Goal: Task Accomplishment & Management: Manage account settings

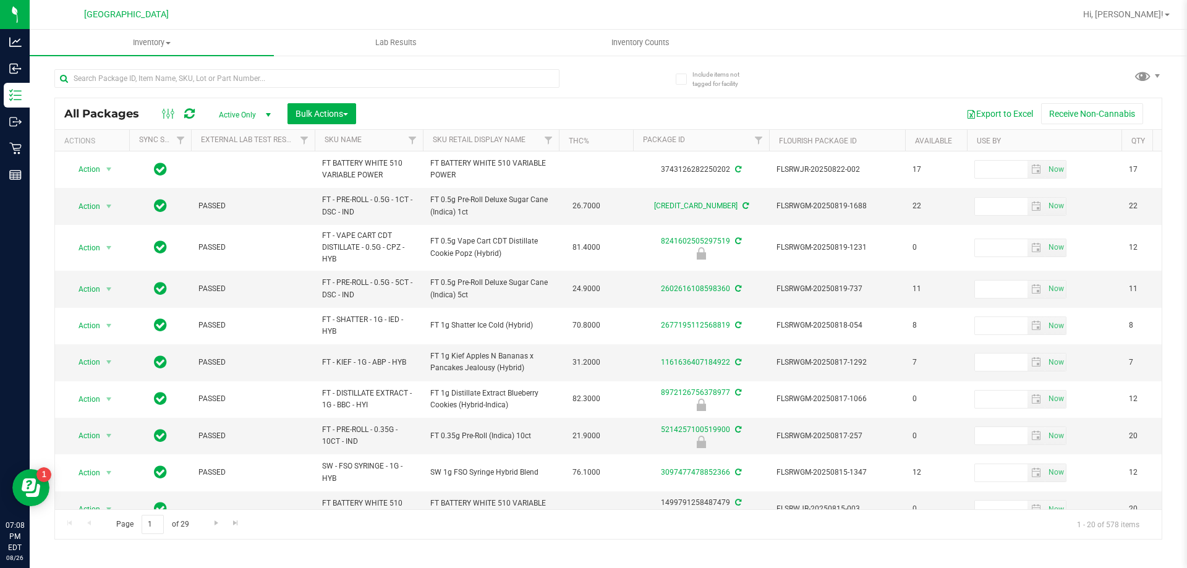
click at [388, 138] on th "SKU Name" at bounding box center [369, 141] width 108 height 22
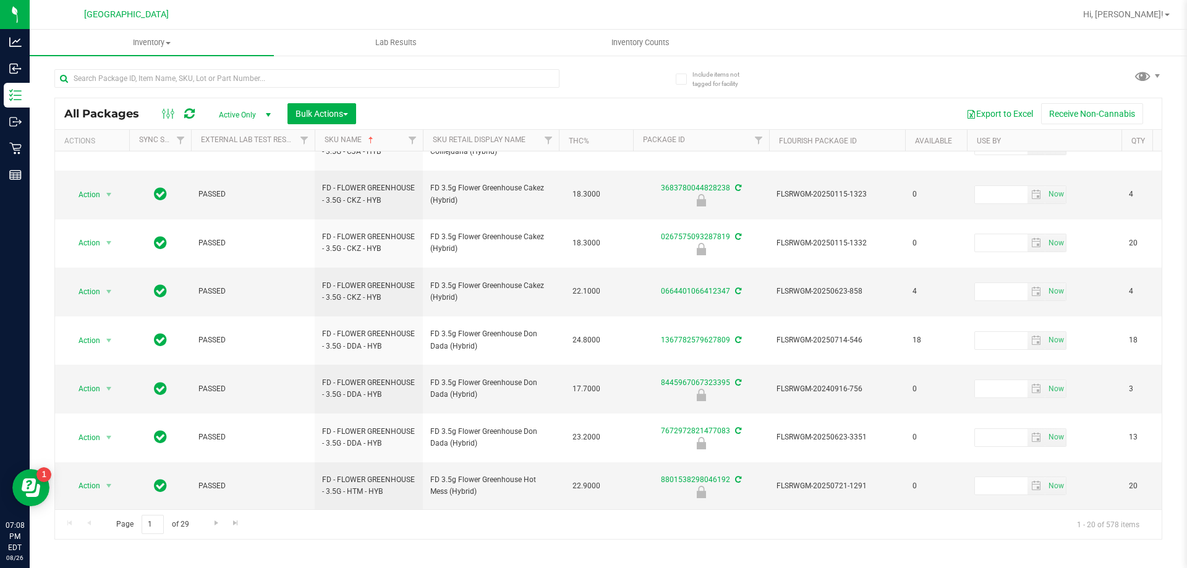
scroll to position [397, 0]
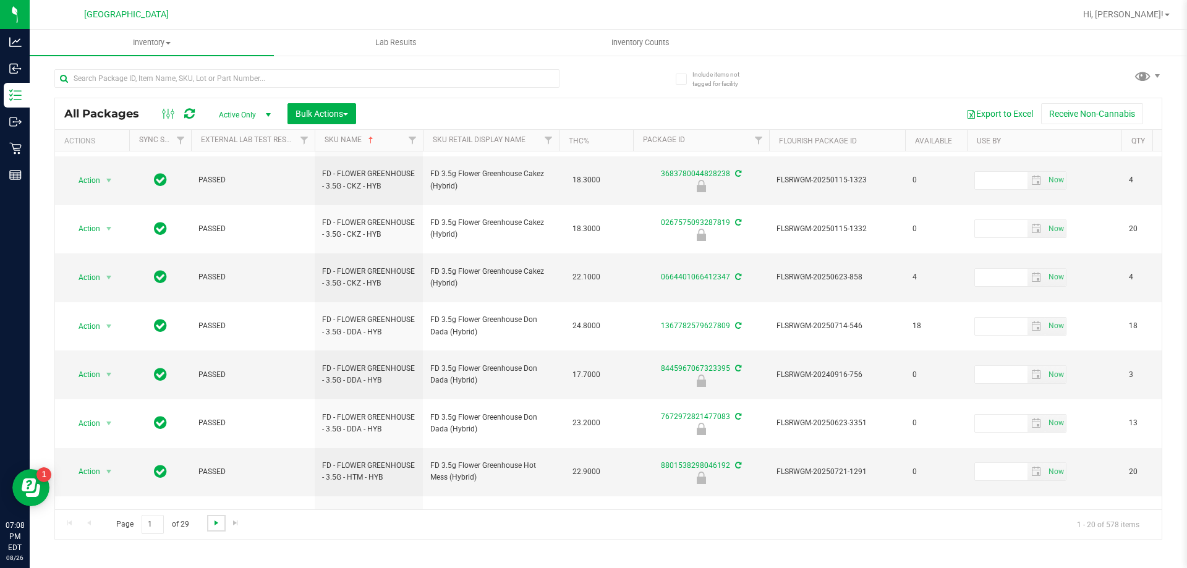
click at [213, 523] on span "Go to the next page" at bounding box center [216, 523] width 10 height 10
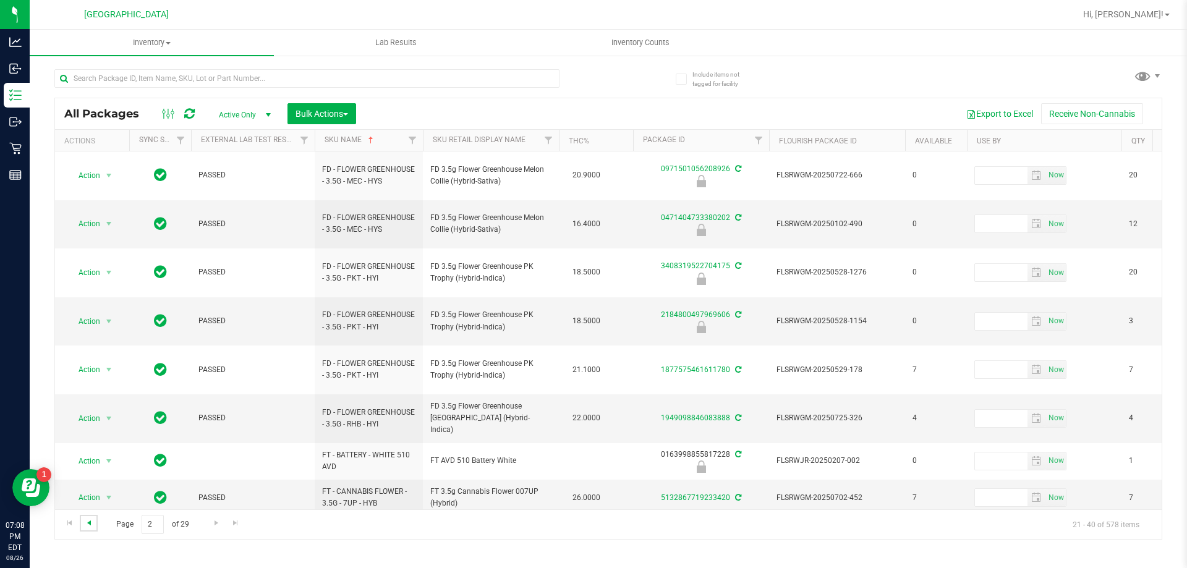
click at [91, 520] on span "Go to the previous page" at bounding box center [89, 523] width 10 height 10
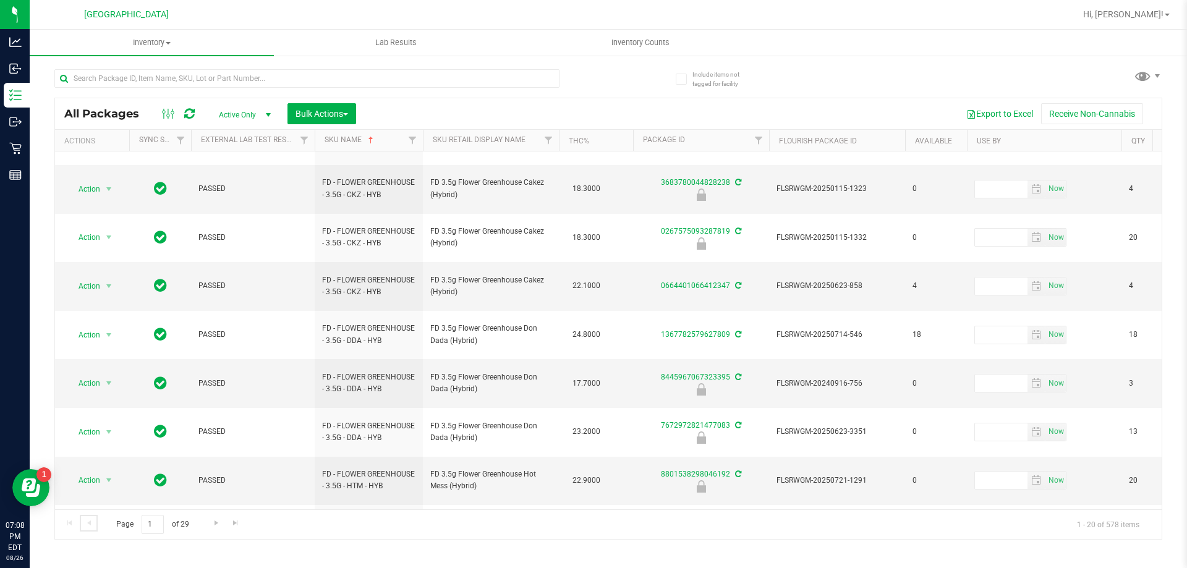
scroll to position [397, 0]
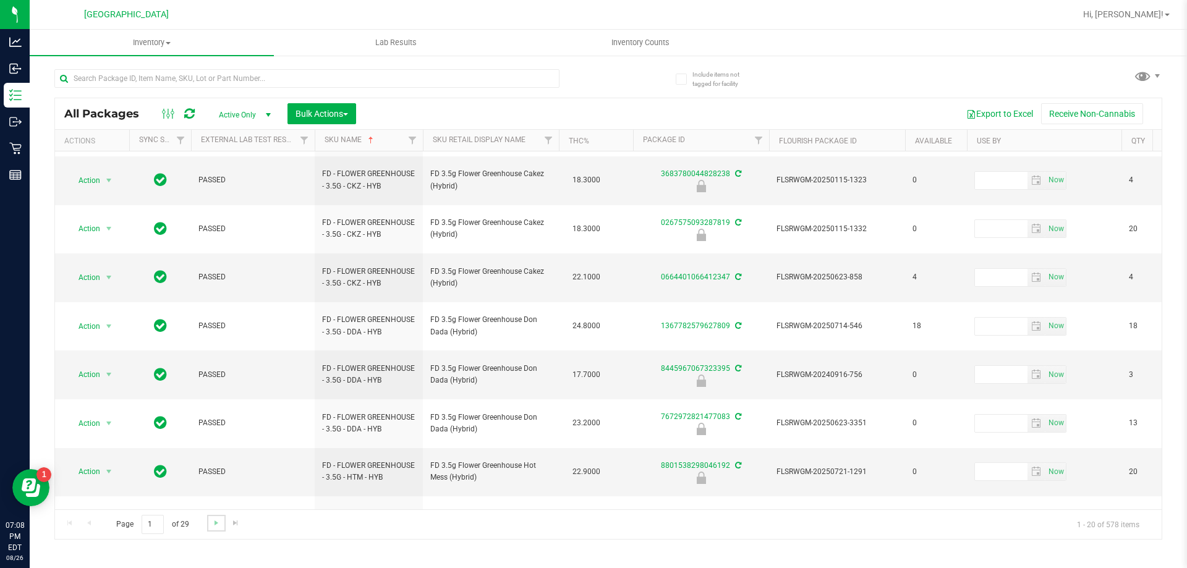
click at [213, 517] on link "Go to the next page" at bounding box center [216, 523] width 18 height 17
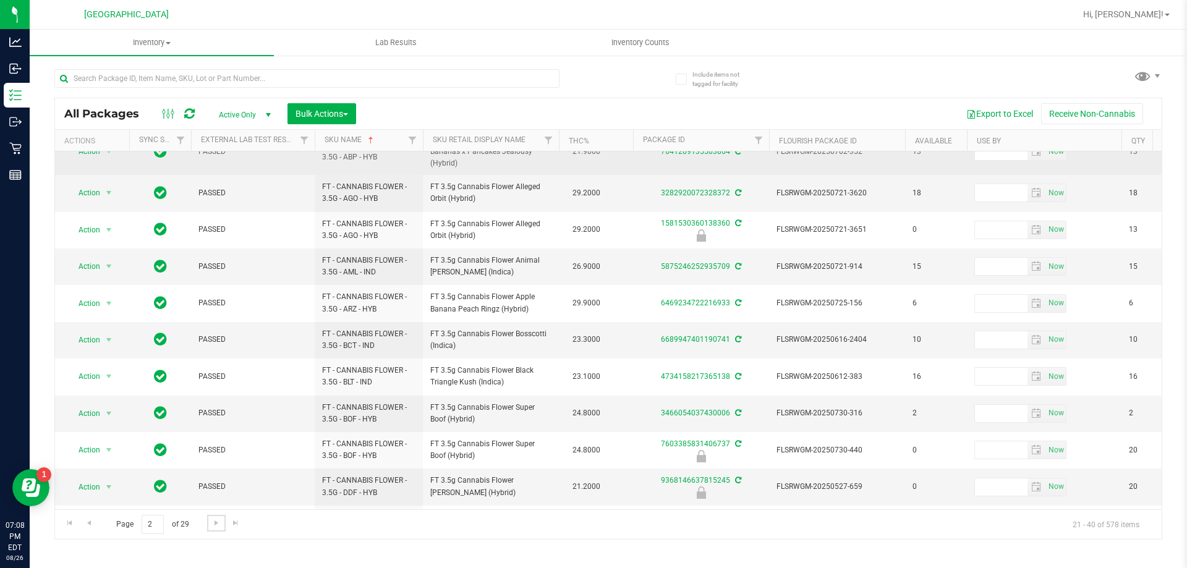
scroll to position [394, 0]
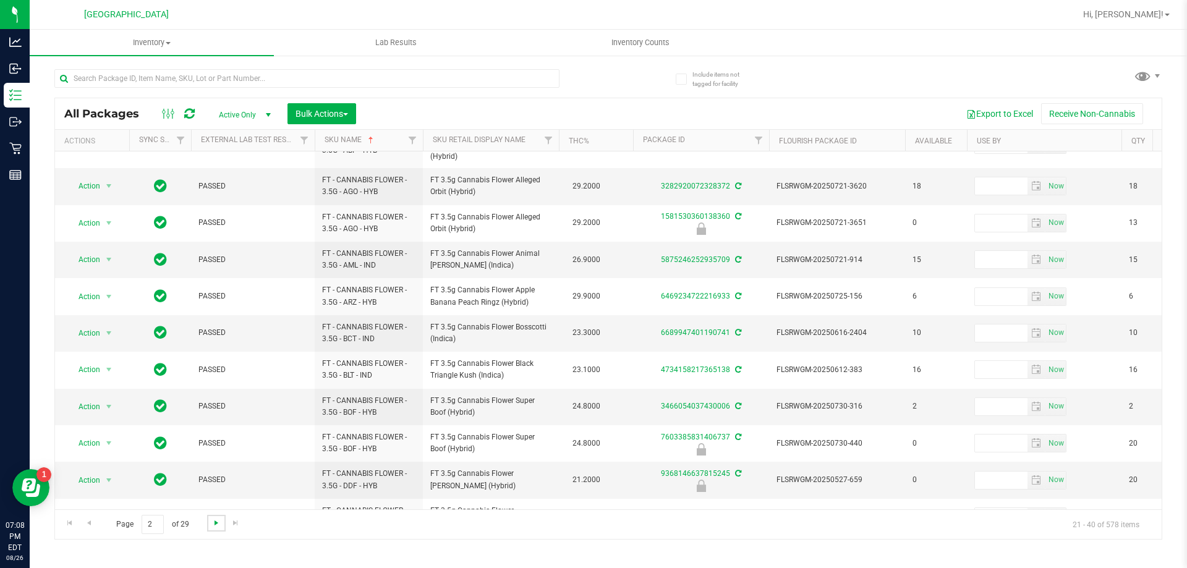
click at [217, 524] on span "Go to the next page" at bounding box center [216, 523] width 10 height 10
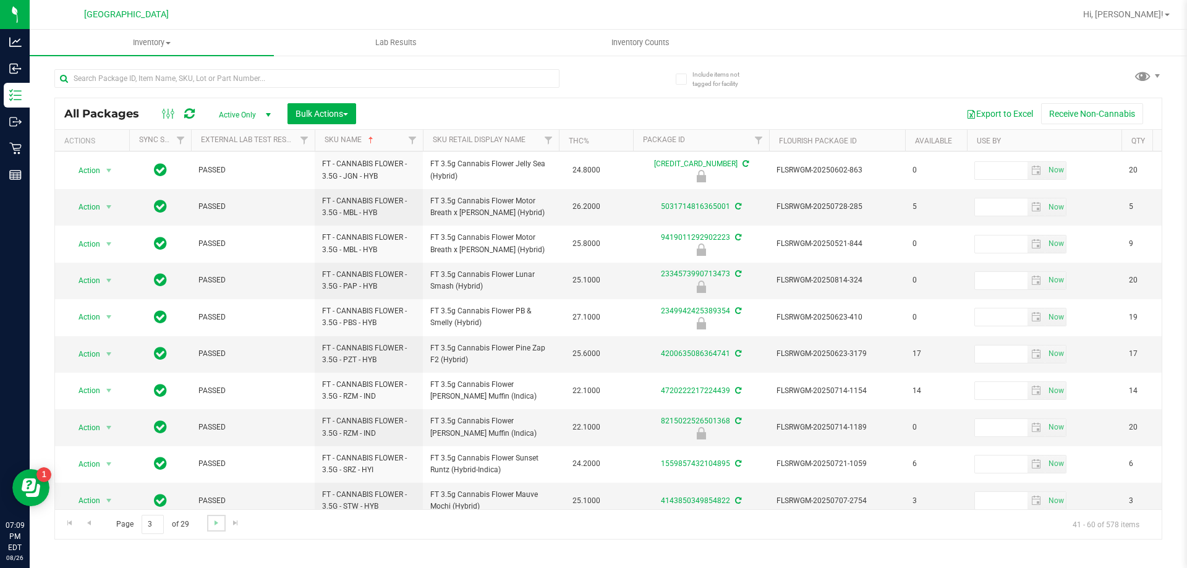
click at [214, 516] on link "Go to the next page" at bounding box center [216, 523] width 18 height 17
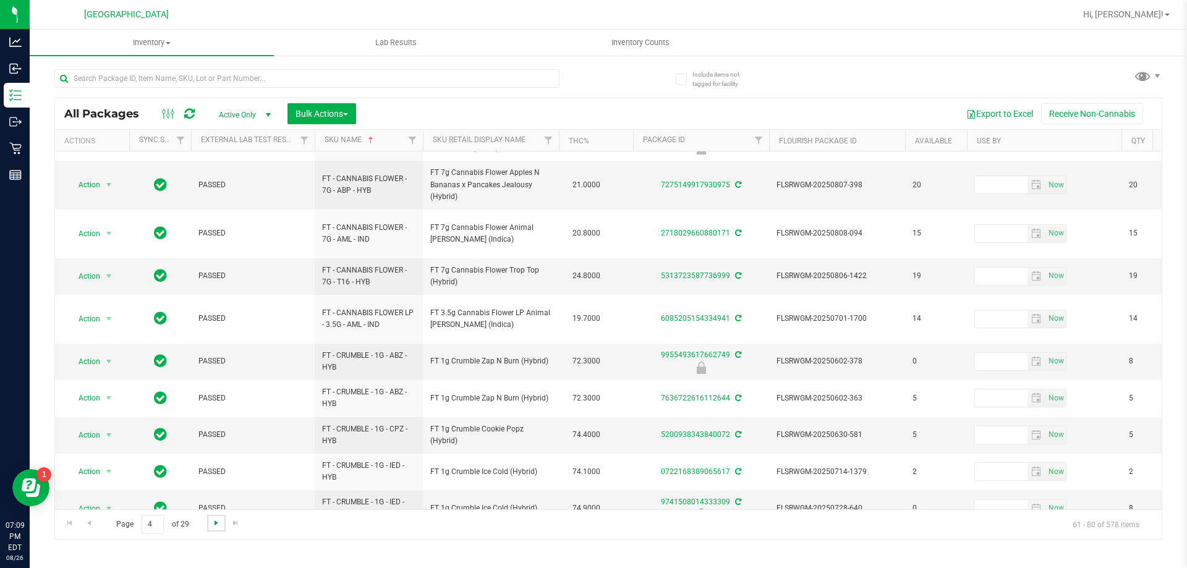
click at [211, 527] on span "Go to the next page" at bounding box center [216, 523] width 10 height 10
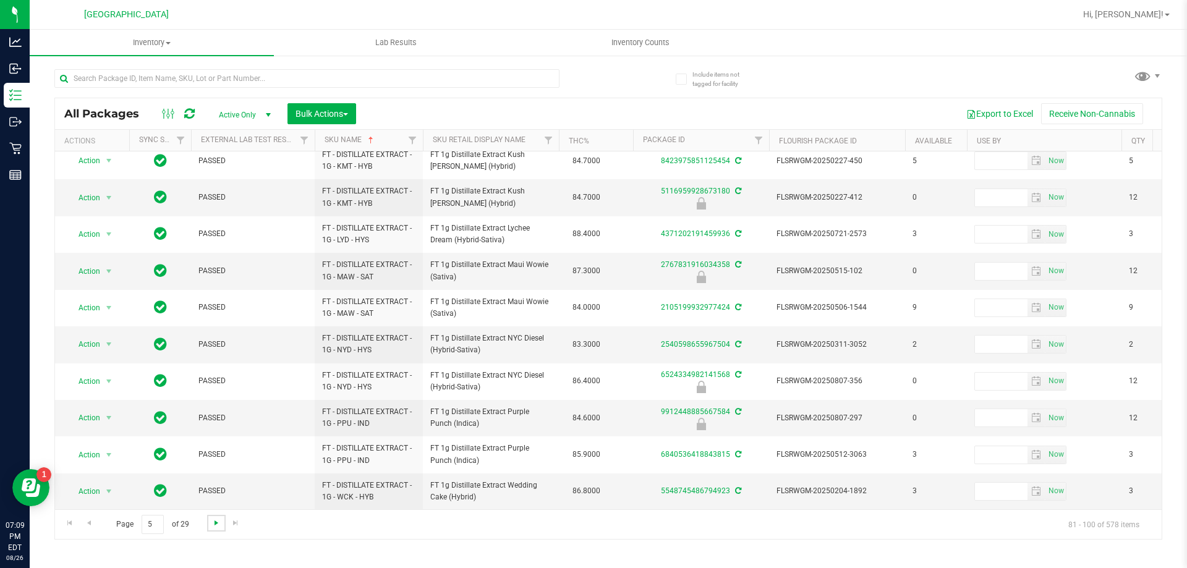
click at [212, 518] on span "Go to the next page" at bounding box center [216, 523] width 10 height 10
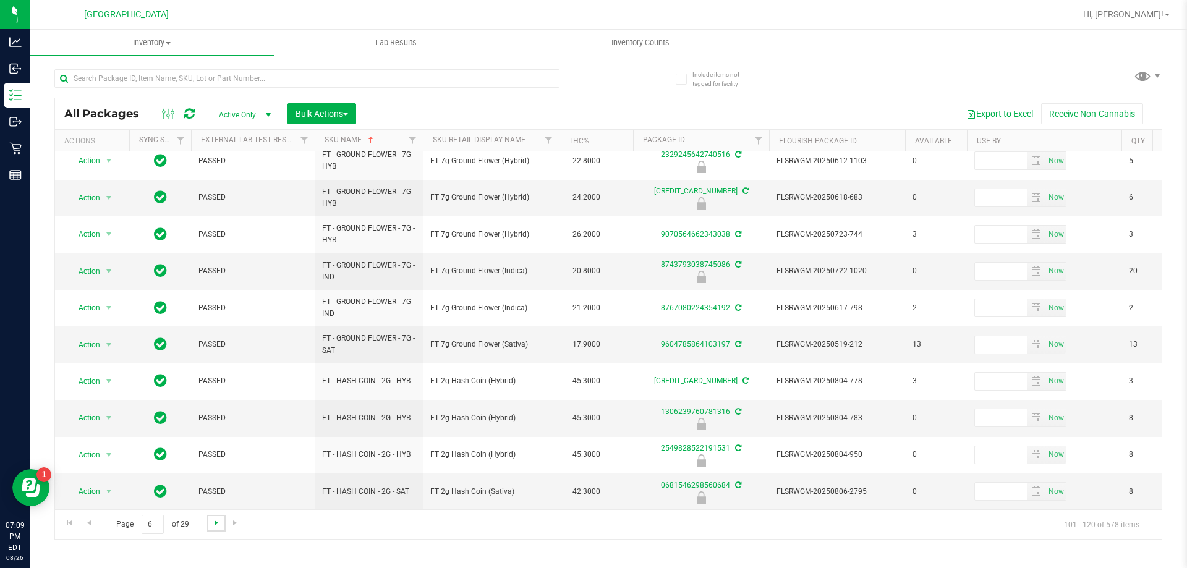
click at [216, 526] on span "Go to the next page" at bounding box center [216, 523] width 10 height 10
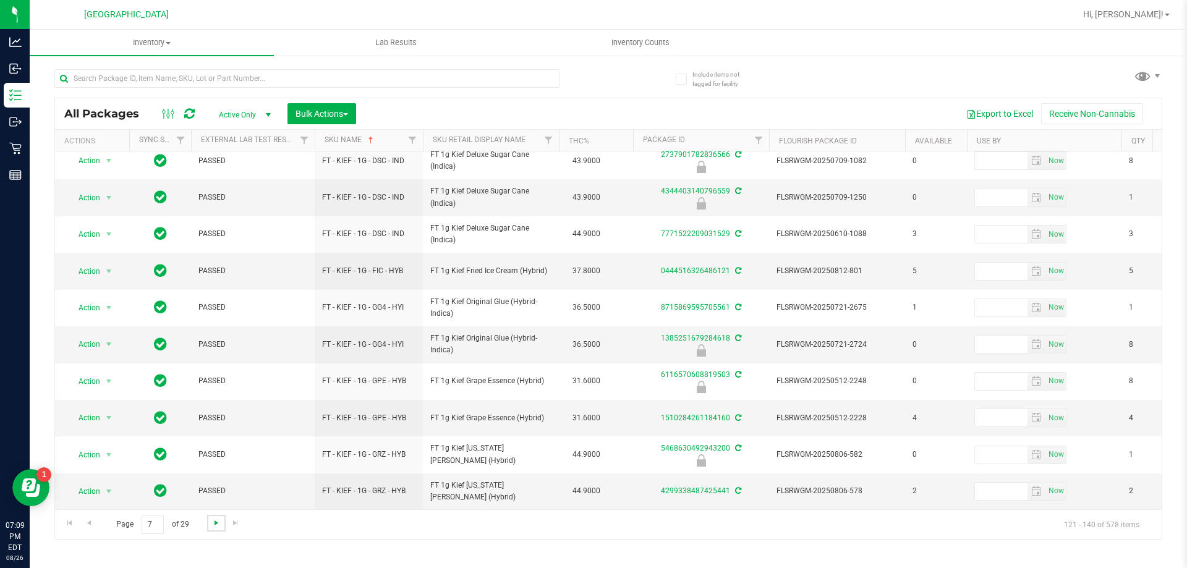
click at [219, 524] on span "Go to the next page" at bounding box center [216, 523] width 10 height 10
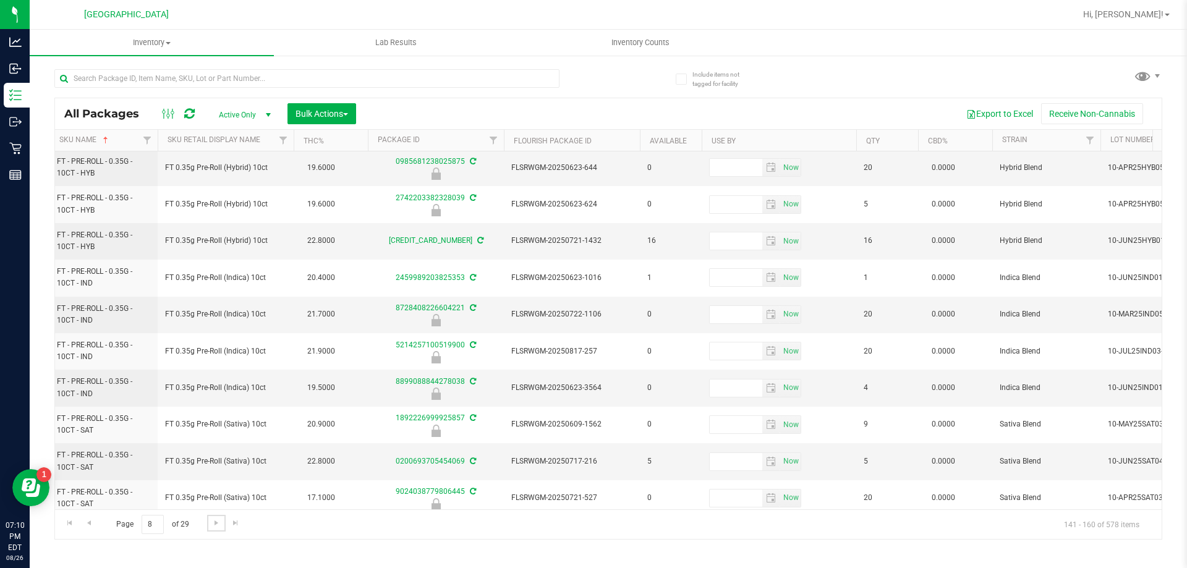
scroll to position [0, 316]
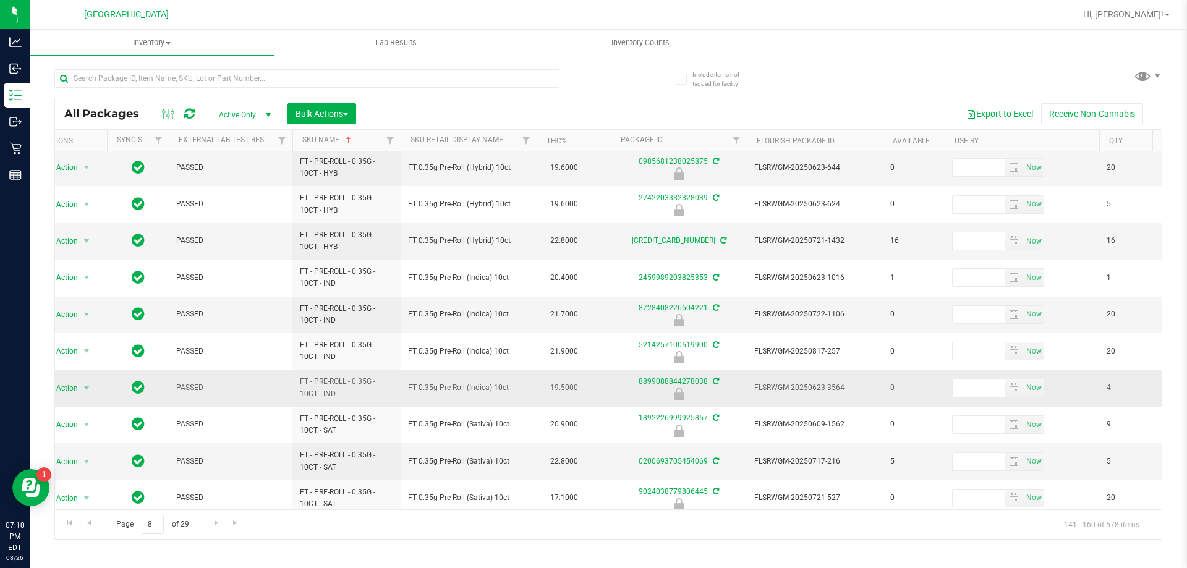
drag, startPoint x: 509, startPoint y: 386, endPoint x: 417, endPoint y: 397, distance: 92.1
click at [417, 397] on td "FT 0.35g Pre-Roll (Indica) 10ct" at bounding box center [469, 388] width 136 height 36
copy span "FT 0.35g Pre-Roll (Indica) 10ct"
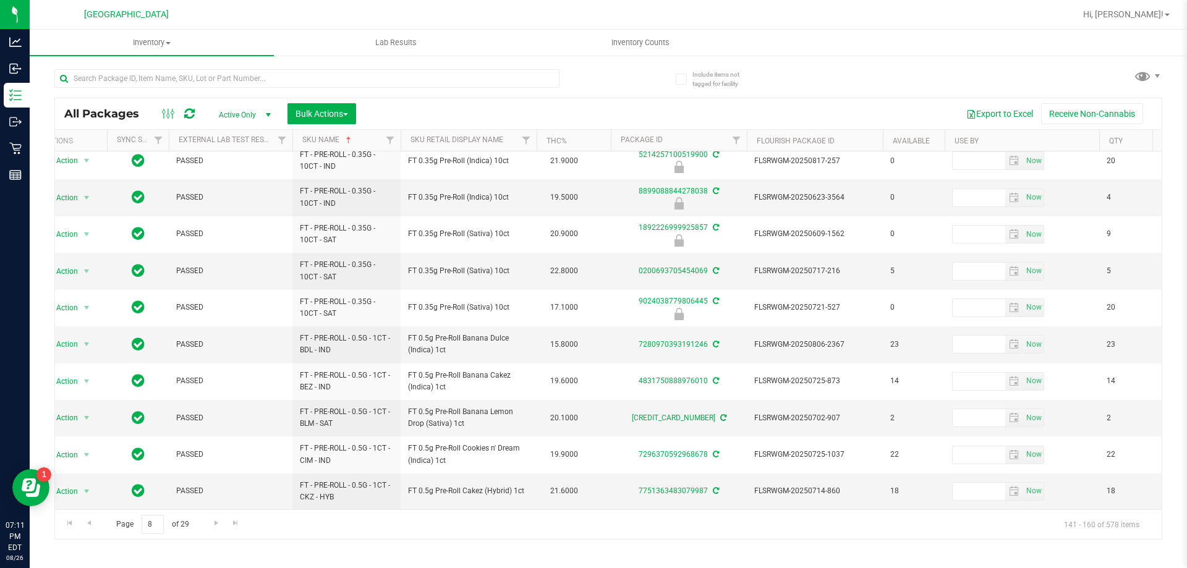
scroll to position [385, 22]
click at [213, 527] on span "Go to the next page" at bounding box center [216, 523] width 10 height 10
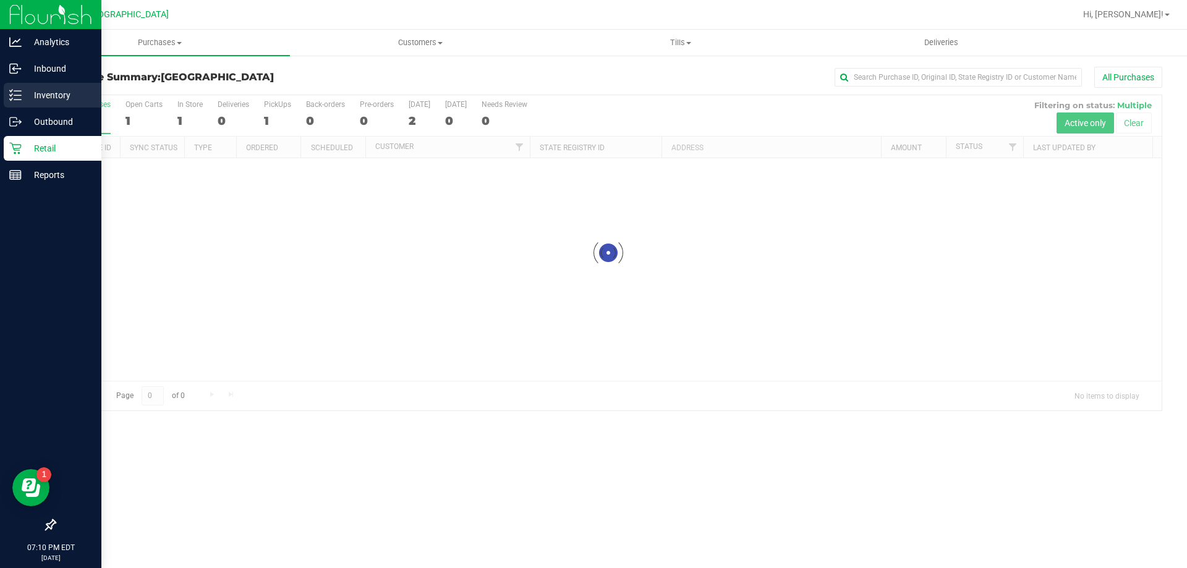
click at [20, 87] on div "Inventory" at bounding box center [53, 95] width 98 height 25
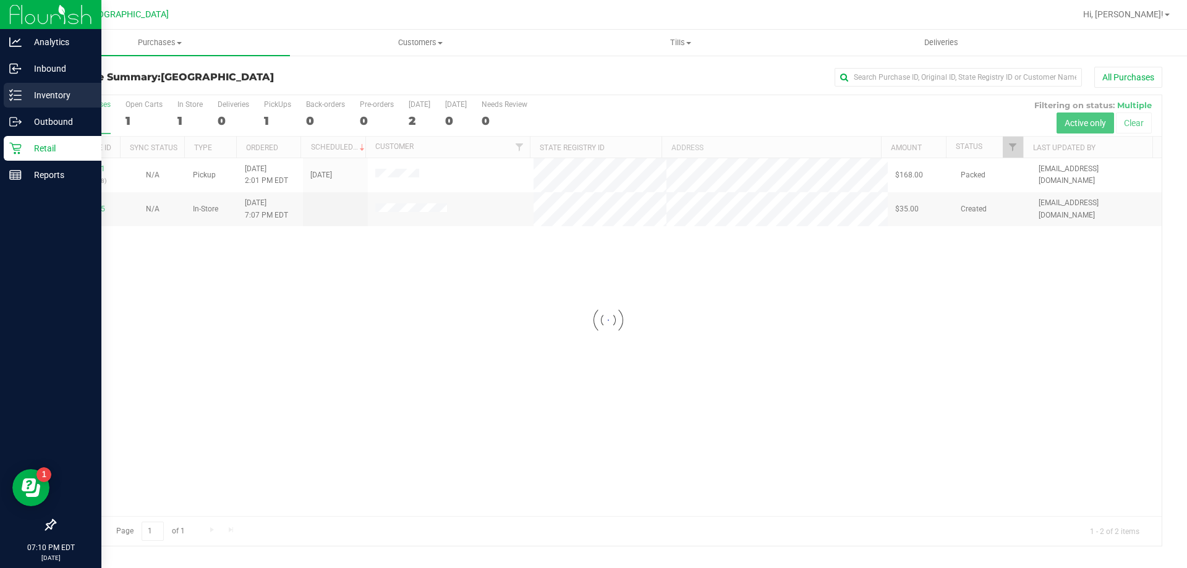
click at [20, 89] on icon at bounding box center [15, 95] width 12 height 12
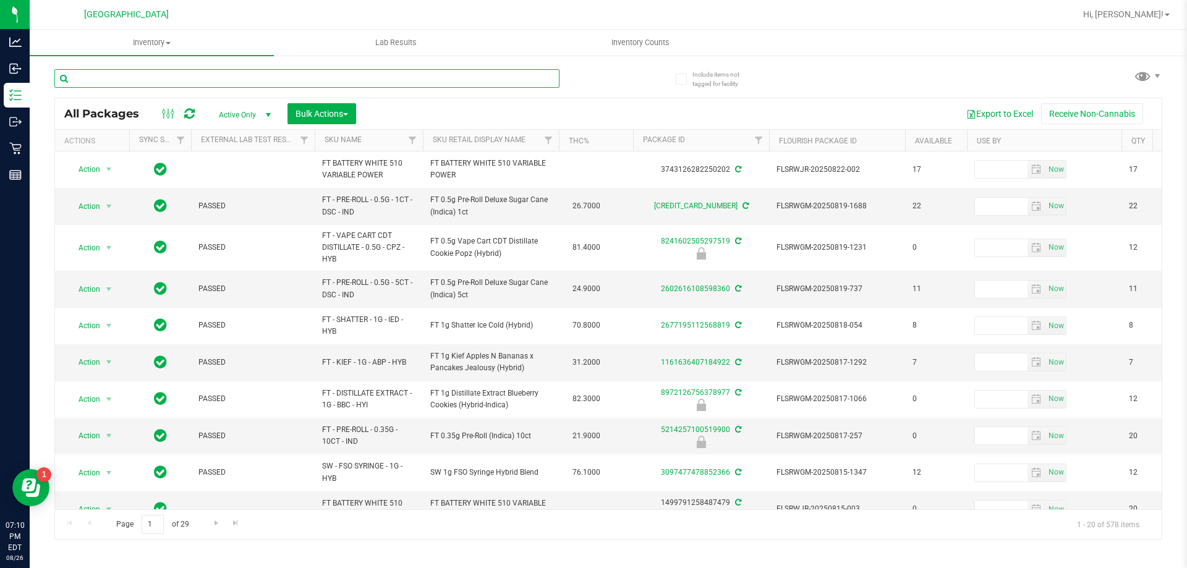
click at [176, 83] on input "text" at bounding box center [306, 78] width 505 height 19
paste input "FT 0.35g Pre-Roll (Indica) 10ct"
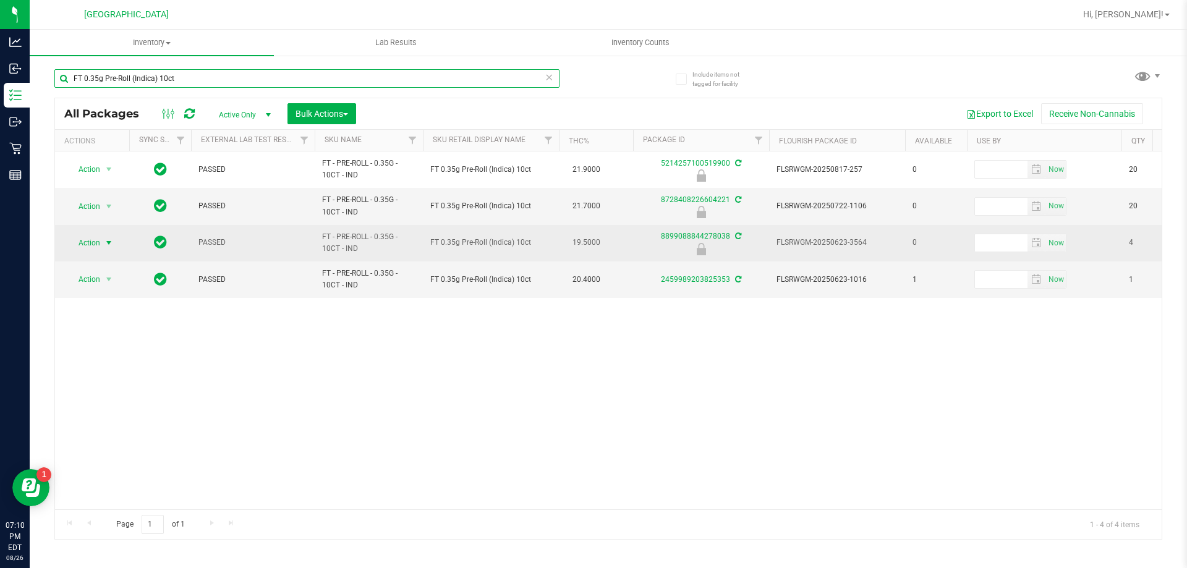
type input "FT 0.35g Pre-Roll (Indica) 10ct"
click at [94, 247] on span "Action" at bounding box center [83, 242] width 33 height 17
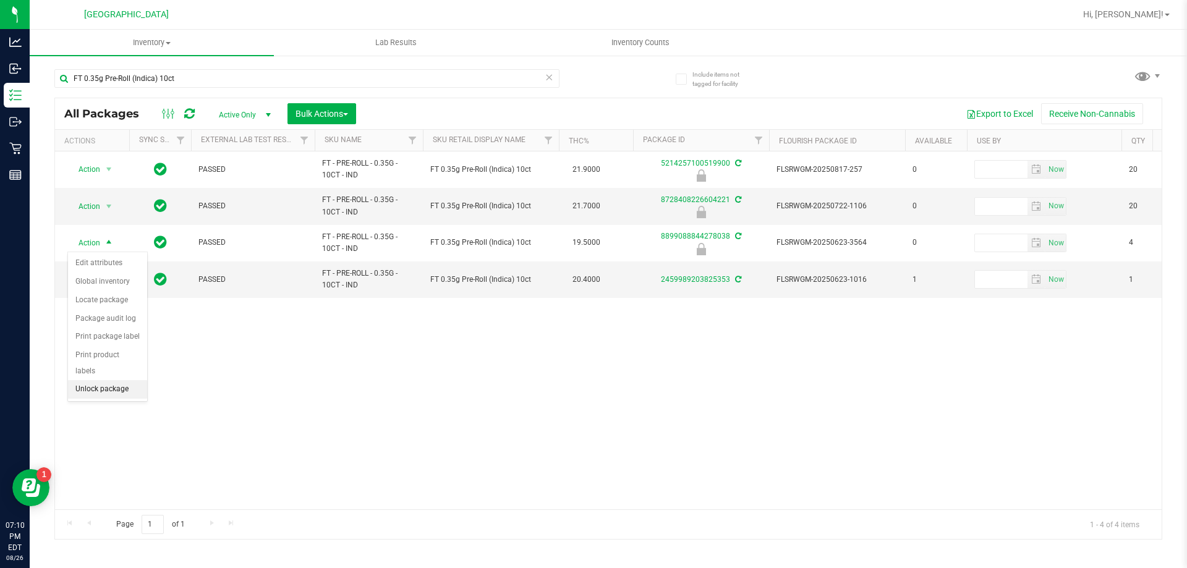
click at [101, 380] on li "Unlock package" at bounding box center [107, 389] width 79 height 19
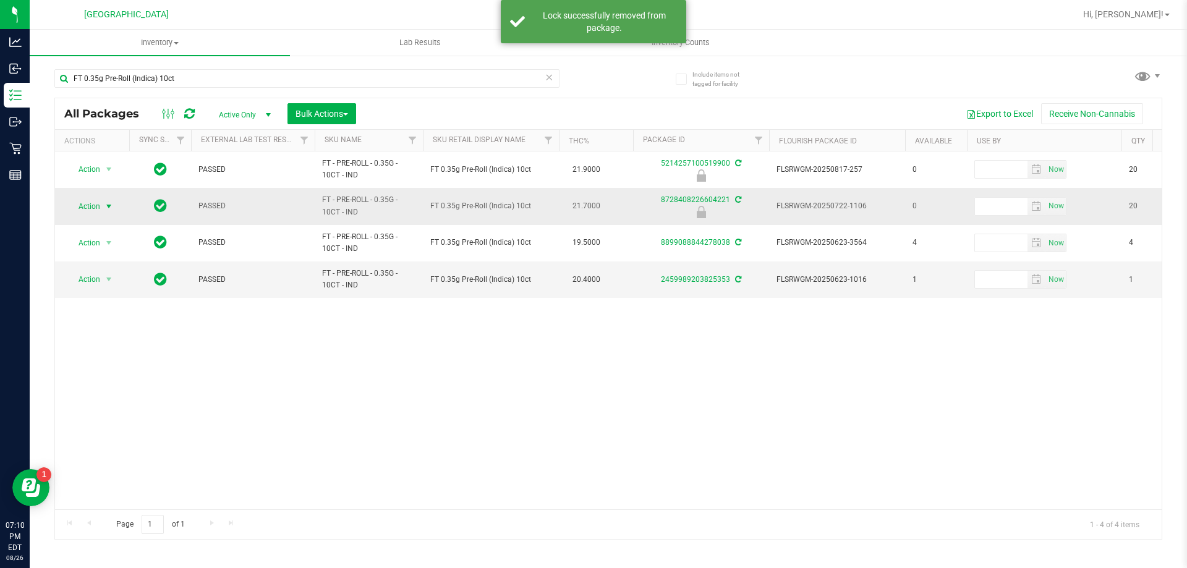
click at [100, 208] on span "Action" at bounding box center [83, 206] width 33 height 17
click at [112, 344] on li "Unlock package" at bounding box center [107, 353] width 79 height 19
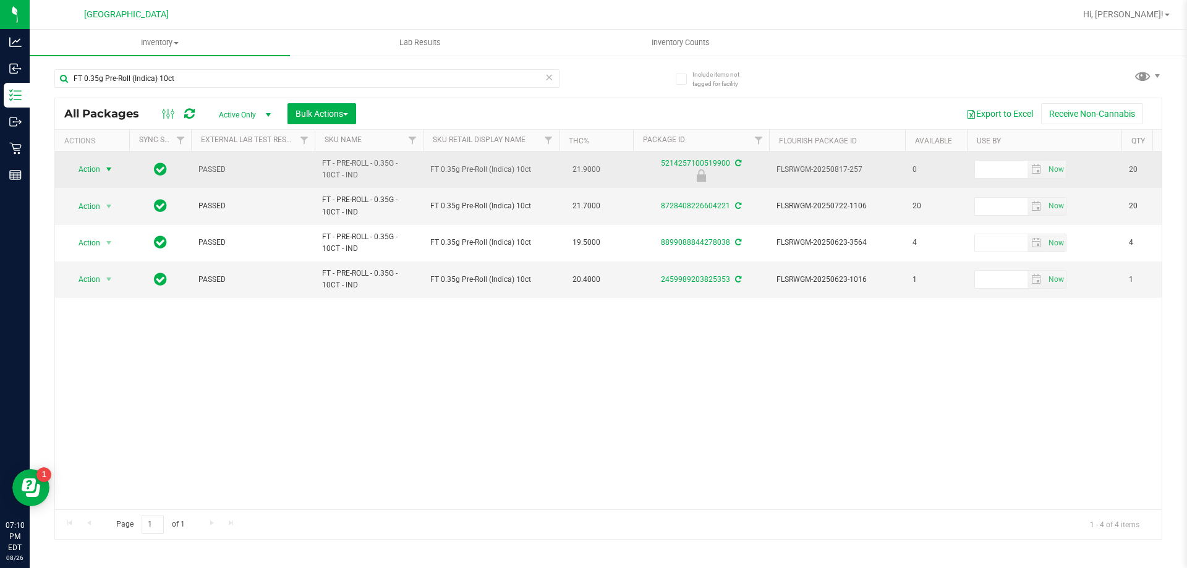
click at [100, 164] on span "Action" at bounding box center [83, 169] width 33 height 17
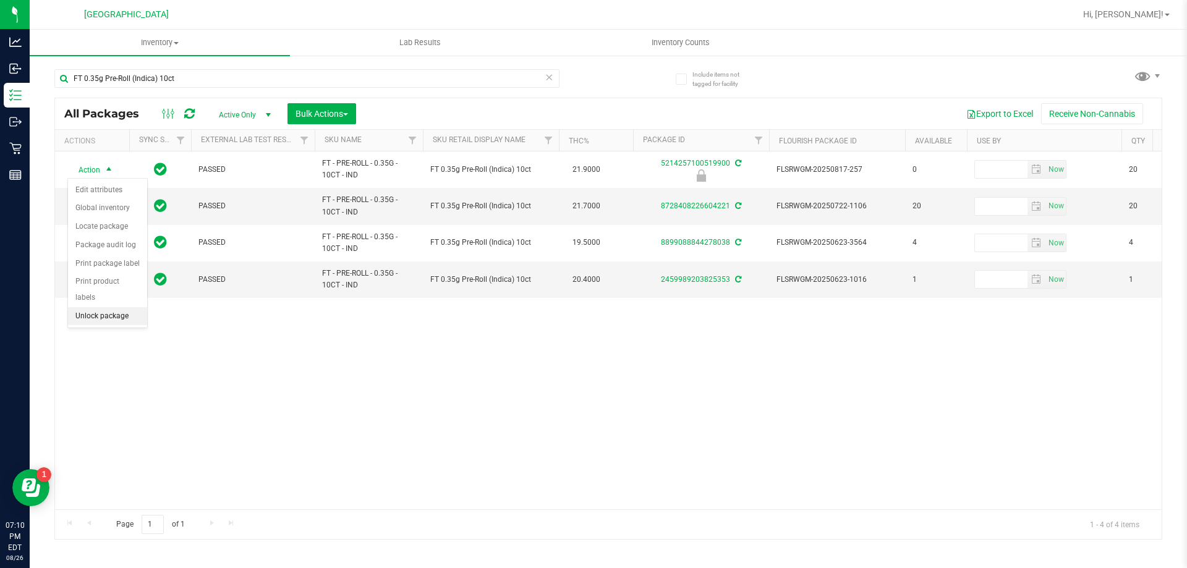
click at [95, 307] on li "Unlock package" at bounding box center [107, 316] width 79 height 19
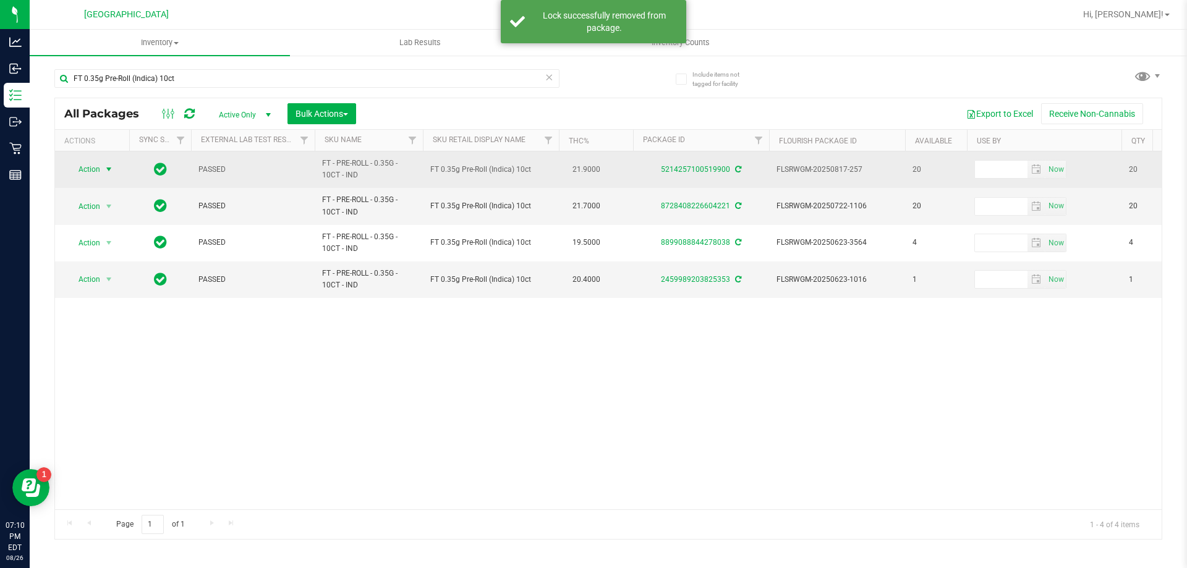
click at [91, 166] on span "Action" at bounding box center [83, 169] width 33 height 17
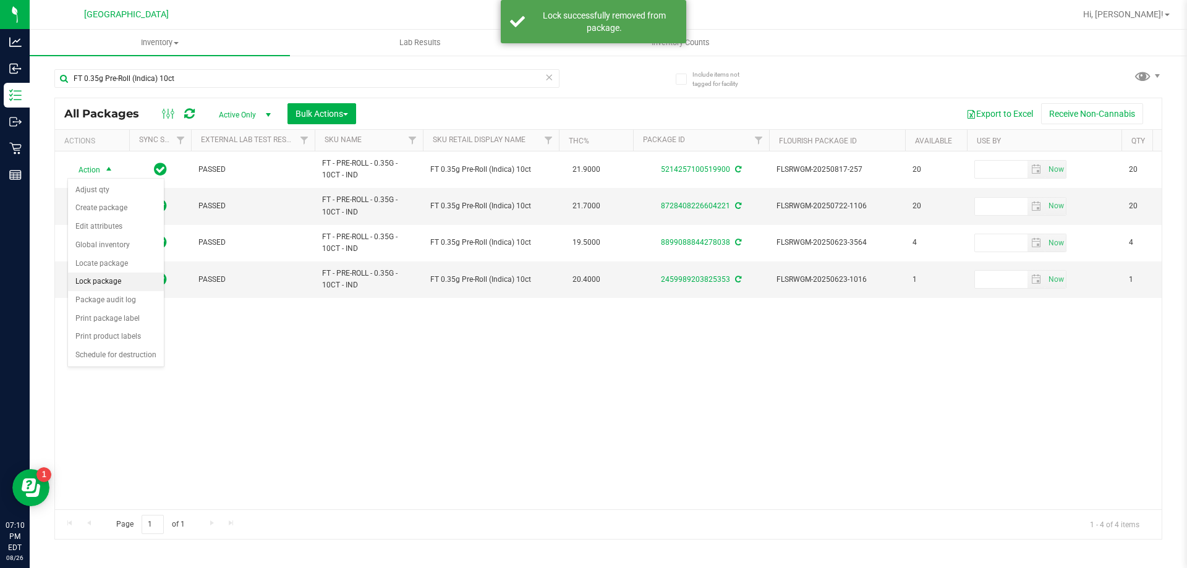
click at [87, 283] on li "Lock package" at bounding box center [116, 282] width 96 height 19
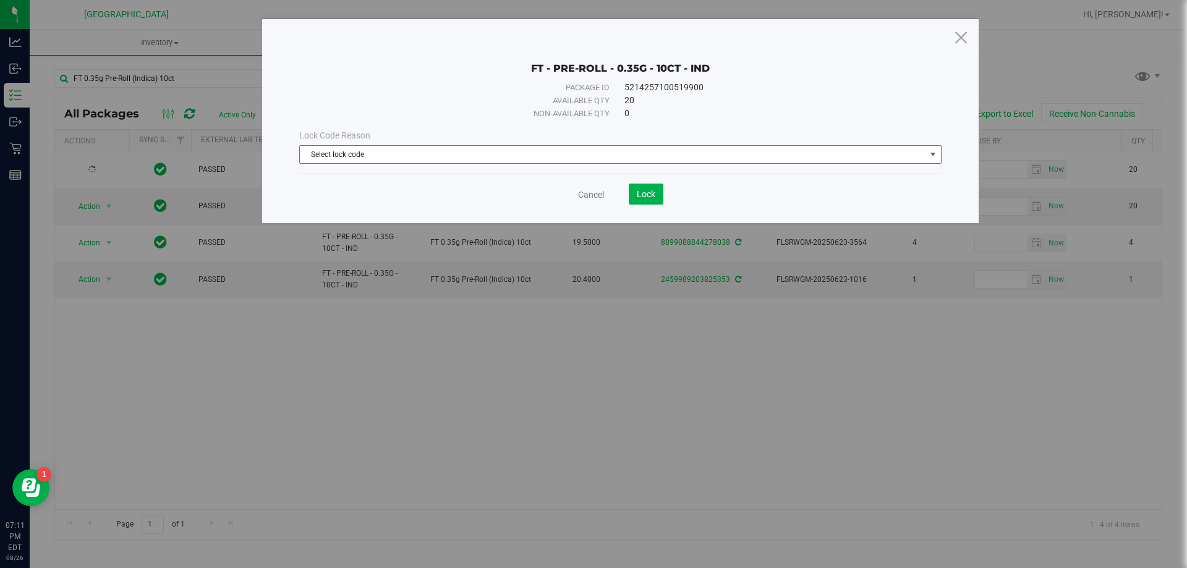
click at [350, 156] on span "Select lock code" at bounding box center [613, 154] width 626 height 17
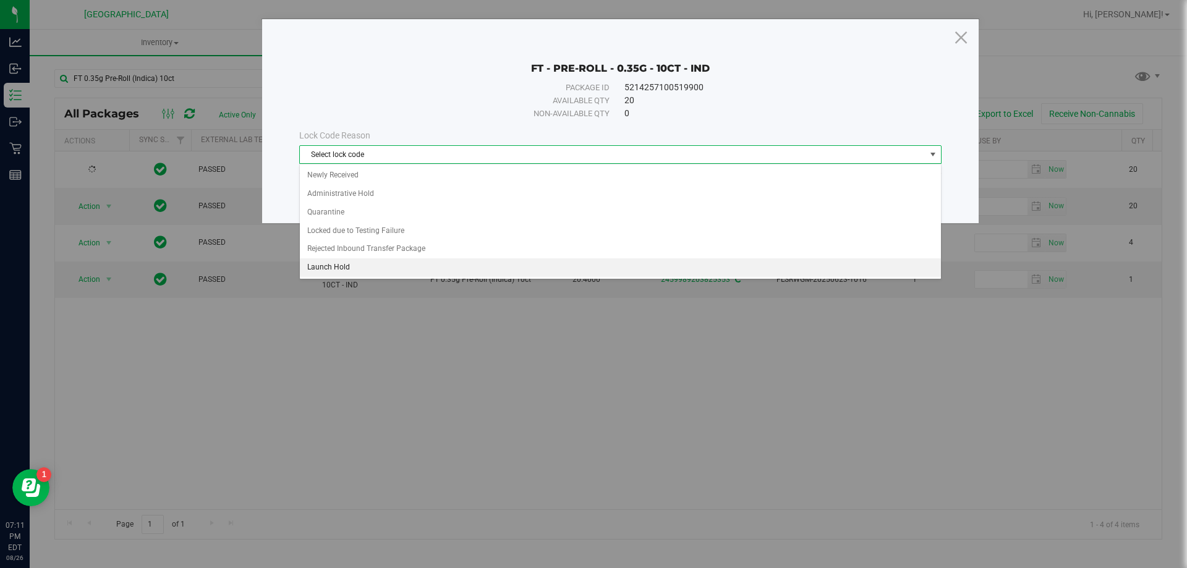
click at [331, 266] on li "Launch Hold" at bounding box center [620, 267] width 641 height 19
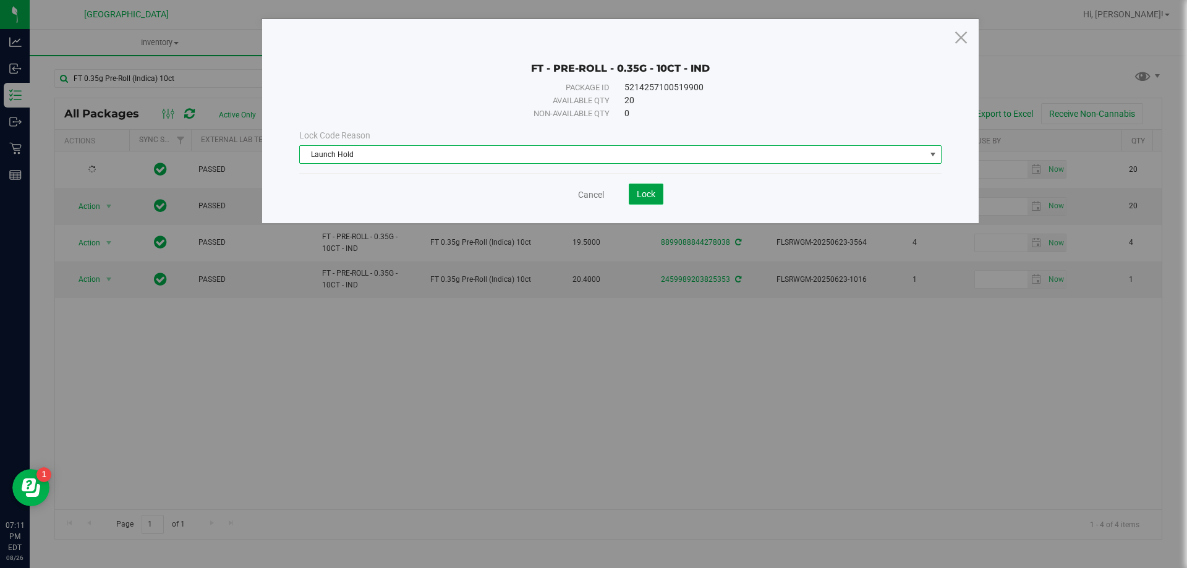
click at [635, 196] on button "Lock" at bounding box center [646, 194] width 35 height 21
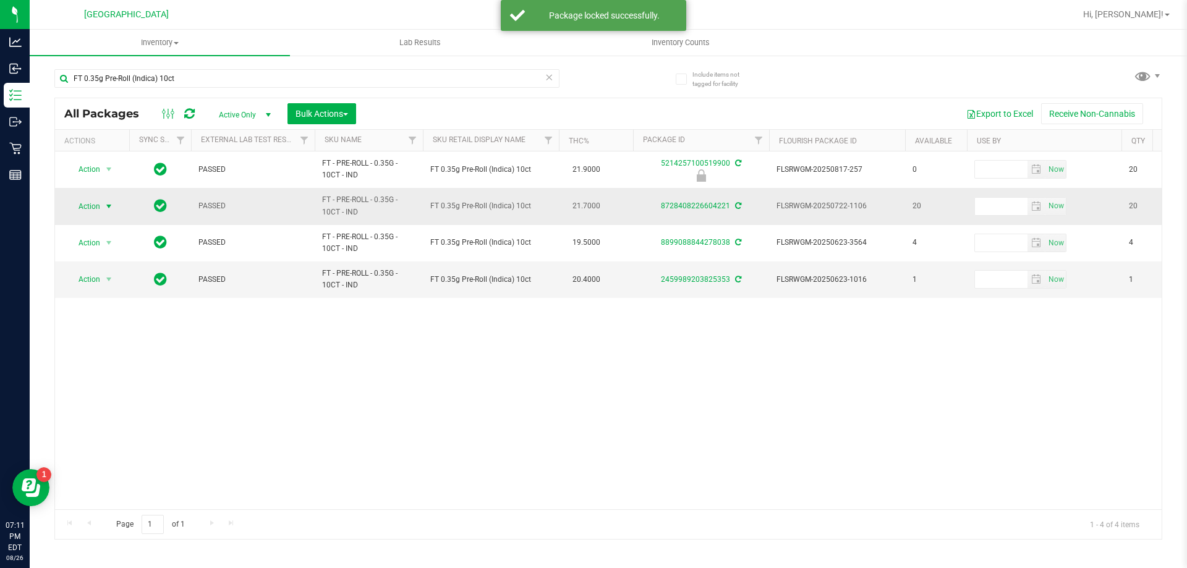
click at [104, 204] on span "select" at bounding box center [109, 207] width 10 height 10
click at [107, 316] on li "Lock package" at bounding box center [116, 319] width 96 height 19
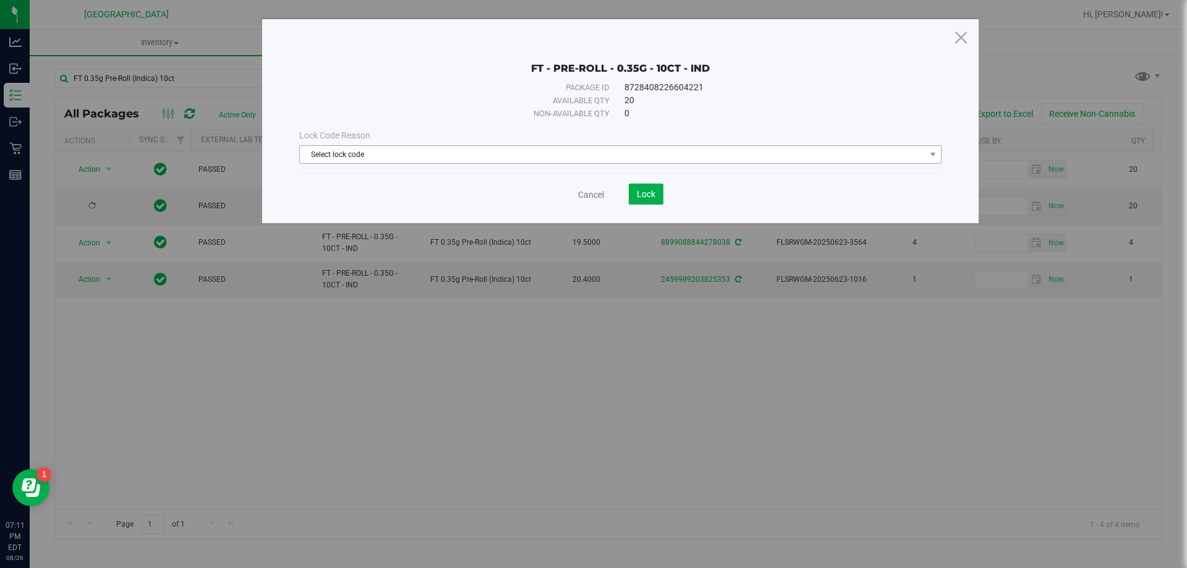
click at [482, 147] on span "Select lock code" at bounding box center [613, 154] width 626 height 17
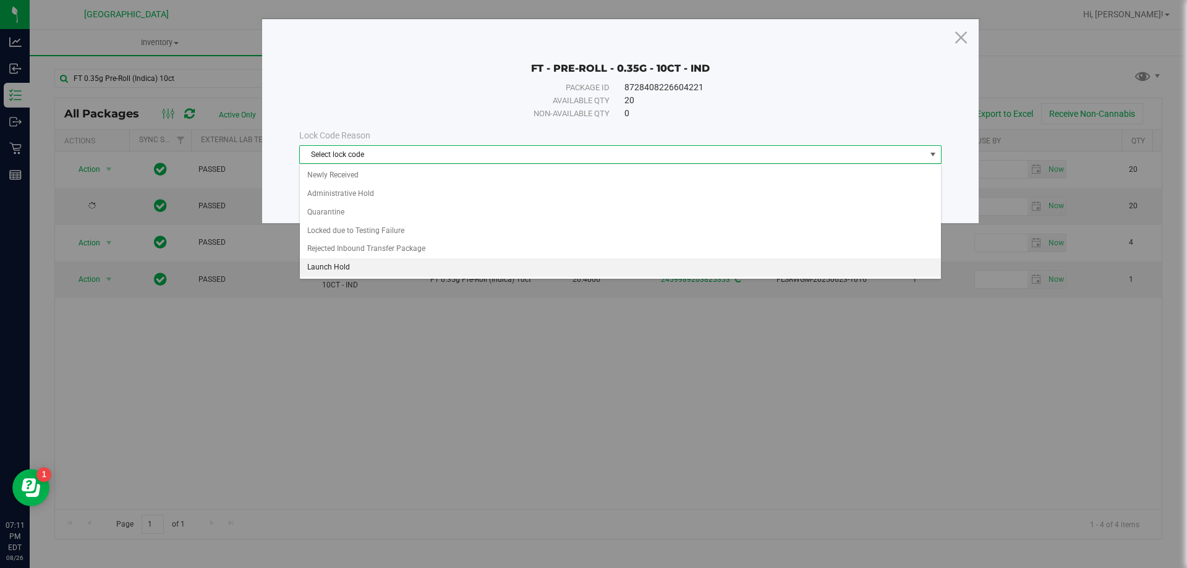
click at [339, 265] on li "Launch Hold" at bounding box center [620, 267] width 641 height 19
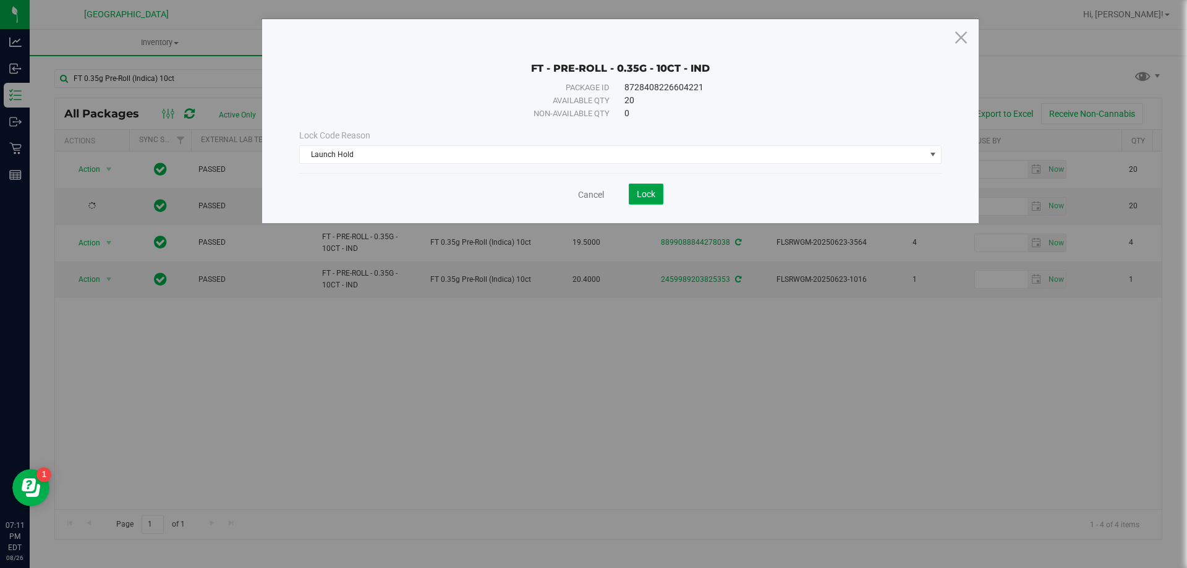
click at [634, 189] on button "Lock" at bounding box center [646, 194] width 35 height 21
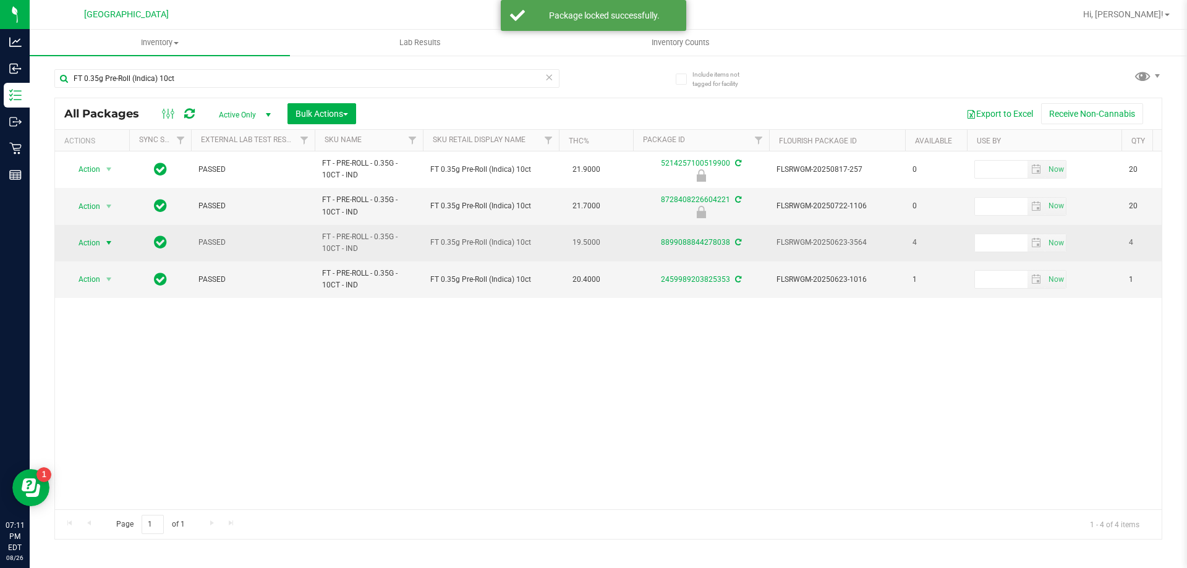
click at [92, 243] on span "Action" at bounding box center [83, 242] width 33 height 17
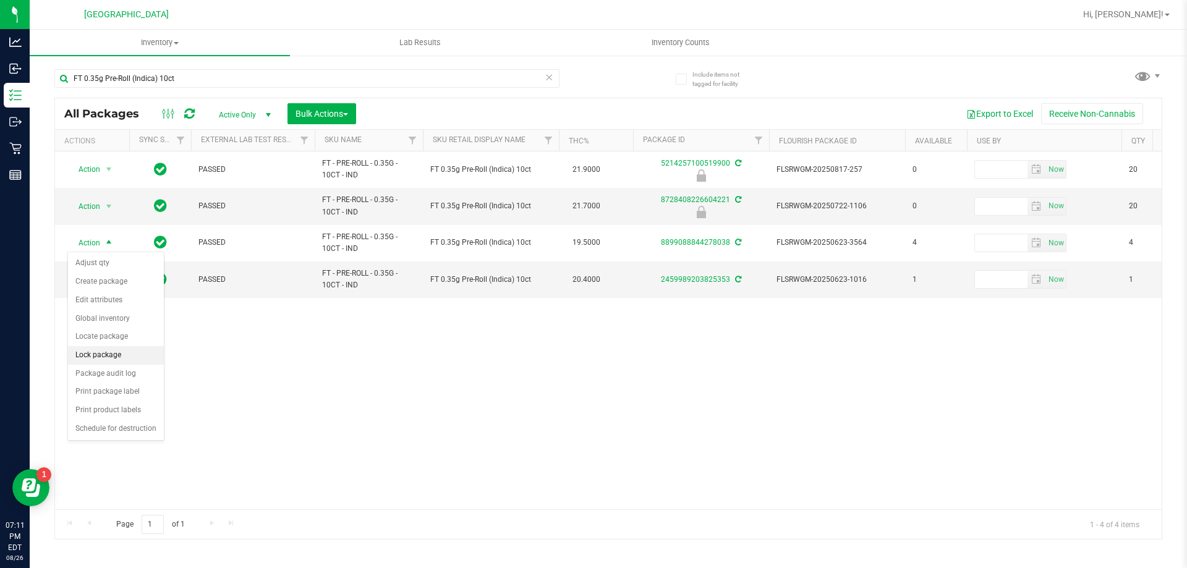
click at [101, 356] on li "Lock package" at bounding box center [116, 355] width 96 height 19
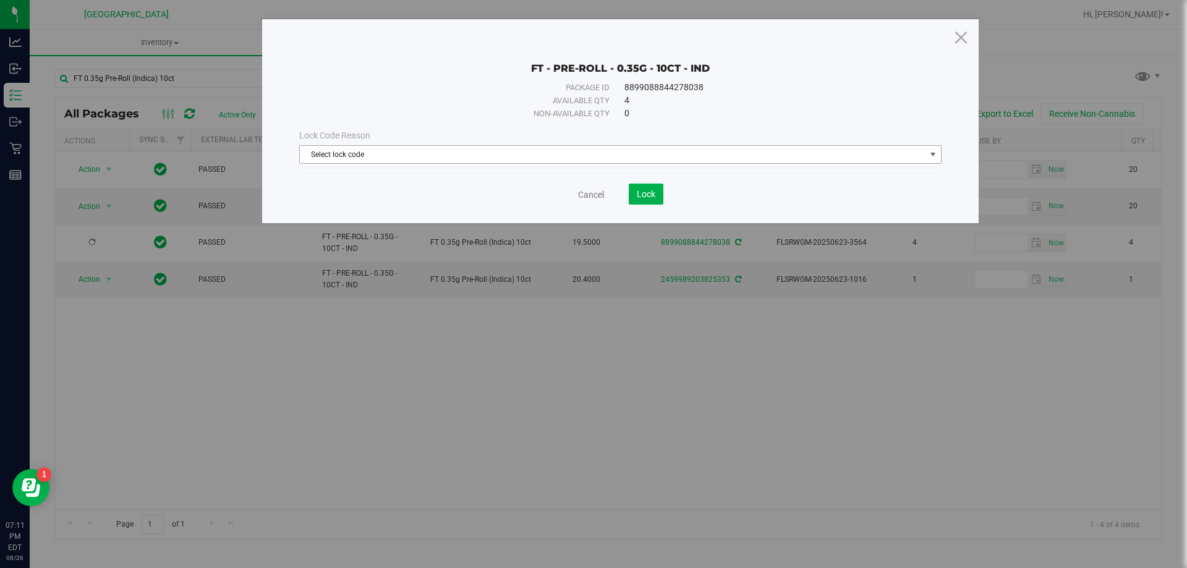
click at [395, 152] on span "Select lock code" at bounding box center [613, 154] width 626 height 17
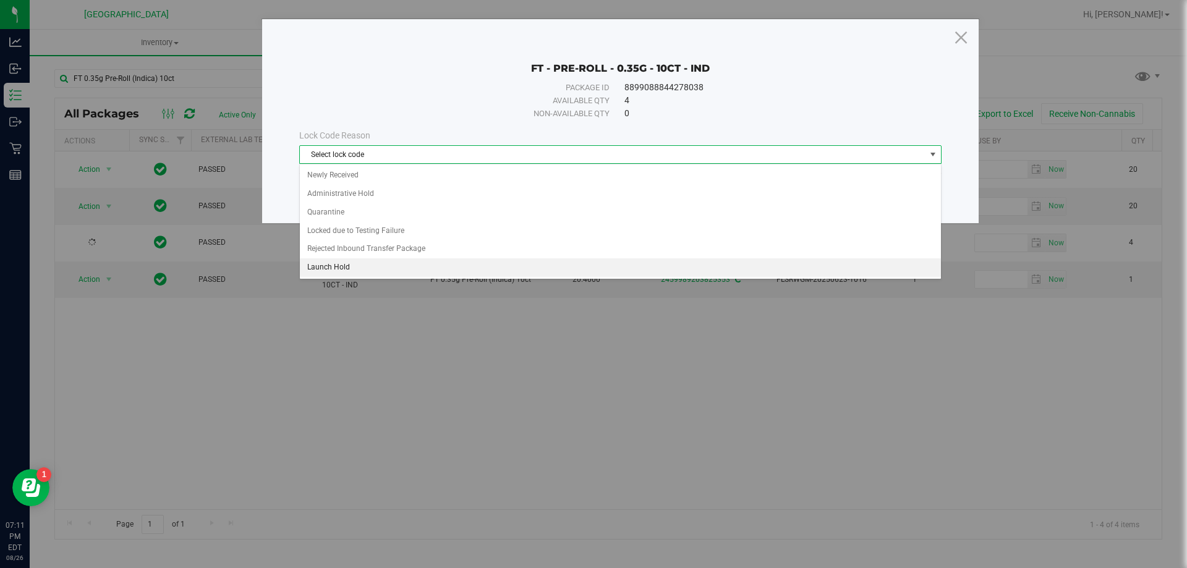
click at [315, 270] on li "Launch Hold" at bounding box center [620, 267] width 641 height 19
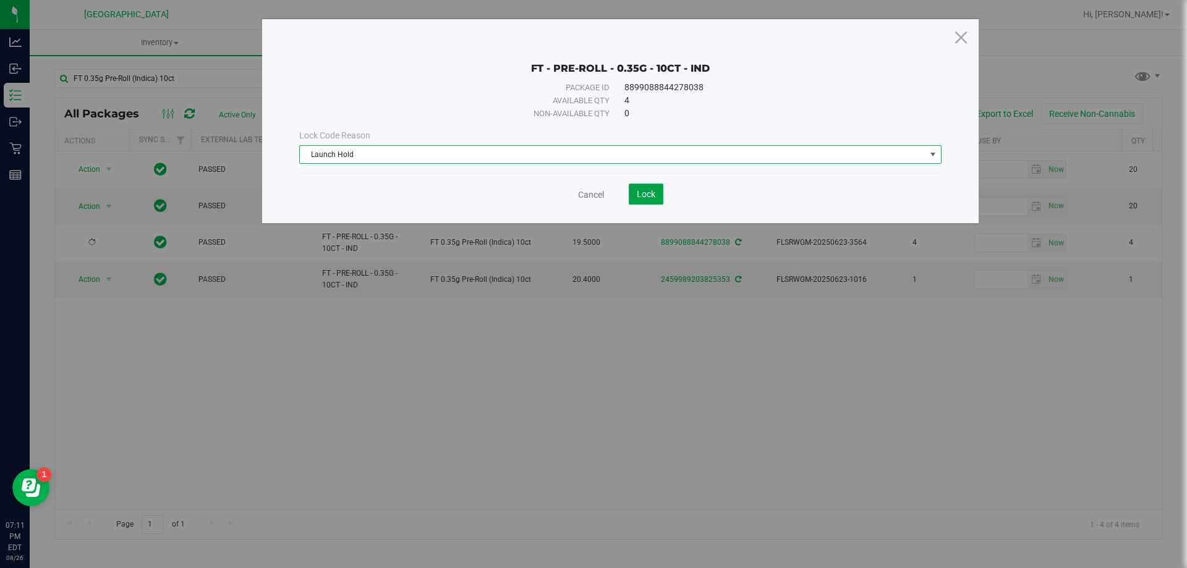
click at [641, 190] on span "Lock" at bounding box center [646, 194] width 19 height 10
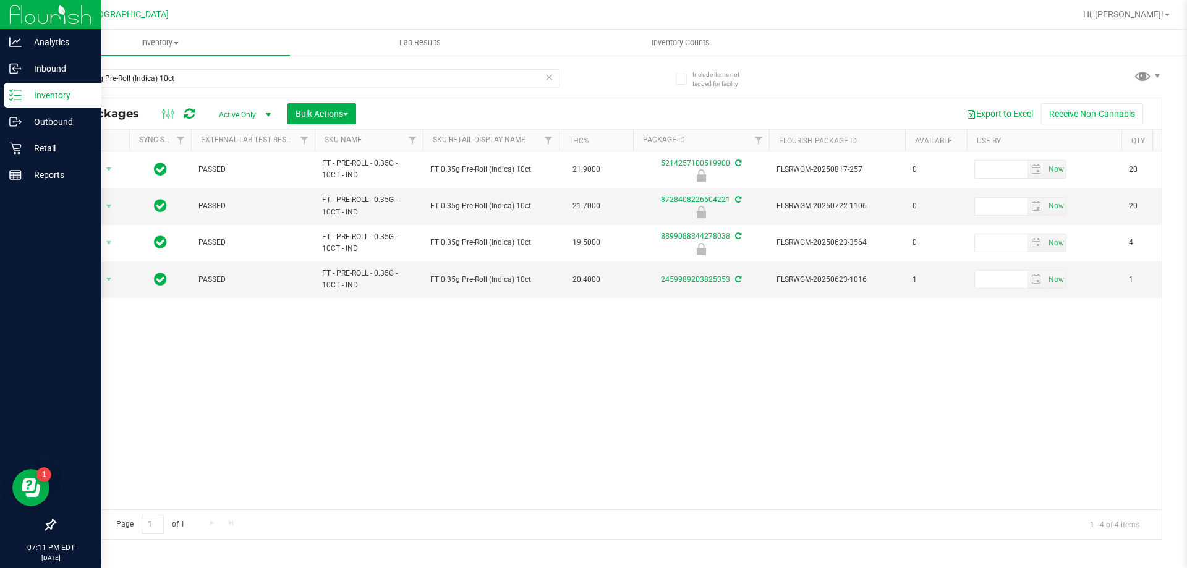
click at [59, 97] on p "Inventory" at bounding box center [59, 95] width 74 height 15
click at [70, 9] on img at bounding box center [50, 14] width 83 height 29
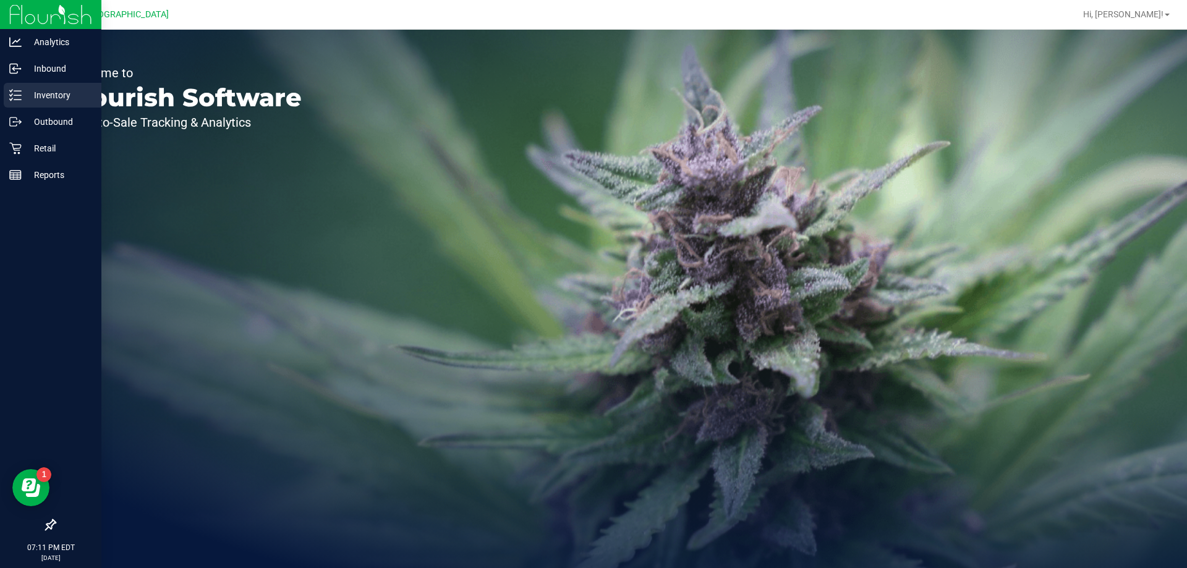
click at [54, 99] on p "Inventory" at bounding box center [59, 95] width 74 height 15
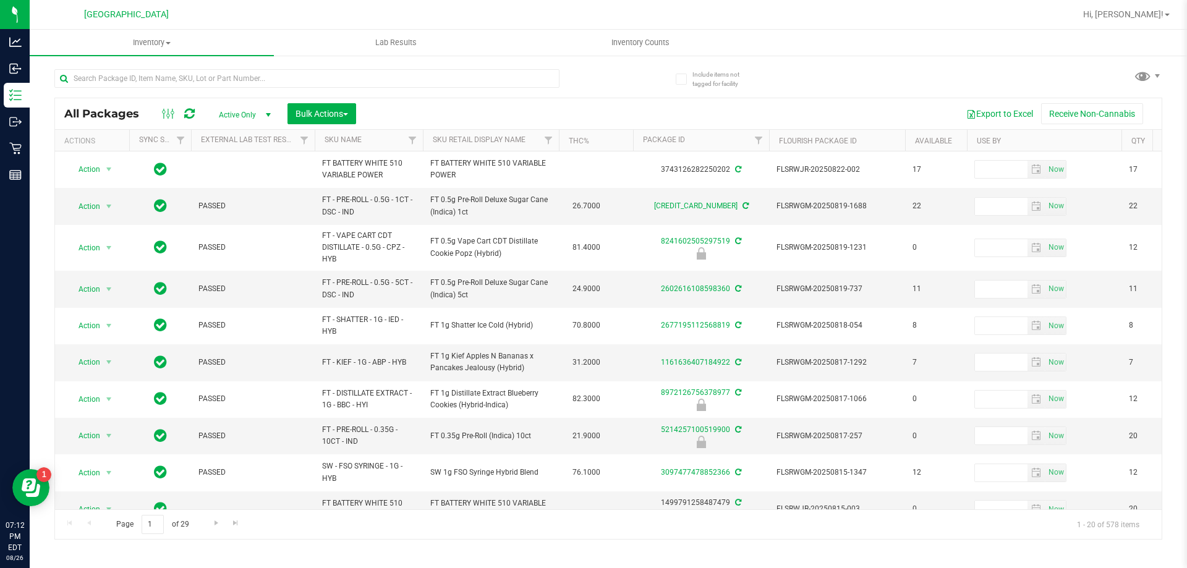
click at [392, 140] on th "SKU Name" at bounding box center [369, 141] width 108 height 22
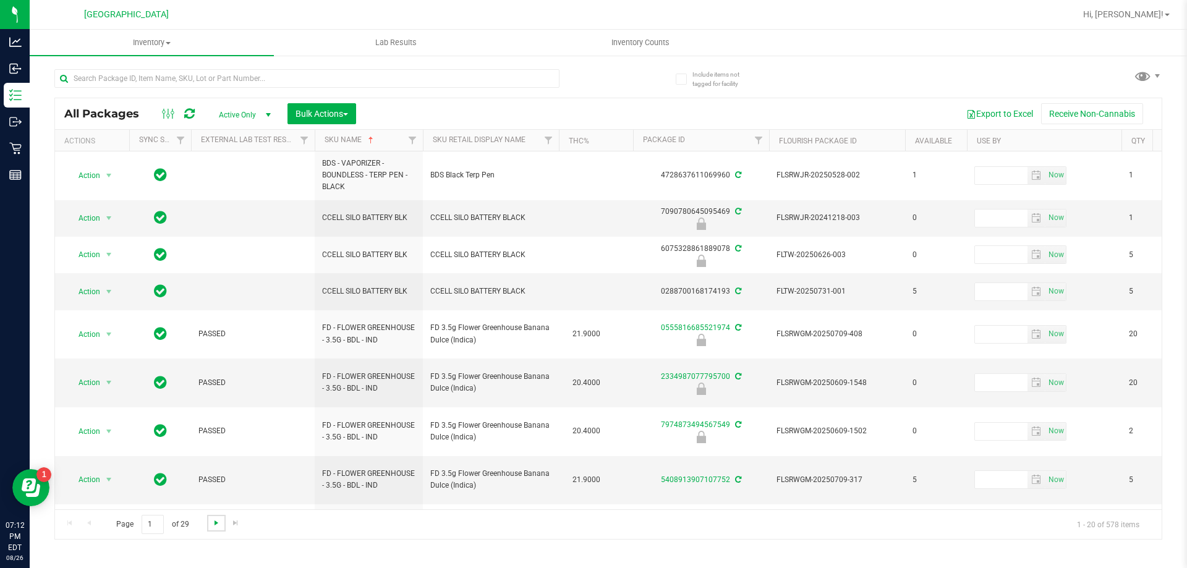
click at [219, 520] on span "Go to the next page" at bounding box center [216, 523] width 10 height 10
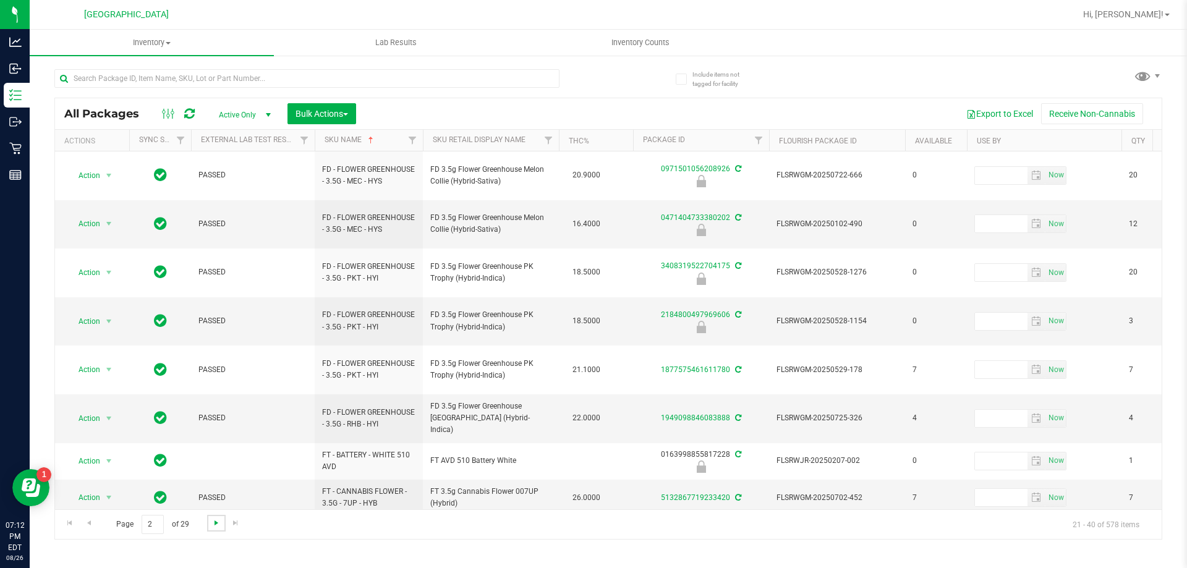
click at [219, 520] on span "Go to the next page" at bounding box center [216, 523] width 10 height 10
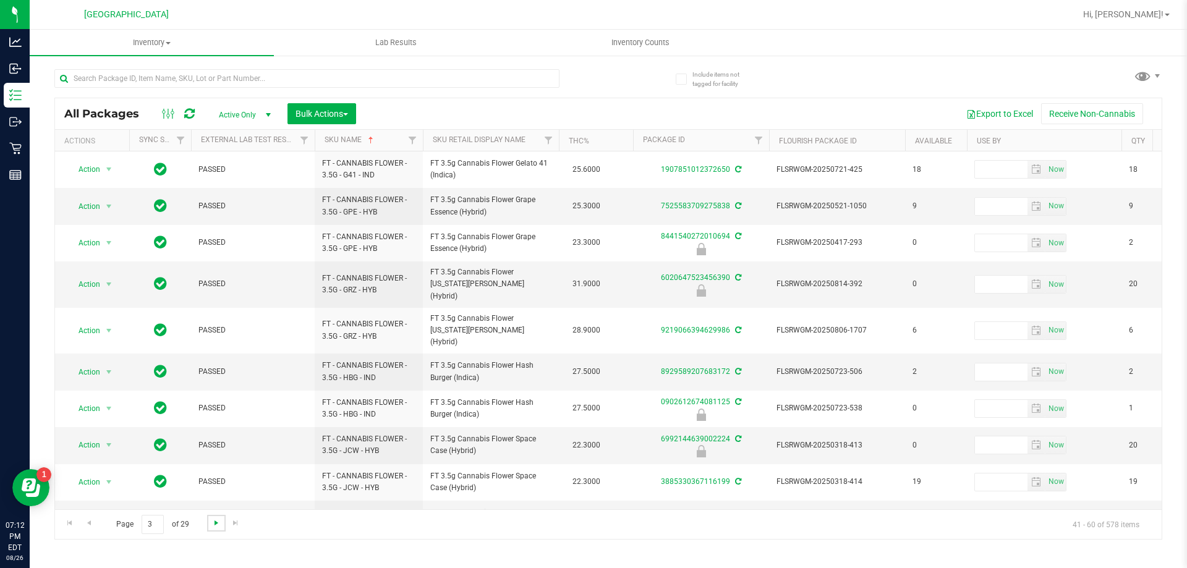
click at [219, 520] on span "Go to the next page" at bounding box center [216, 523] width 10 height 10
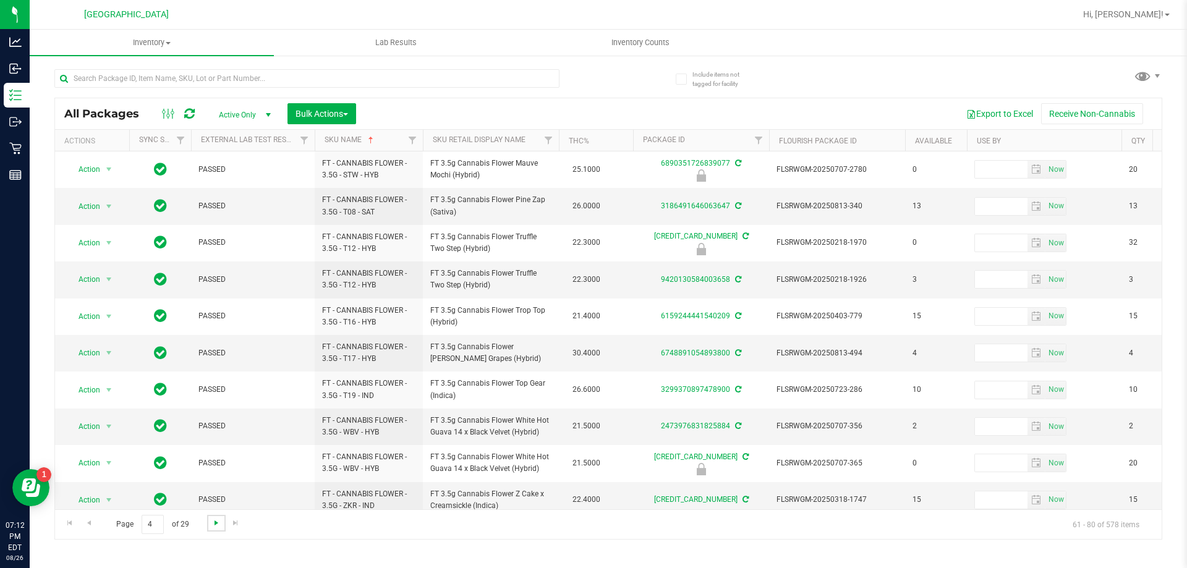
click at [219, 520] on span "Go to the next page" at bounding box center [216, 523] width 10 height 10
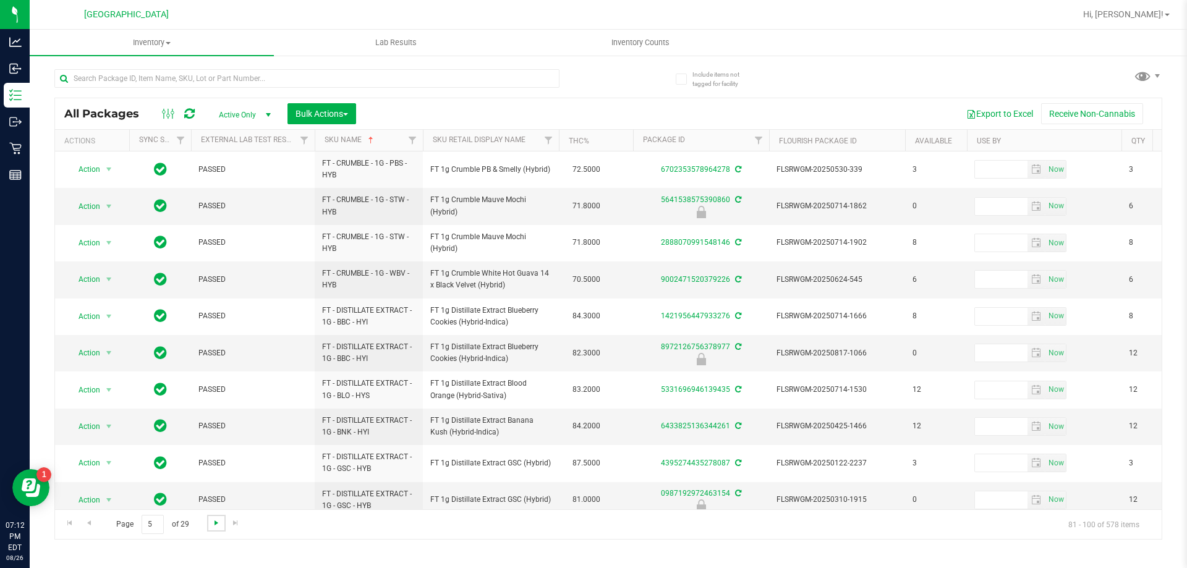
click at [219, 520] on span "Go to the next page" at bounding box center [216, 523] width 10 height 10
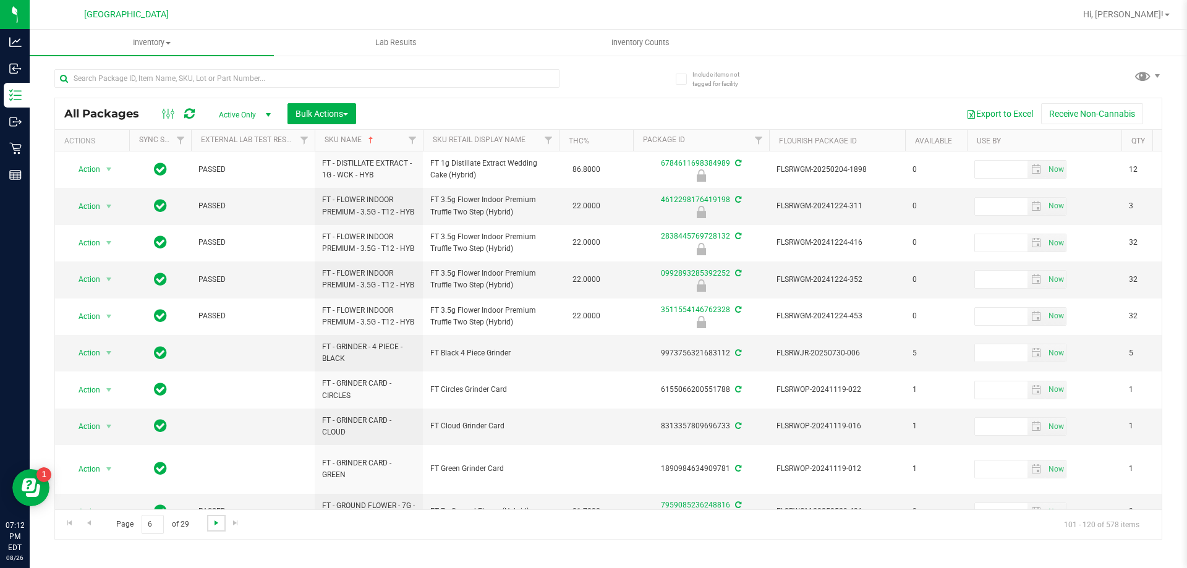
click at [219, 520] on span "Go to the next page" at bounding box center [216, 523] width 10 height 10
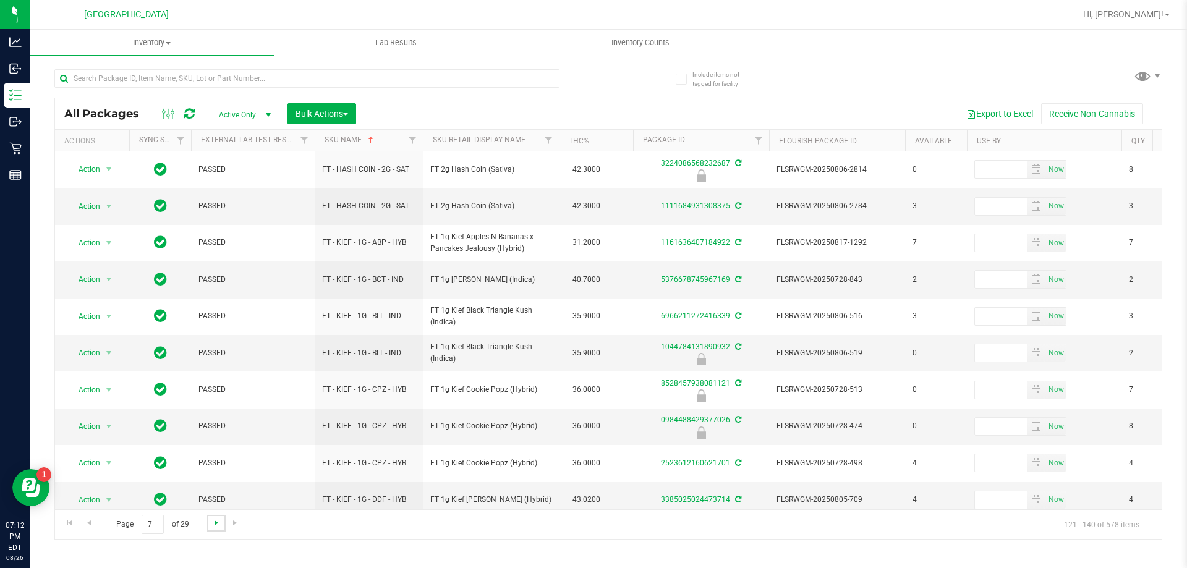
click at [219, 520] on span "Go to the next page" at bounding box center [216, 523] width 10 height 10
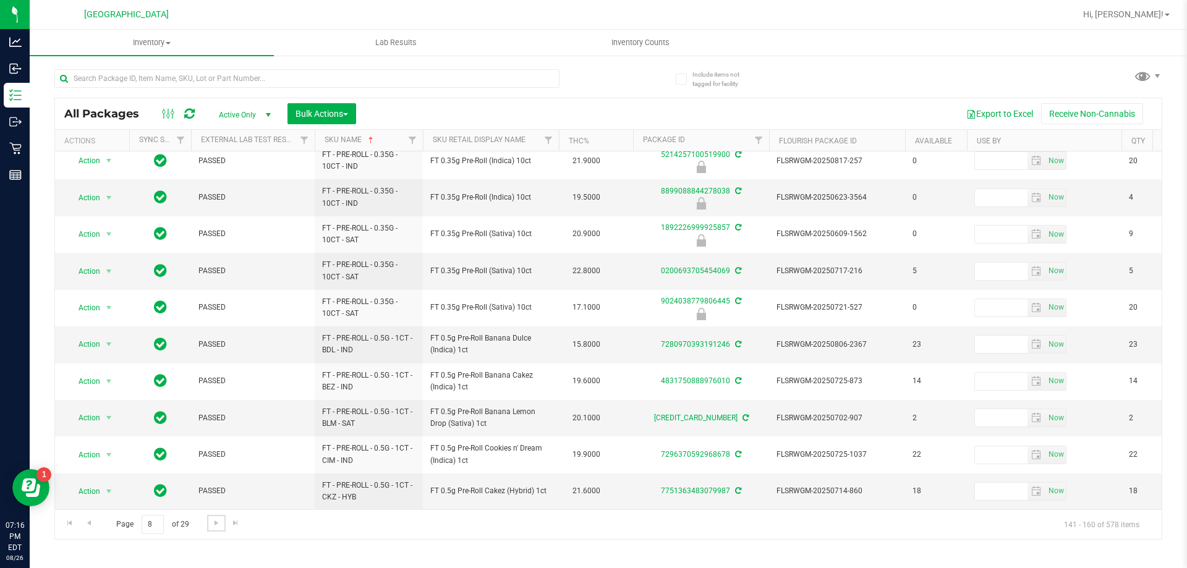
scroll to position [385, 0]
click at [216, 530] on link "Go to the next page" at bounding box center [216, 523] width 18 height 17
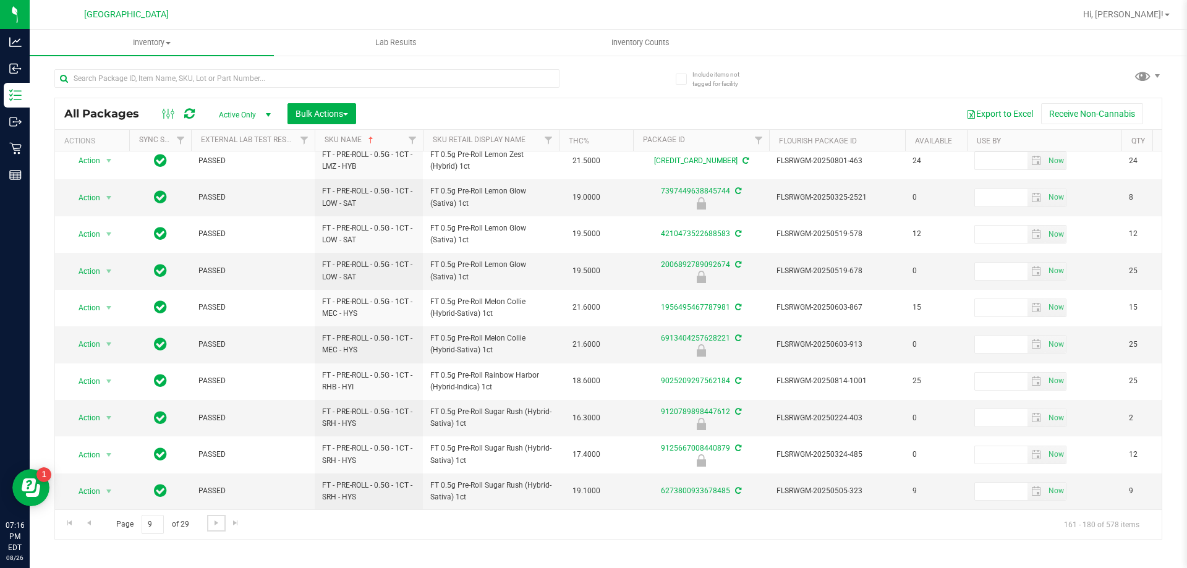
scroll to position [385, 0]
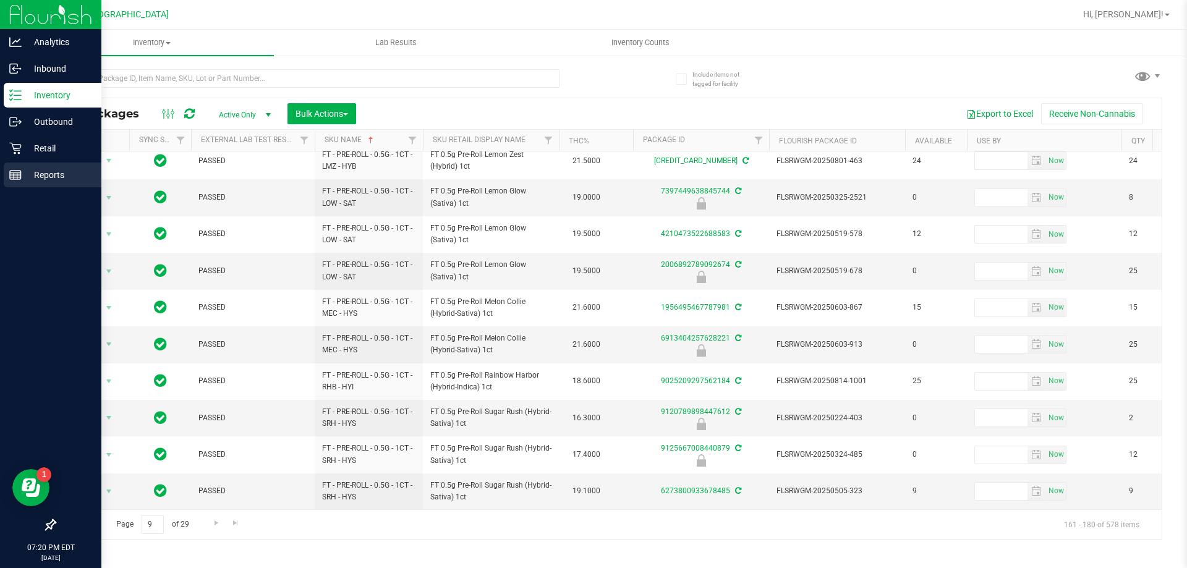
click at [53, 168] on p "Reports" at bounding box center [59, 175] width 74 height 15
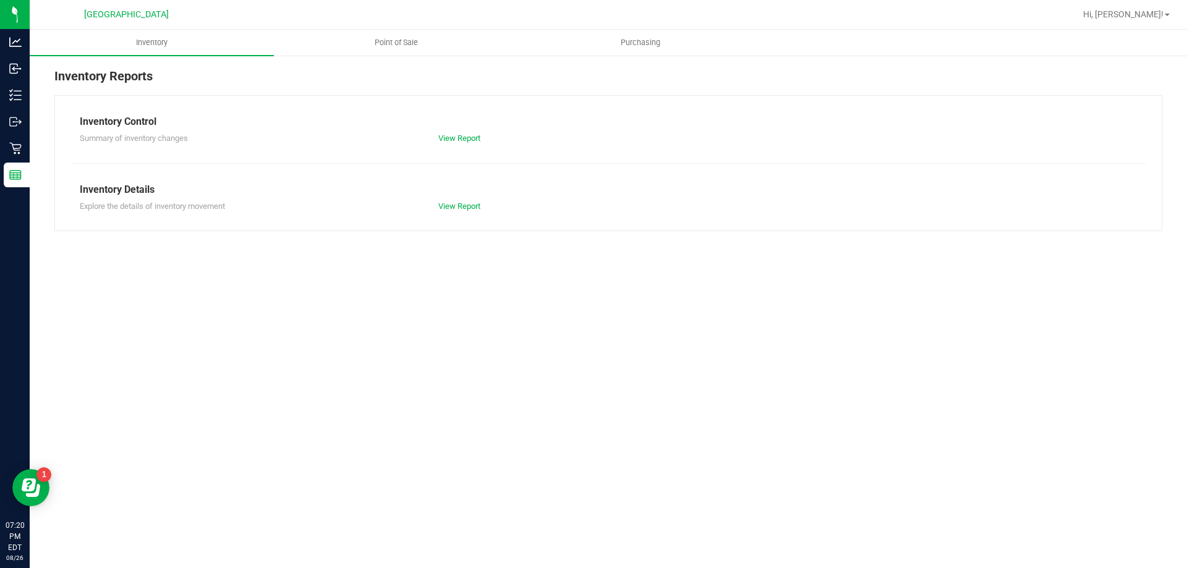
click at [407, 30] on link "Point of Sale" at bounding box center [396, 43] width 244 height 26
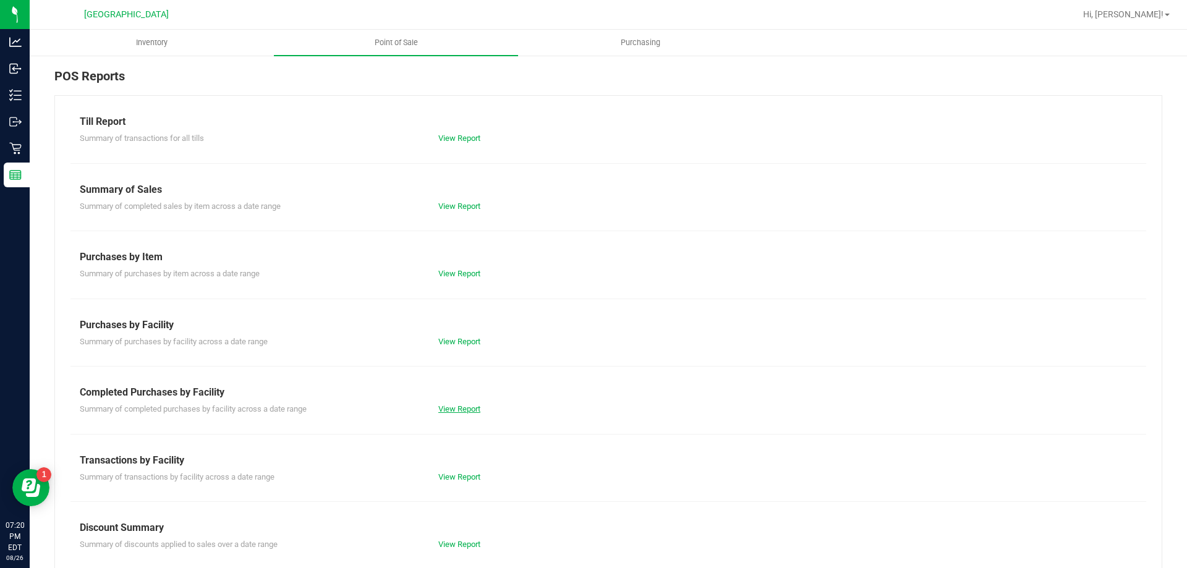
click at [455, 413] on link "View Report" at bounding box center [459, 408] width 42 height 9
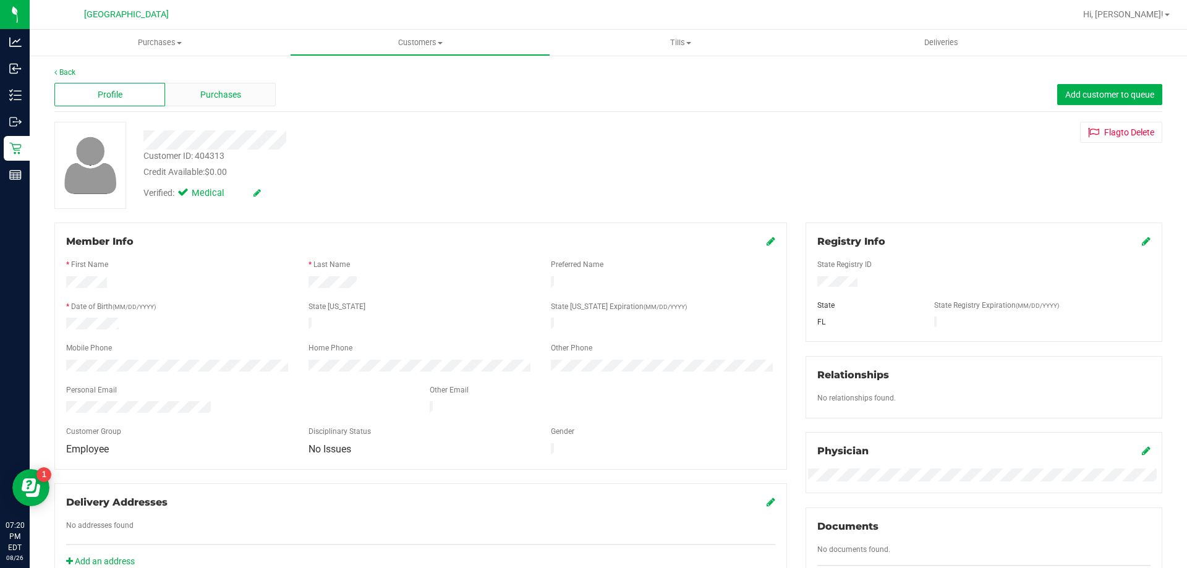
click at [229, 96] on span "Purchases" at bounding box center [220, 94] width 41 height 13
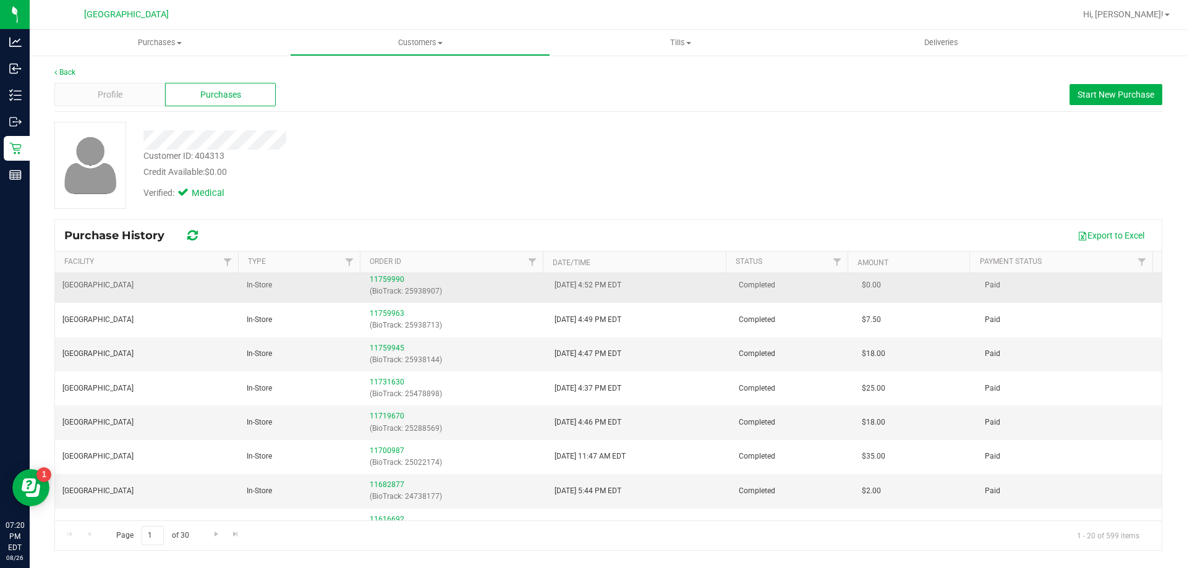
scroll to position [185, 0]
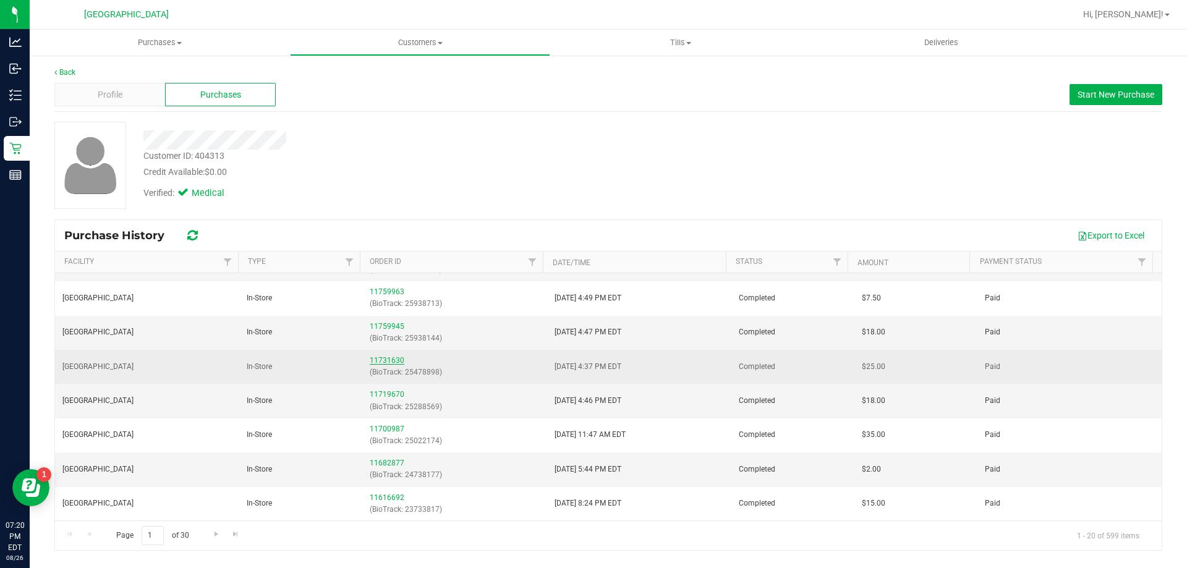
click at [383, 358] on link "11731630" at bounding box center [387, 360] width 35 height 9
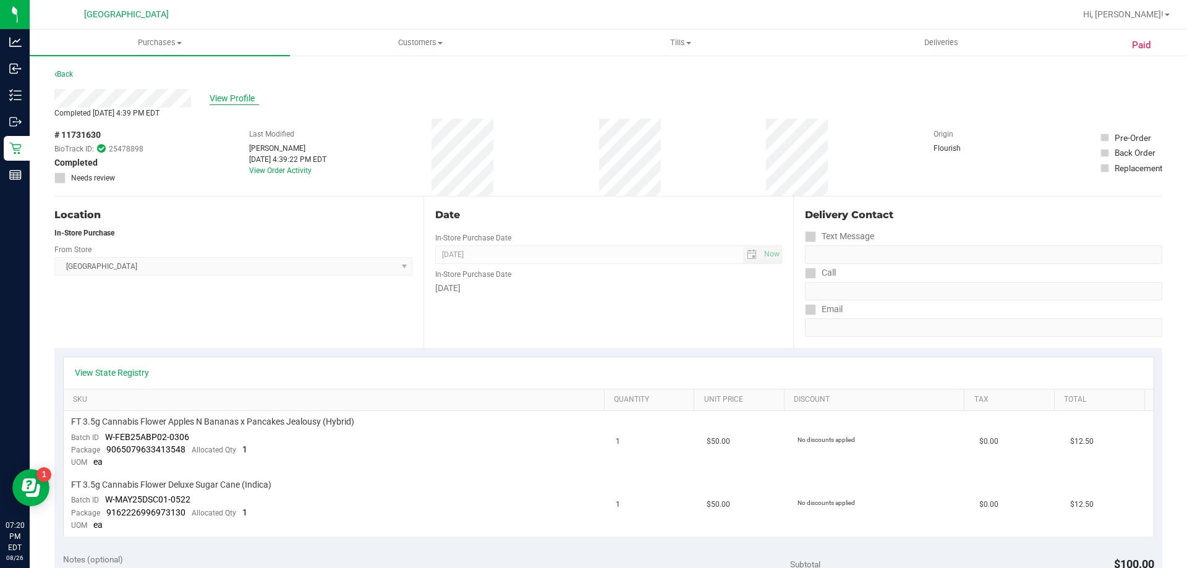
click at [225, 95] on span "View Profile" at bounding box center [234, 98] width 49 height 13
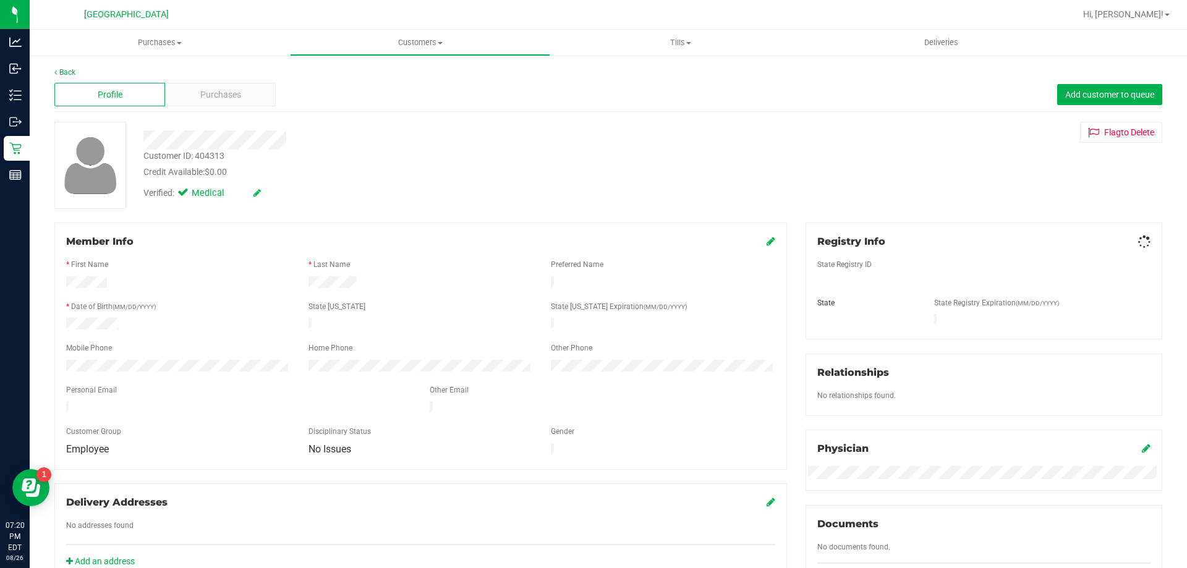
click at [225, 95] on span "Purchases" at bounding box center [220, 94] width 41 height 13
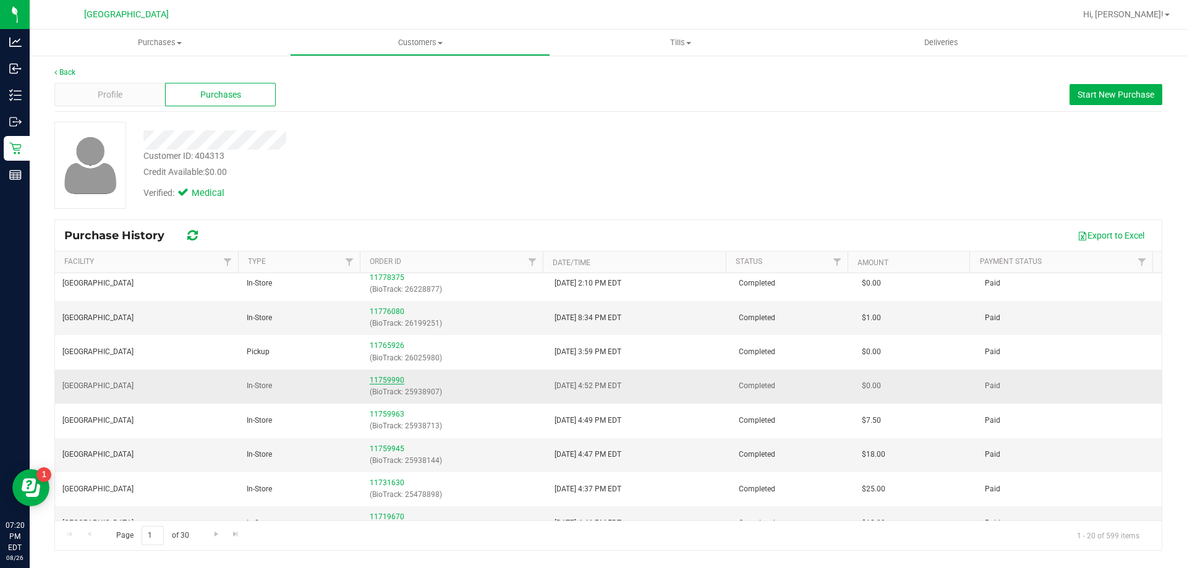
scroll to position [124, 0]
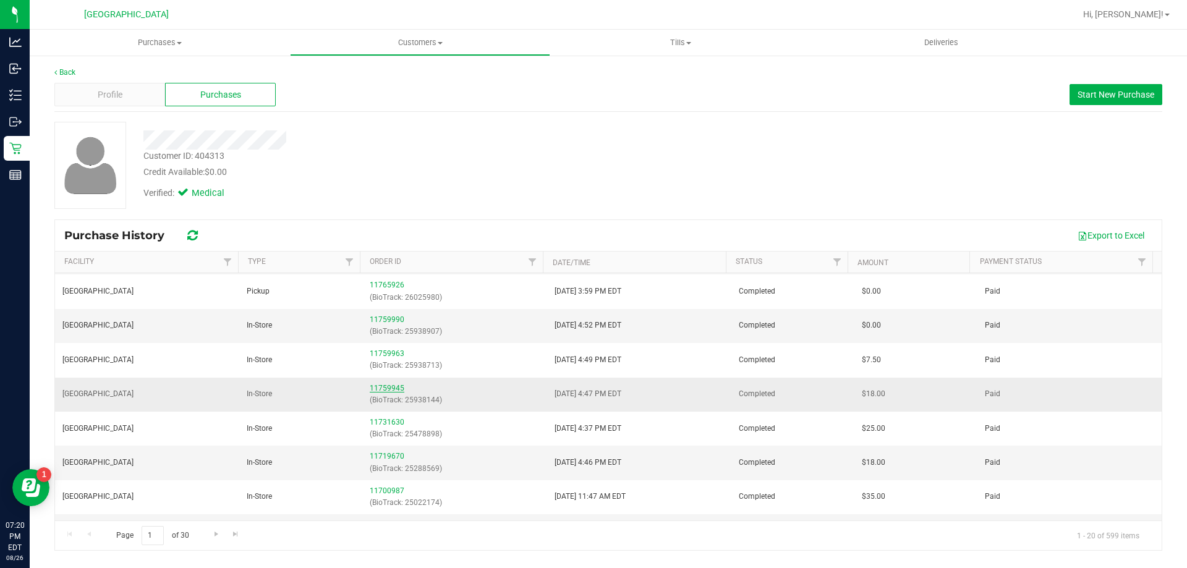
click at [382, 387] on link "11759945" at bounding box center [387, 388] width 35 height 9
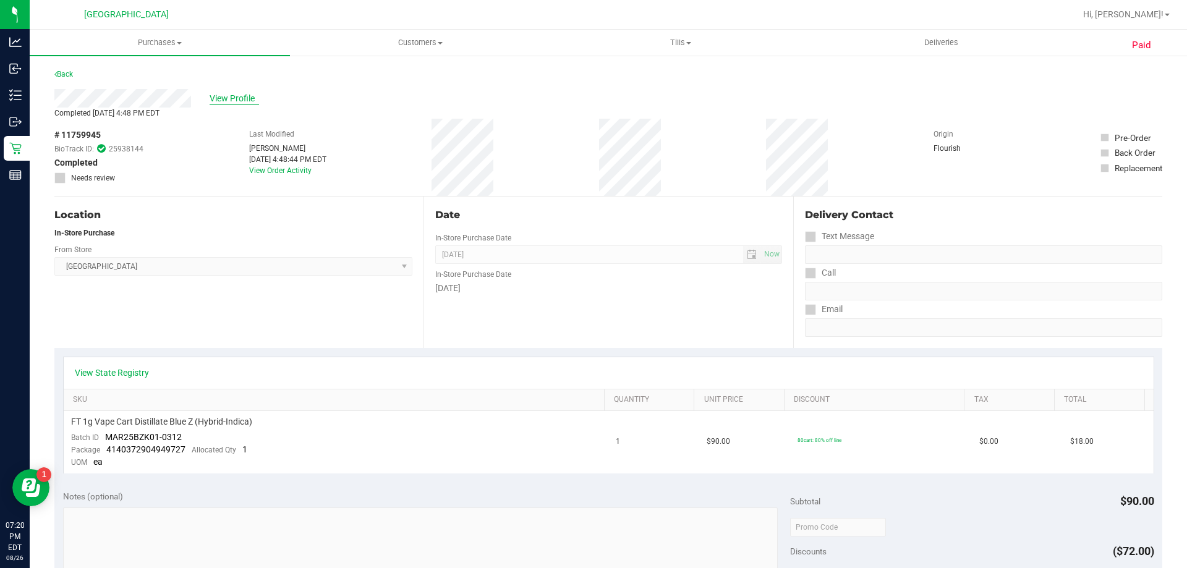
click at [238, 92] on span "View Profile" at bounding box center [234, 98] width 49 height 13
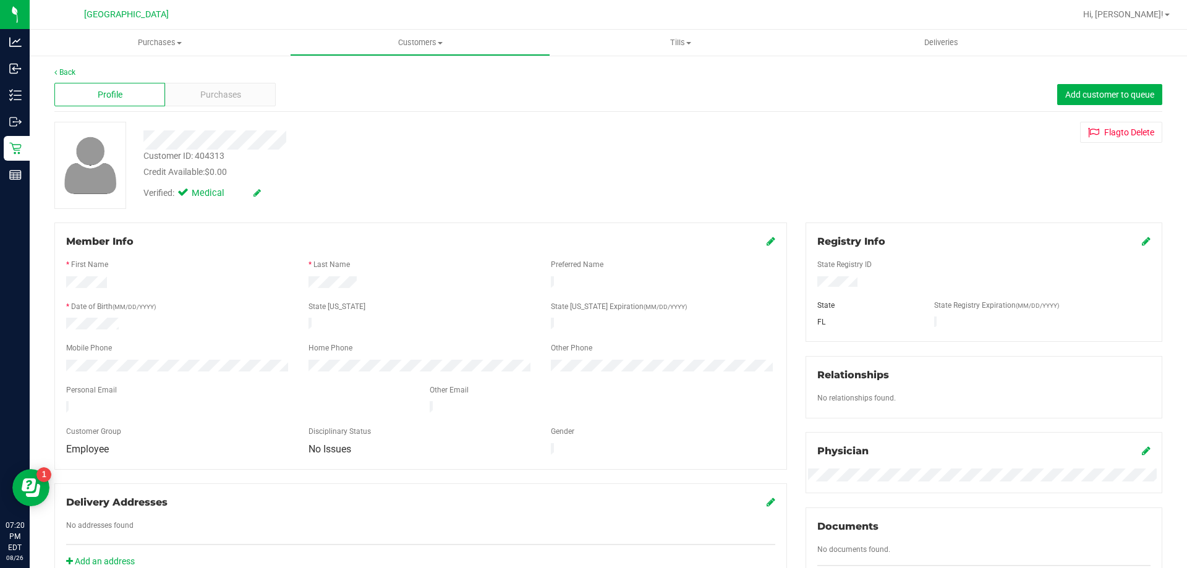
click at [238, 92] on span "Purchases" at bounding box center [220, 94] width 41 height 13
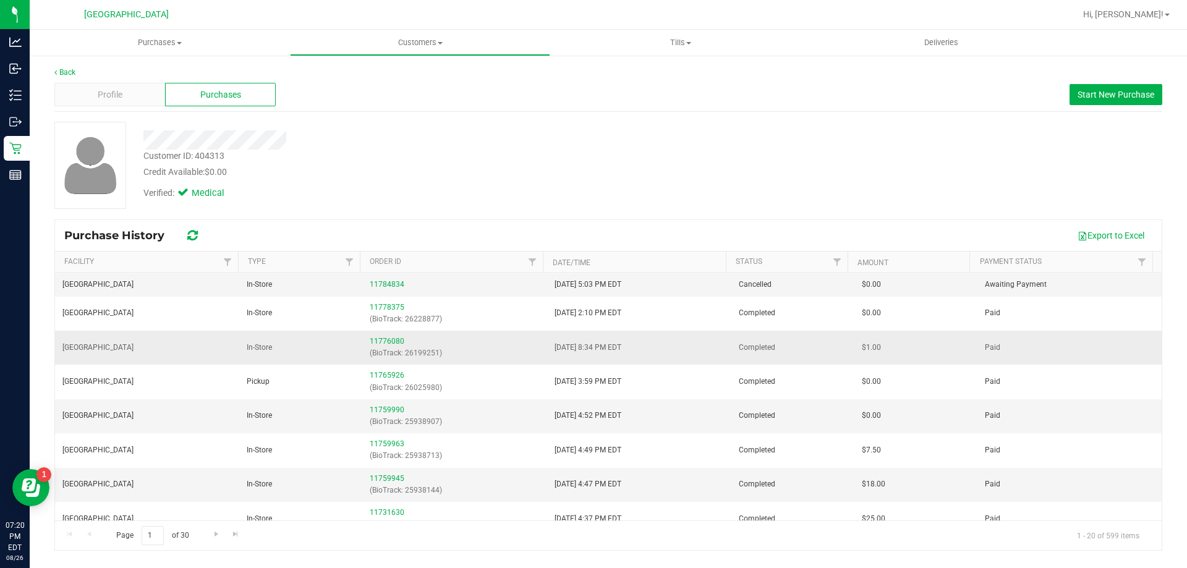
scroll to position [62, 0]
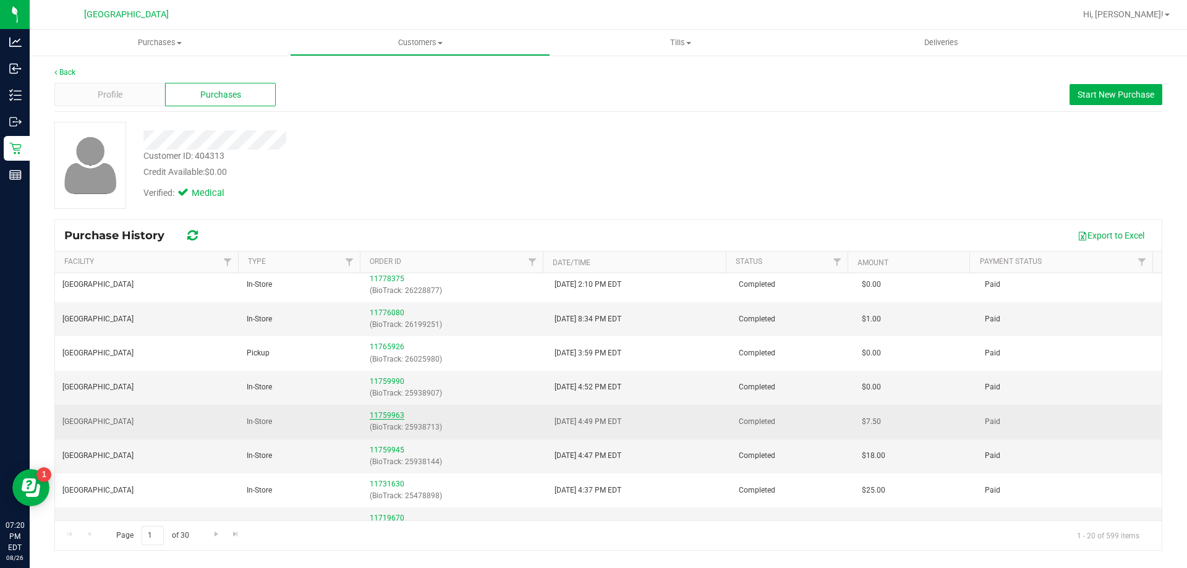
click at [378, 415] on link "11759963" at bounding box center [387, 415] width 35 height 9
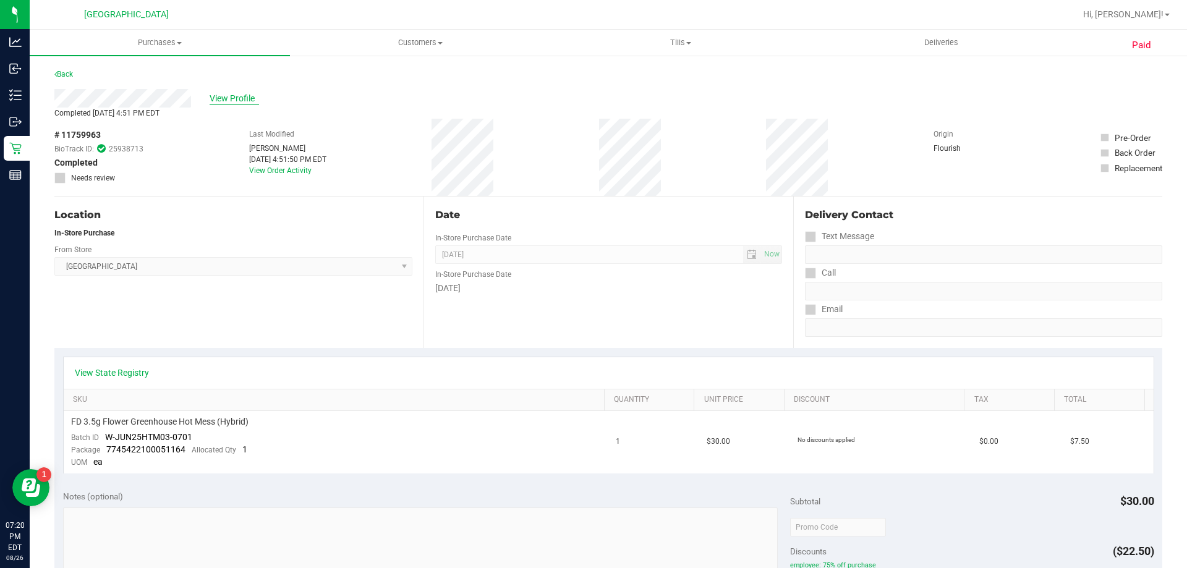
click at [234, 96] on span "View Profile" at bounding box center [234, 98] width 49 height 13
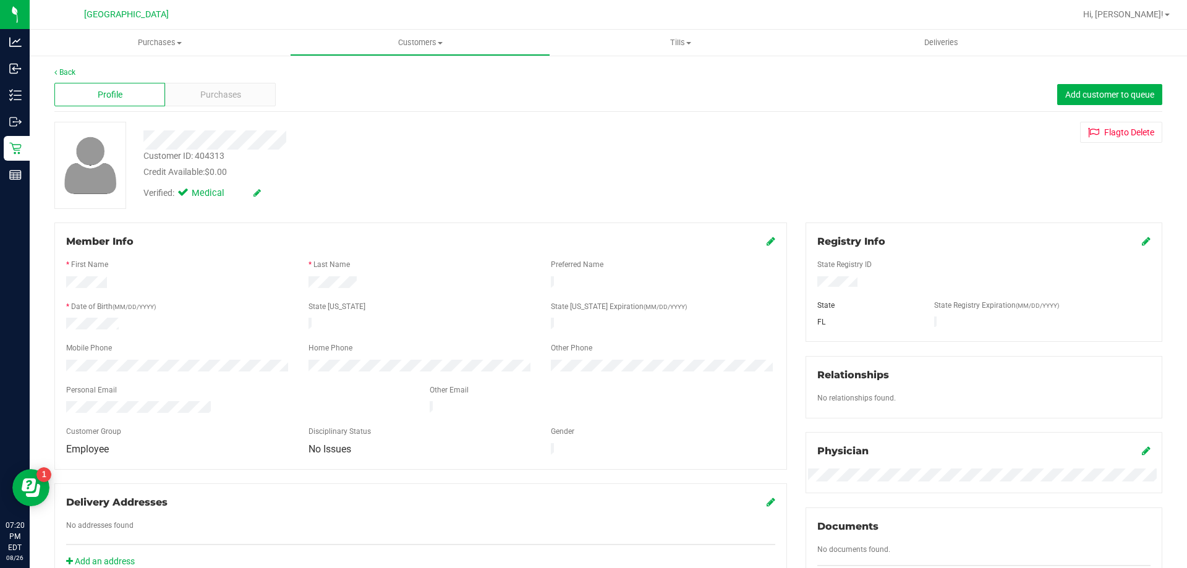
click at [234, 96] on span "Purchases" at bounding box center [220, 94] width 41 height 13
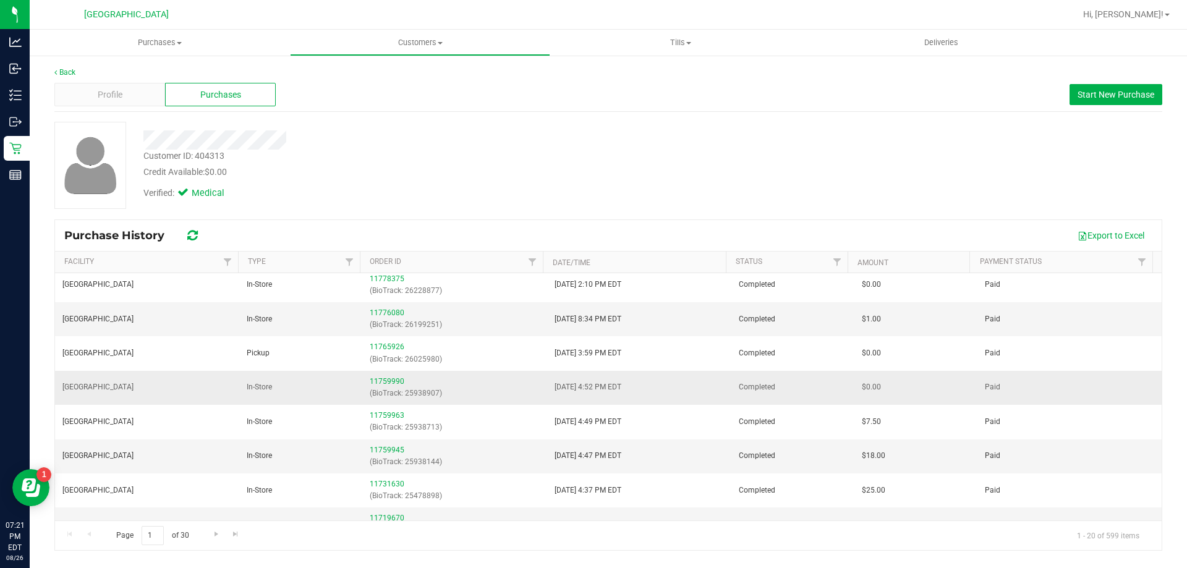
scroll to position [124, 0]
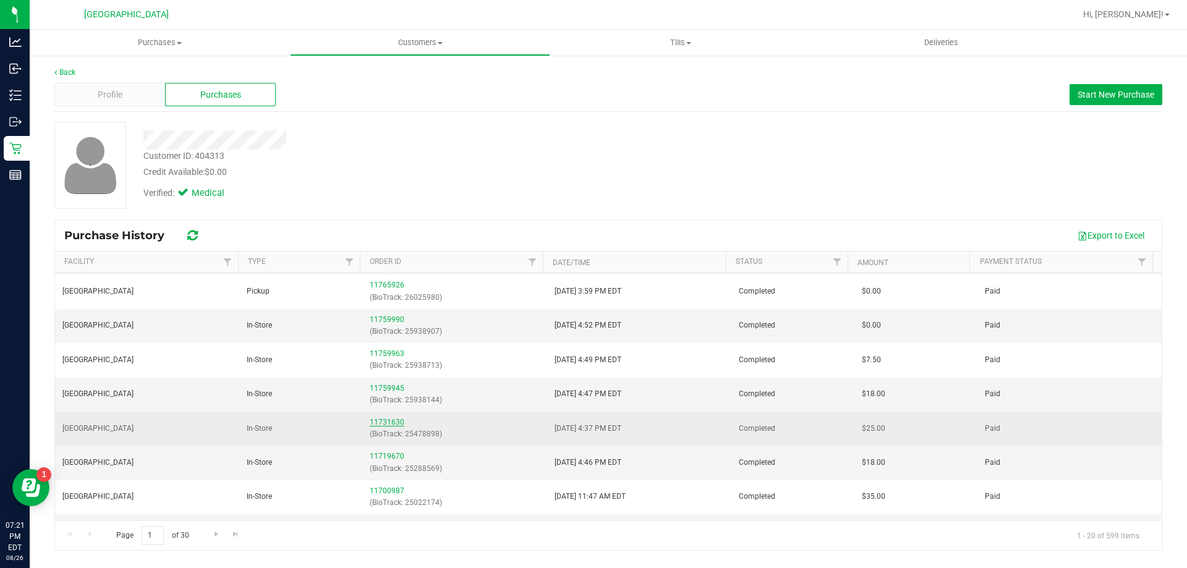
click at [382, 421] on link "11731630" at bounding box center [387, 422] width 35 height 9
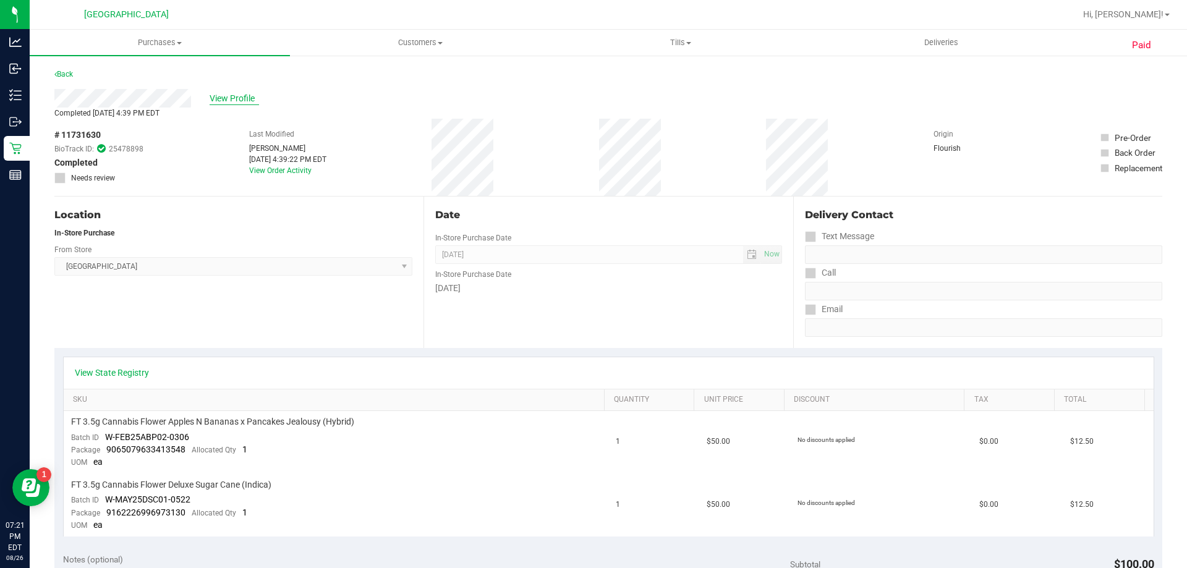
click at [223, 93] on span "View Profile" at bounding box center [234, 98] width 49 height 13
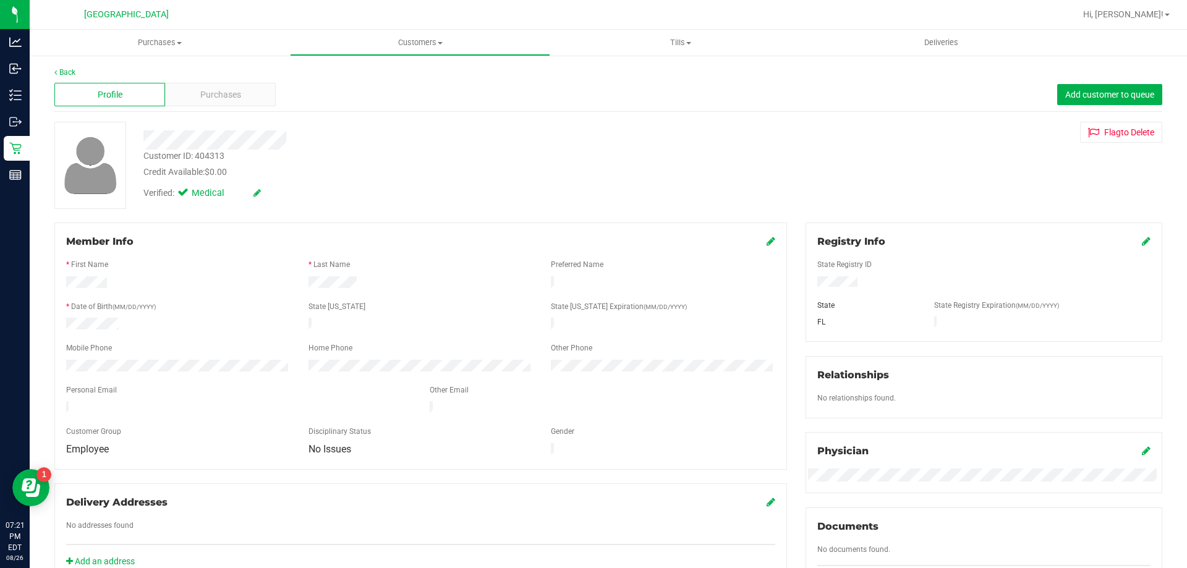
click at [223, 93] on span "Purchases" at bounding box center [220, 94] width 41 height 13
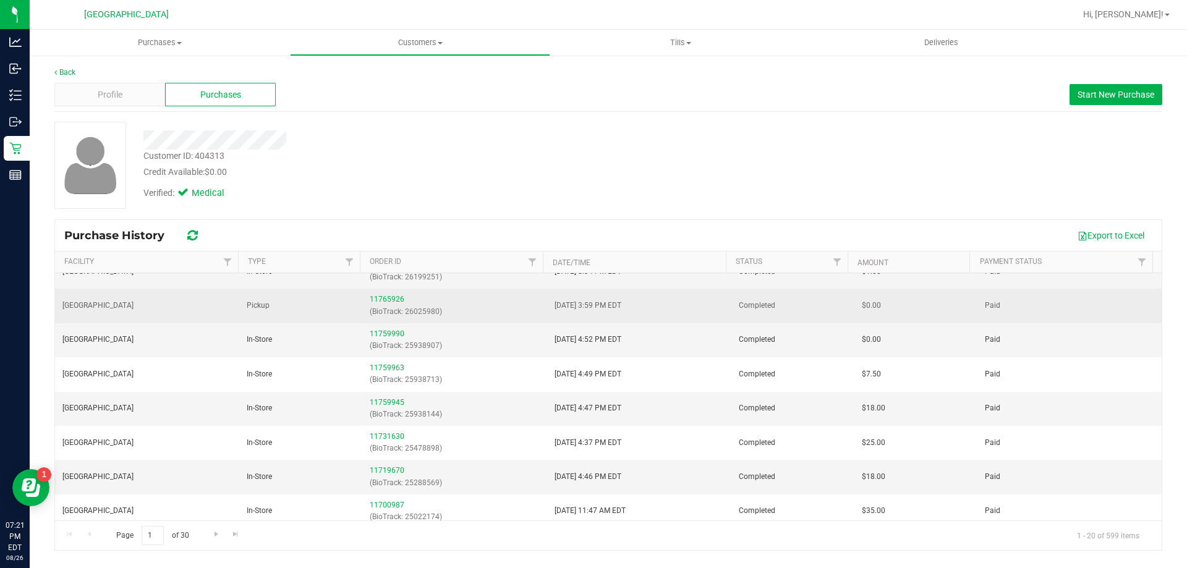
scroll to position [124, 0]
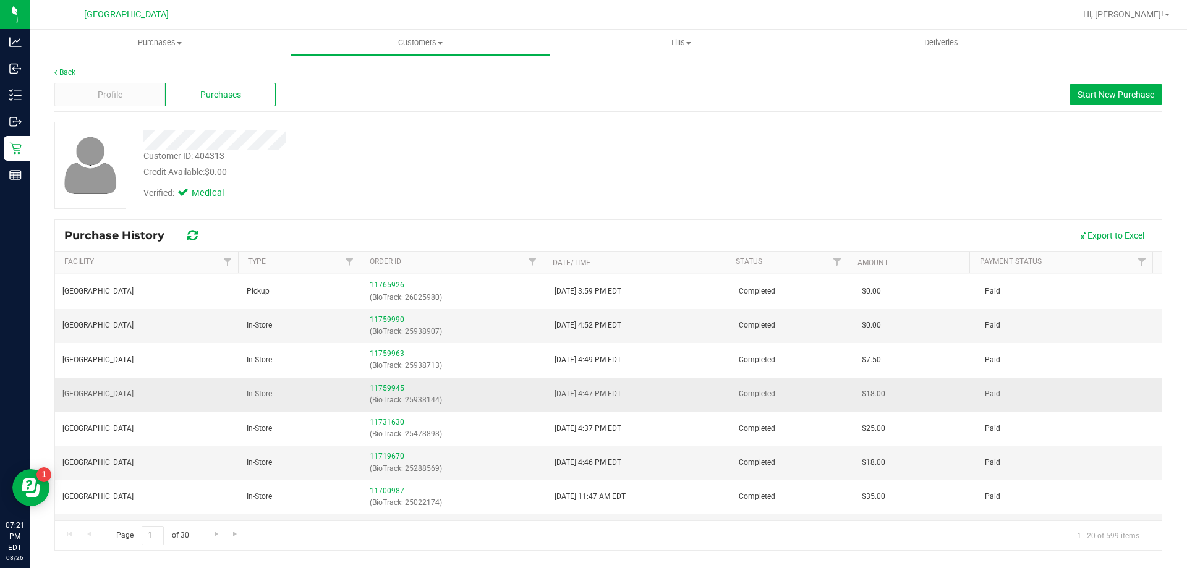
click at [388, 386] on link "11759945" at bounding box center [387, 388] width 35 height 9
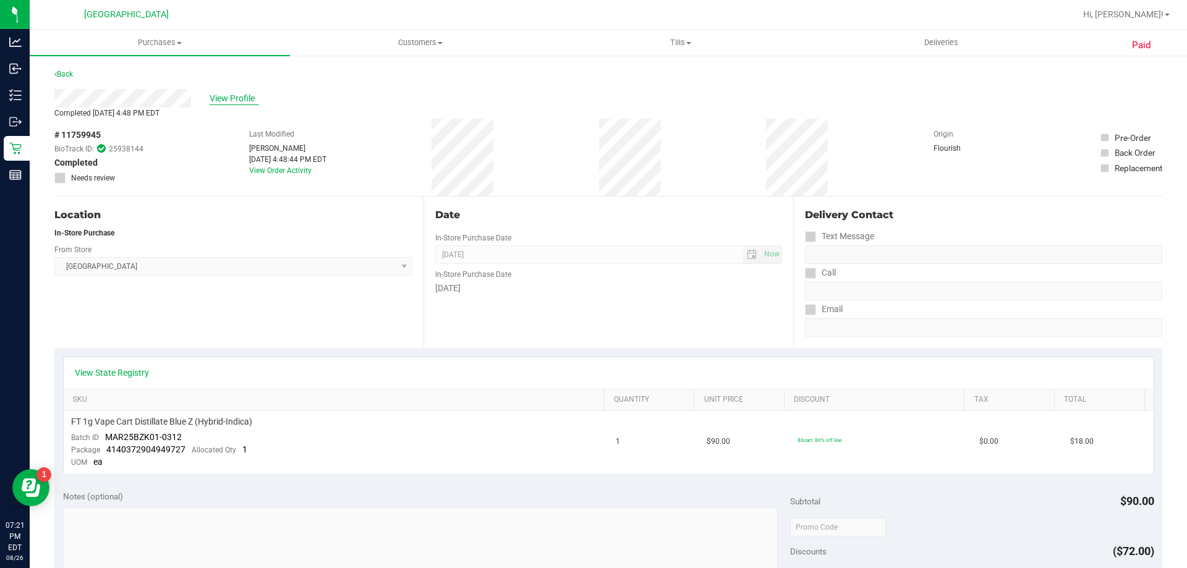
click at [250, 100] on span "View Profile" at bounding box center [234, 98] width 49 height 13
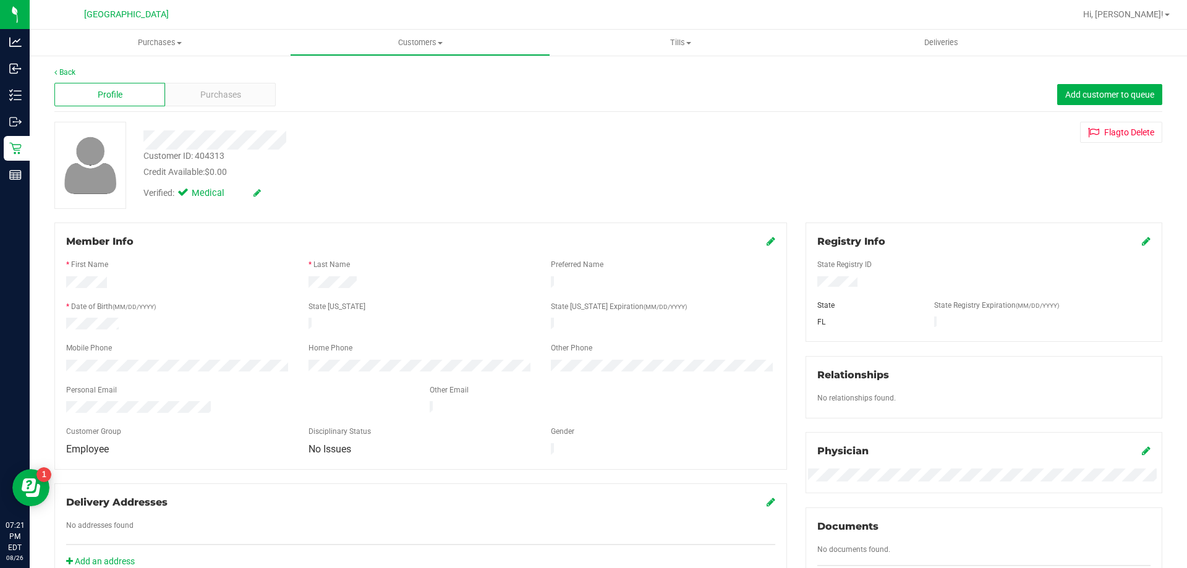
click at [250, 100] on div "Purchases" at bounding box center [220, 94] width 111 height 23
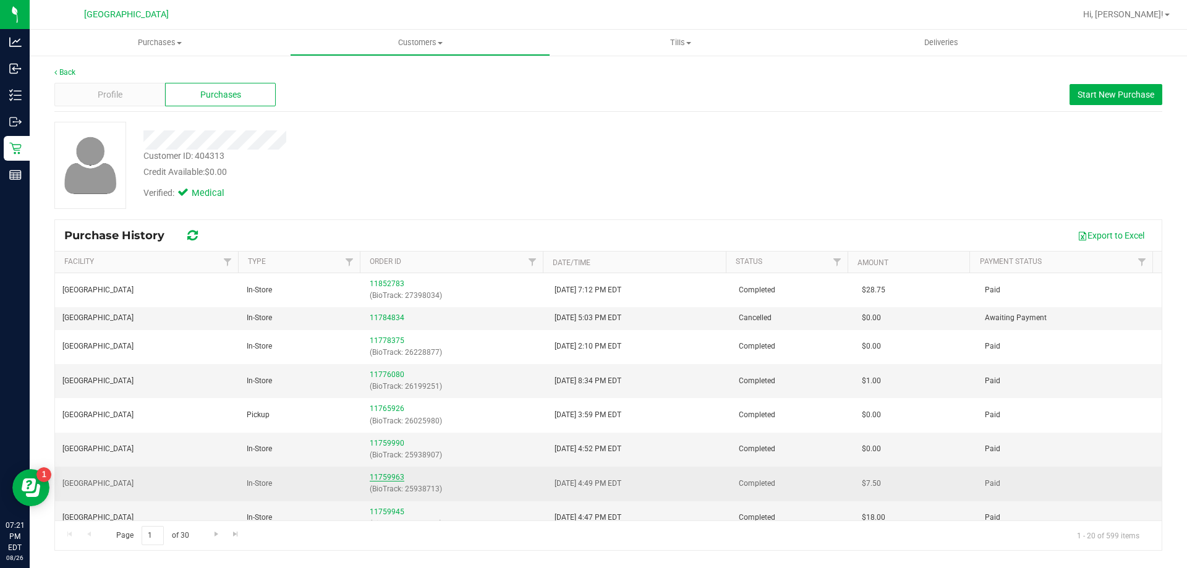
click at [375, 479] on link "11759963" at bounding box center [387, 477] width 35 height 9
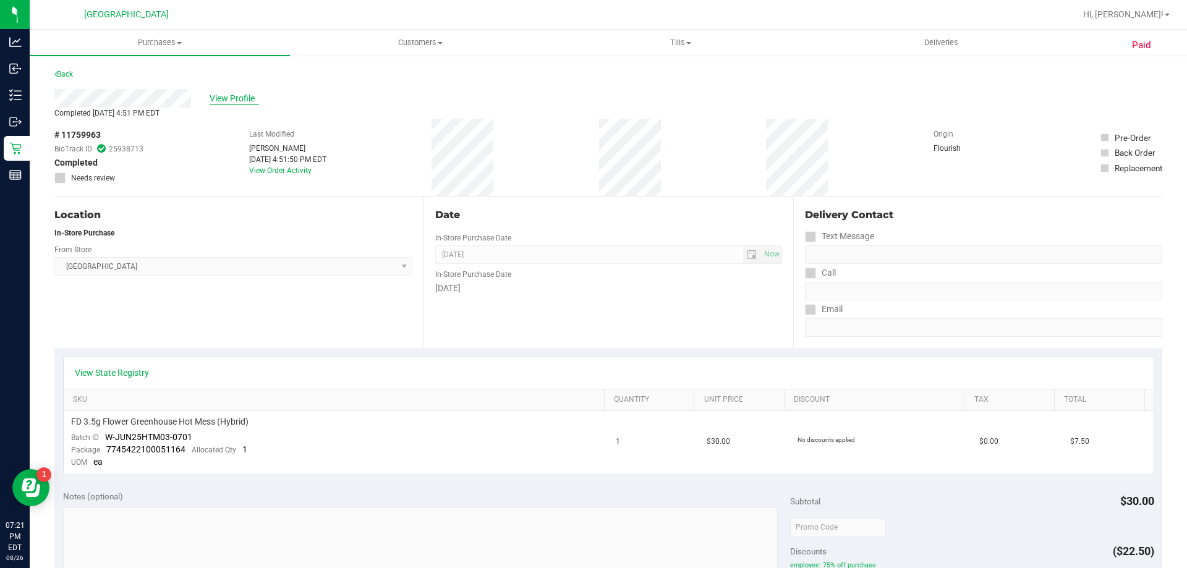
click at [229, 100] on span "View Profile" at bounding box center [234, 98] width 49 height 13
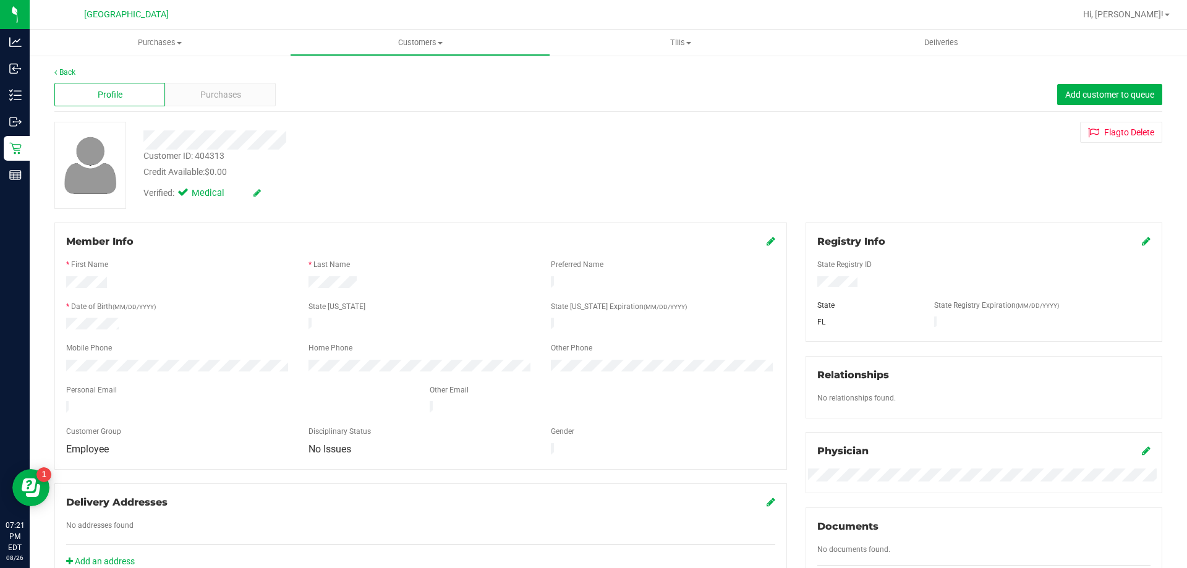
click at [229, 100] on span "Purchases" at bounding box center [220, 94] width 41 height 13
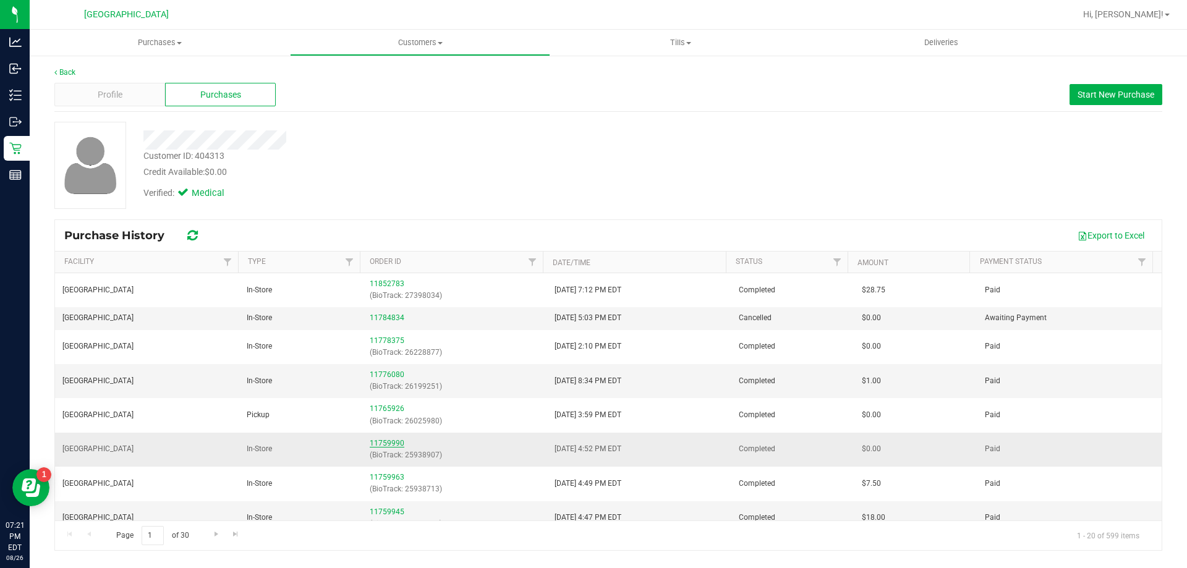
click at [379, 441] on link "11759990" at bounding box center [387, 443] width 35 height 9
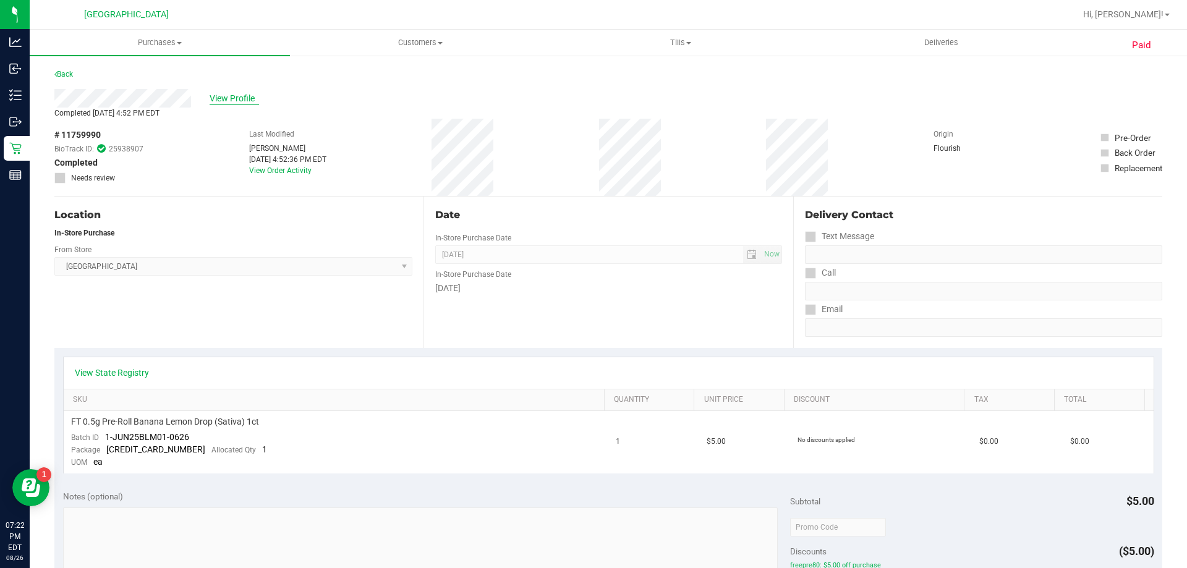
click at [223, 94] on span "View Profile" at bounding box center [234, 98] width 49 height 13
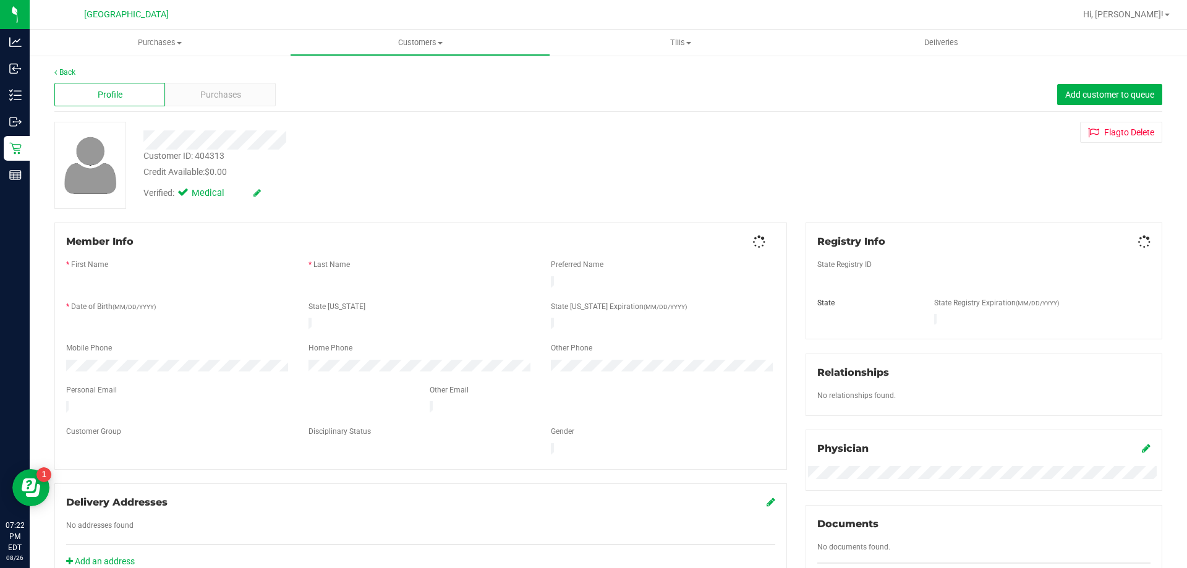
click at [223, 94] on span "Purchases" at bounding box center [220, 94] width 41 height 13
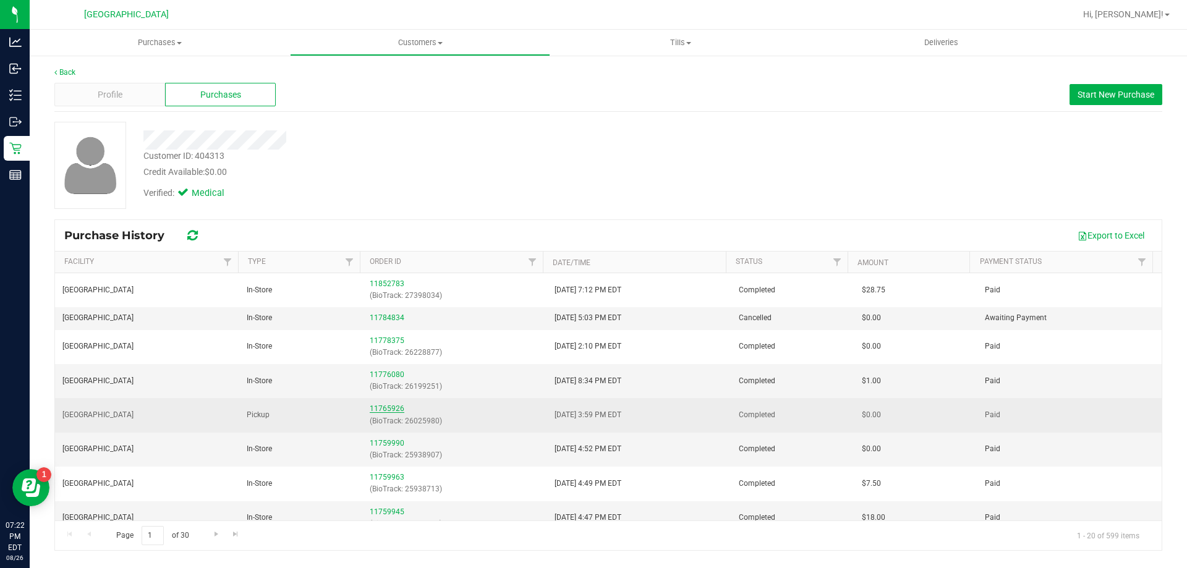
click at [374, 411] on link "11765926" at bounding box center [387, 408] width 35 height 9
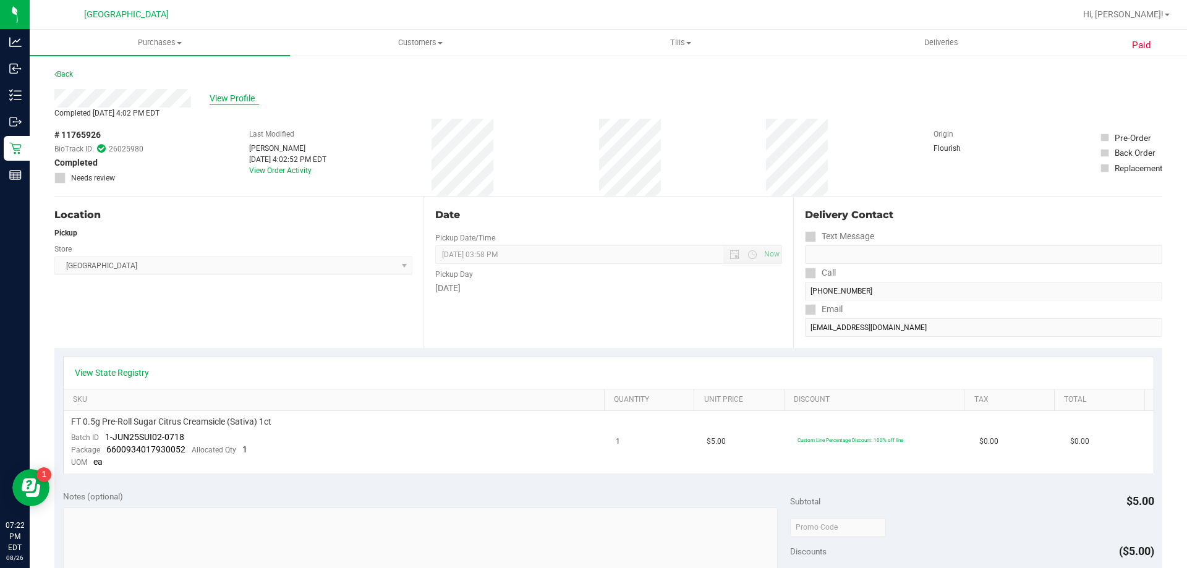
click at [229, 98] on span "View Profile" at bounding box center [234, 98] width 49 height 13
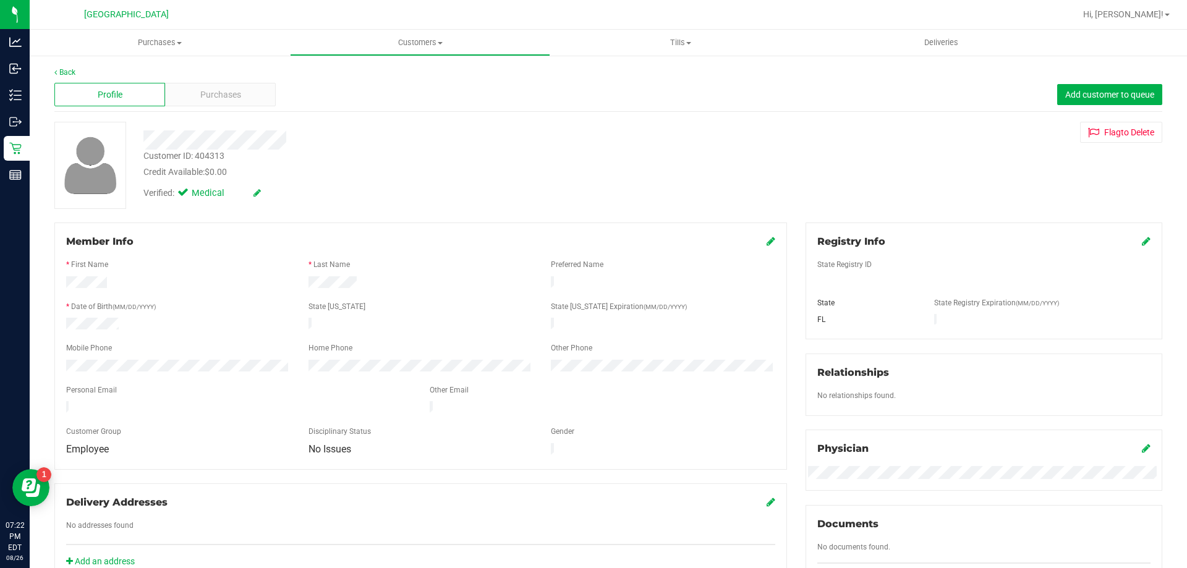
click at [229, 98] on span "Purchases" at bounding box center [220, 94] width 41 height 13
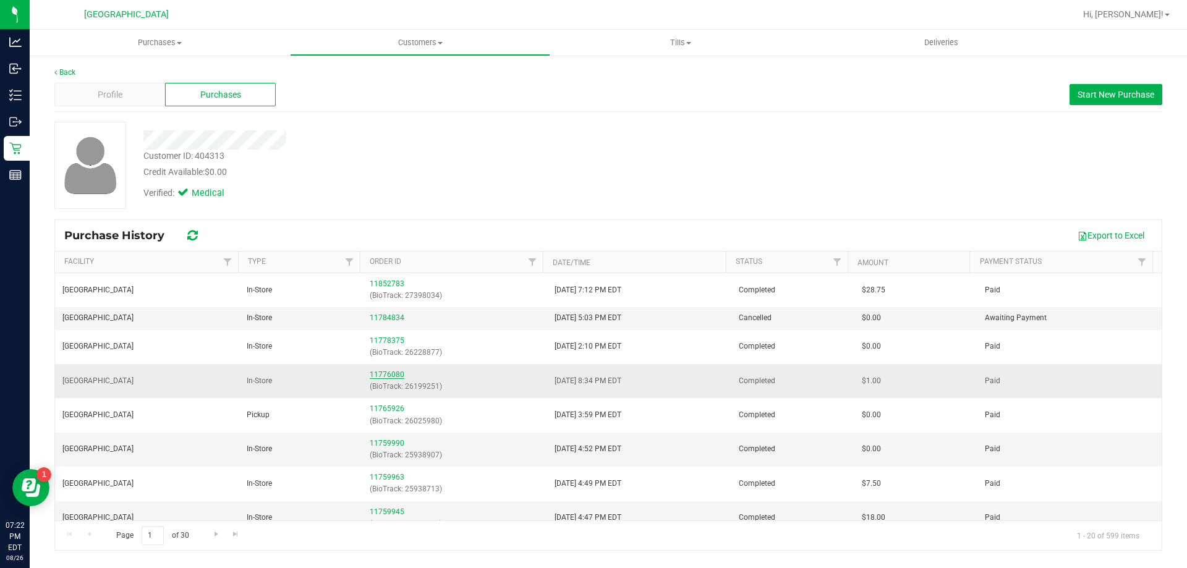
click at [380, 370] on link "11776080" at bounding box center [387, 374] width 35 height 9
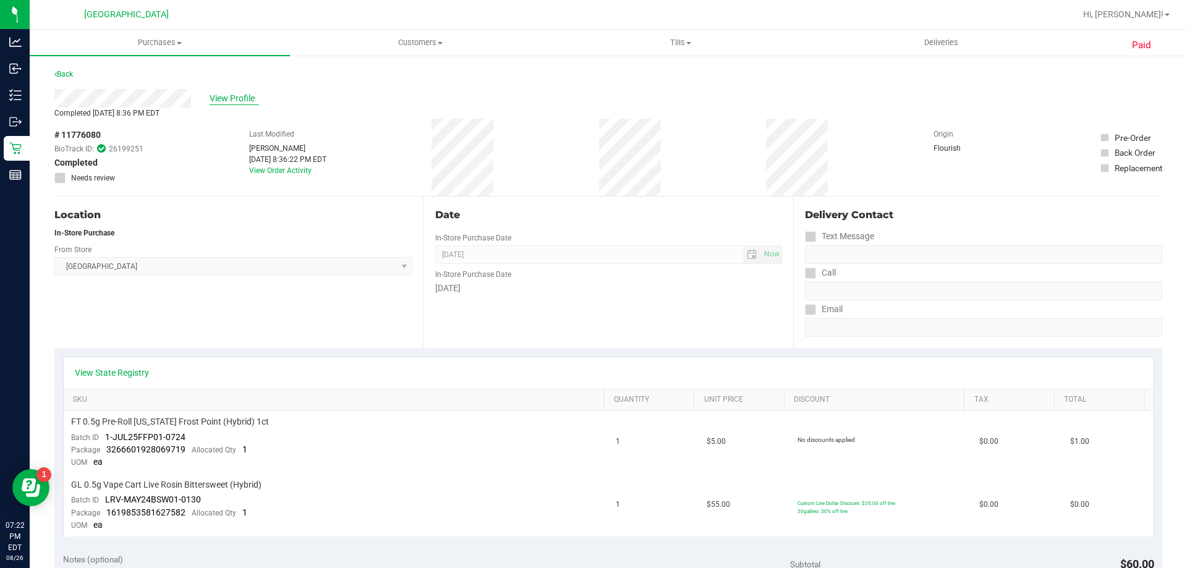
click at [232, 100] on span "View Profile" at bounding box center [234, 98] width 49 height 13
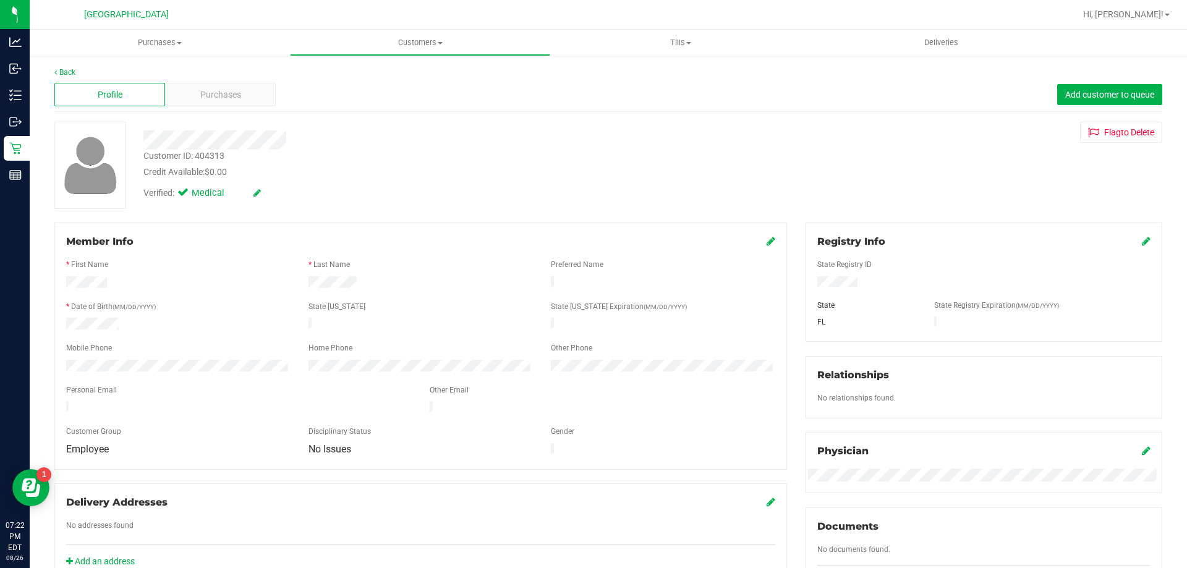
click at [232, 100] on span "Purchases" at bounding box center [220, 94] width 41 height 13
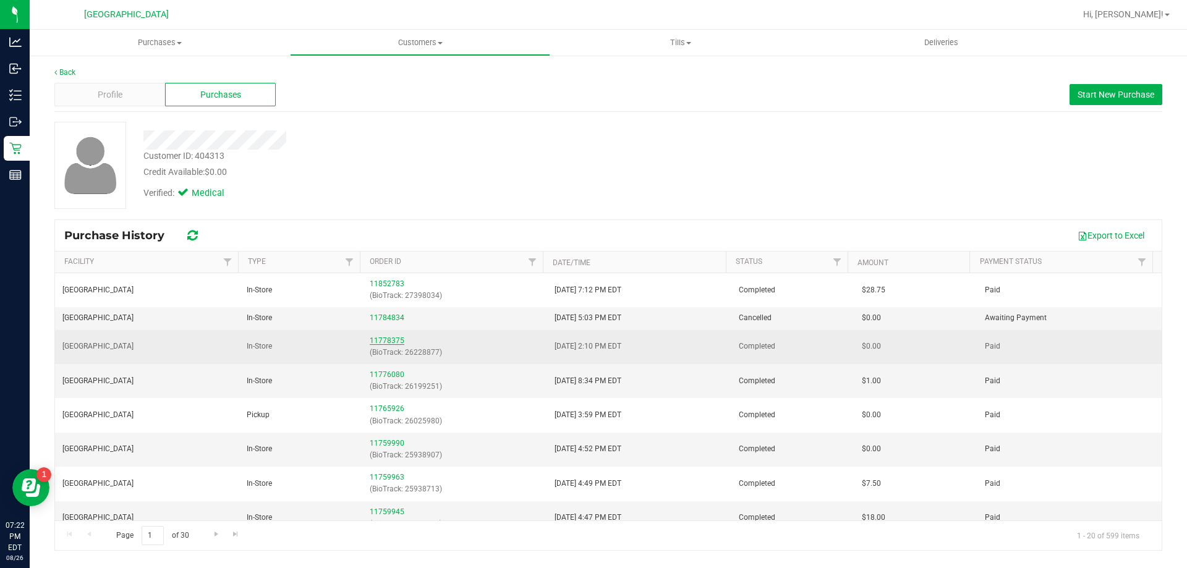
click at [382, 339] on link "11778375" at bounding box center [387, 340] width 35 height 9
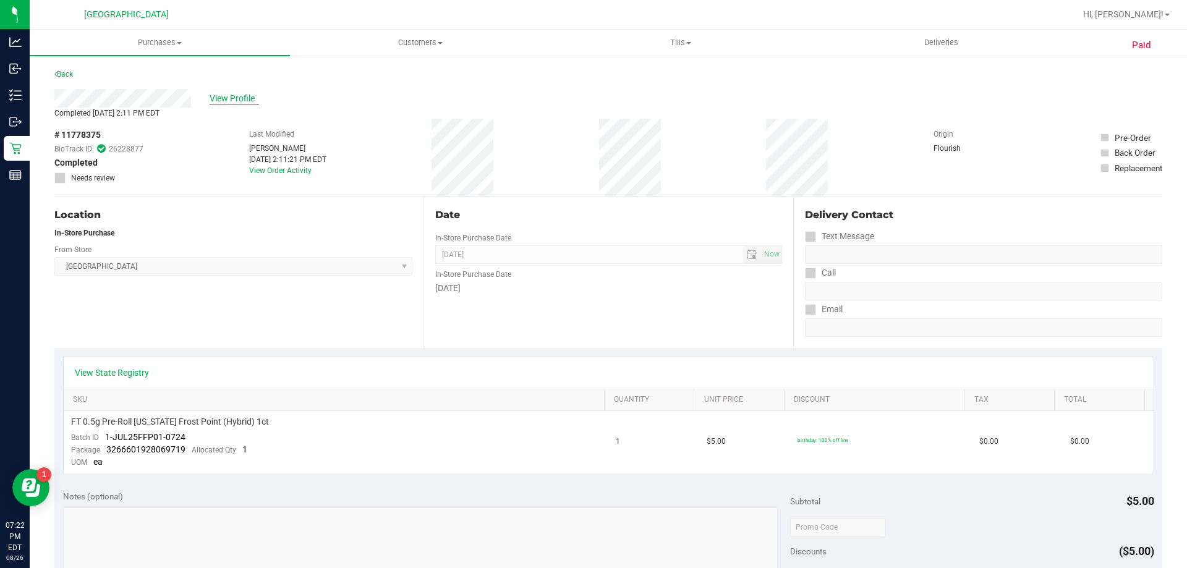
click at [225, 100] on span "View Profile" at bounding box center [234, 98] width 49 height 13
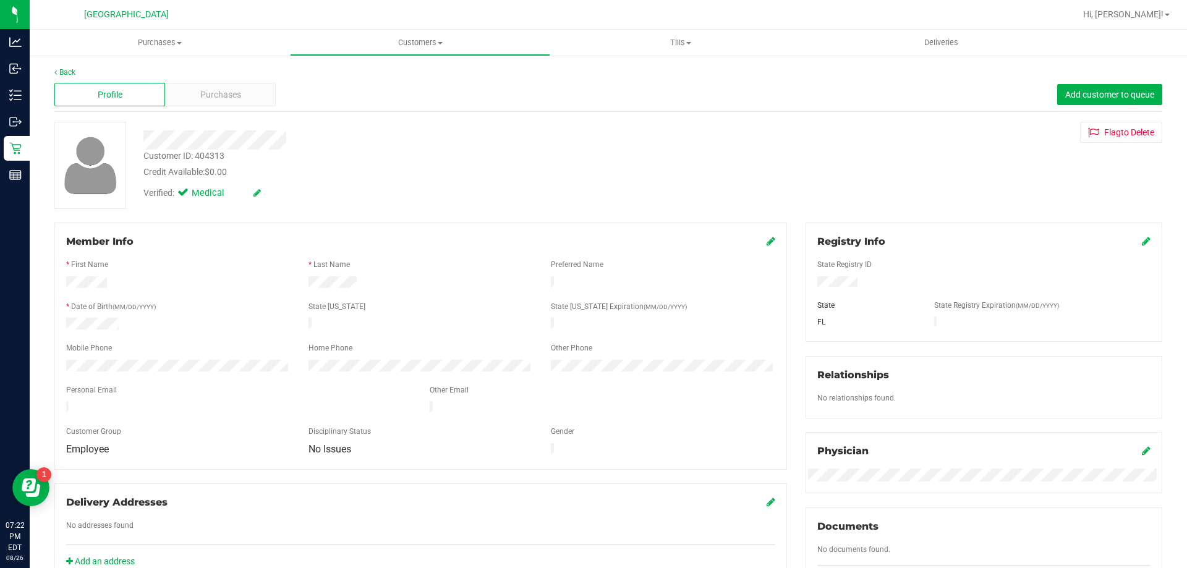
click at [225, 100] on span "Purchases" at bounding box center [220, 94] width 41 height 13
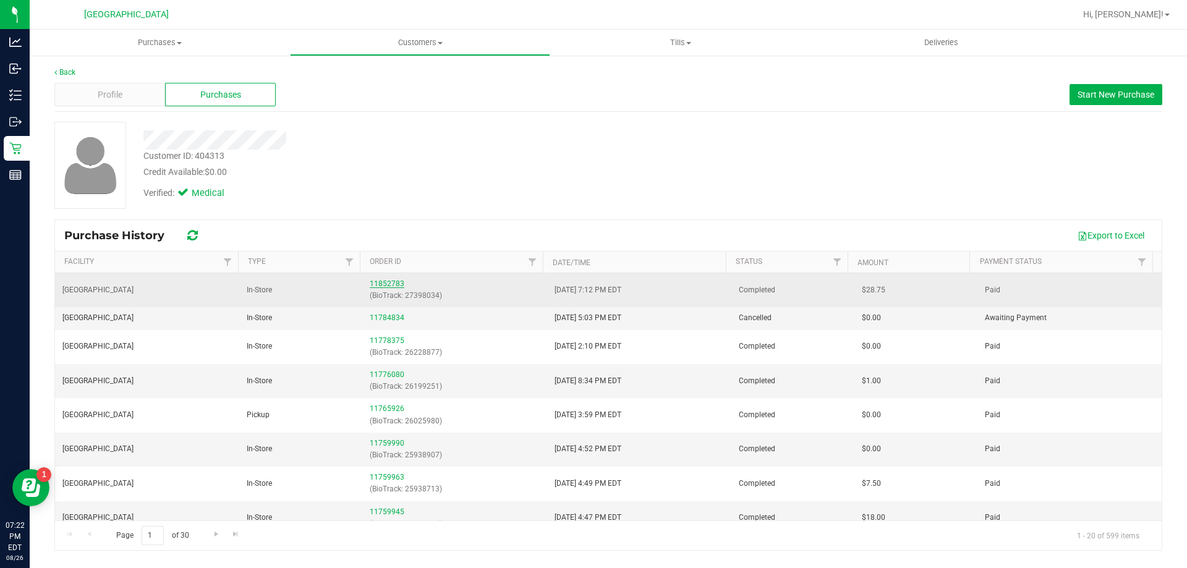
click at [378, 283] on link "11852783" at bounding box center [387, 283] width 35 height 9
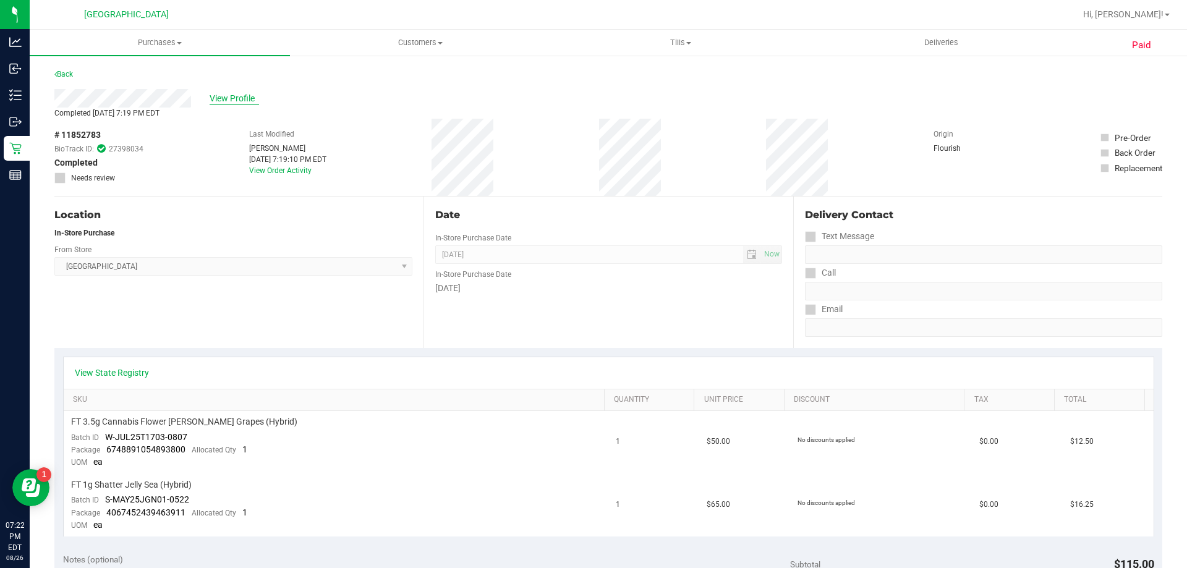
click at [221, 98] on span "View Profile" at bounding box center [234, 98] width 49 height 13
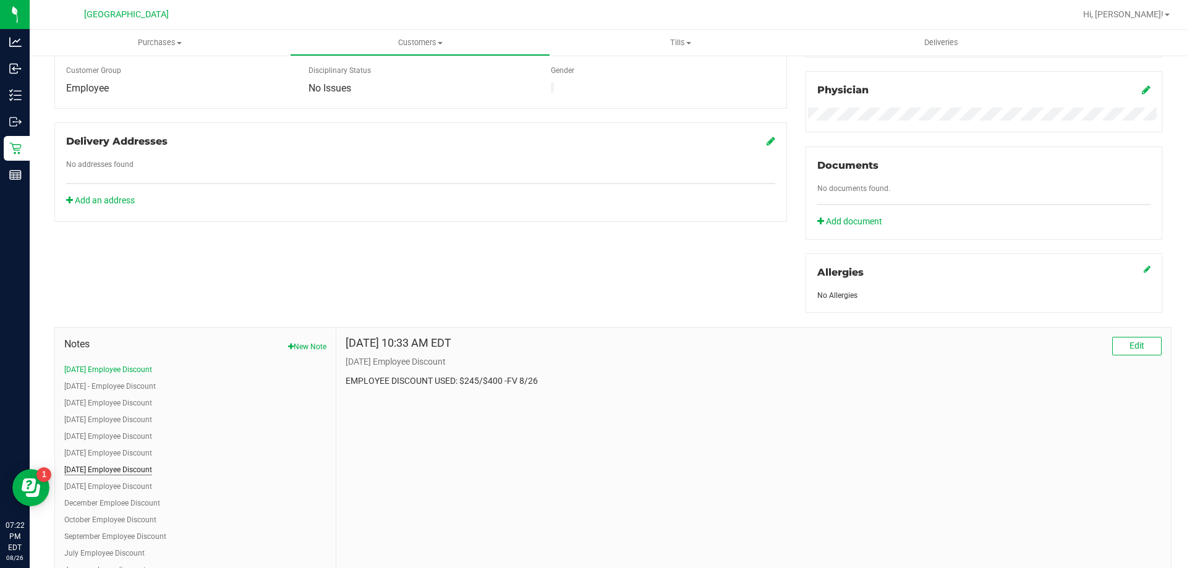
scroll to position [433, 0]
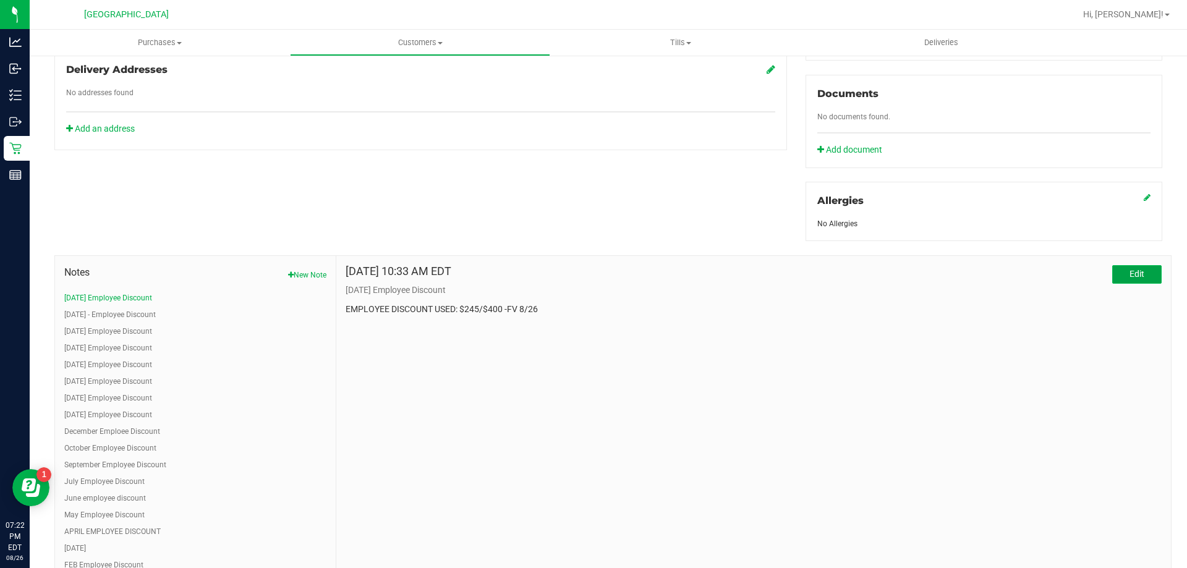
click at [1138, 269] on button "Edit" at bounding box center [1136, 274] width 49 height 19
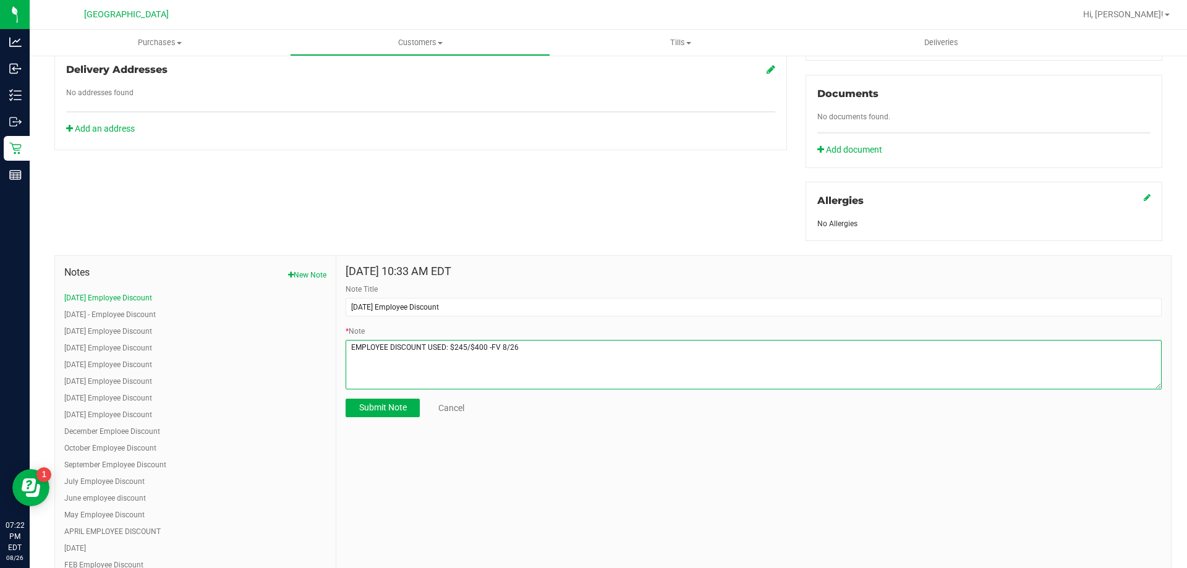
drag, startPoint x: 495, startPoint y: 344, endPoint x: 488, endPoint y: 344, distance: 6.8
click at [488, 344] on textarea "* Note" at bounding box center [754, 364] width 816 height 49
click at [534, 345] on textarea "* Note" at bounding box center [754, 364] width 816 height 49
type textarea "EMPLOYEE DISCOUNT USED: $245/$400 -AW 8/26 0/4 -GH"
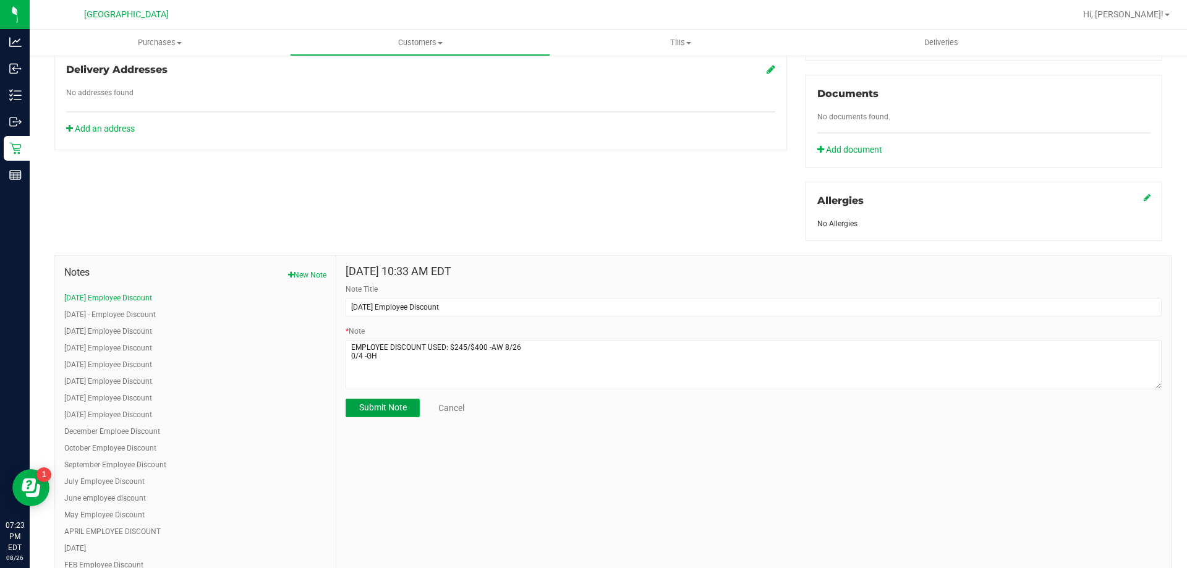
click at [380, 403] on span "Submit Note" at bounding box center [383, 408] width 48 height 10
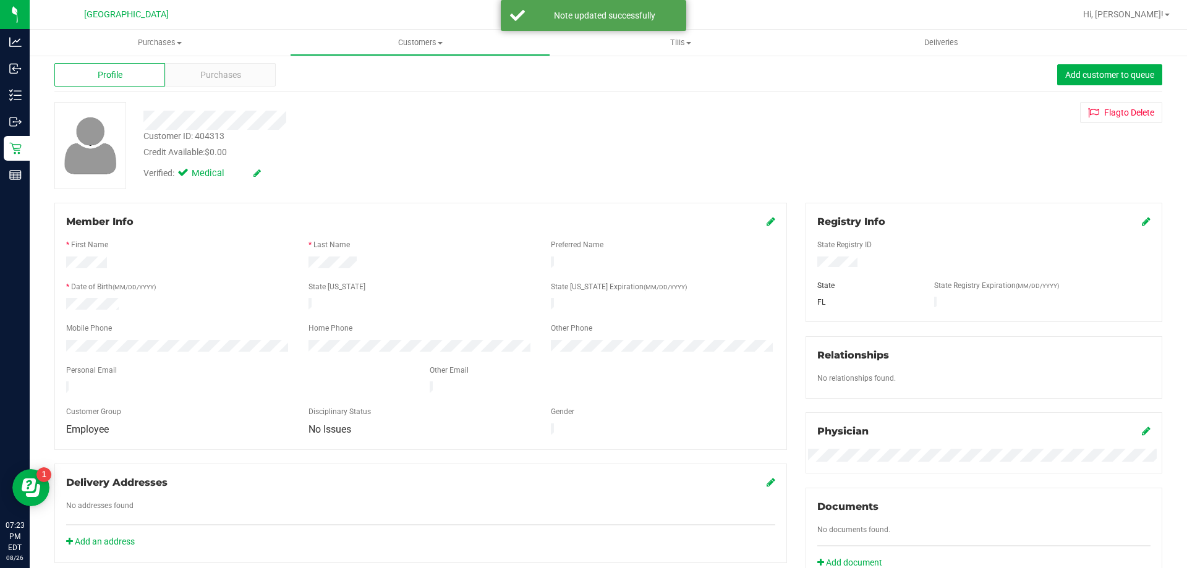
scroll to position [0, 0]
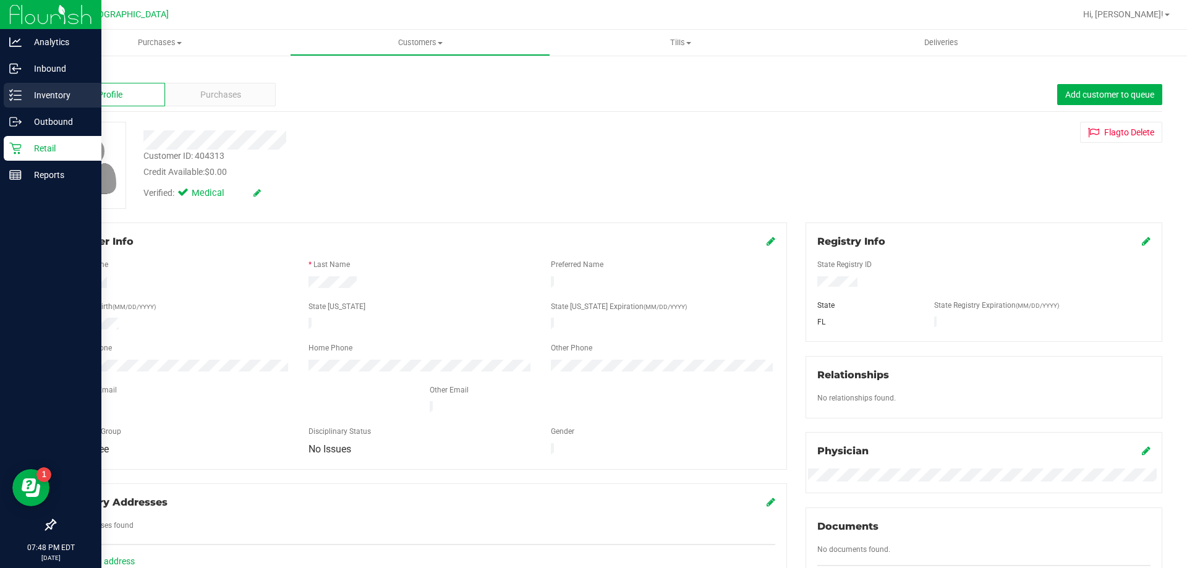
click at [12, 99] on icon at bounding box center [11, 99] width 2 height 2
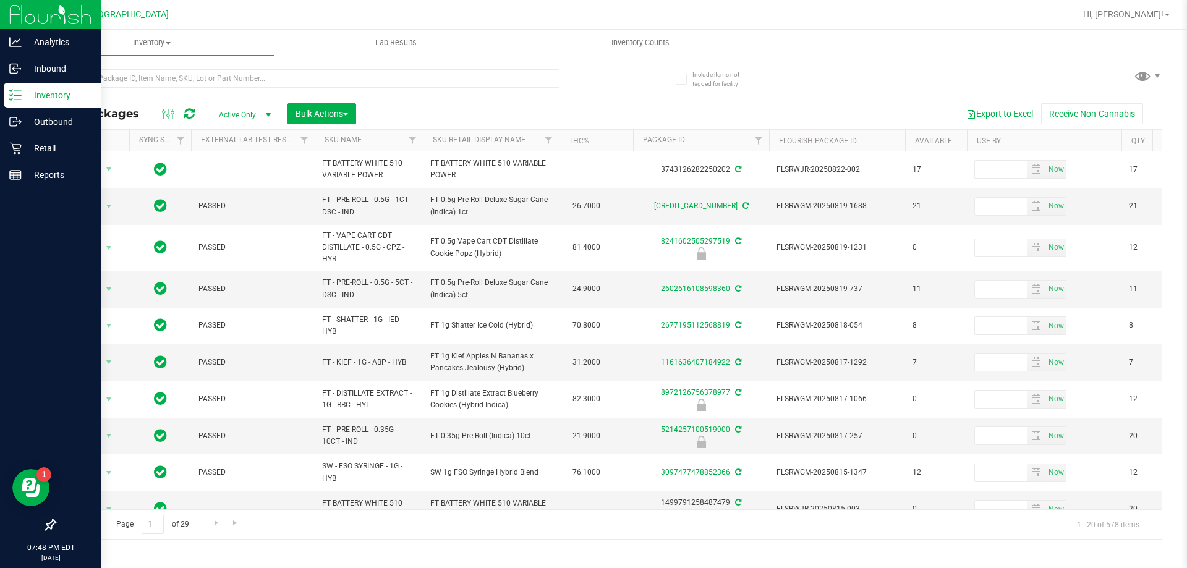
click at [388, 150] on th "SKU Name" at bounding box center [369, 141] width 108 height 22
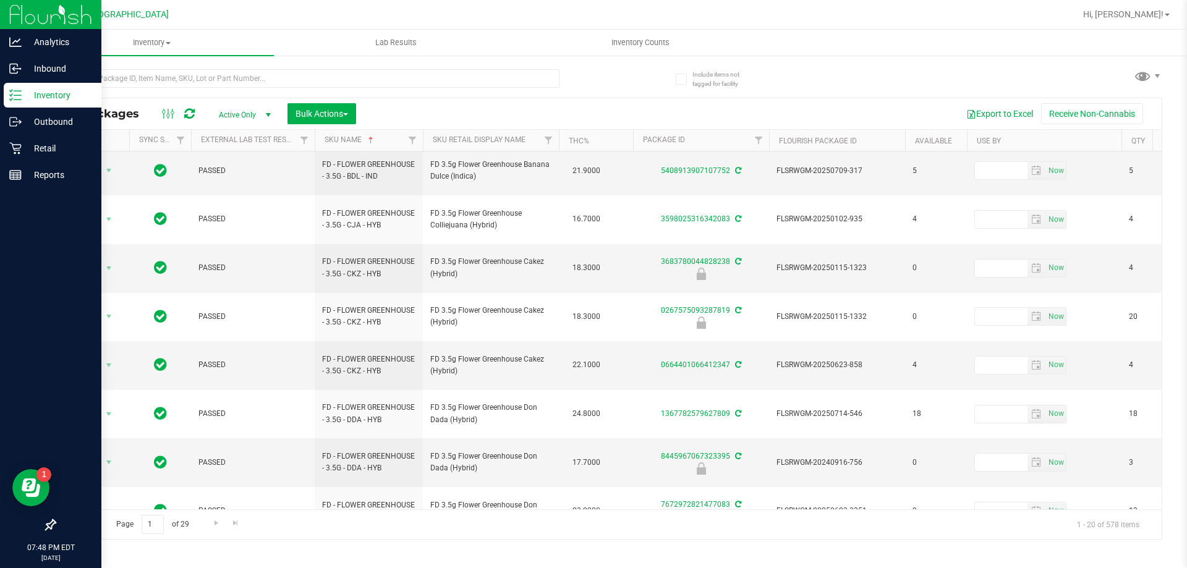
scroll to position [397, 0]
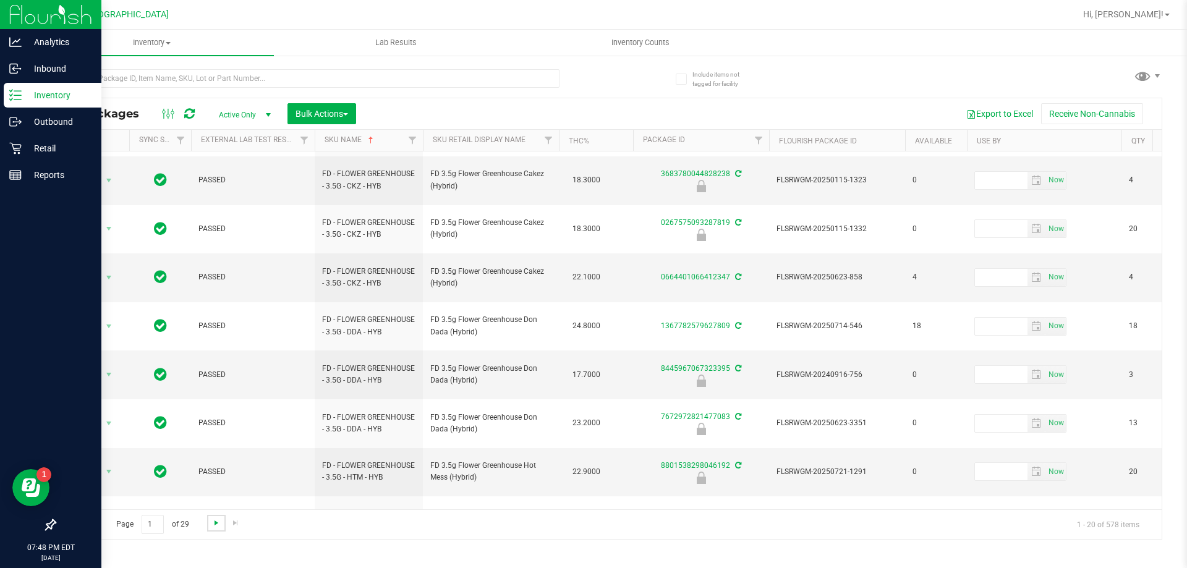
click at [211, 519] on span "Go to the next page" at bounding box center [216, 523] width 10 height 10
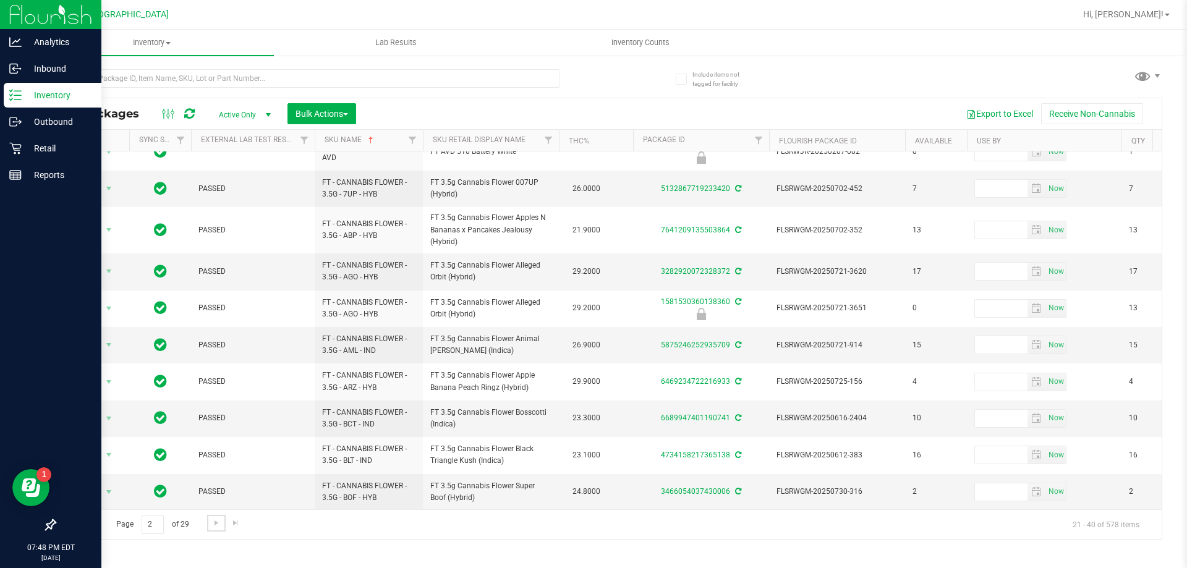
scroll to position [394, 0]
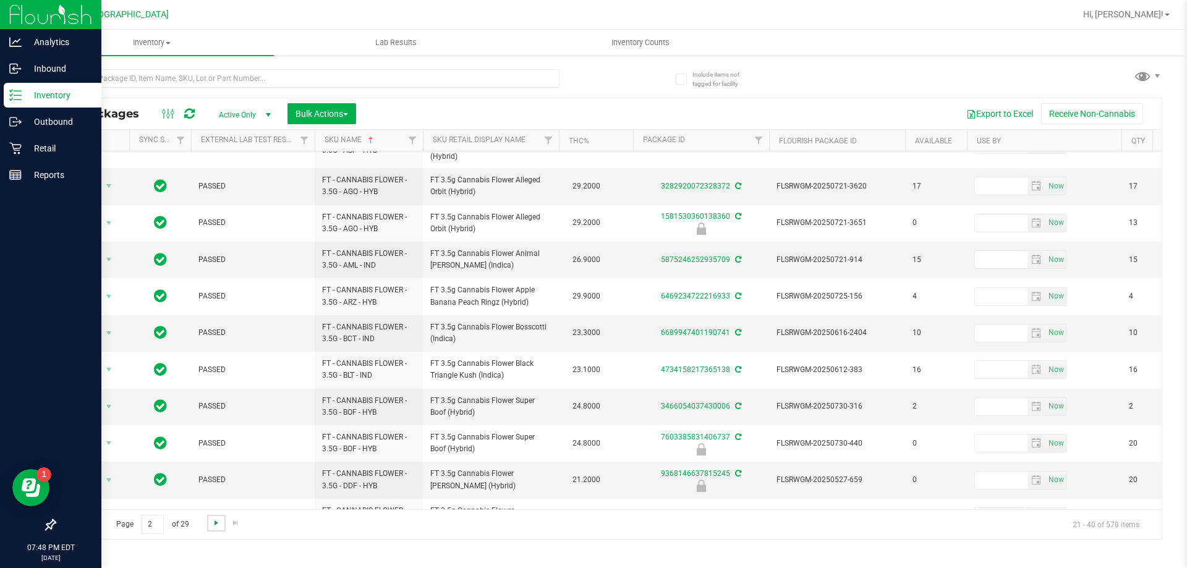
click at [214, 520] on span "Go to the next page" at bounding box center [216, 523] width 10 height 10
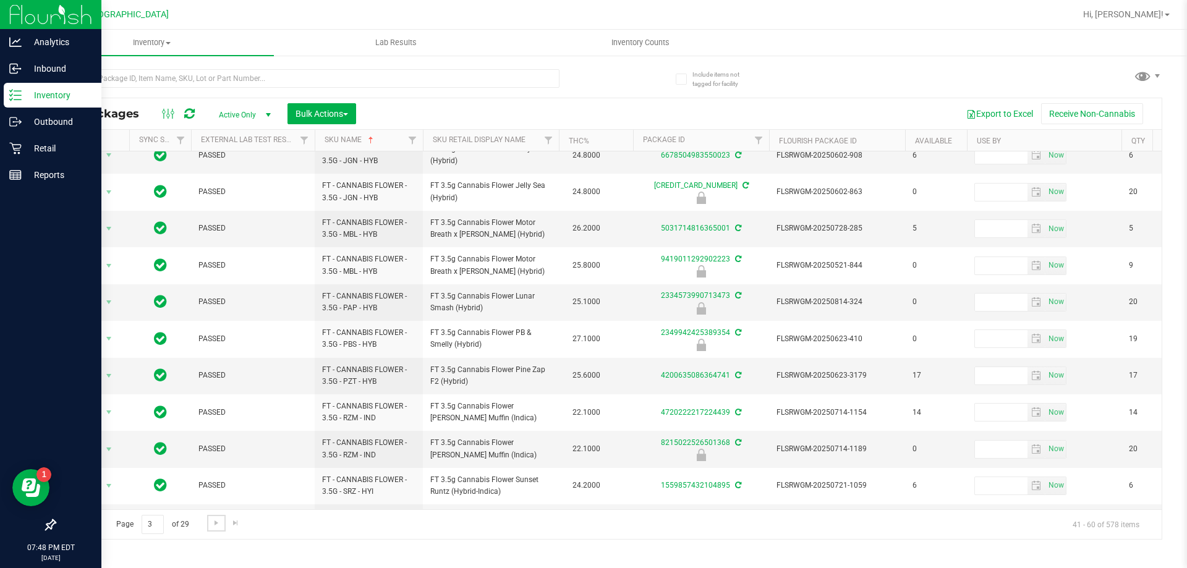
scroll to position [385, 0]
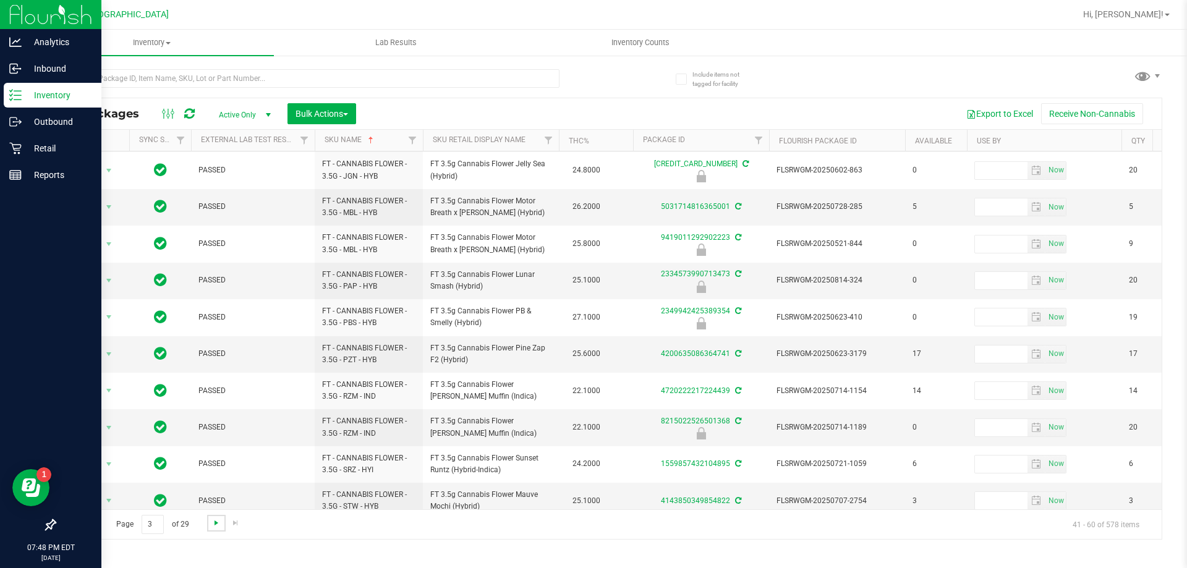
click at [219, 522] on span "Go to the next page" at bounding box center [216, 523] width 10 height 10
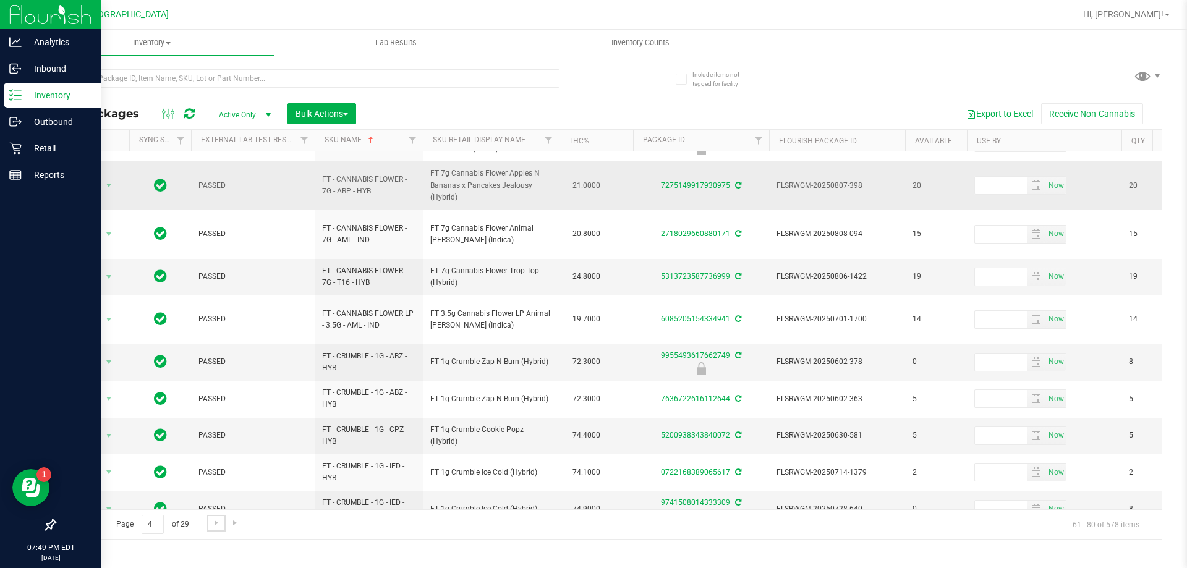
scroll to position [394, 0]
click at [219, 519] on span "Go to the next page" at bounding box center [216, 523] width 10 height 10
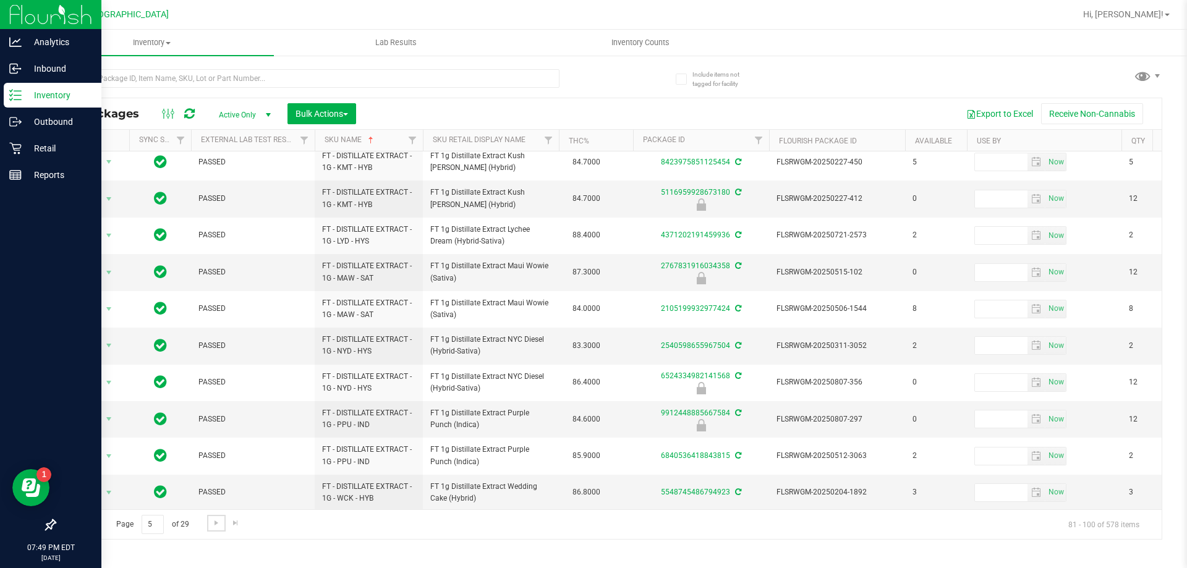
scroll to position [385, 0]
click at [207, 518] on link "Go to the next page" at bounding box center [216, 523] width 18 height 17
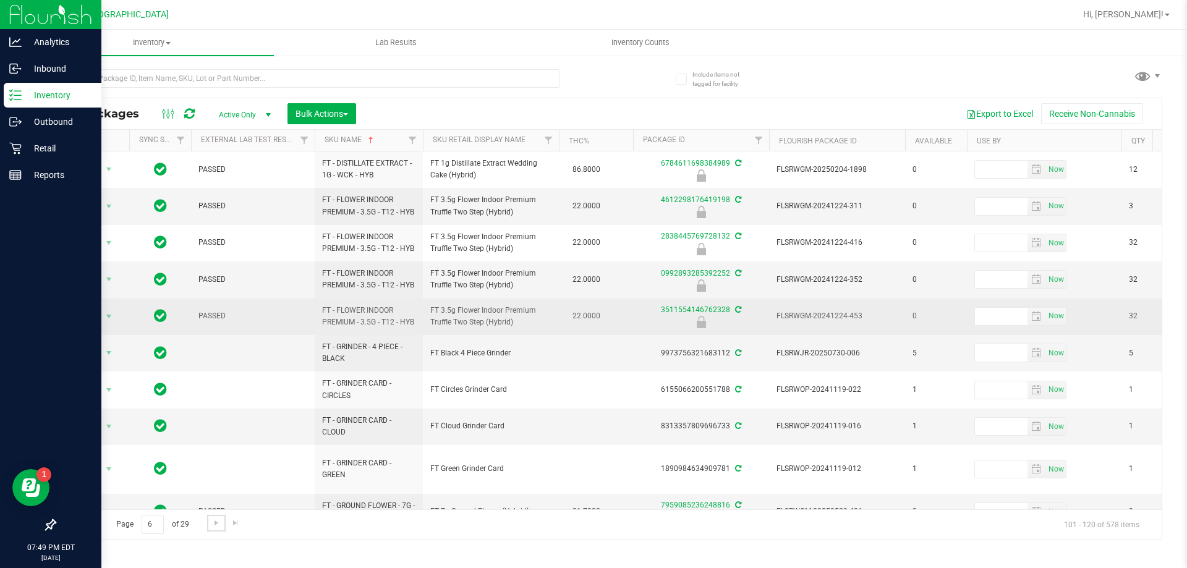
scroll to position [62, 0]
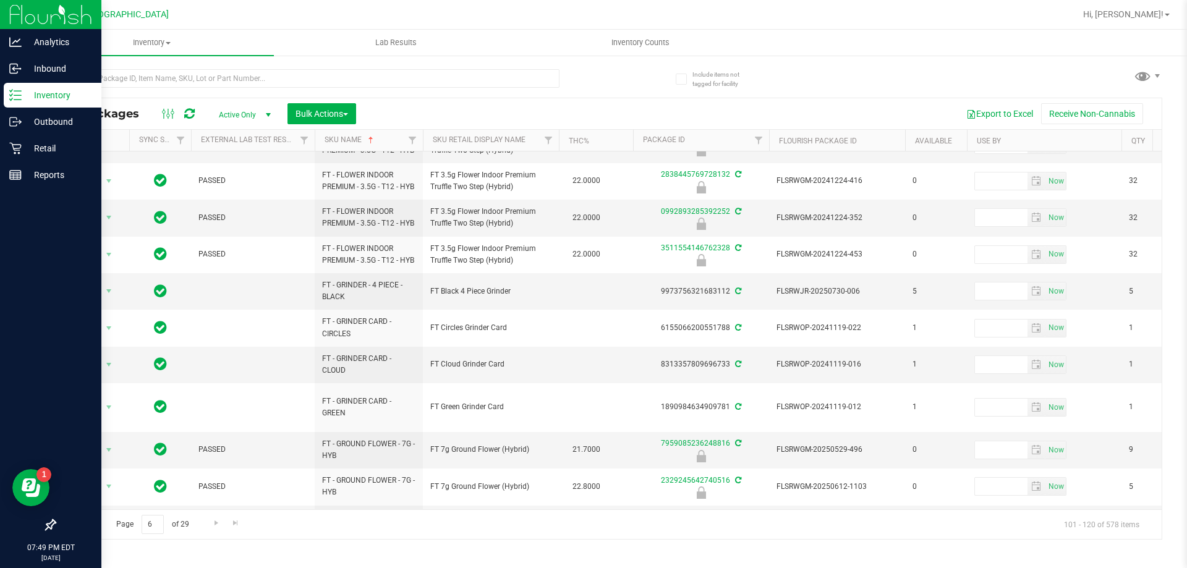
click at [84, 526] on span "Go to the previous page" at bounding box center [89, 523] width 10 height 10
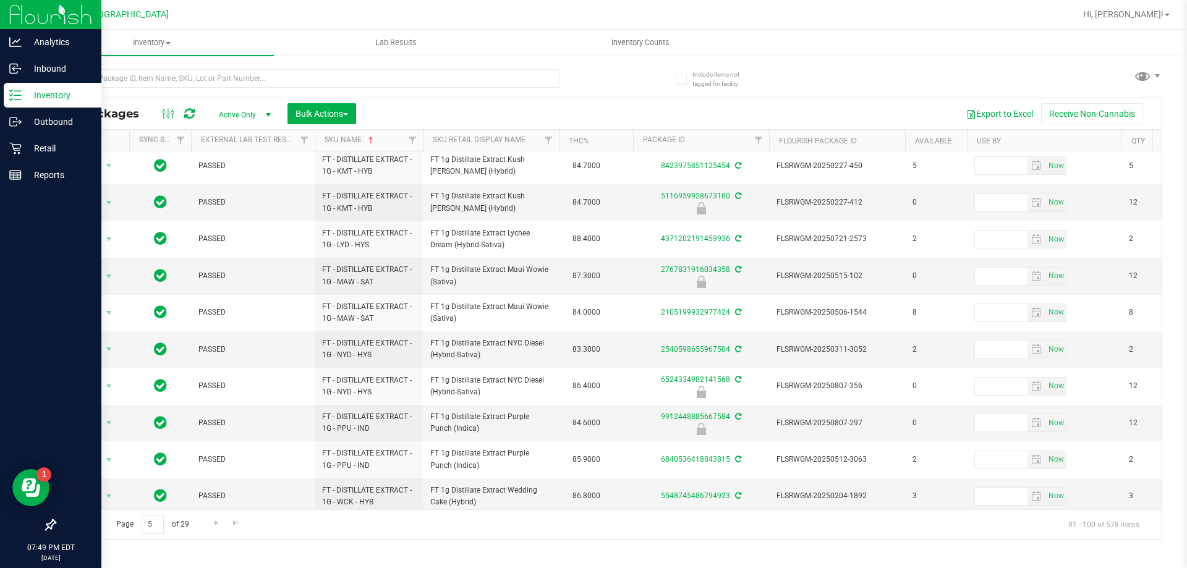
scroll to position [385, 0]
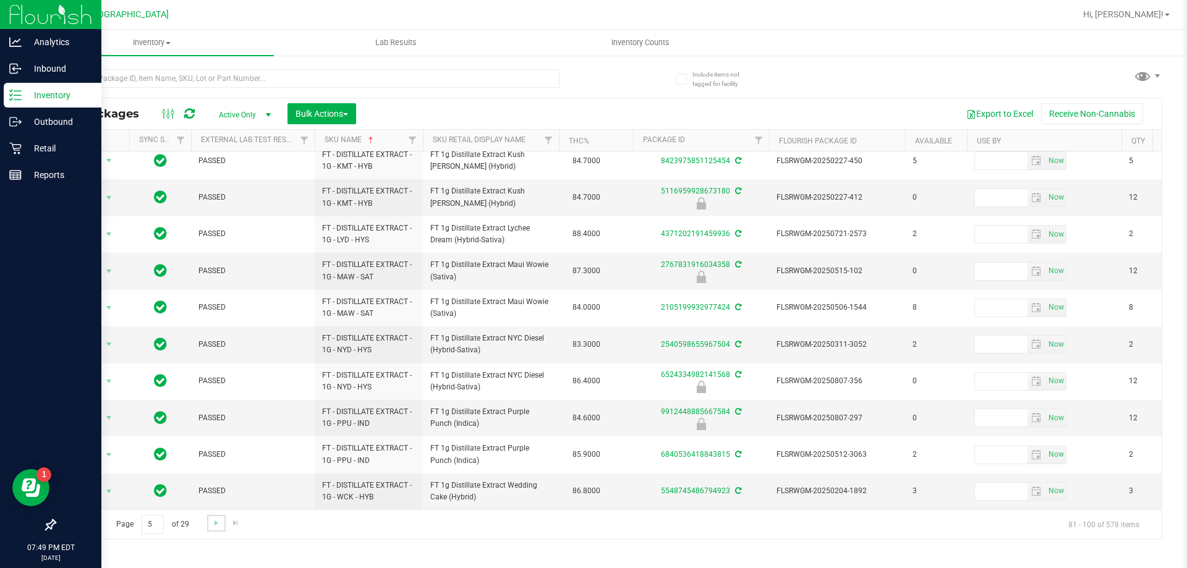
click at [215, 516] on link "Go to the next page" at bounding box center [216, 523] width 18 height 17
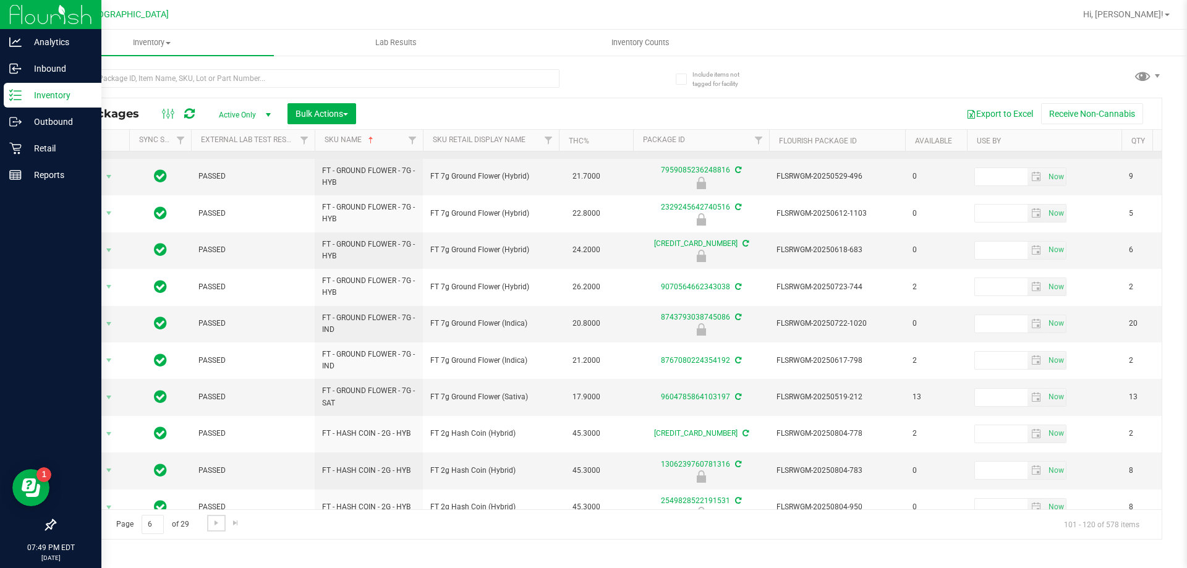
scroll to position [397, 0]
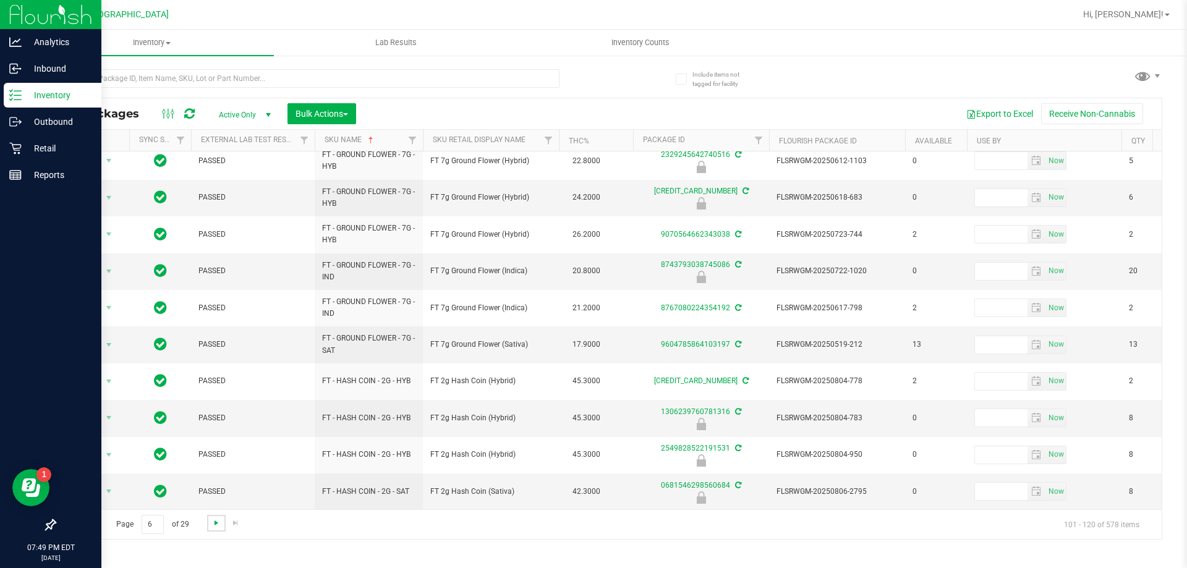
click at [218, 518] on span "Go to the next page" at bounding box center [216, 523] width 10 height 10
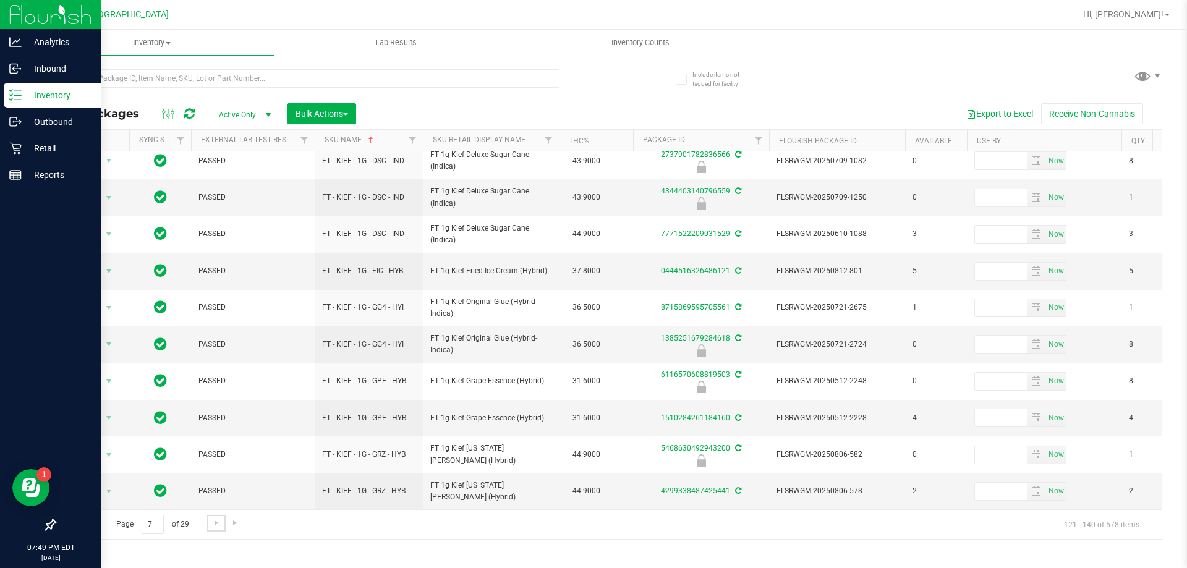
scroll to position [385, 0]
click at [211, 524] on span "Go to the next page" at bounding box center [216, 523] width 10 height 10
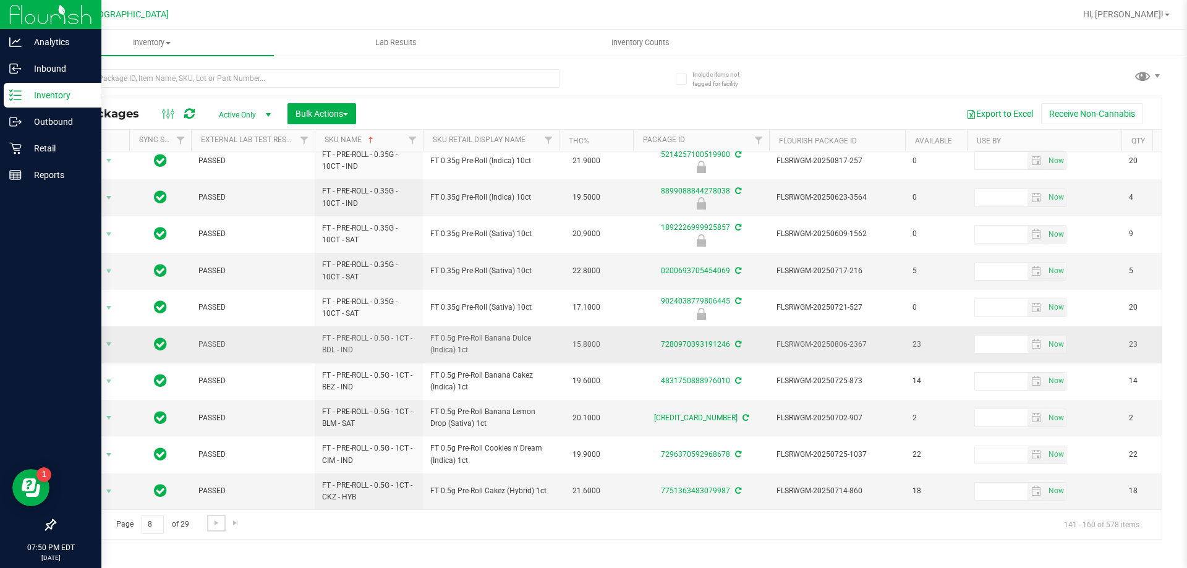
scroll to position [385, 0]
click at [211, 527] on span "Go to the next page" at bounding box center [216, 523] width 10 height 10
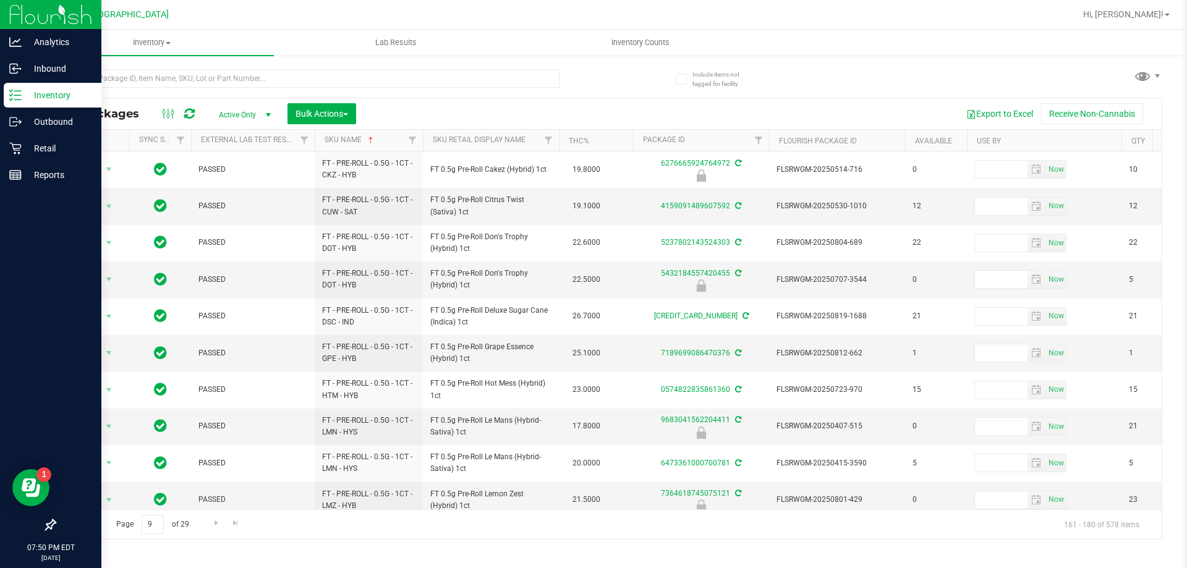
click at [92, 522] on span "Go to the previous page" at bounding box center [89, 523] width 10 height 10
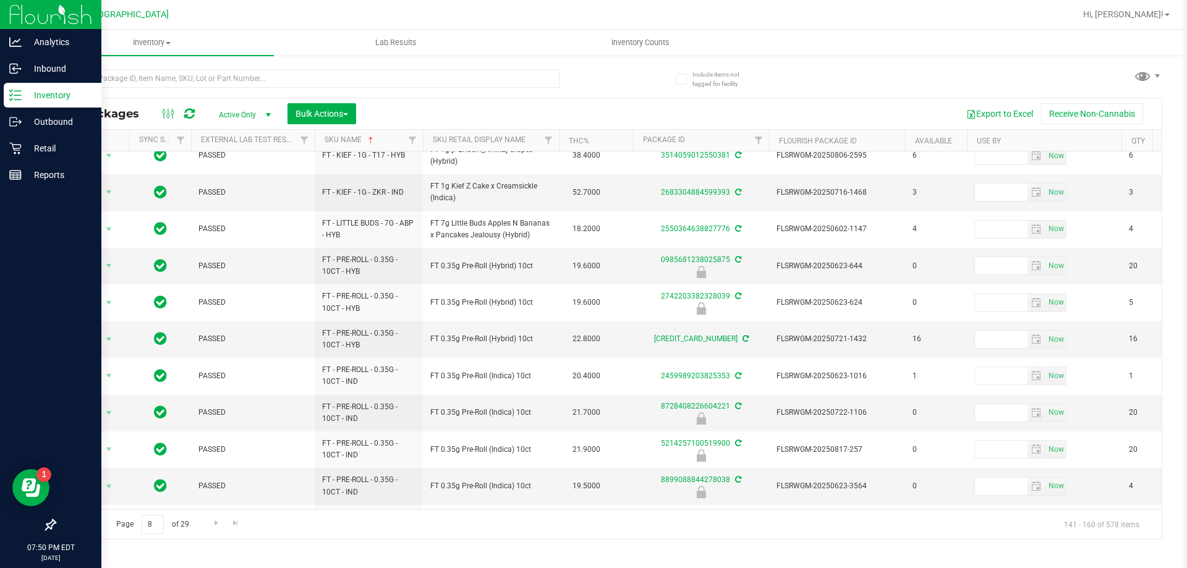
scroll to position [385, 0]
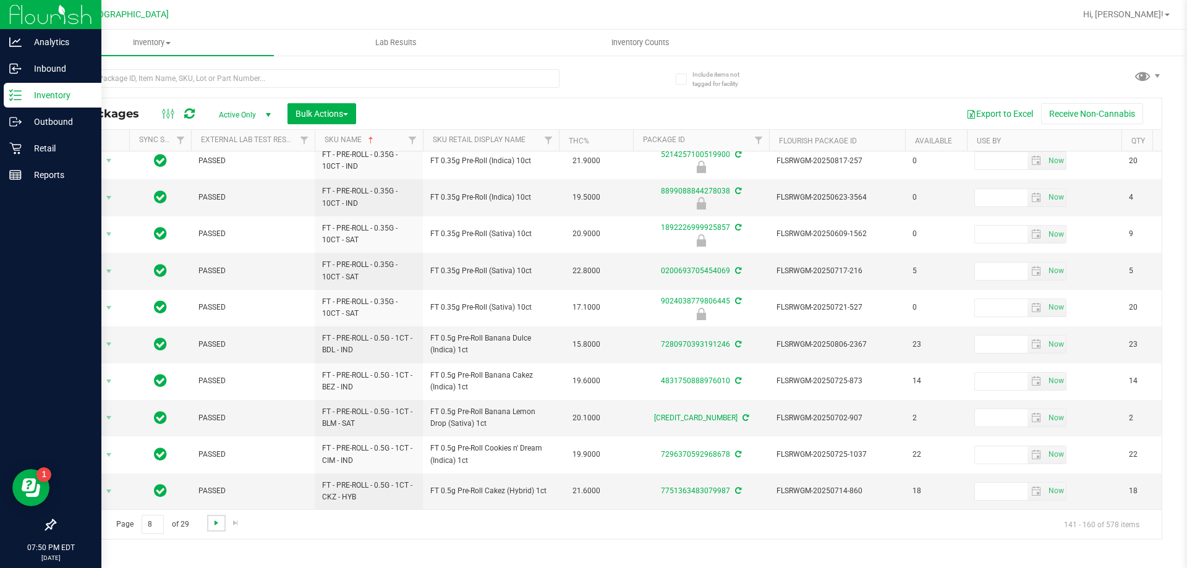
click at [213, 527] on span "Go to the next page" at bounding box center [216, 523] width 10 height 10
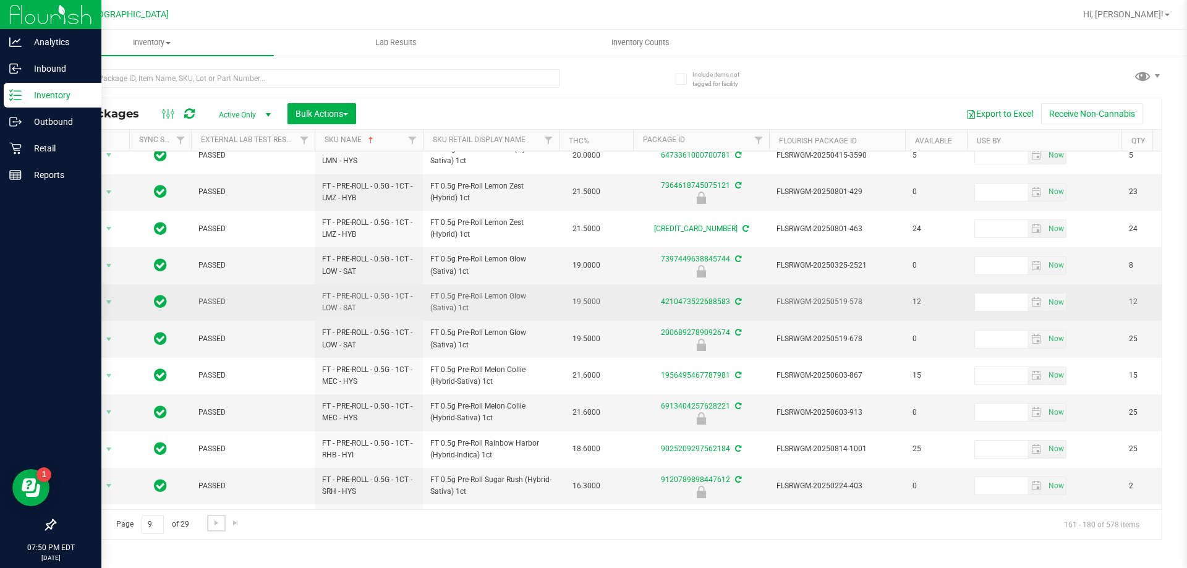
scroll to position [385, 0]
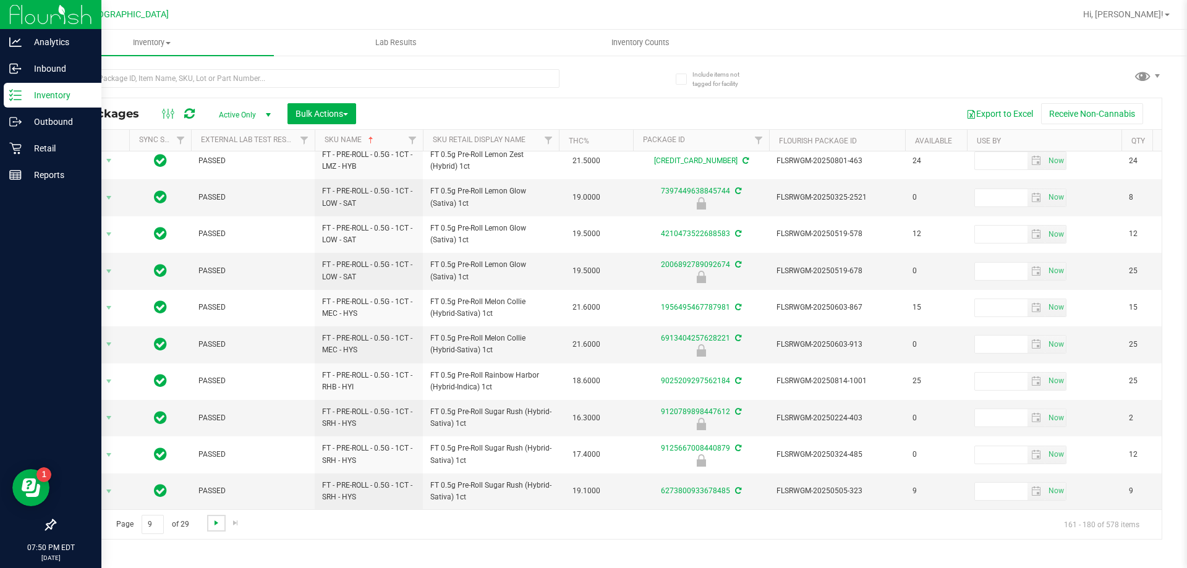
click at [216, 518] on span "Go to the next page" at bounding box center [216, 523] width 10 height 10
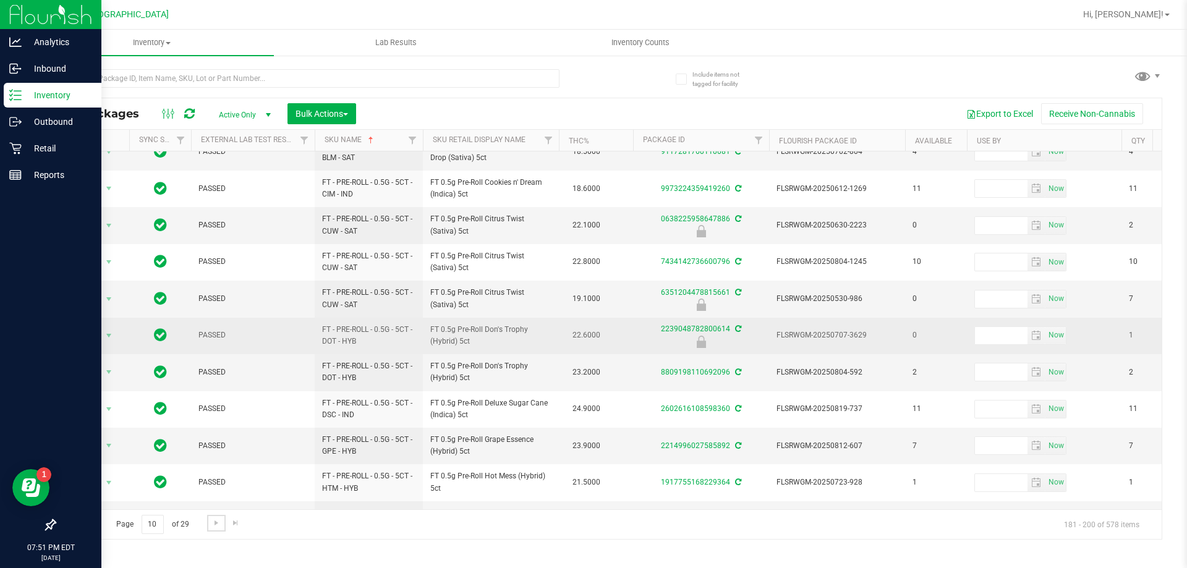
scroll to position [385, 0]
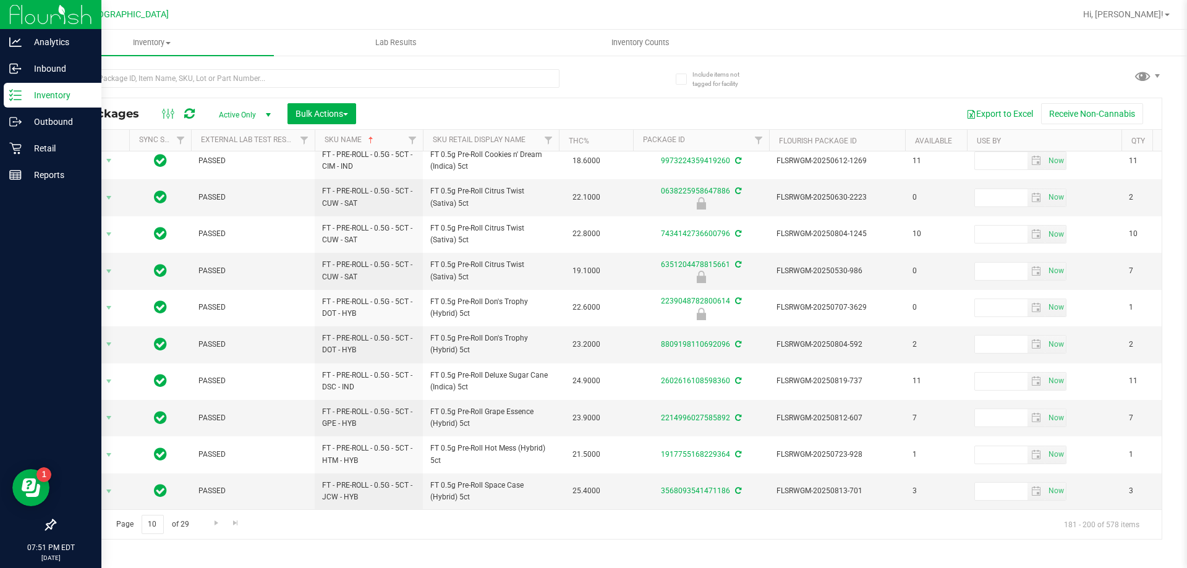
click at [205, 521] on div "Page 10 of 29 181 - 200 of 578 items" at bounding box center [608, 524] width 1107 height 30
click at [214, 521] on span "Go to the next page" at bounding box center [216, 523] width 10 height 10
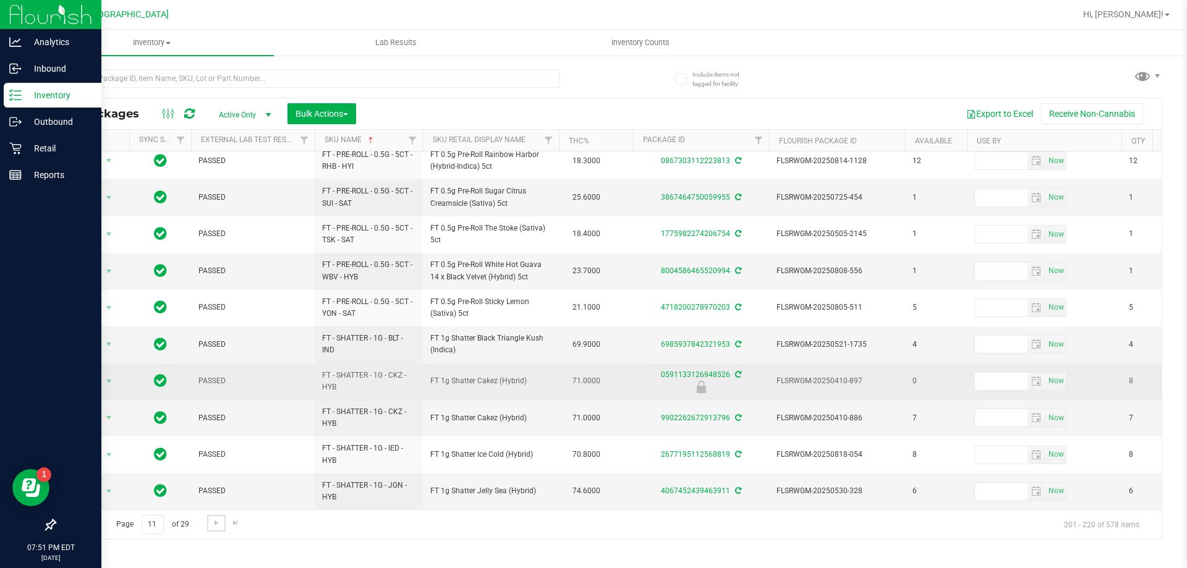
scroll to position [385, 0]
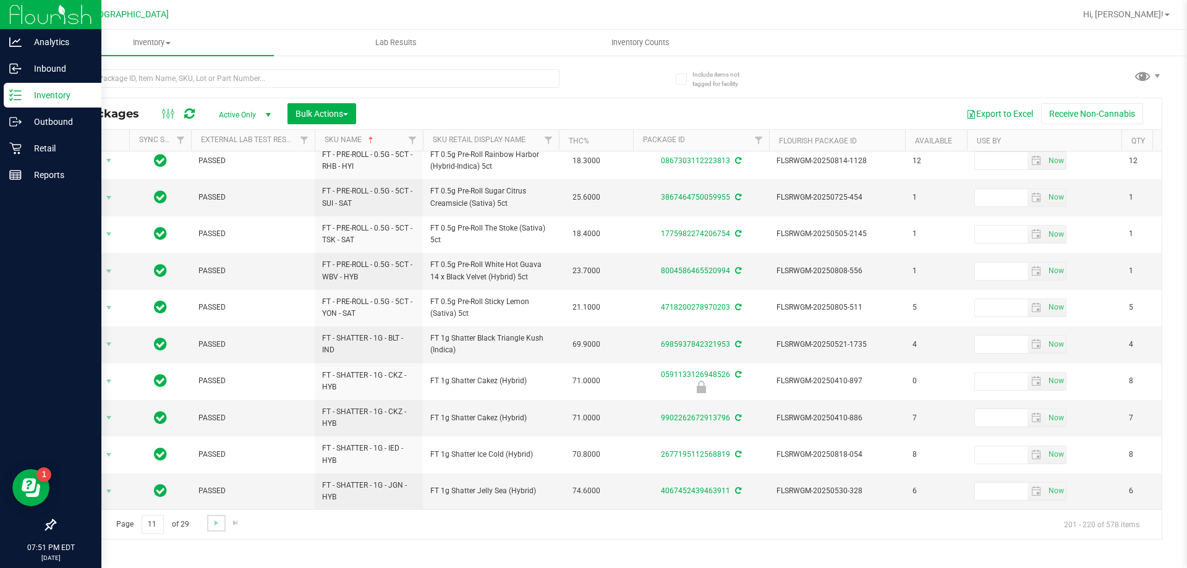
click at [213, 529] on link "Go to the next page" at bounding box center [216, 523] width 18 height 17
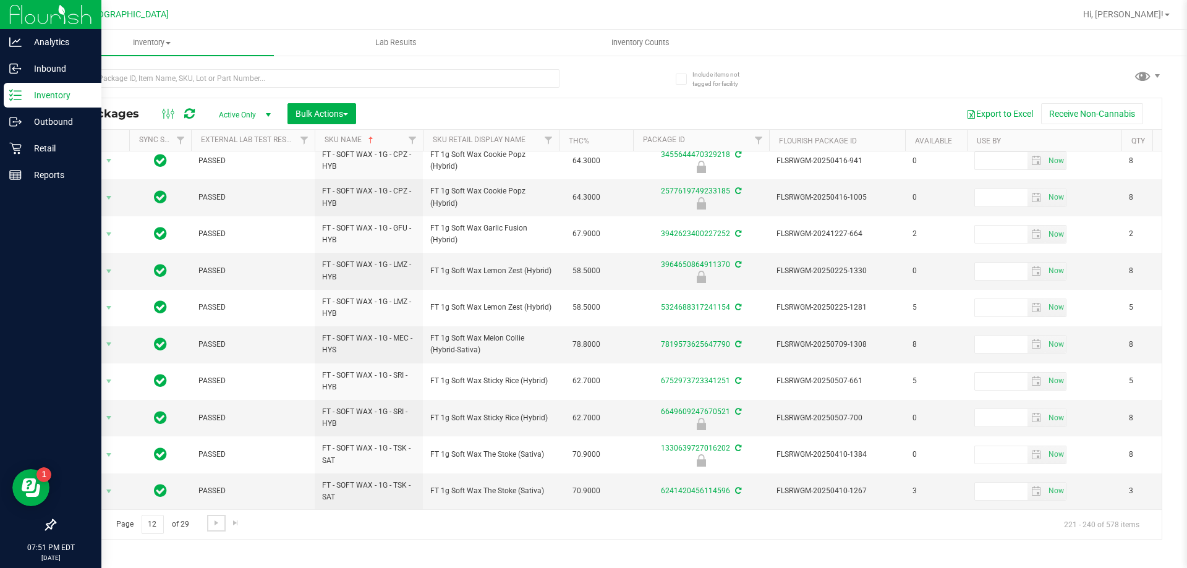
scroll to position [385, 0]
click at [211, 522] on span "Go to the next page" at bounding box center [216, 523] width 10 height 10
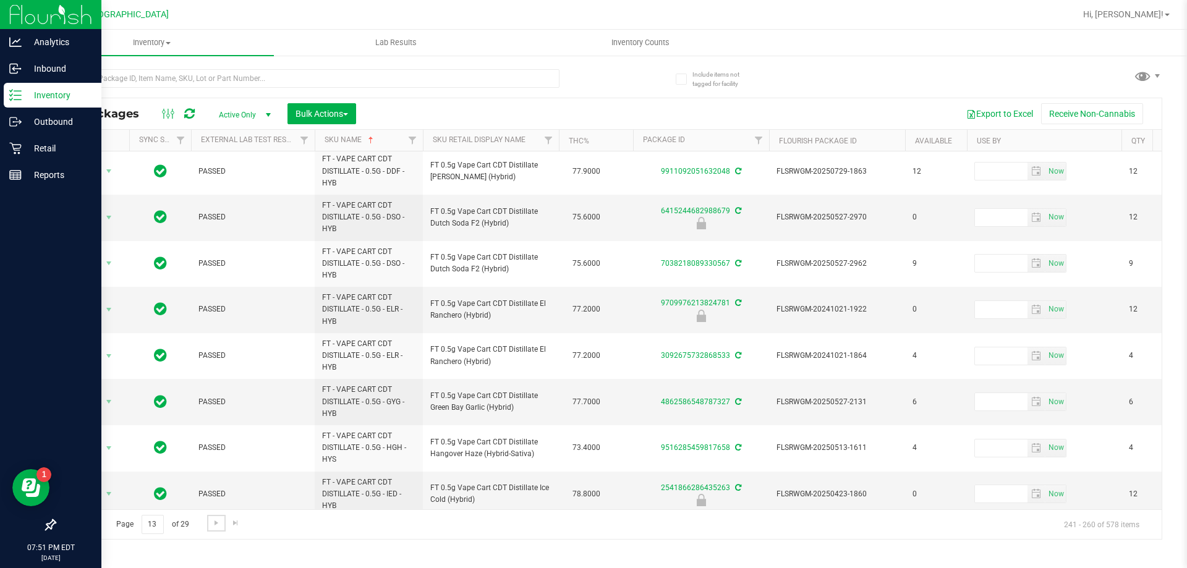
scroll to position [573, 0]
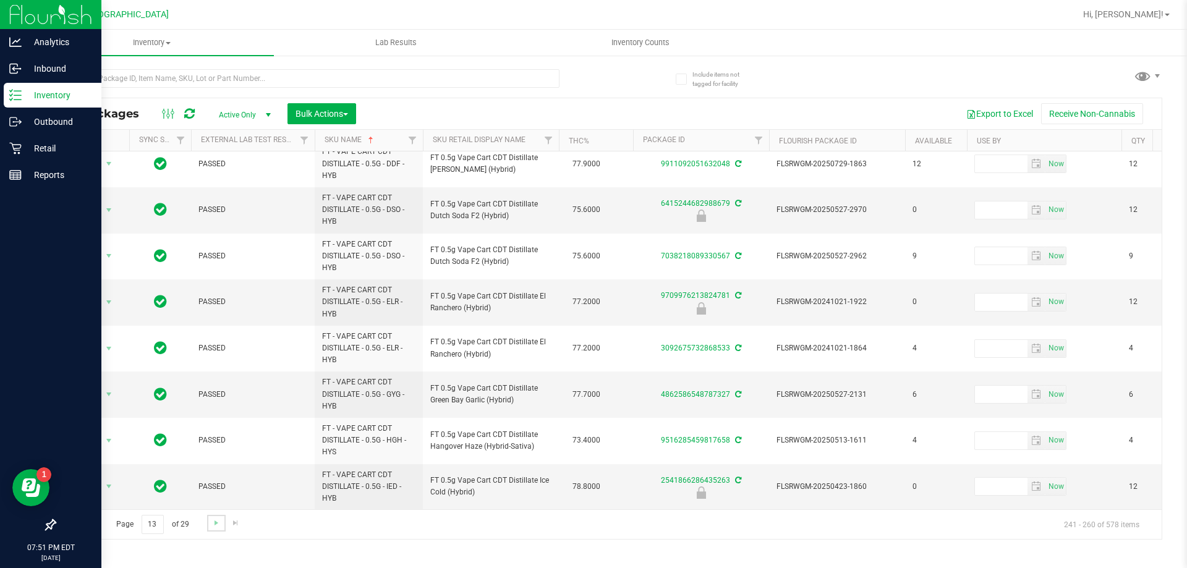
click at [209, 524] on link "Go to the next page" at bounding box center [216, 523] width 18 height 17
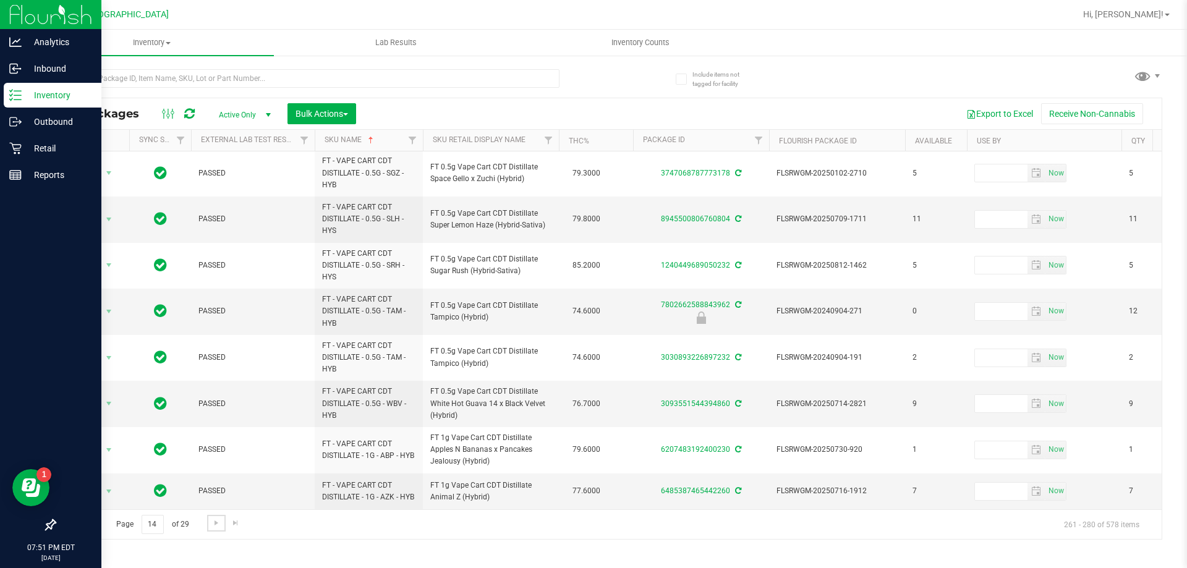
scroll to position [573, 0]
click at [219, 522] on span "Go to the next page" at bounding box center [216, 523] width 10 height 10
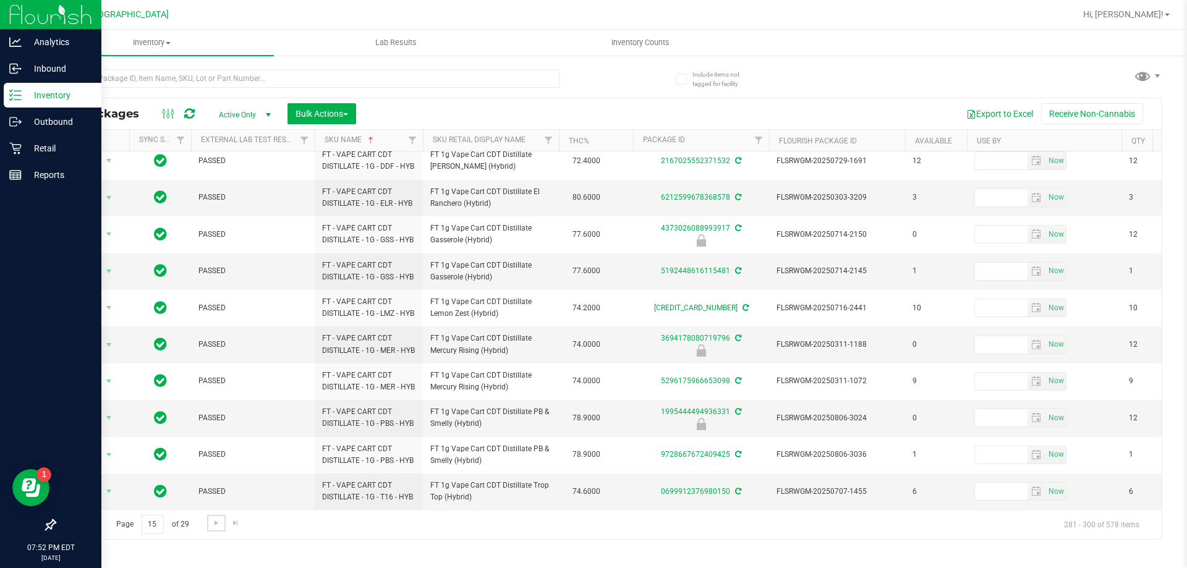
scroll to position [461, 0]
click at [213, 528] on link "Go to the next page" at bounding box center [216, 523] width 18 height 17
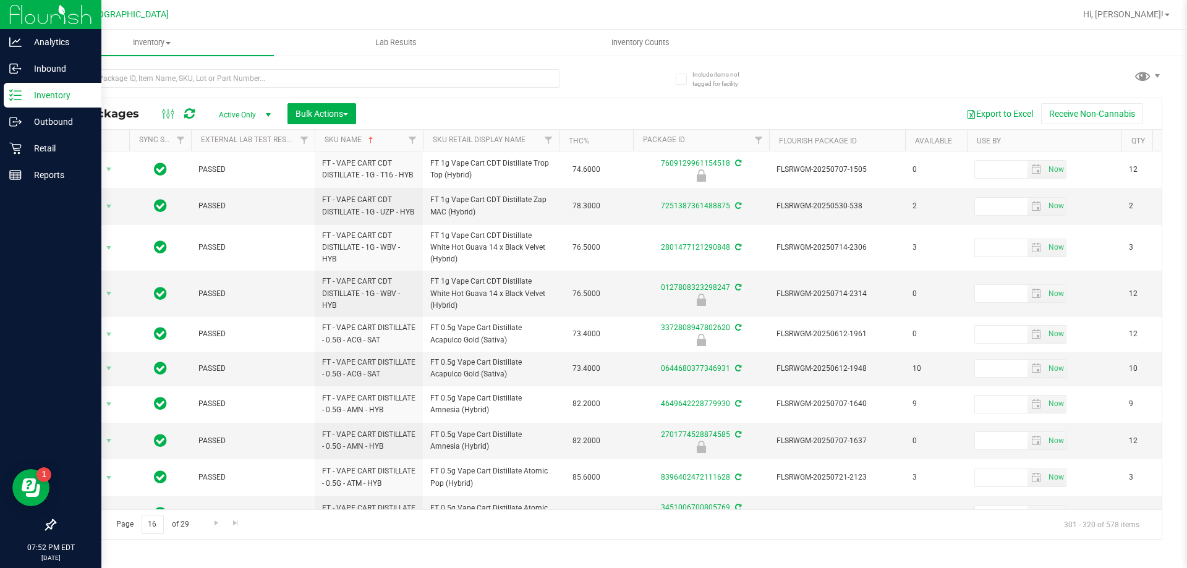
click at [87, 522] on span "Go to the previous page" at bounding box center [89, 523] width 10 height 10
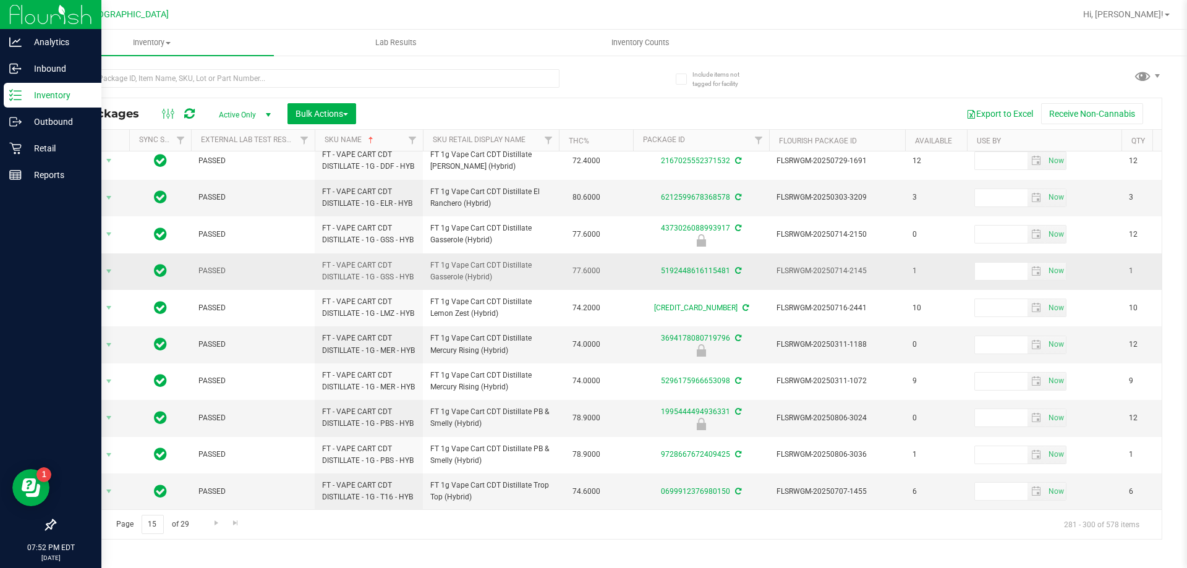
scroll to position [461, 0]
click at [210, 524] on link "Go to the next page" at bounding box center [216, 523] width 18 height 17
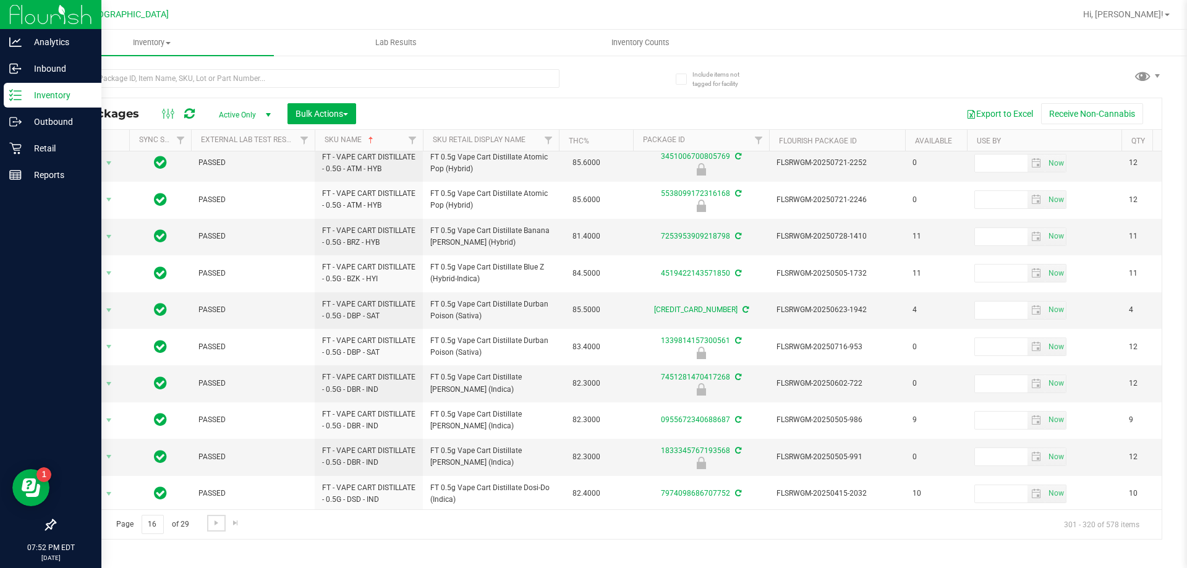
scroll to position [409, 0]
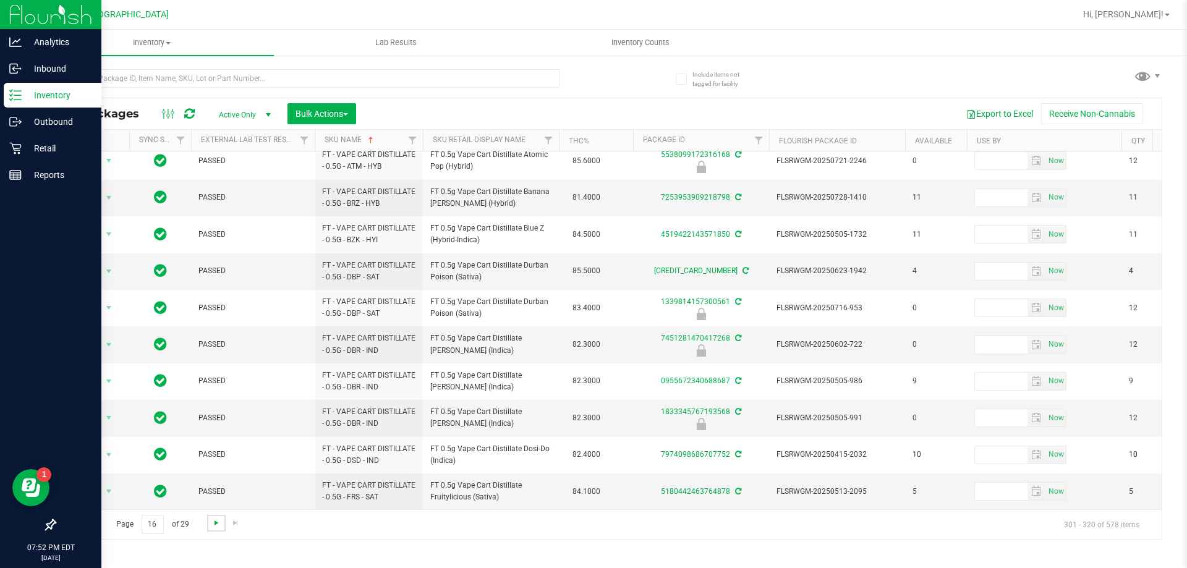
click at [213, 523] on span "Go to the next page" at bounding box center [216, 523] width 10 height 10
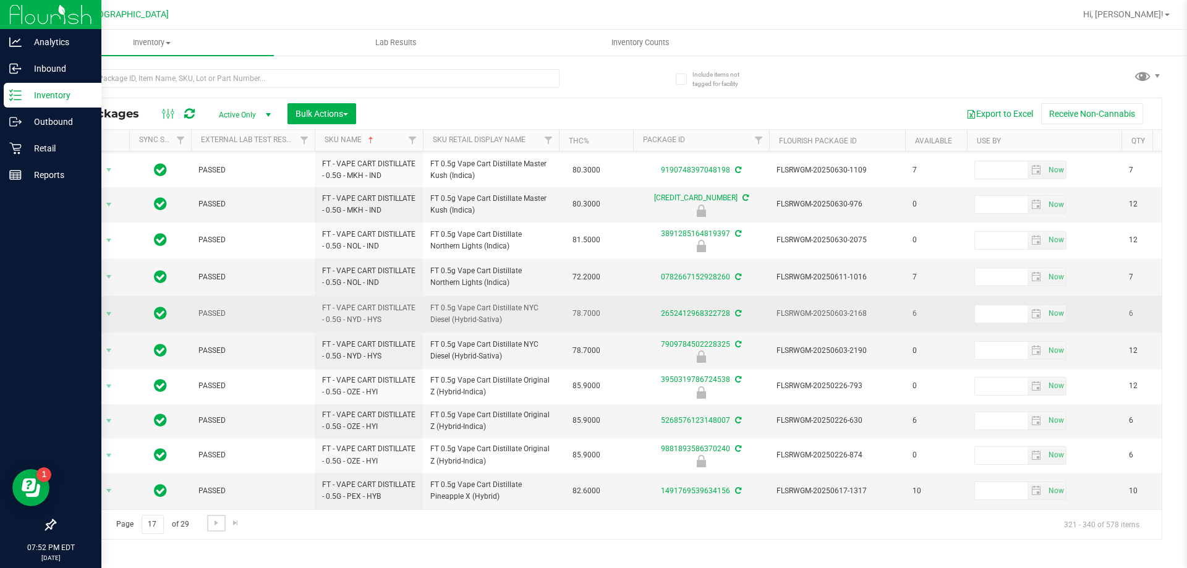
scroll to position [375, 0]
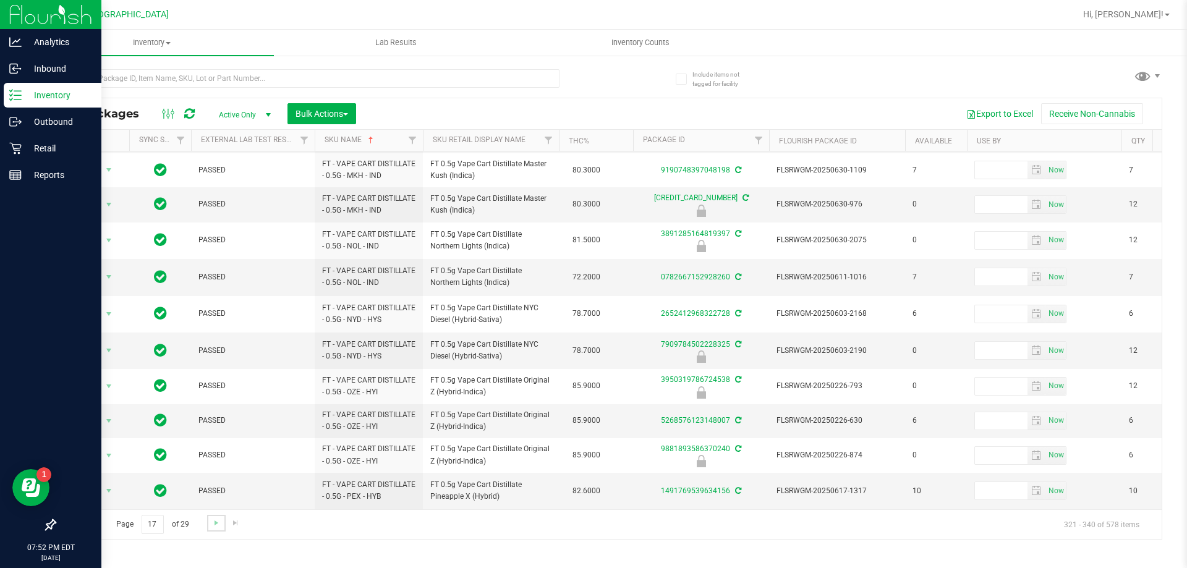
click at [210, 526] on link "Go to the next page" at bounding box center [216, 523] width 18 height 17
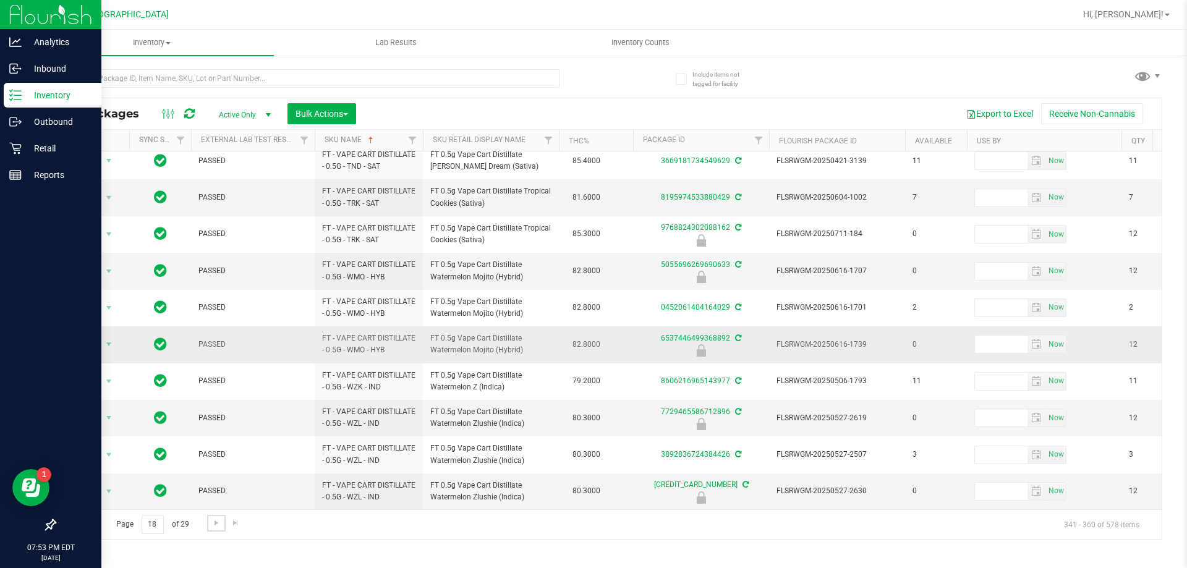
scroll to position [421, 0]
click at [224, 529] on link "Go to the next page" at bounding box center [216, 523] width 18 height 17
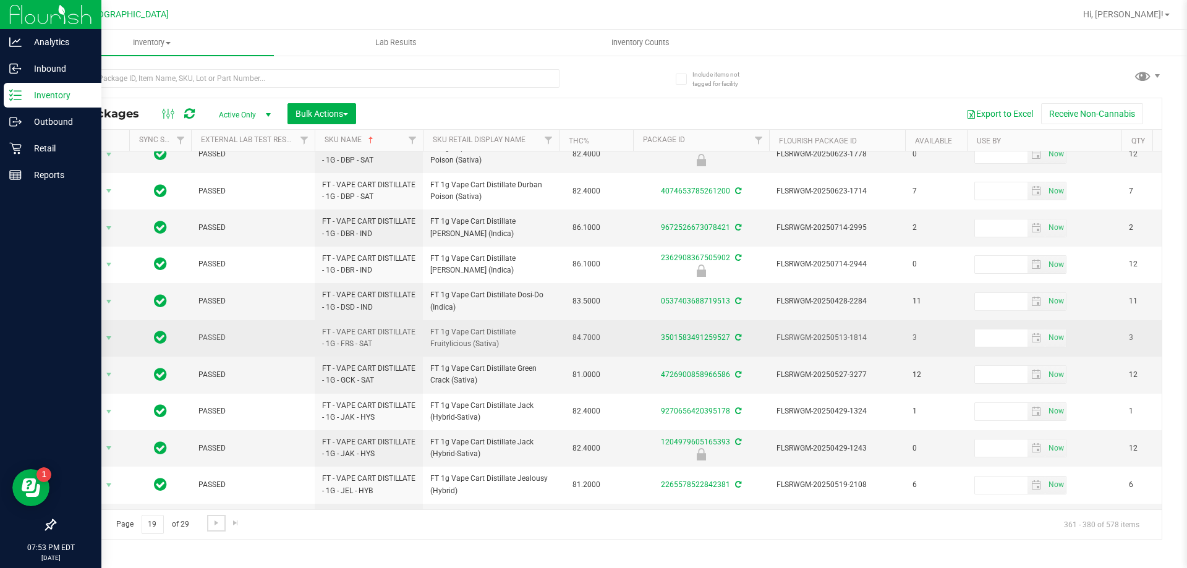
scroll to position [385, 0]
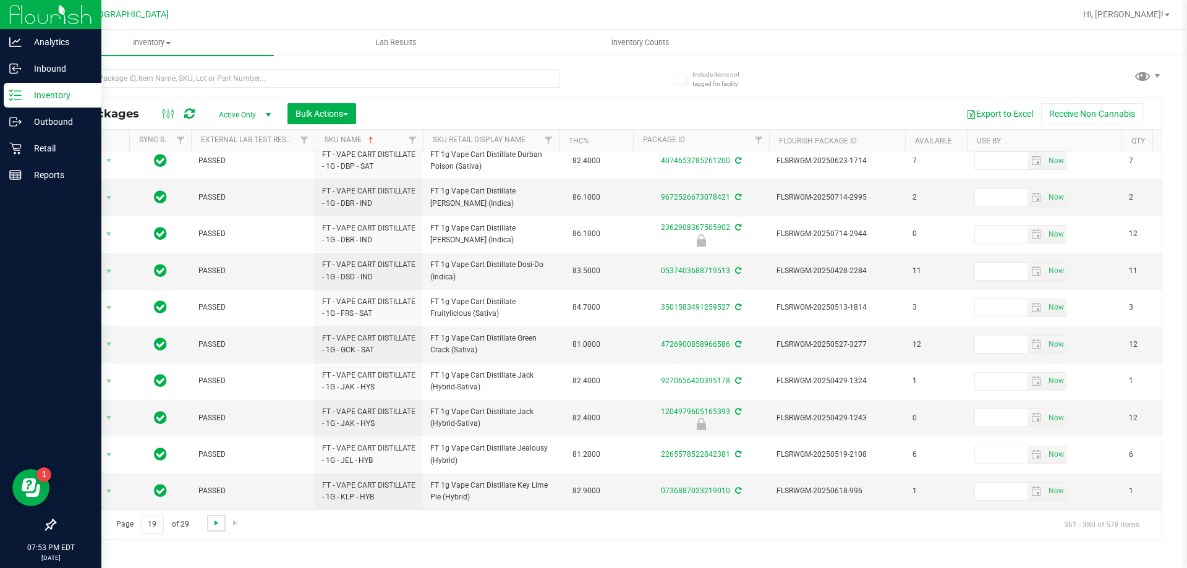
click at [218, 521] on span "Go to the next page" at bounding box center [216, 523] width 10 height 10
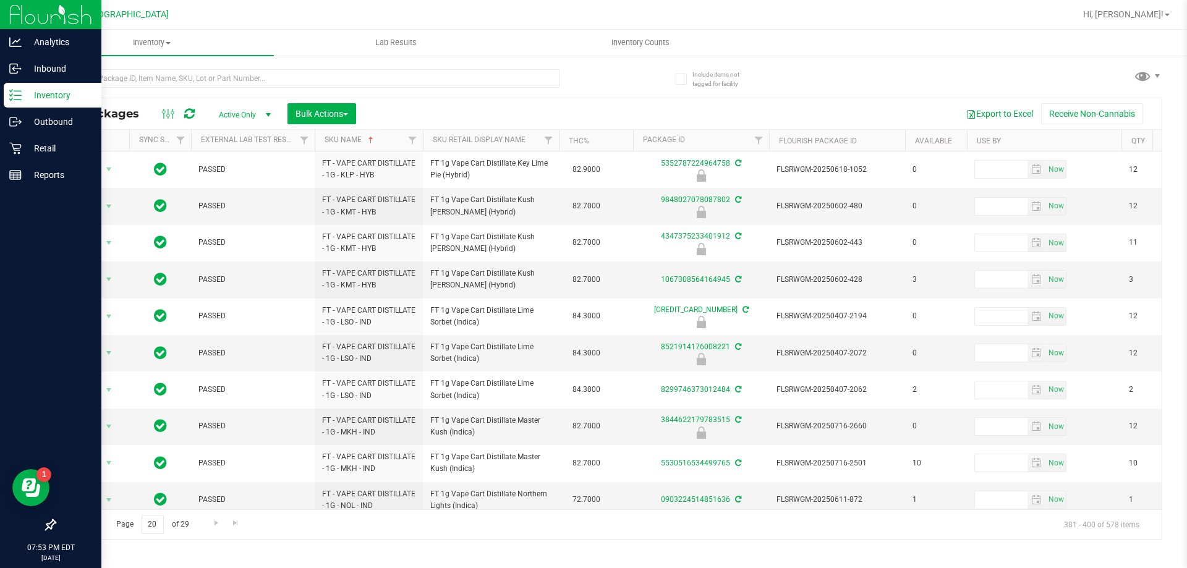
click at [90, 526] on span "Go to the previous page" at bounding box center [89, 523] width 10 height 10
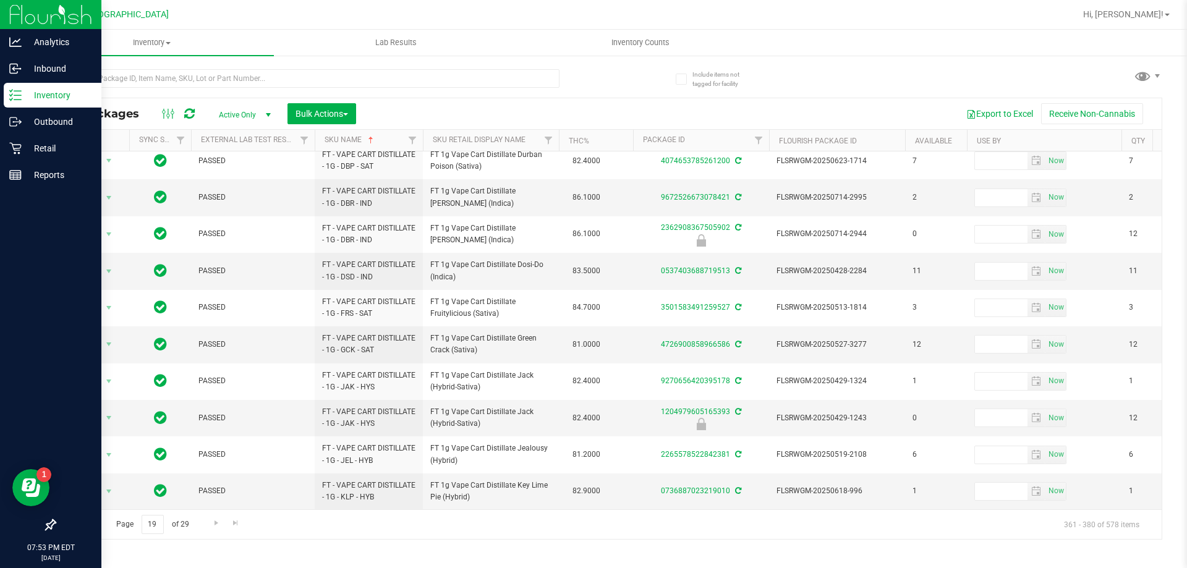
scroll to position [385, 0]
click at [212, 531] on link "Go to the next page" at bounding box center [216, 523] width 18 height 17
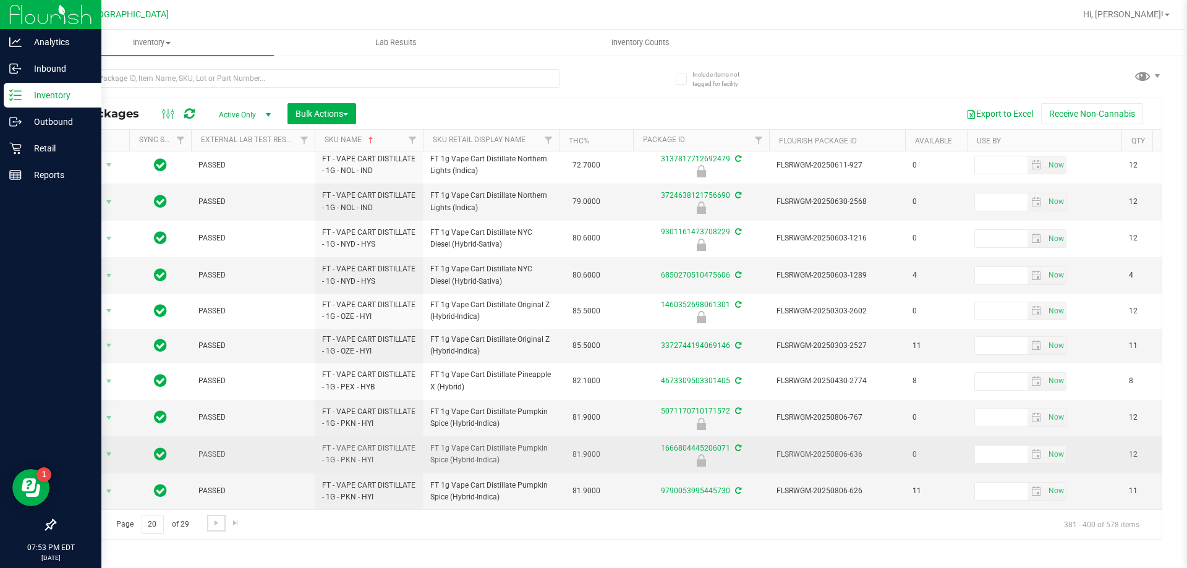
scroll to position [381, 0]
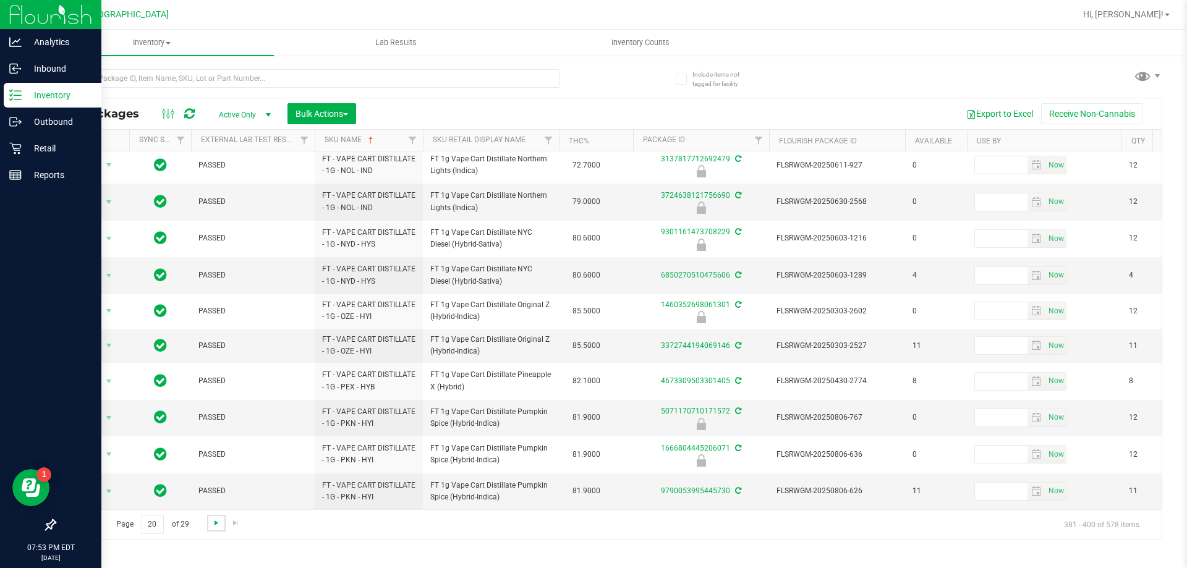
click at [211, 523] on span "Go to the next page" at bounding box center [216, 523] width 10 height 10
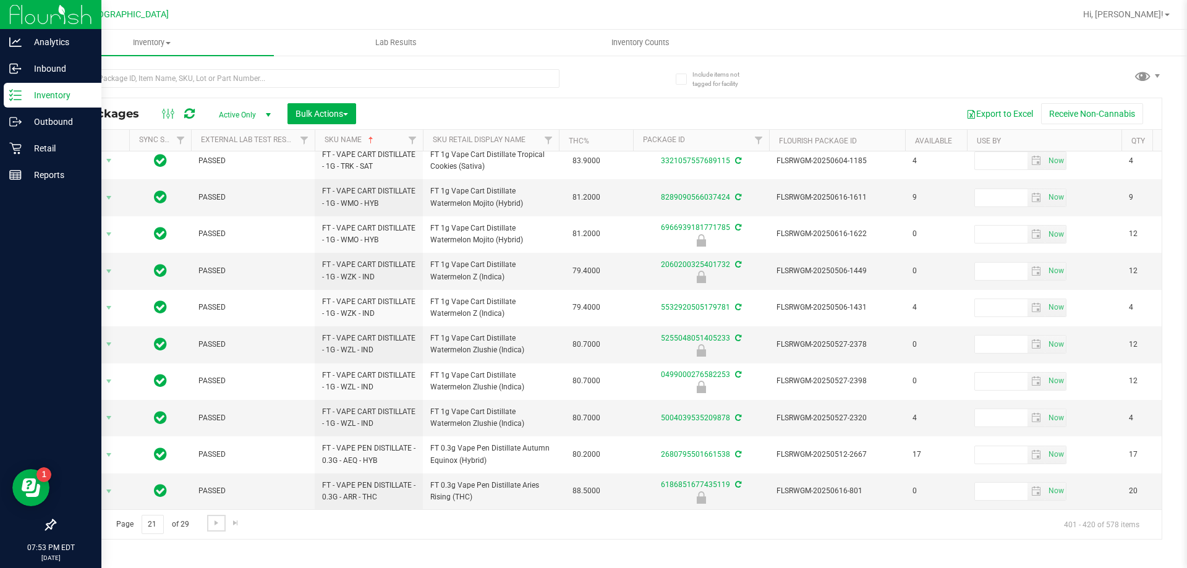
scroll to position [385, 0]
click at [217, 521] on span "Go to the next page" at bounding box center [216, 523] width 10 height 10
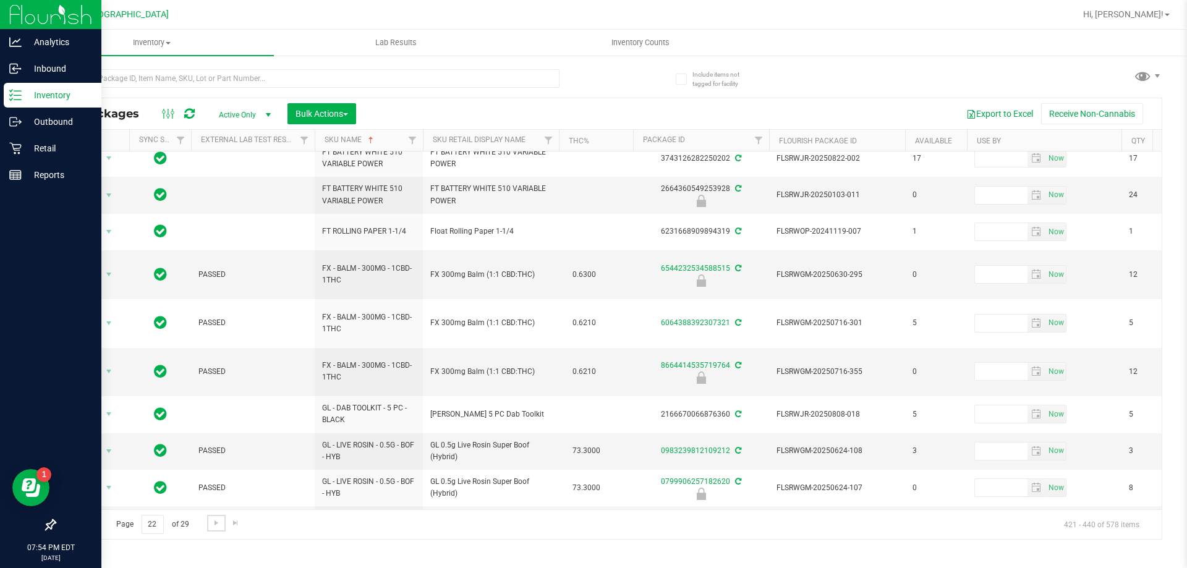
scroll to position [385, 0]
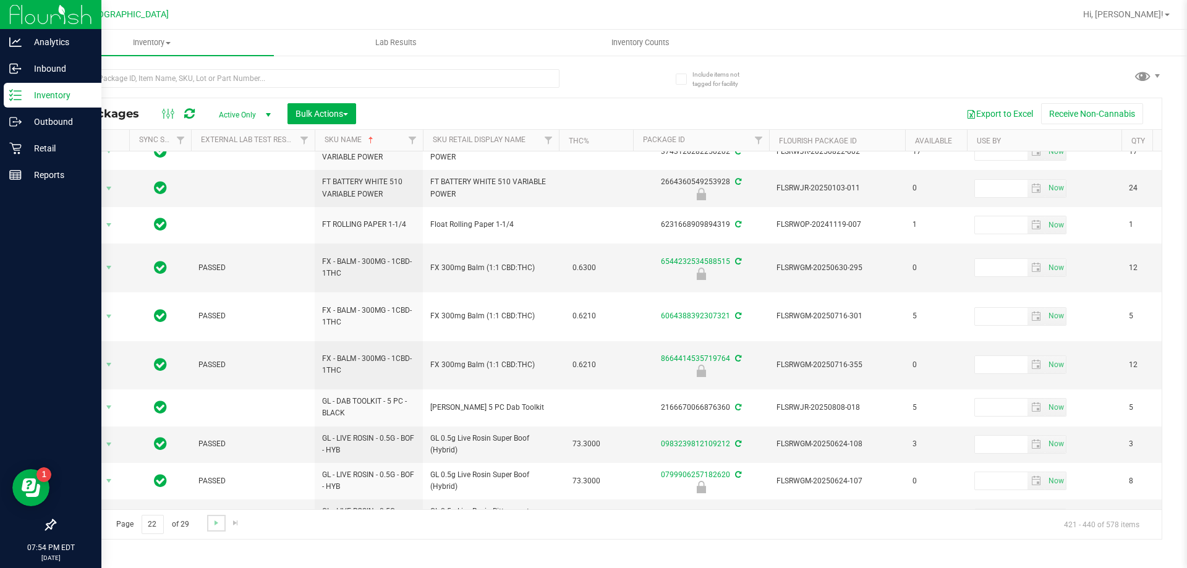
click at [210, 527] on link "Go to the next page" at bounding box center [216, 523] width 18 height 17
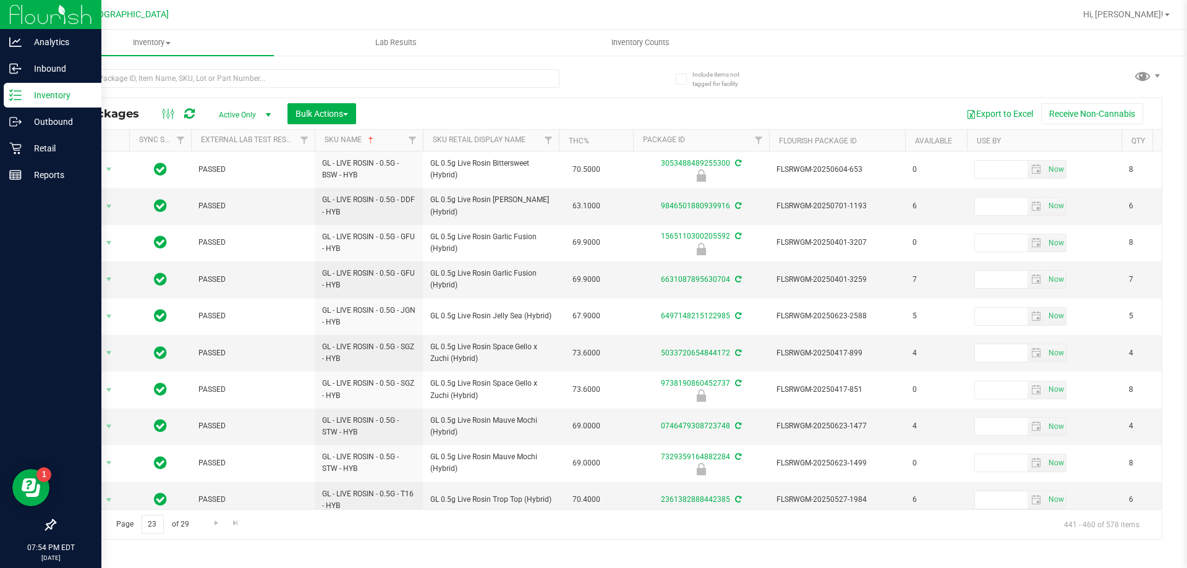
click at [93, 517] on link "Go to the previous page" at bounding box center [89, 523] width 18 height 17
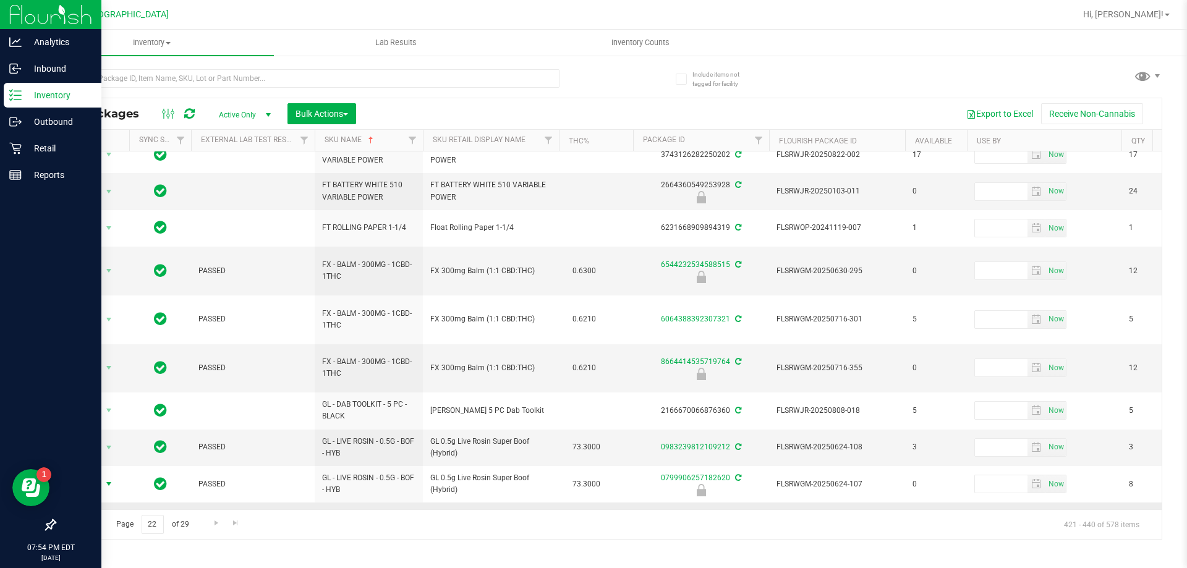
scroll to position [385, 0]
click at [213, 521] on span "Go to the next page" at bounding box center [216, 523] width 10 height 10
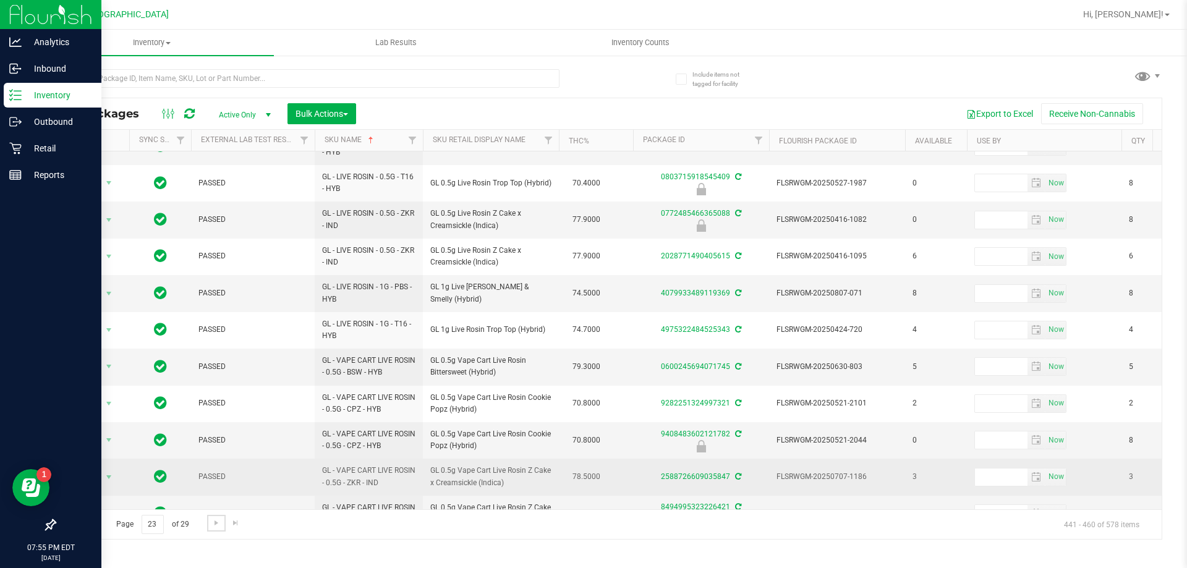
scroll to position [385, 0]
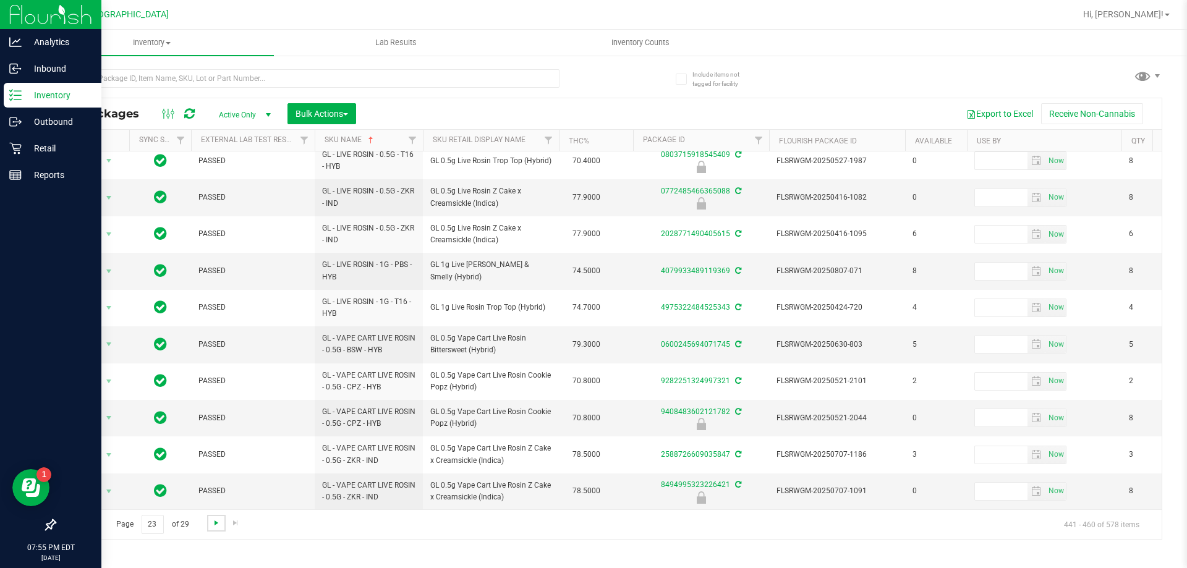
click at [216, 521] on span "Go to the next page" at bounding box center [216, 523] width 10 height 10
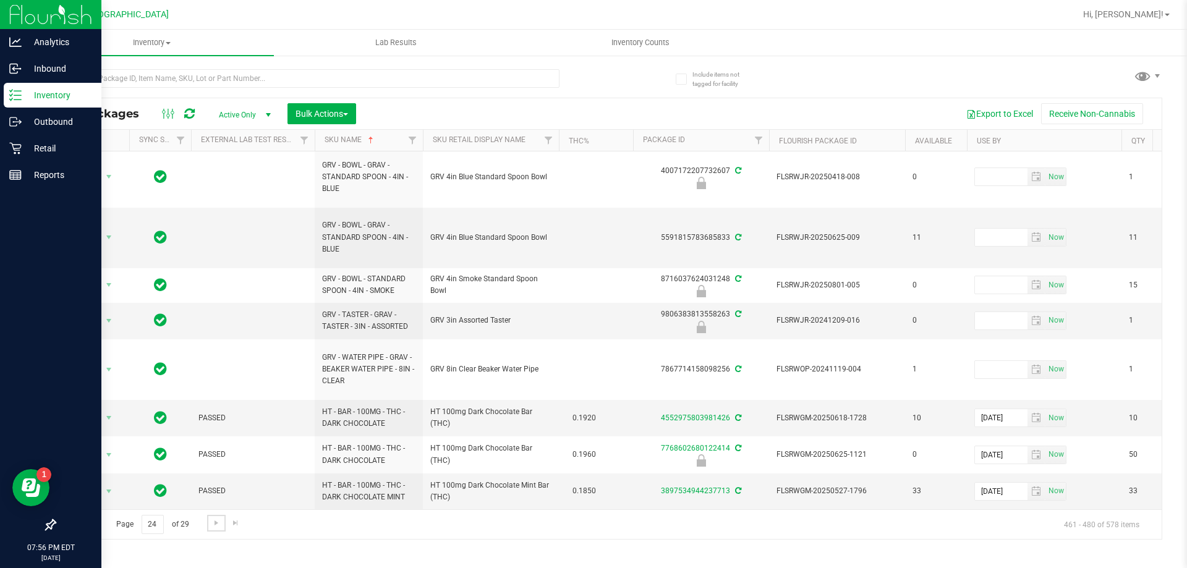
scroll to position [588, 0]
click at [214, 519] on span "Go to the next page" at bounding box center [216, 523] width 10 height 10
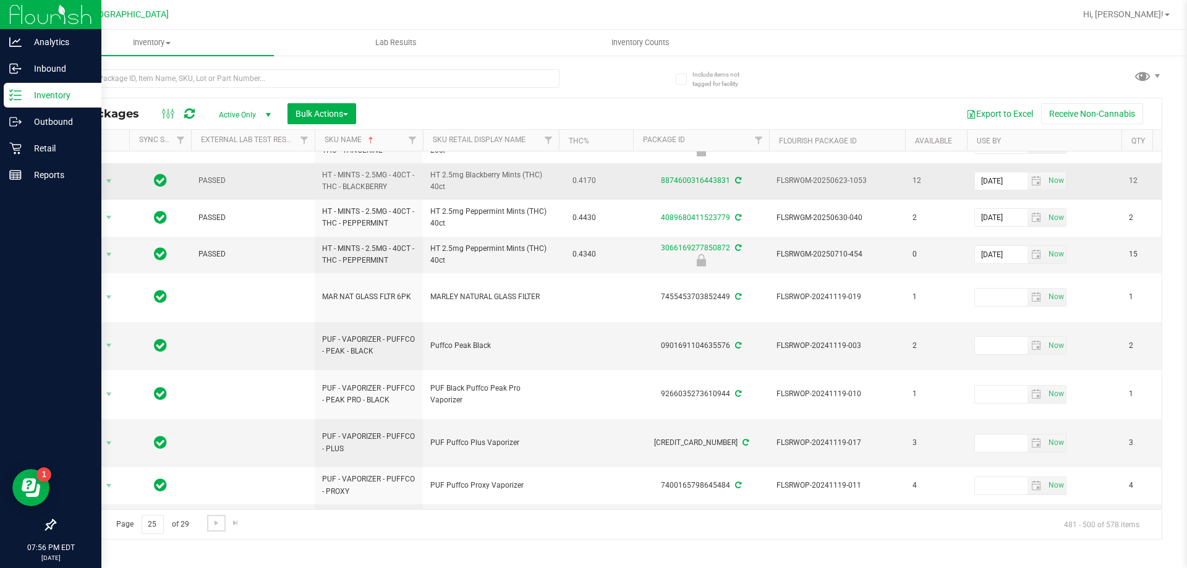
scroll to position [482, 0]
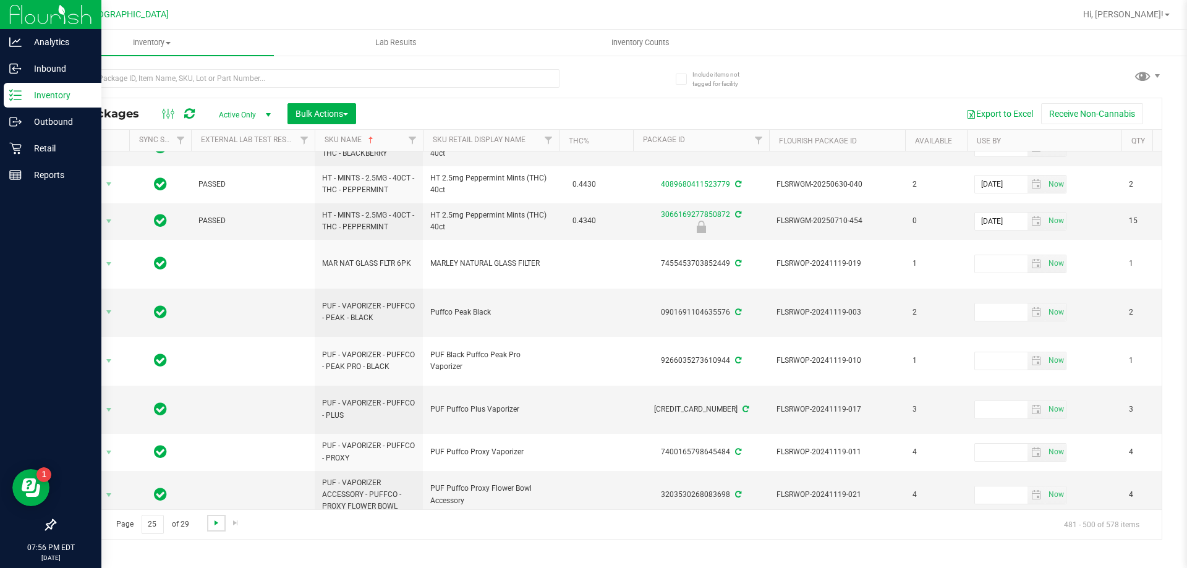
click at [216, 521] on span "Go to the next page" at bounding box center [216, 523] width 10 height 10
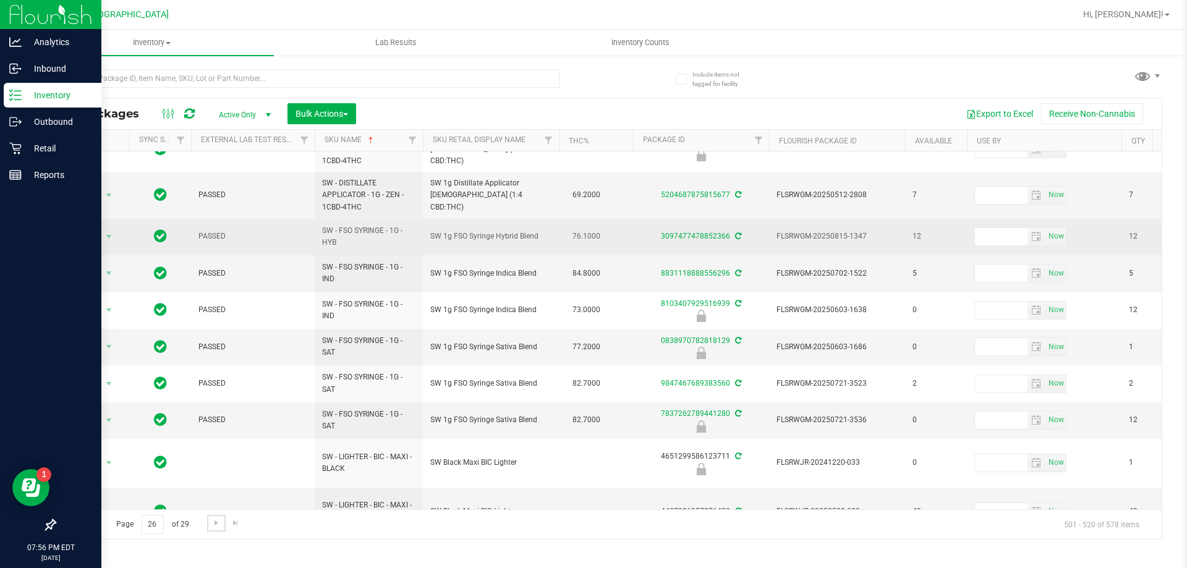
scroll to position [503, 0]
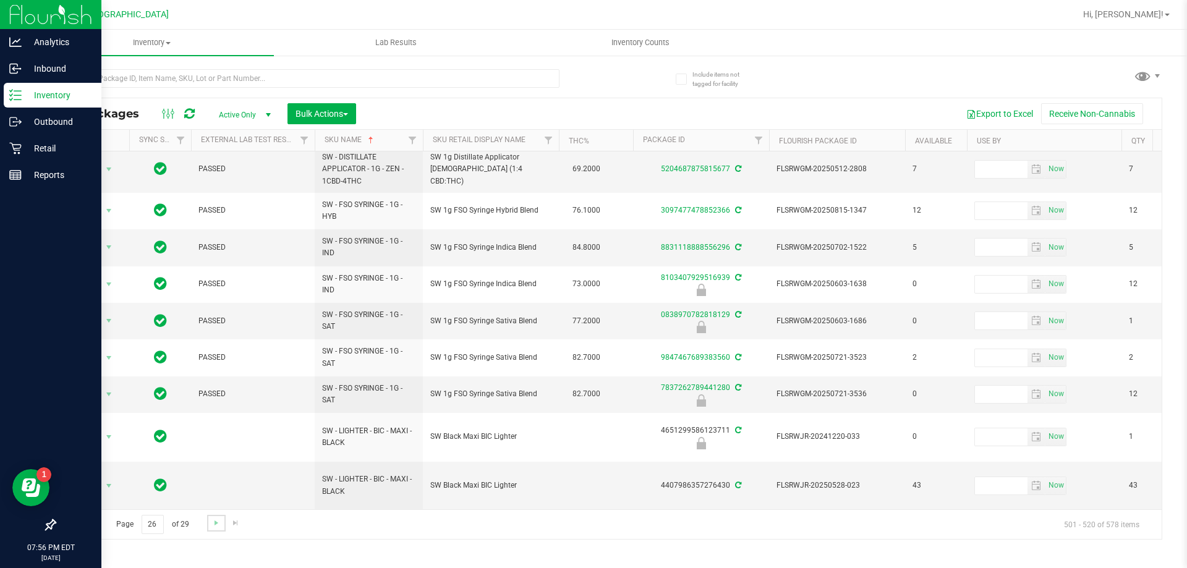
click at [209, 522] on link "Go to the next page" at bounding box center [216, 523] width 18 height 17
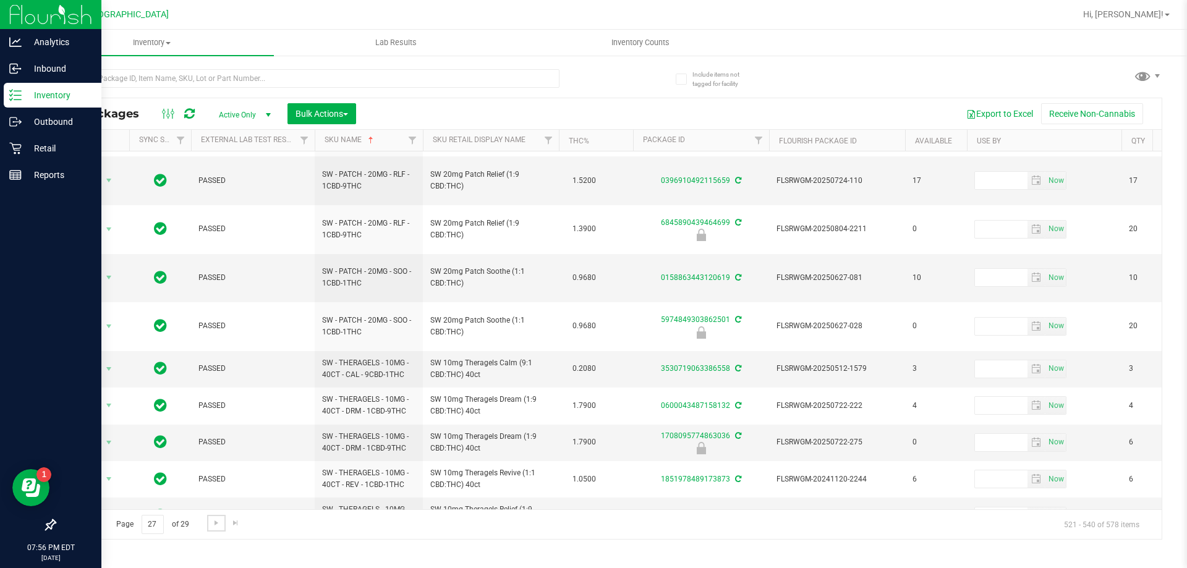
scroll to position [425, 0]
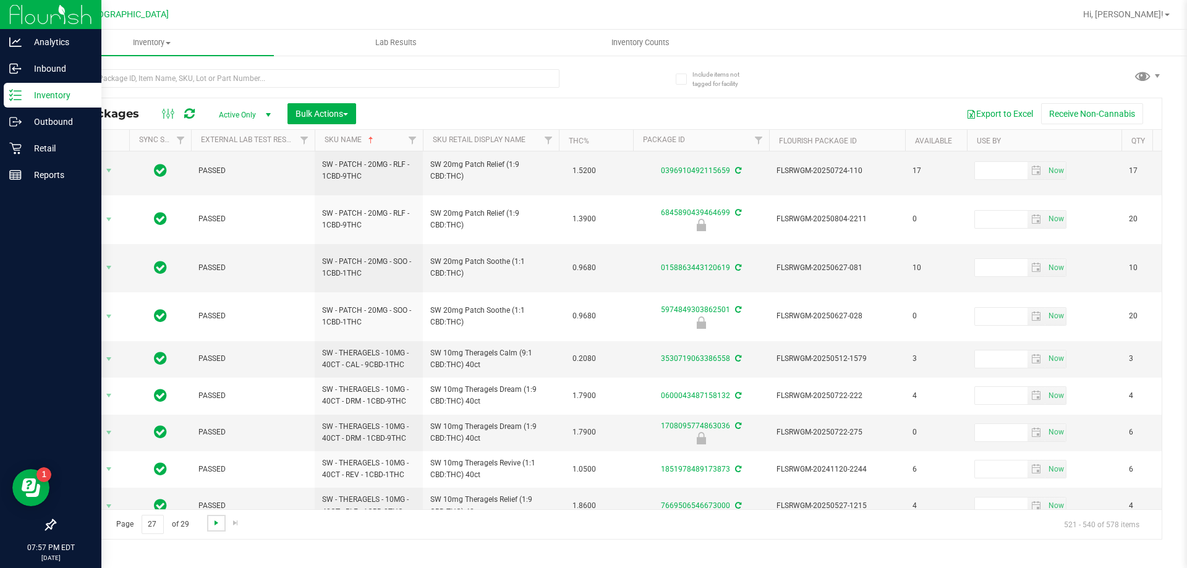
click at [211, 523] on span "Go to the next page" at bounding box center [216, 523] width 10 height 10
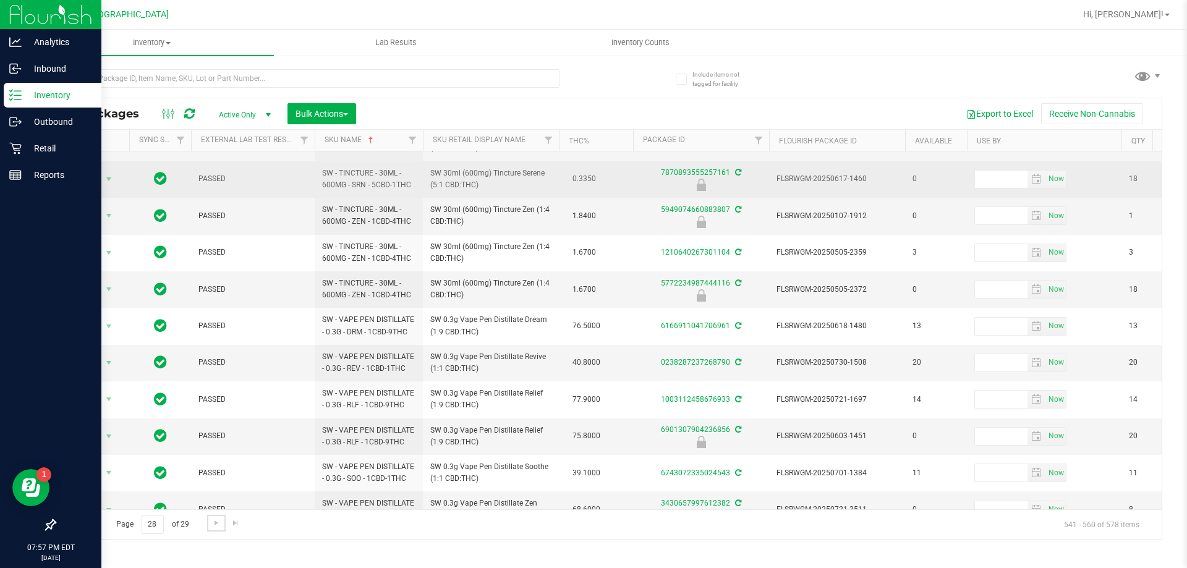
scroll to position [394, 0]
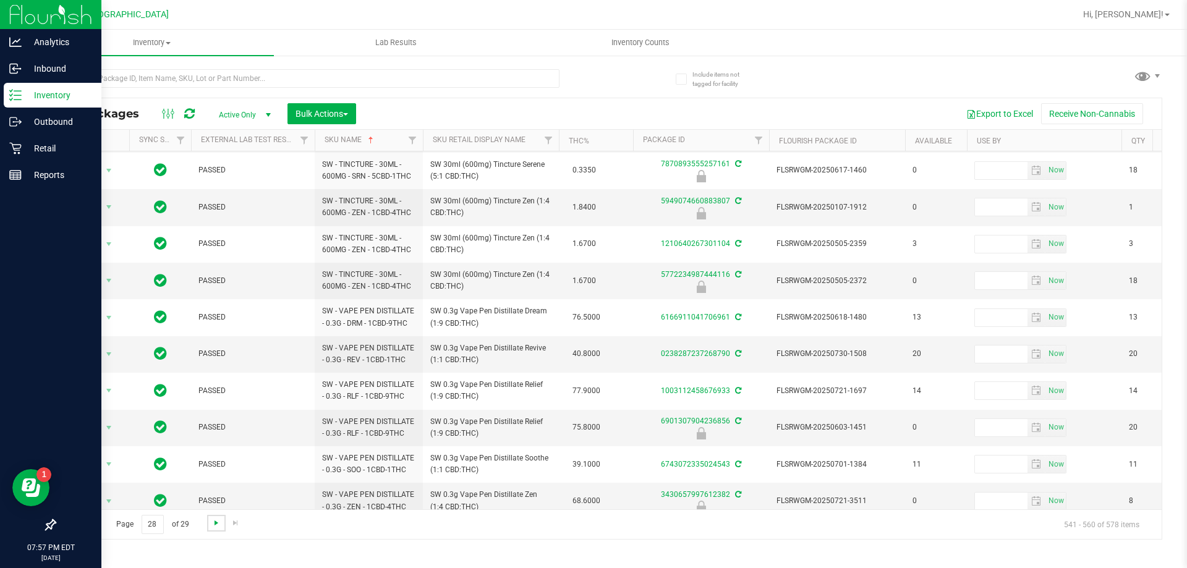
click at [211, 524] on span "Go to the next page" at bounding box center [216, 523] width 10 height 10
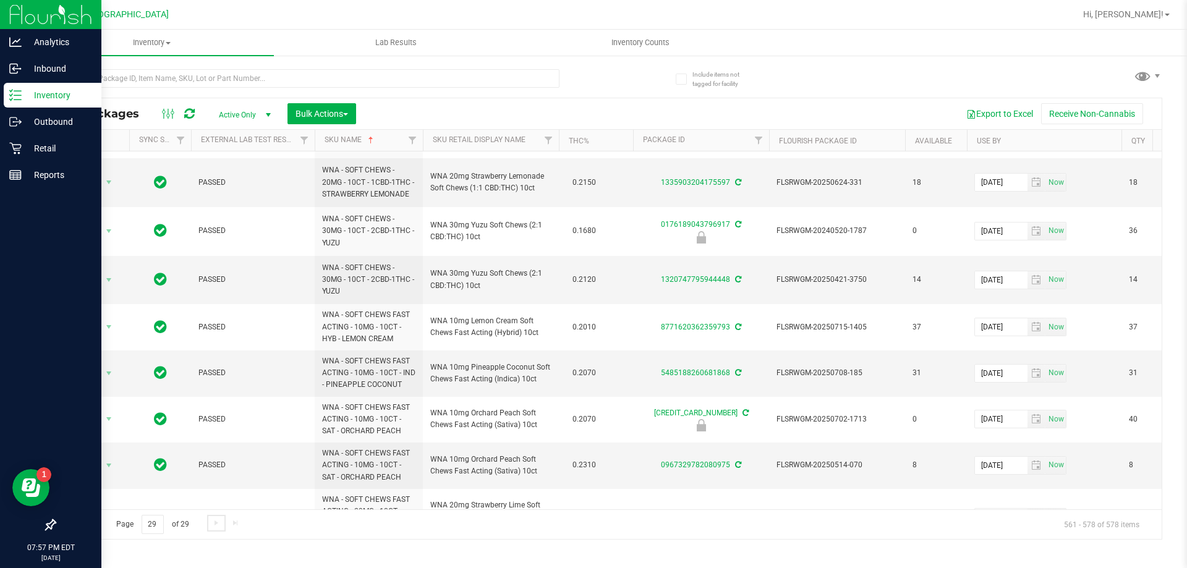
scroll to position [475, 0]
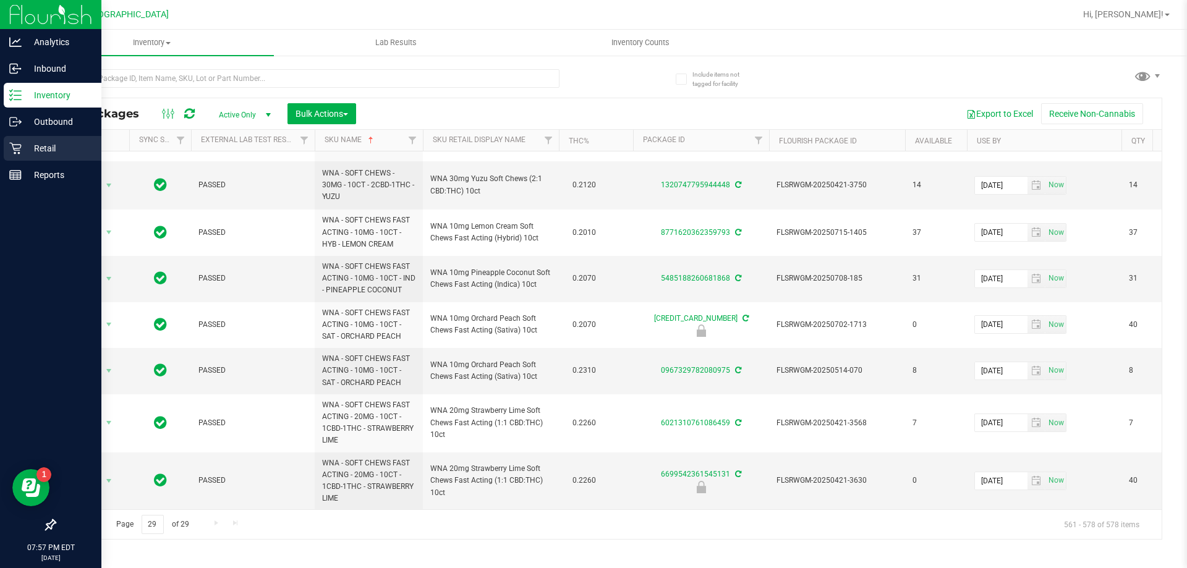
click at [58, 143] on p "Retail" at bounding box center [59, 148] width 74 height 15
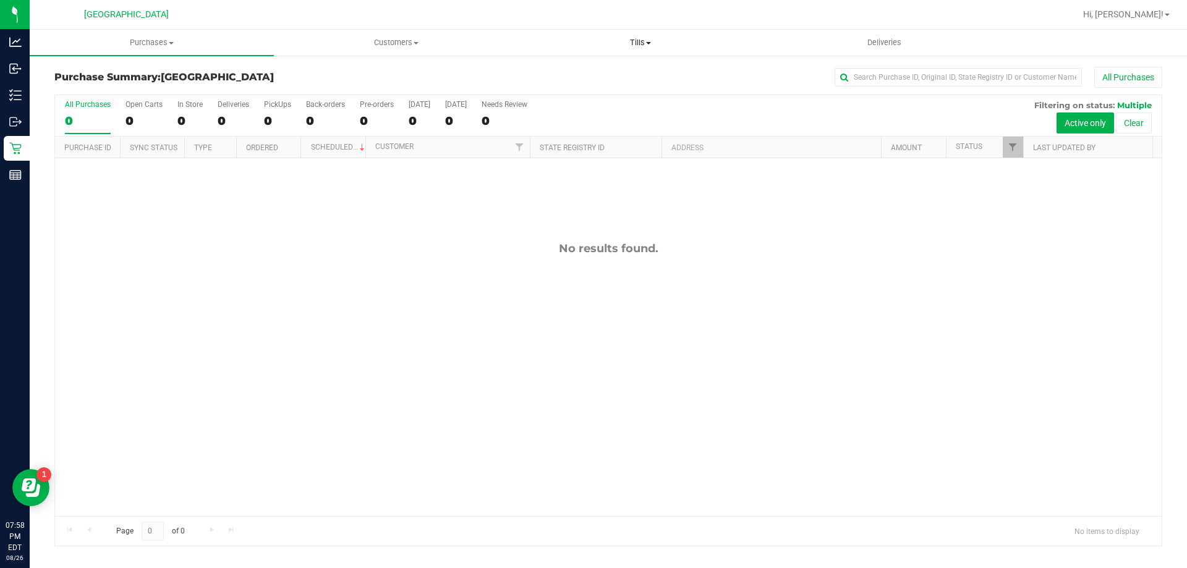
click at [633, 54] on uib-tab-heading "Tills Manage tills Reconcile e-payments" at bounding box center [640, 42] width 243 height 25
click at [581, 75] on span "Manage tills" at bounding box center [559, 74] width 83 height 11
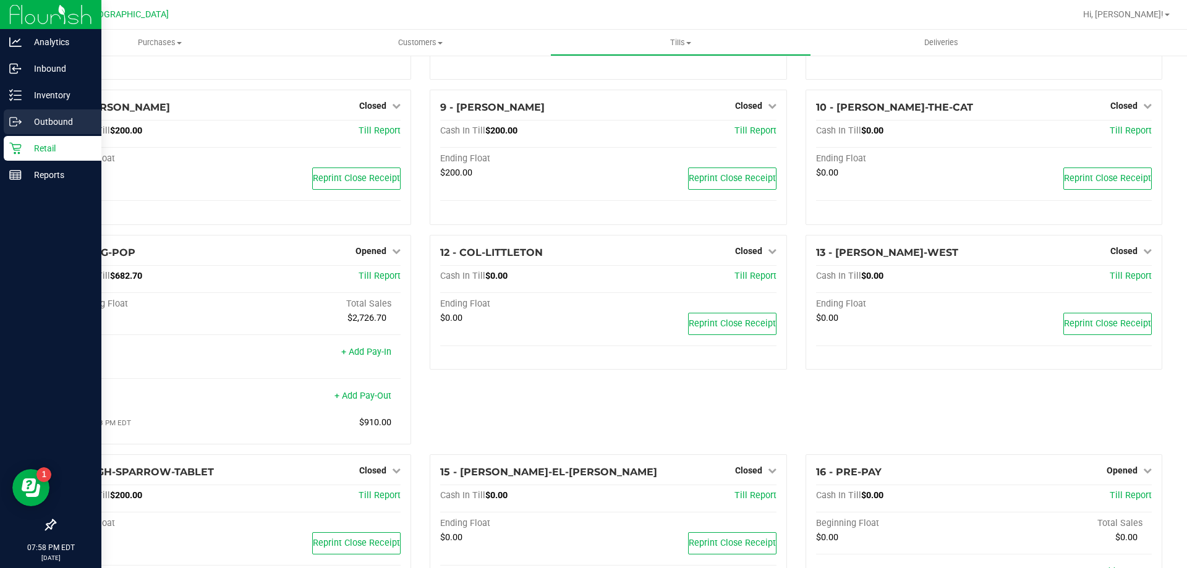
scroll to position [364, 0]
click at [15, 16] on img at bounding box center [50, 14] width 83 height 29
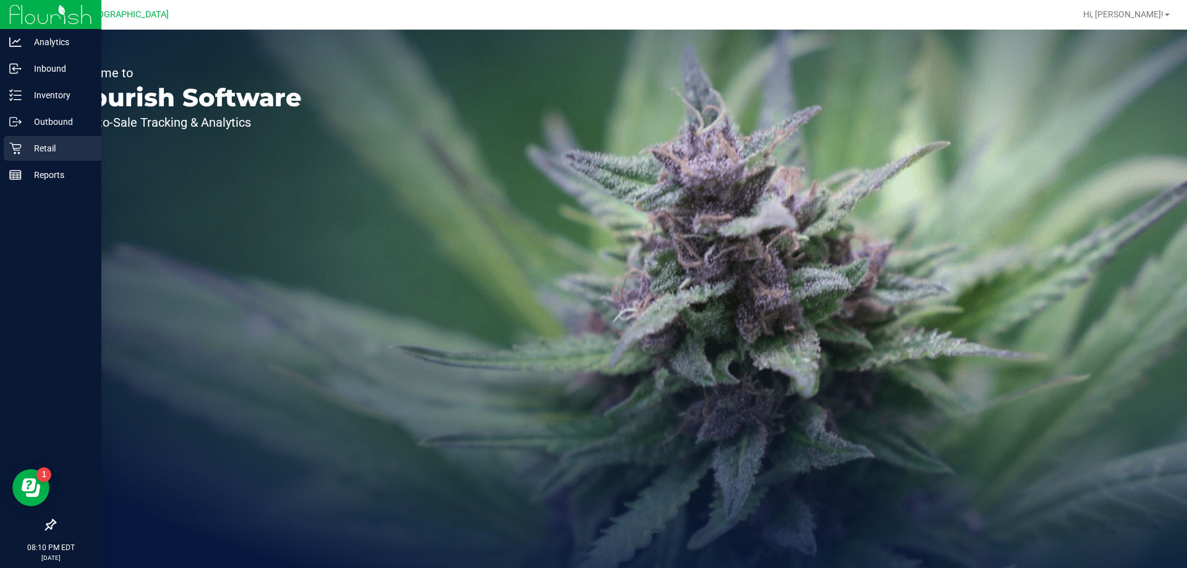
click at [17, 145] on icon at bounding box center [15, 148] width 12 height 12
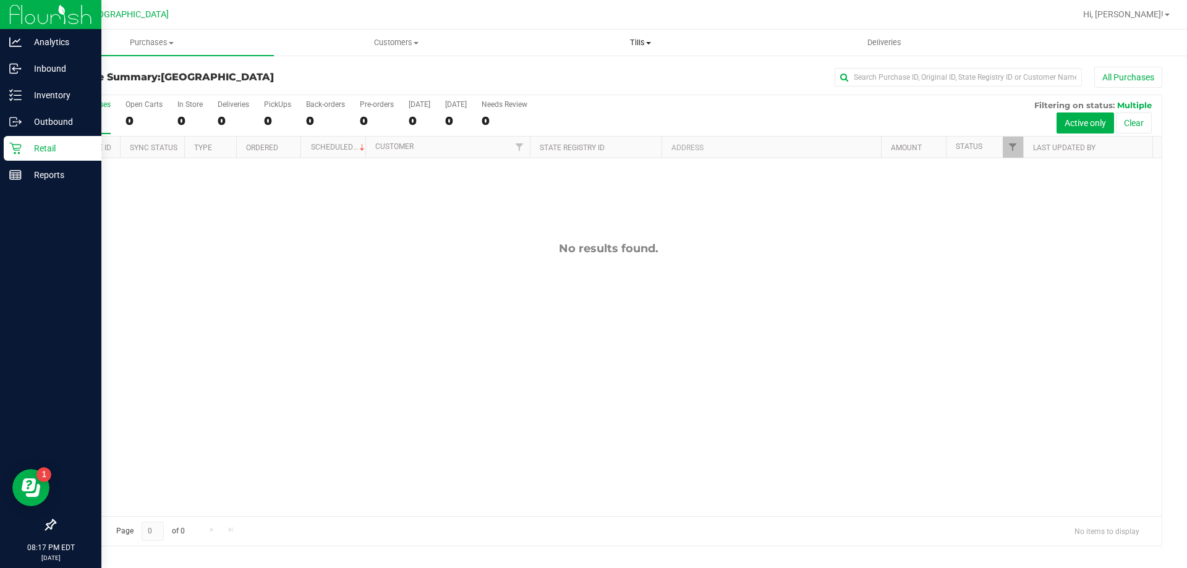
click at [634, 38] on span "Tills" at bounding box center [640, 42] width 243 height 11
click at [590, 68] on li "Manage tills" at bounding box center [640, 74] width 244 height 15
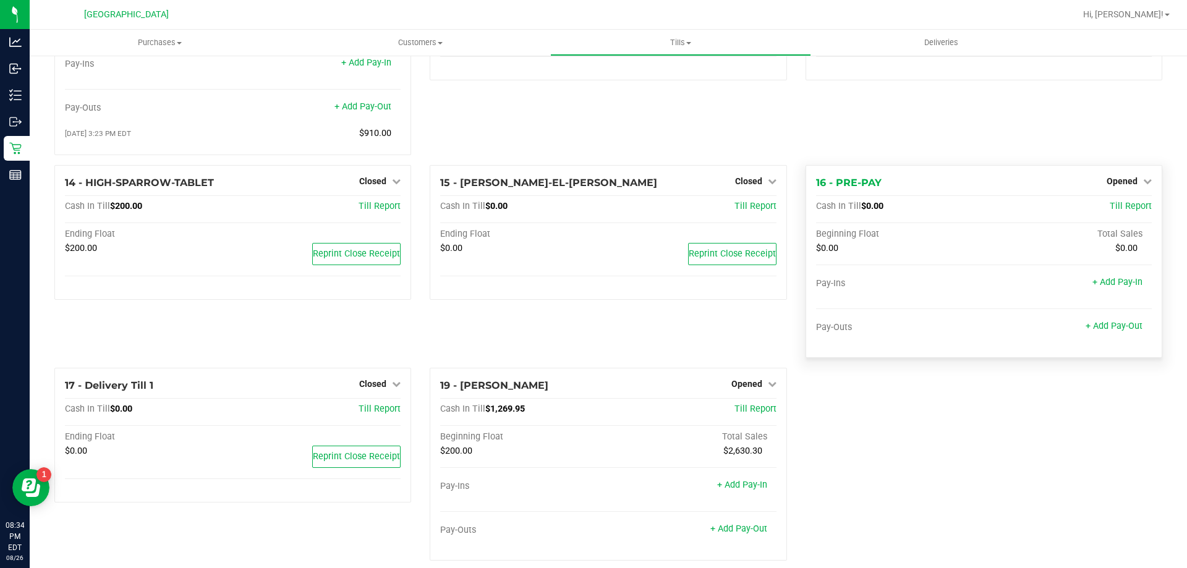
scroll to position [673, 0]
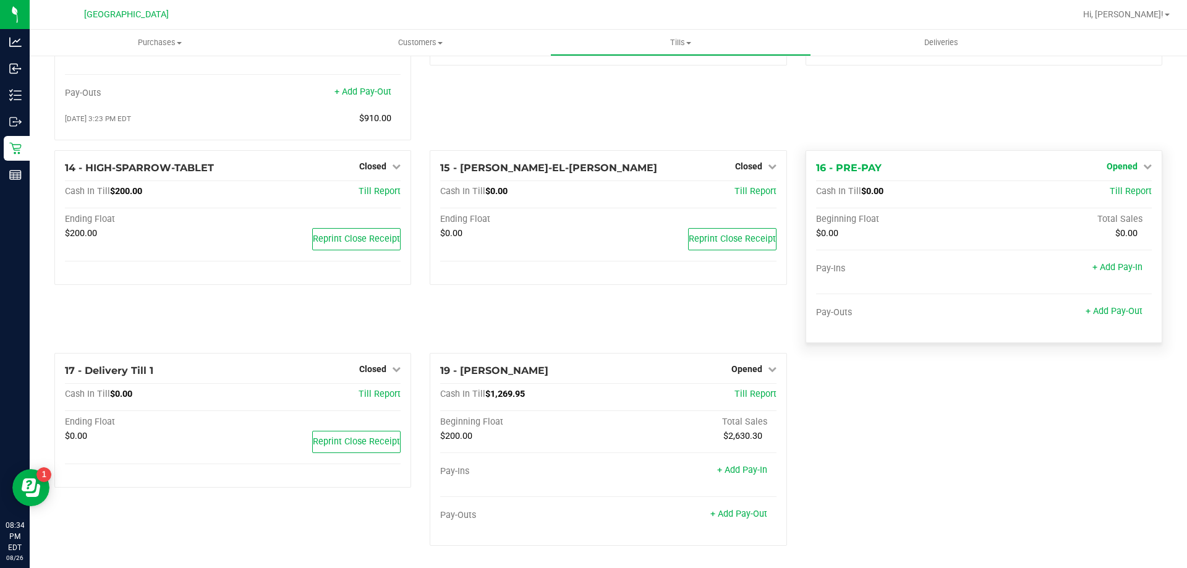
click at [1107, 164] on span "Opened" at bounding box center [1122, 166] width 31 height 10
click at [1101, 200] on div "Close Till" at bounding box center [1123, 192] width 93 height 33
click at [1107, 190] on link "Close Till" at bounding box center [1123, 192] width 33 height 10
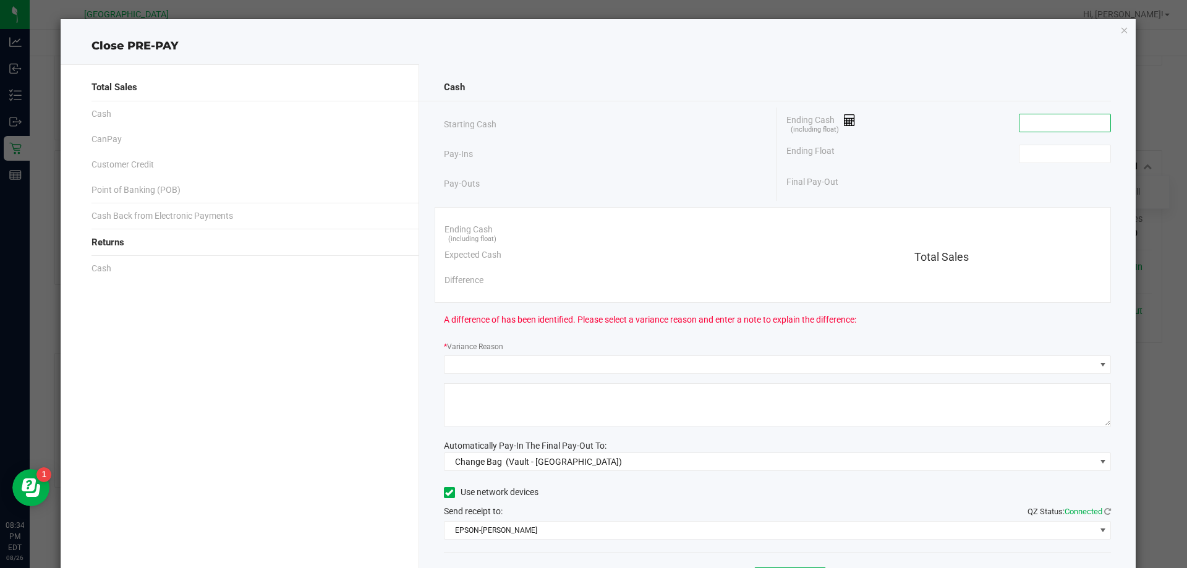
click at [1039, 128] on input at bounding box center [1065, 122] width 91 height 17
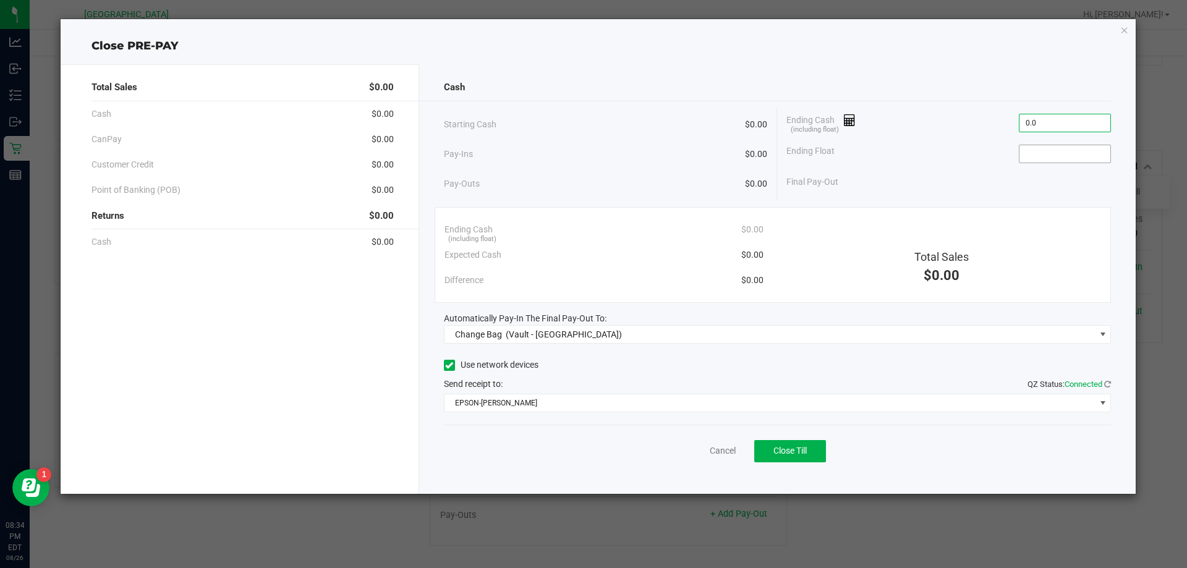
type input "$0.00"
click at [1039, 154] on input at bounding box center [1065, 153] width 91 height 17
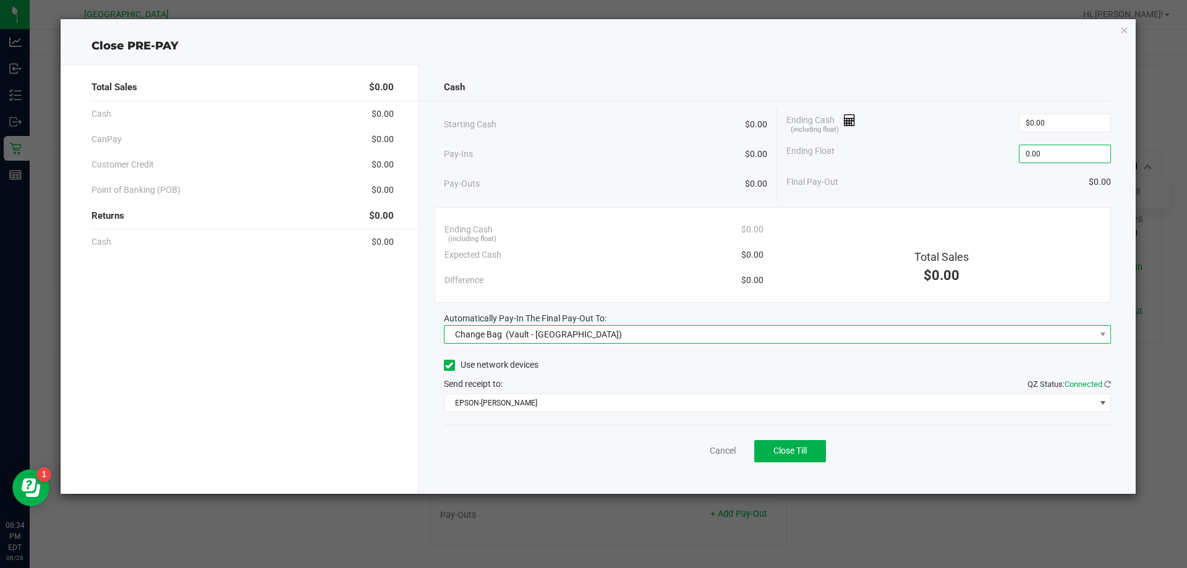
type input "$0.00"
click at [615, 331] on span "Change Bag (Vault - [GEOGRAPHIC_DATA])" at bounding box center [770, 334] width 651 height 17
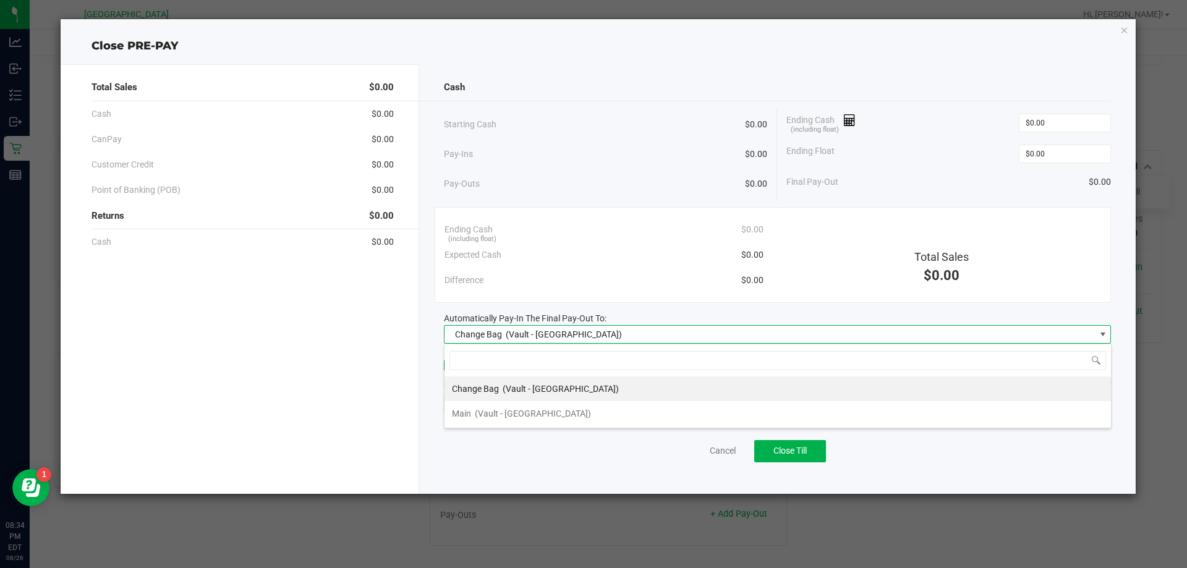
scroll to position [19, 667]
click at [557, 410] on span "(Vault - [GEOGRAPHIC_DATA])" at bounding box center [533, 414] width 116 height 10
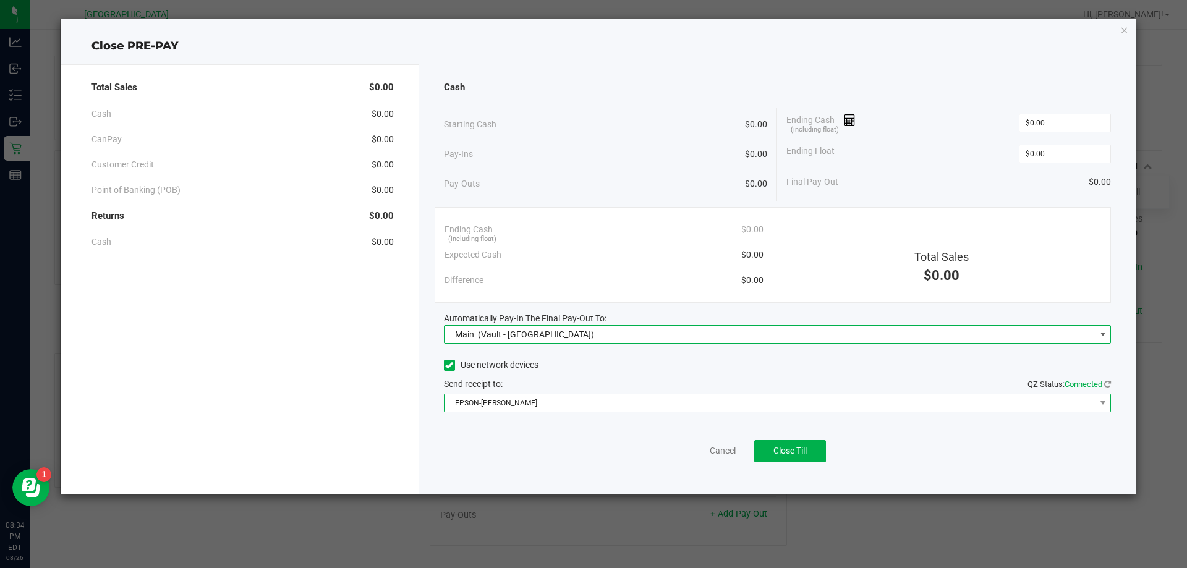
click at [557, 400] on span "EPSON-[PERSON_NAME]" at bounding box center [770, 402] width 651 height 17
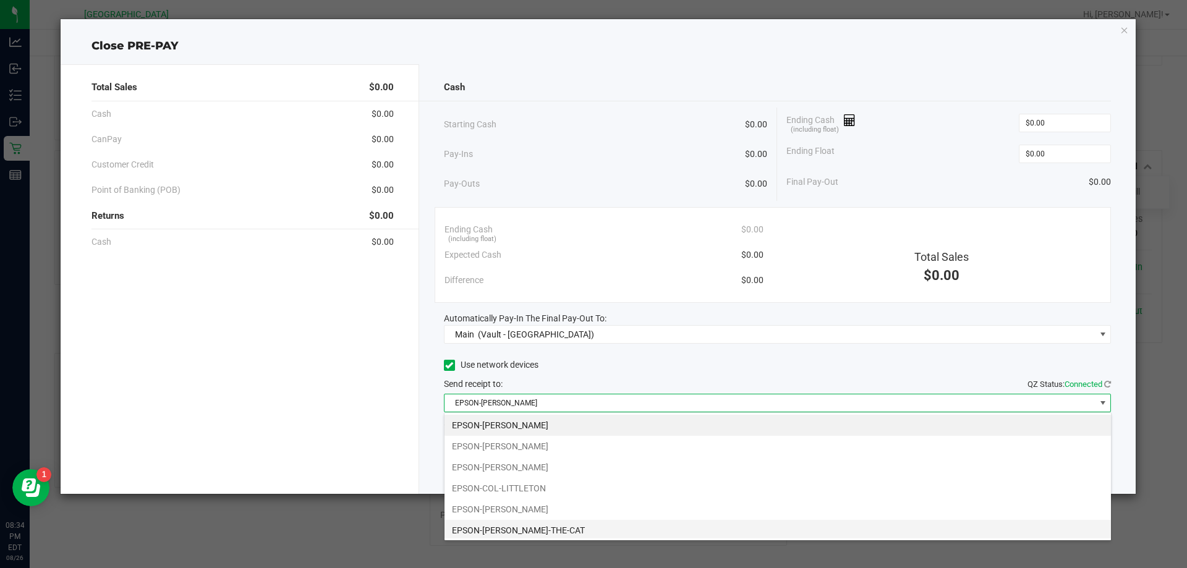
click at [513, 529] on li "EPSON-[PERSON_NAME]-THE-CAT" at bounding box center [778, 530] width 667 height 21
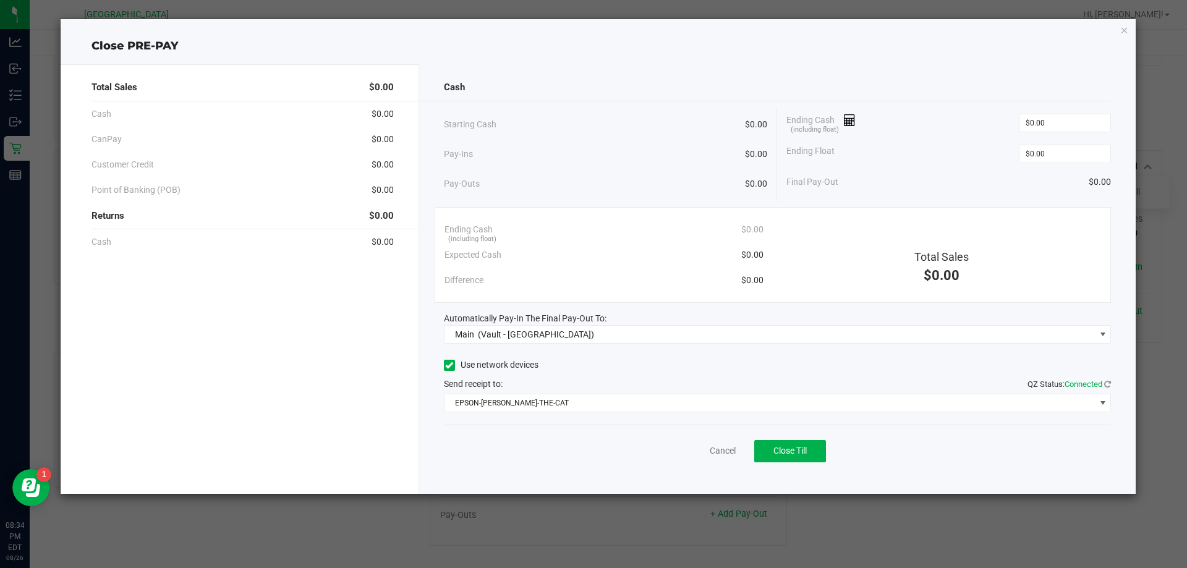
drag, startPoint x: 548, startPoint y: 464, endPoint x: 613, endPoint y: 451, distance: 66.2
click at [548, 463] on div "Cancel Close Till" at bounding box center [778, 449] width 668 height 48
click at [778, 449] on span "Close Till" at bounding box center [789, 451] width 33 height 10
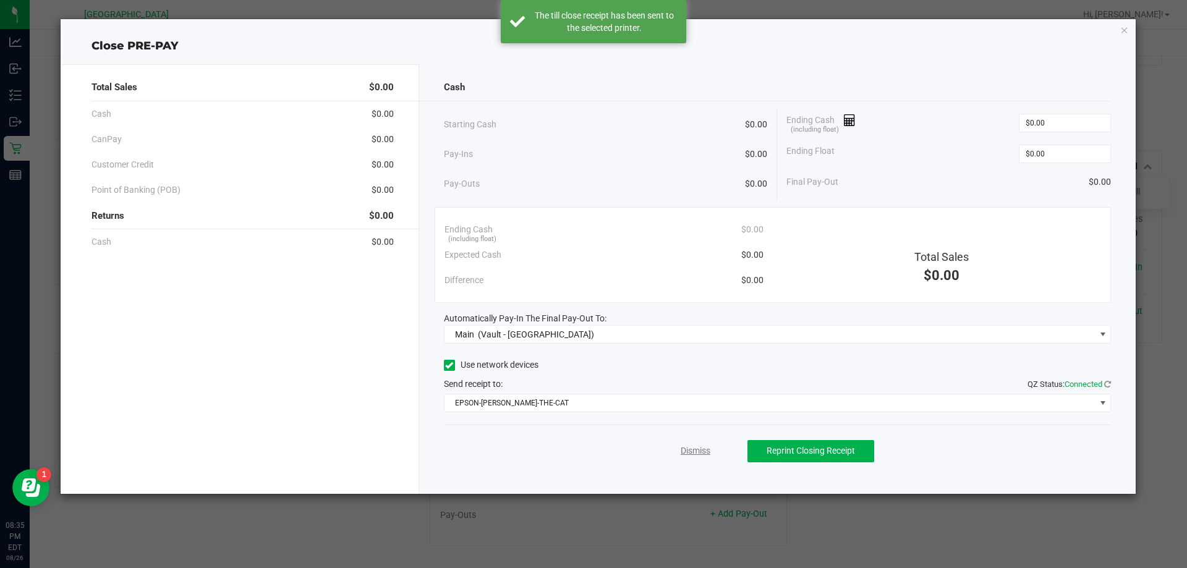
click at [696, 447] on link "Dismiss" at bounding box center [696, 451] width 30 height 13
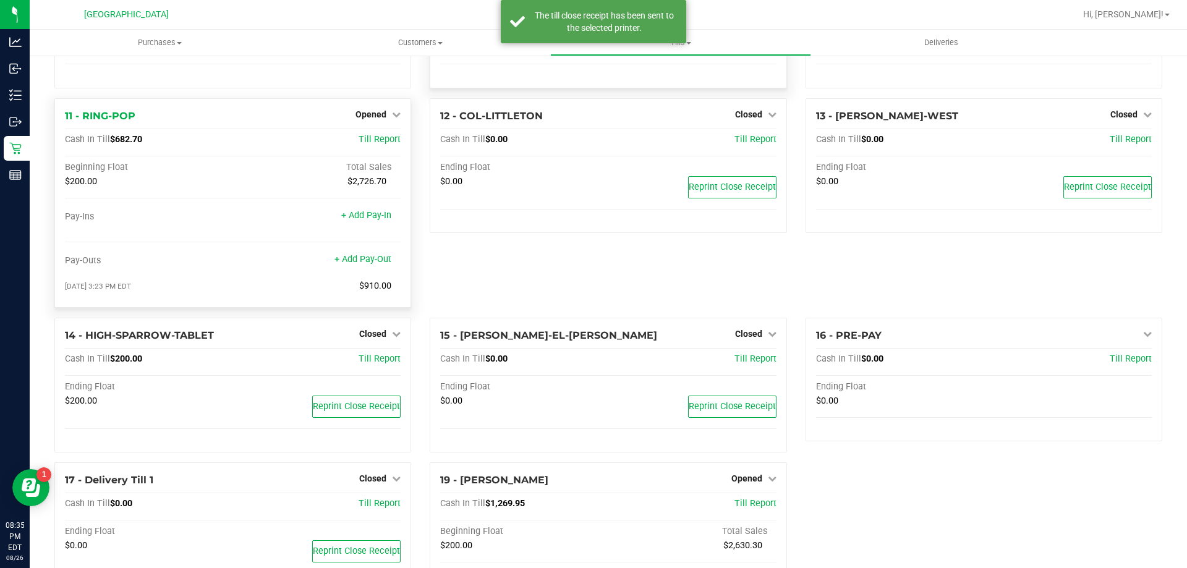
scroll to position [305, 0]
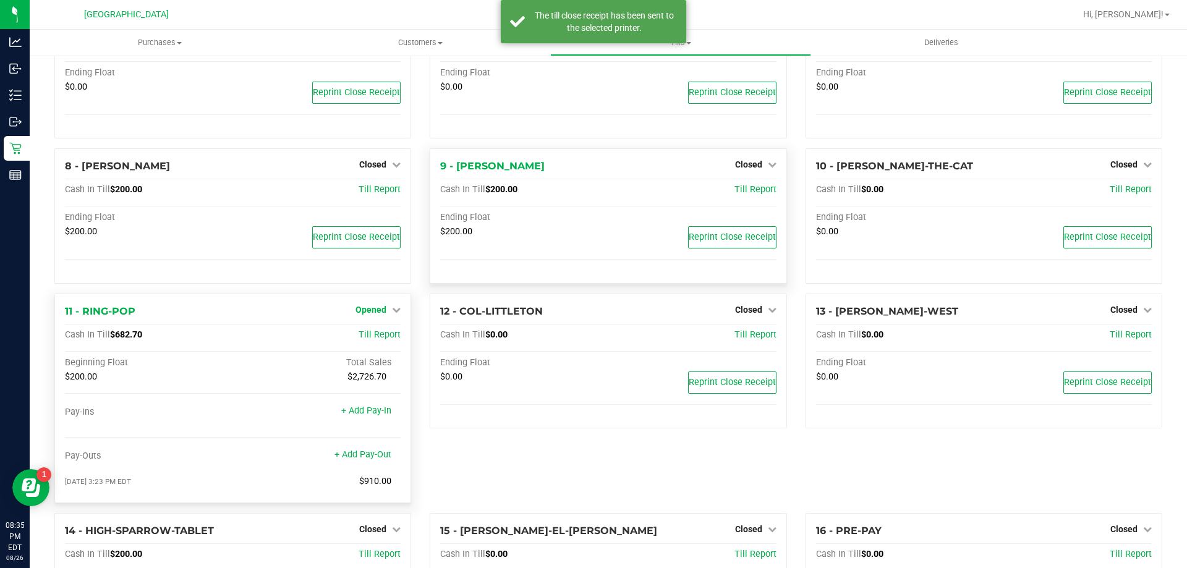
click at [387, 309] on link "Opened" at bounding box center [378, 310] width 45 height 10
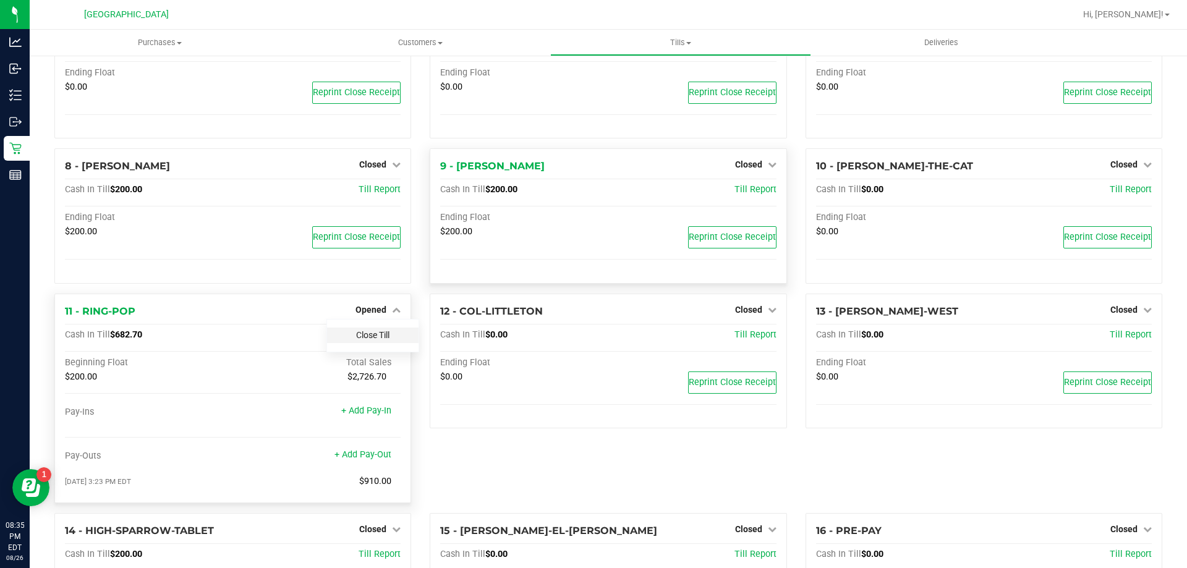
click at [364, 340] on link "Close Till" at bounding box center [372, 335] width 33 height 10
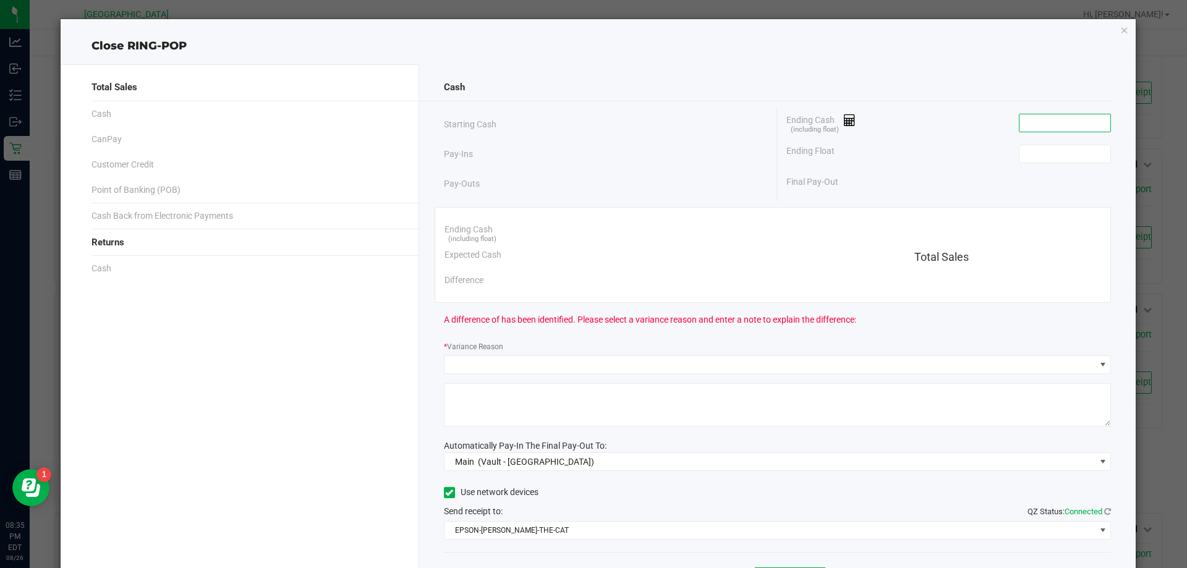
click at [1050, 114] on input at bounding box center [1065, 122] width 91 height 17
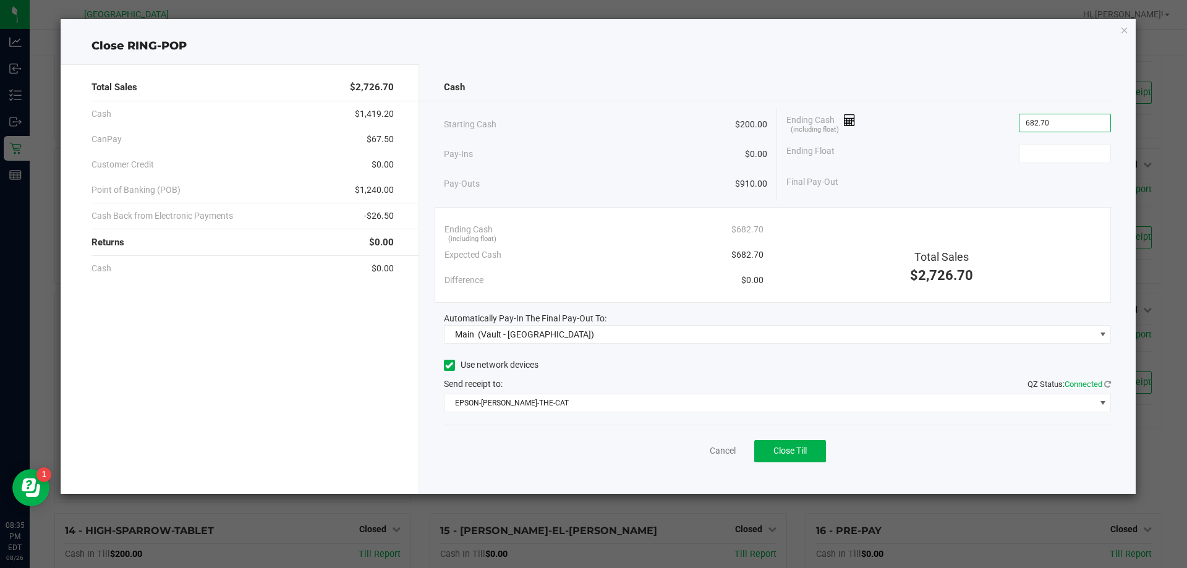
type input "$682.70"
click at [1045, 163] on div "Ending Float" at bounding box center [948, 153] width 325 height 31
click at [1044, 161] on input at bounding box center [1065, 153] width 91 height 17
type input "$200.00"
click at [955, 178] on div "Final Pay-Out $482.70" at bounding box center [948, 181] width 325 height 25
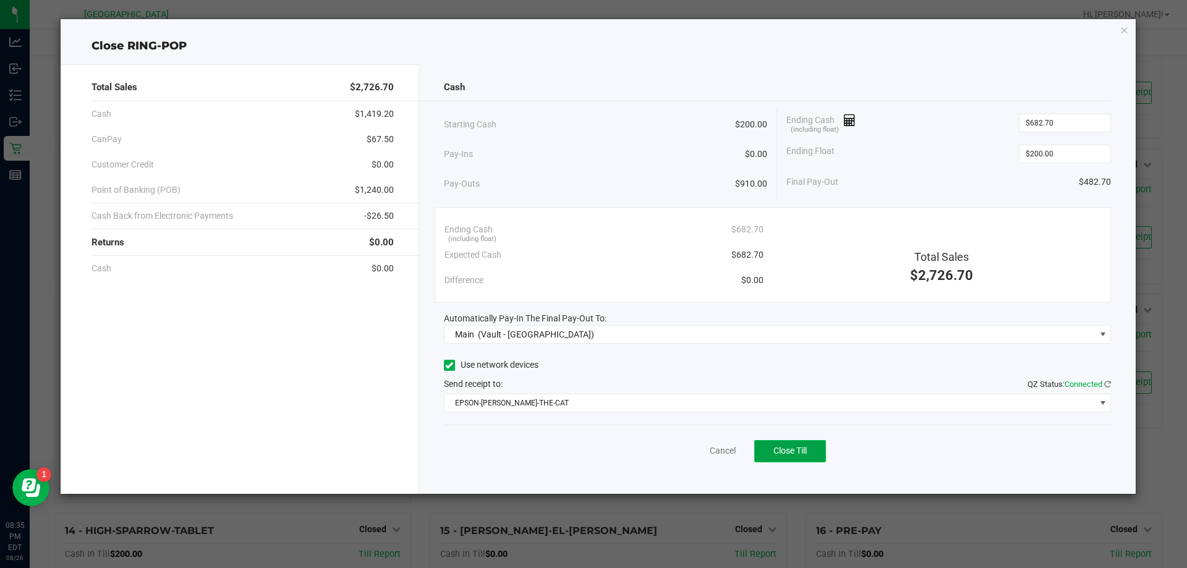
click at [780, 450] on span "Close Till" at bounding box center [789, 451] width 33 height 10
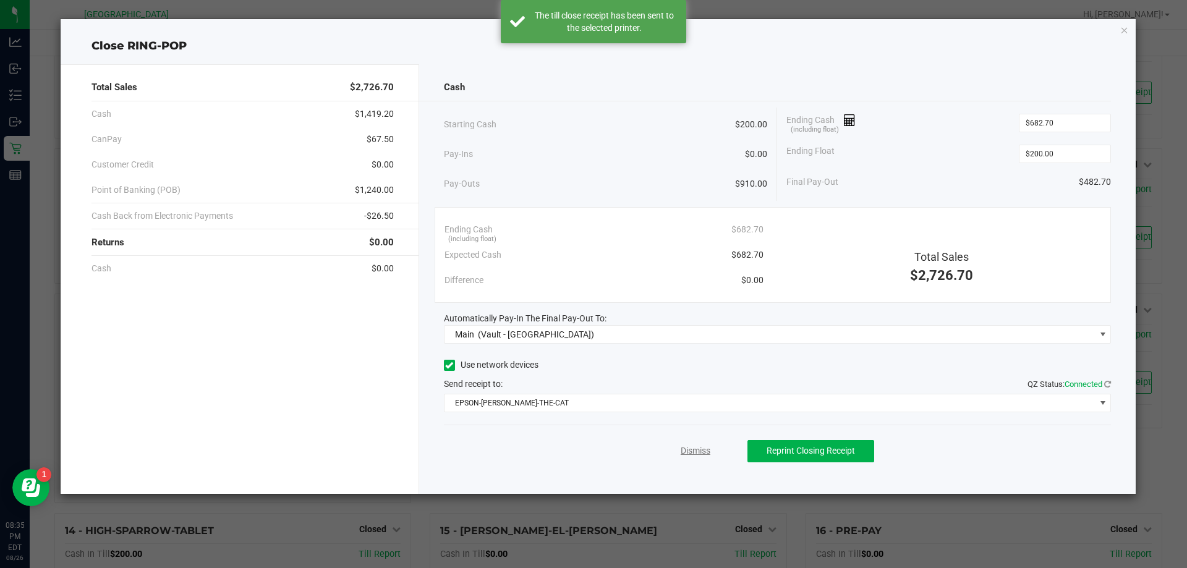
click at [692, 448] on link "Dismiss" at bounding box center [696, 451] width 30 height 13
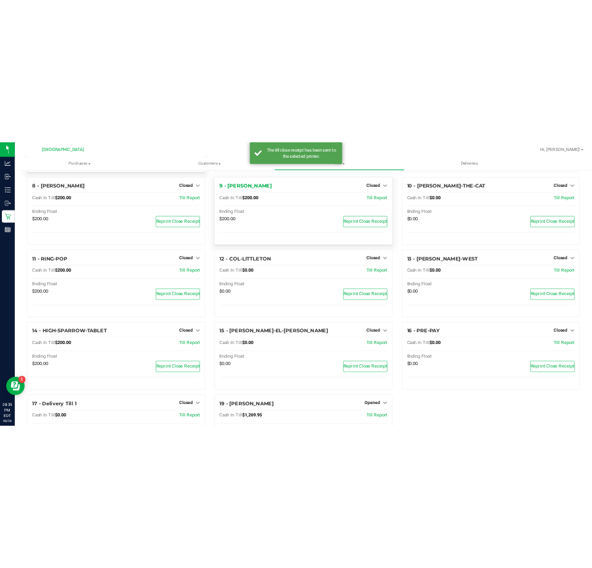
scroll to position [231, 0]
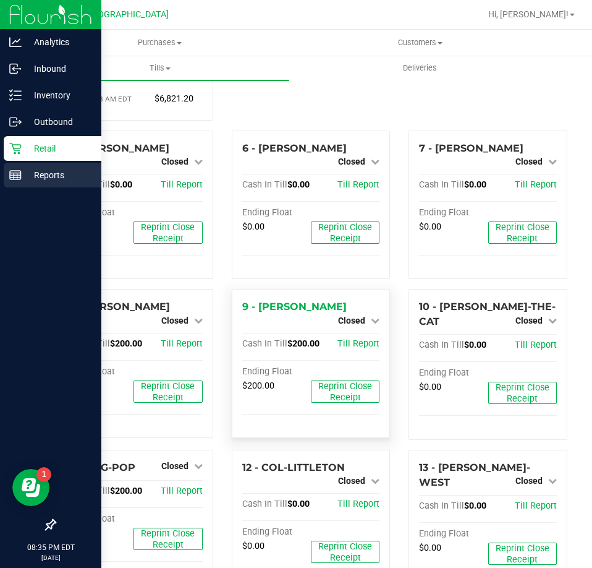
click at [26, 179] on p "Reports" at bounding box center [59, 175] width 74 height 15
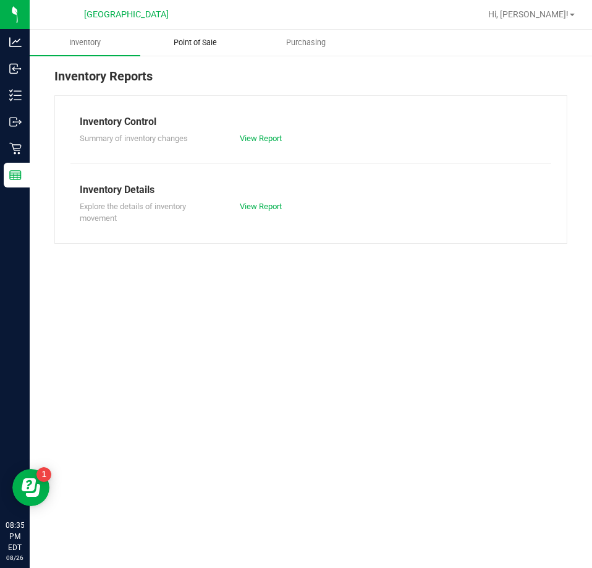
click at [219, 43] on span "Point of Sale" at bounding box center [195, 42] width 77 height 11
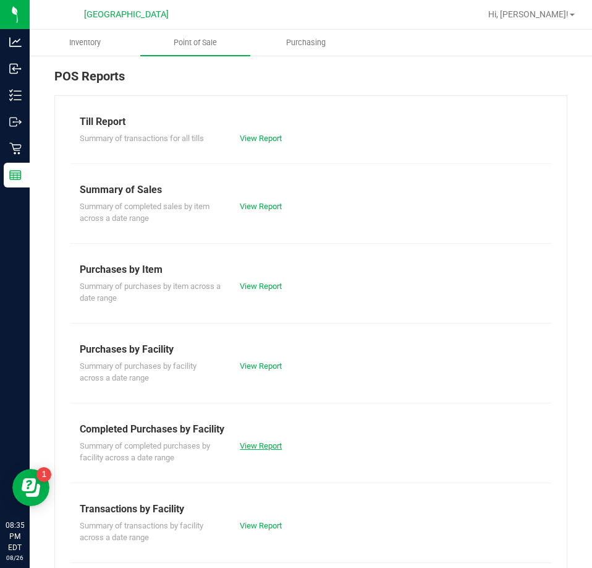
click at [268, 445] on link "View Report" at bounding box center [261, 445] width 42 height 9
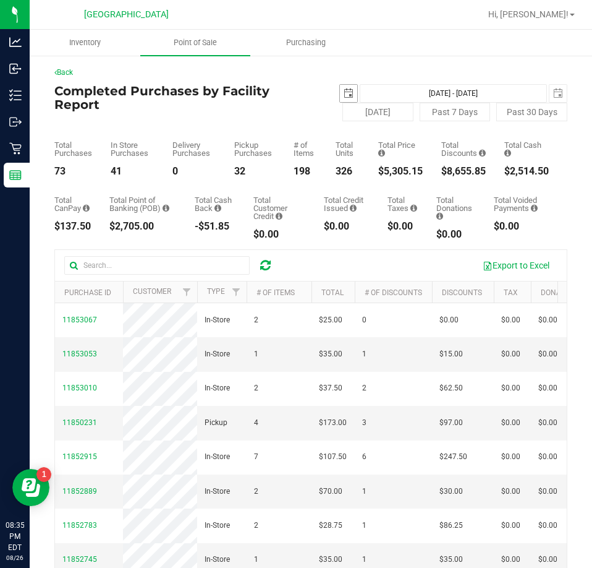
click at [344, 91] on span "select" at bounding box center [349, 93] width 10 height 10
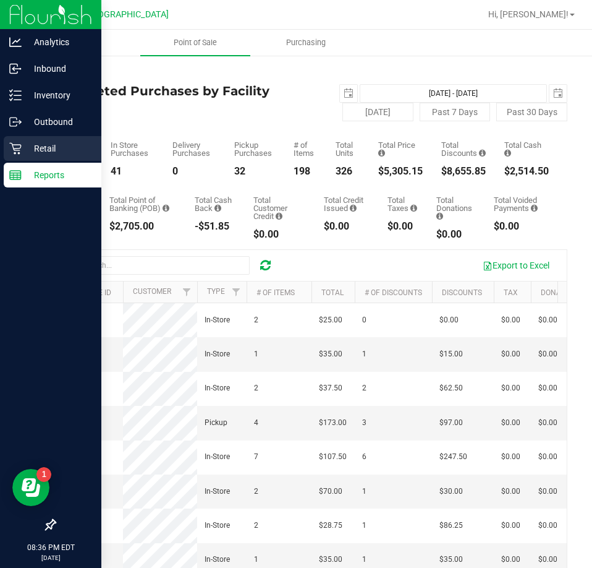
click at [23, 137] on div "Retail" at bounding box center [53, 148] width 98 height 25
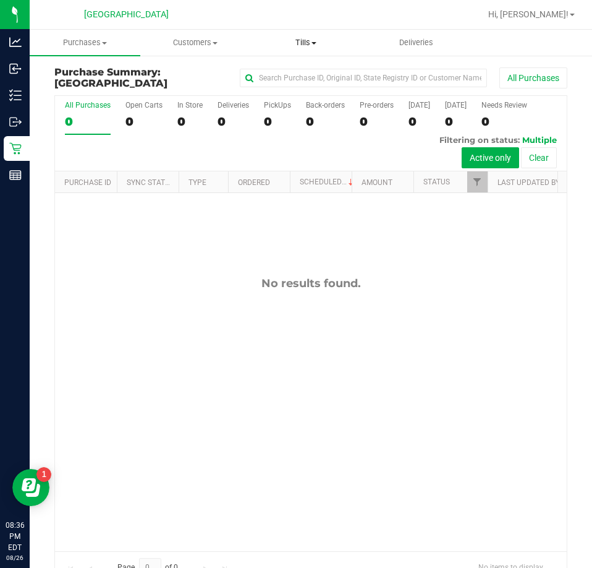
click at [287, 52] on uib-tab-heading "Tills Manage tills Reconcile e-payments" at bounding box center [305, 42] width 109 height 25
click at [277, 77] on span "Manage tills" at bounding box center [291, 74] width 83 height 11
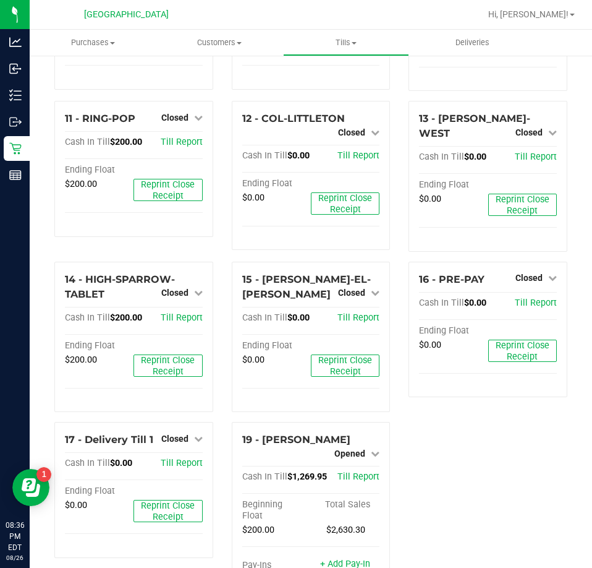
scroll to position [658, 0]
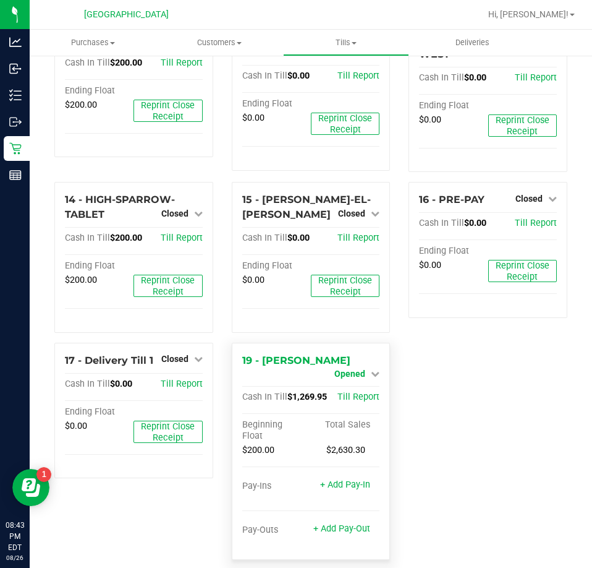
click at [362, 369] on link "Opened" at bounding box center [357, 374] width 45 height 10
click at [349, 379] on link "Close Till" at bounding box center [351, 384] width 33 height 10
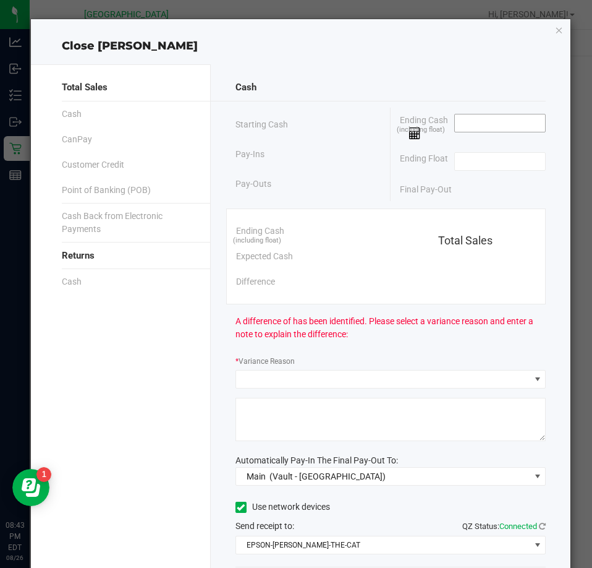
drag, startPoint x: 509, startPoint y: 133, endPoint x: 516, endPoint y: 126, distance: 9.6
click at [509, 132] on span at bounding box center [500, 127] width 92 height 26
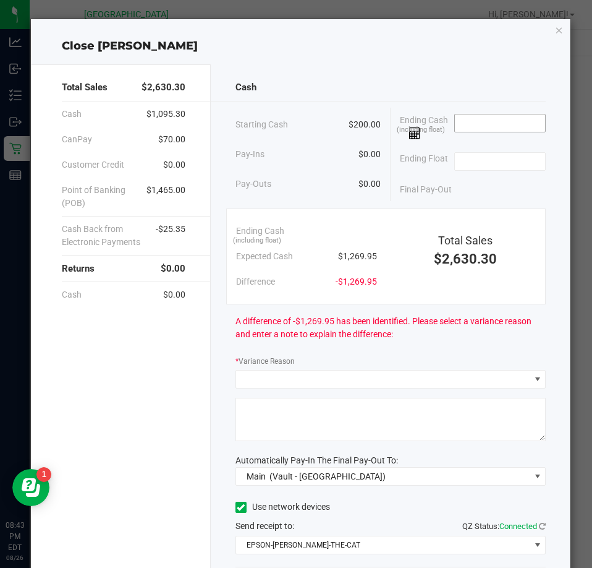
click at [516, 126] on input at bounding box center [500, 122] width 91 height 17
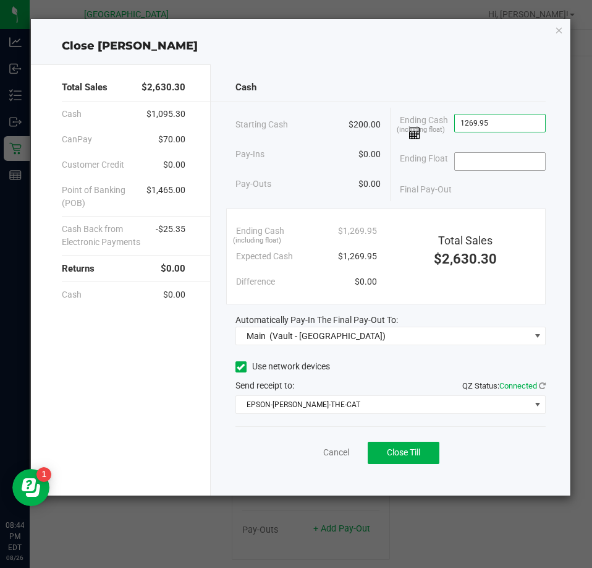
type input "$1,269.95"
click at [535, 154] on input at bounding box center [500, 161] width 91 height 17
type input "$200.00"
click at [471, 187] on div "Final Pay-Out $1,069.95" at bounding box center [473, 189] width 146 height 25
click at [400, 451] on span "Close Till" at bounding box center [403, 452] width 33 height 10
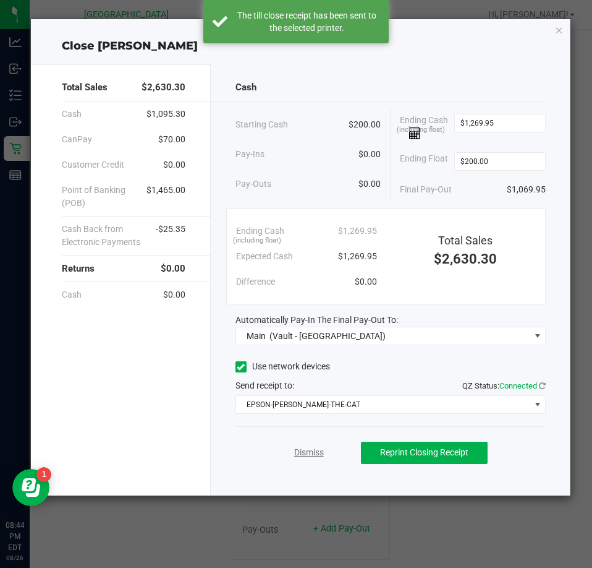
click at [311, 456] on link "Dismiss" at bounding box center [309, 452] width 30 height 13
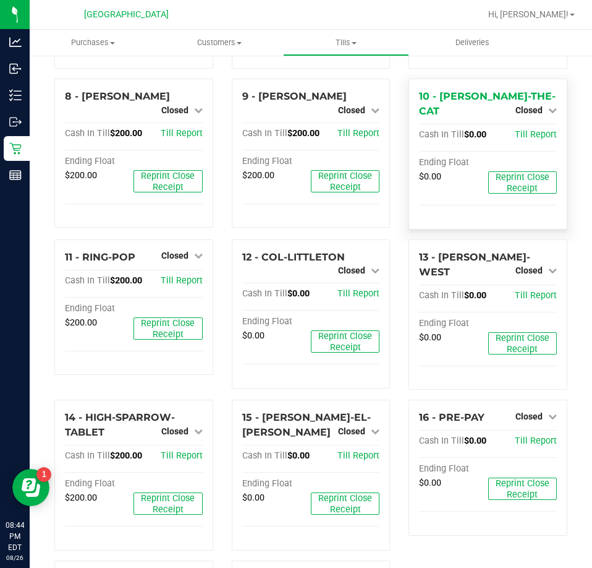
scroll to position [590, 0]
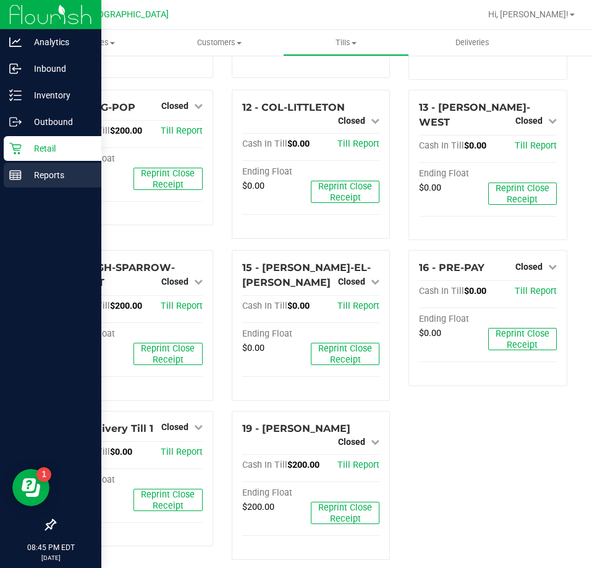
click at [38, 168] on p "Reports" at bounding box center [59, 175] width 74 height 15
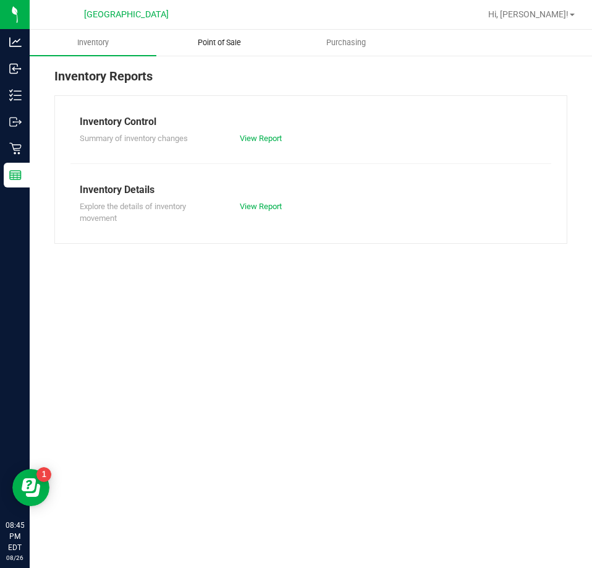
click at [223, 41] on span "Point of Sale" at bounding box center [219, 42] width 77 height 11
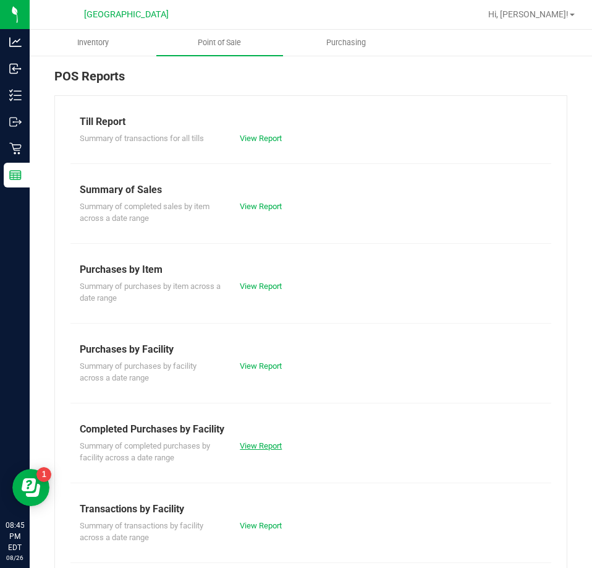
click at [260, 444] on link "View Report" at bounding box center [261, 445] width 42 height 9
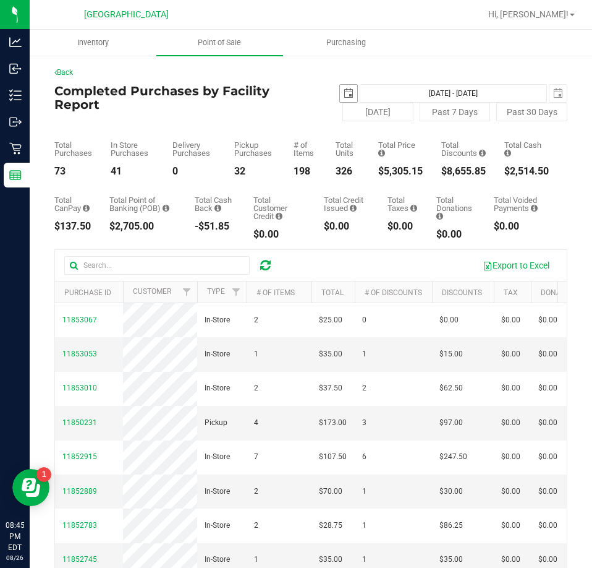
click at [344, 91] on span "select" at bounding box center [349, 93] width 10 height 10
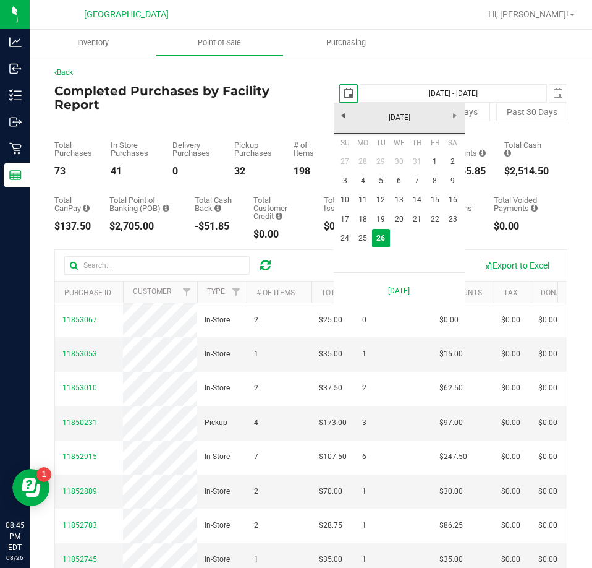
scroll to position [0, 31]
click at [369, 234] on link "25" at bounding box center [363, 238] width 18 height 19
type input "[DATE]"
type input "[DATE] - [DATE]"
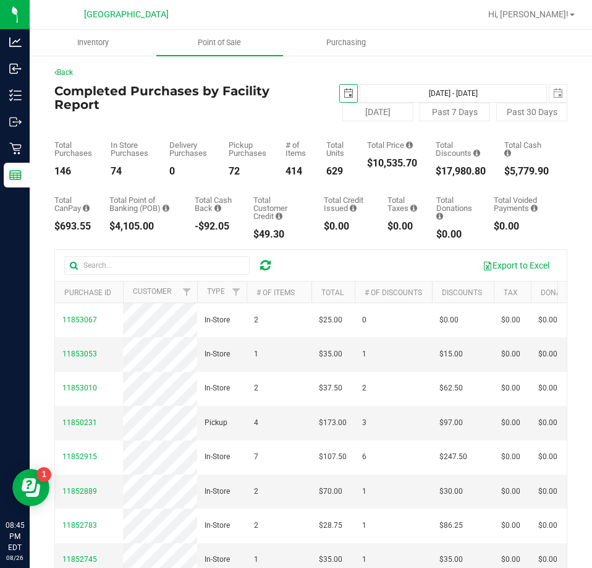
click at [344, 89] on span "select" at bounding box center [349, 93] width 10 height 10
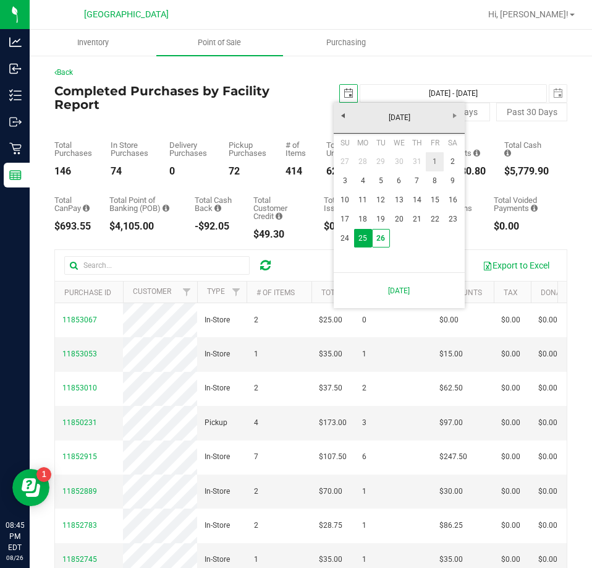
click at [433, 158] on link "1" at bounding box center [435, 161] width 18 height 19
type input "[DATE]"
type input "[DATE] - [DATE]"
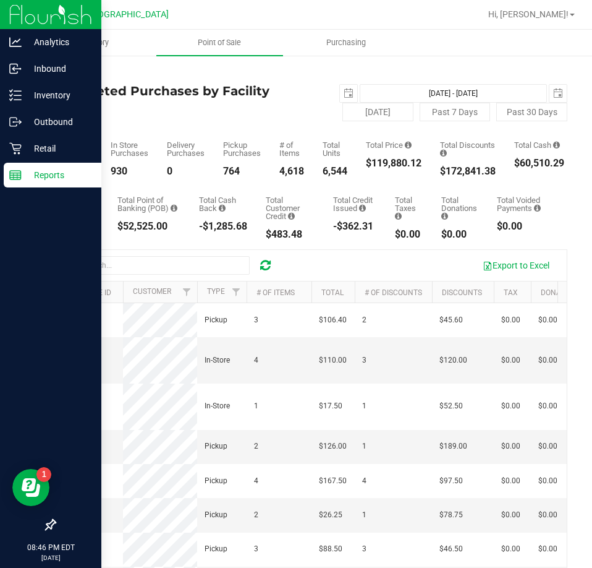
click at [12, 178] on icon at bounding box center [15, 175] width 12 height 12
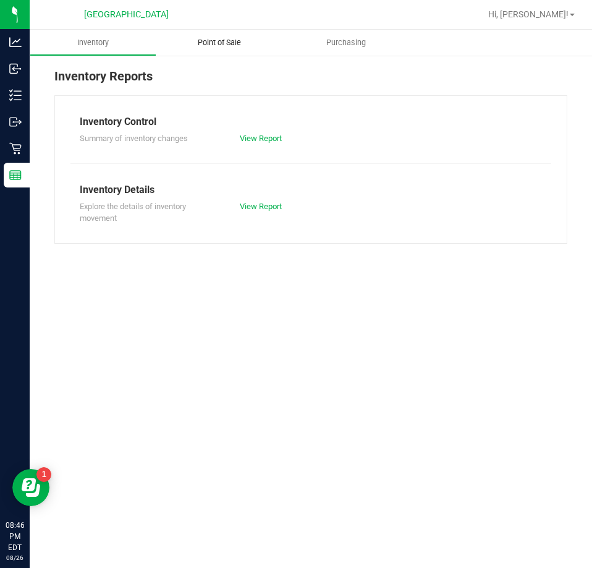
click at [224, 39] on span "Point of Sale" at bounding box center [219, 42] width 77 height 11
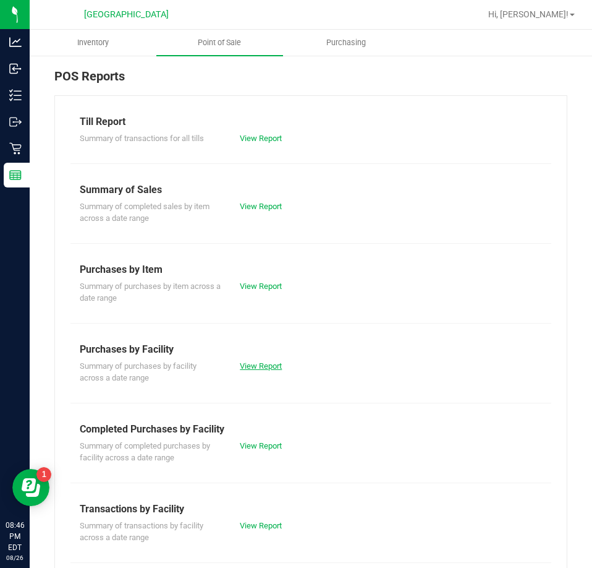
click at [260, 367] on link "View Report" at bounding box center [261, 365] width 42 height 9
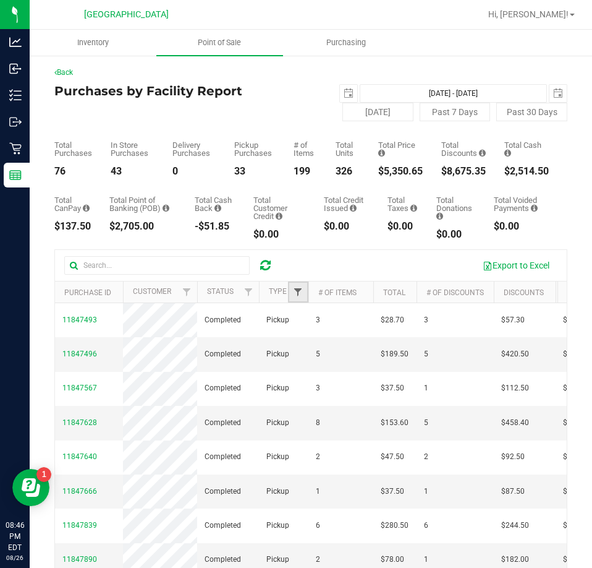
click at [296, 289] on span "Filter" at bounding box center [298, 292] width 10 height 10
click at [248, 292] on span "Filter" at bounding box center [249, 292] width 10 height 10
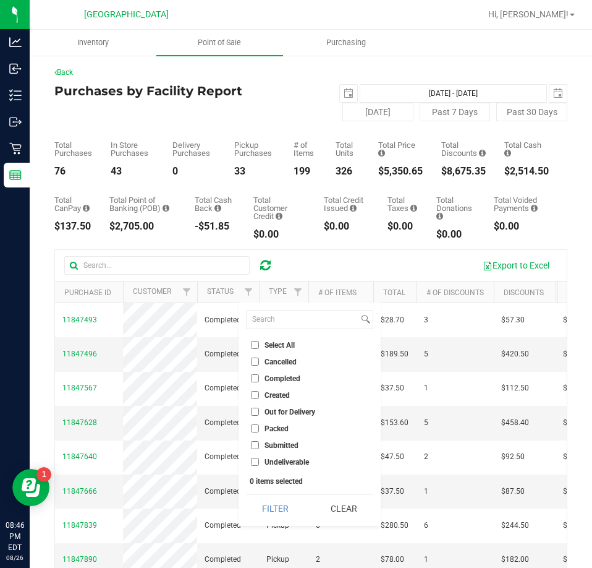
click at [270, 355] on li "Cancelled" at bounding box center [309, 361] width 127 height 13
click at [265, 361] on span "Cancelled" at bounding box center [281, 361] width 32 height 7
click at [259, 361] on input "Cancelled" at bounding box center [255, 361] width 8 height 8
checkbox input "true"
click at [266, 493] on div "Select All Cancelled Completed Created Out for Delivery Packed Submitted Undeli…" at bounding box center [310, 413] width 142 height 223
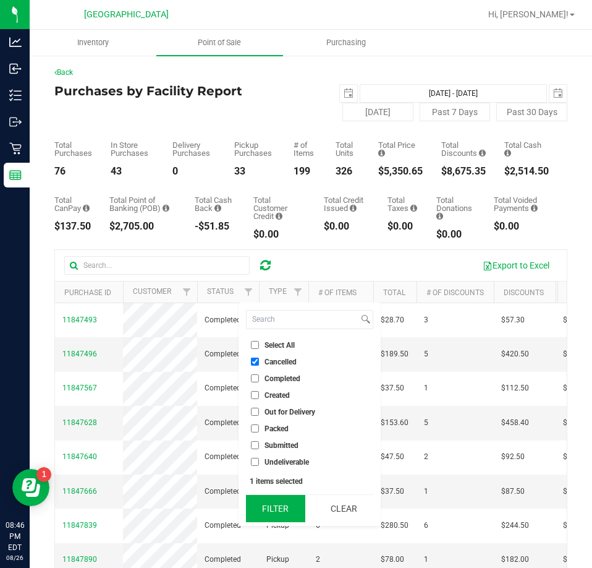
click at [264, 503] on button "Filter" at bounding box center [275, 508] width 59 height 27
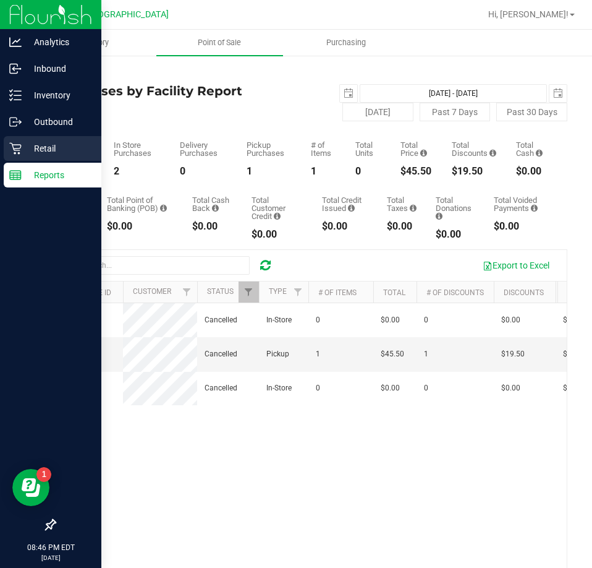
click at [21, 147] on icon at bounding box center [15, 149] width 12 height 12
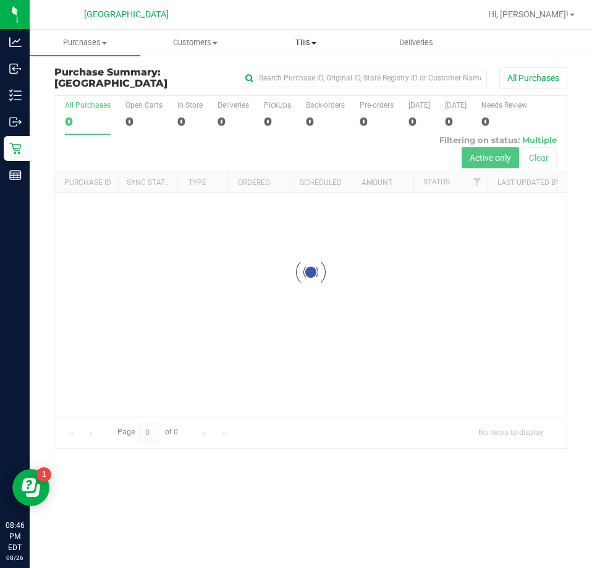
click at [312, 49] on uib-tab-heading "Tills Manage tills Reconcile e-payments" at bounding box center [305, 42] width 109 height 25
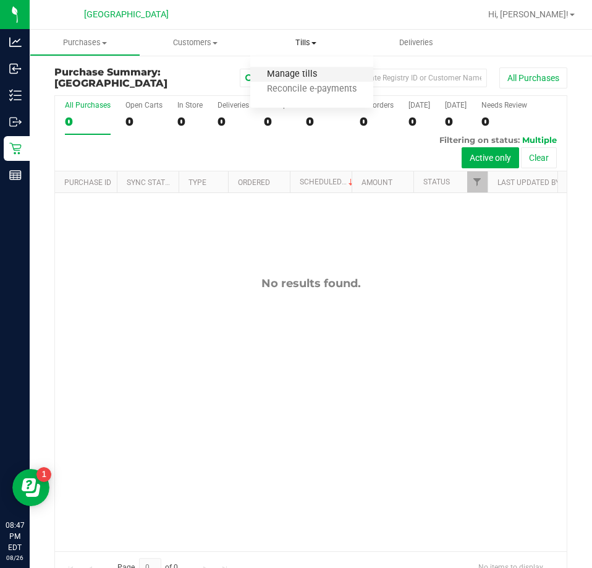
click at [282, 71] on span "Manage tills" at bounding box center [291, 74] width 83 height 11
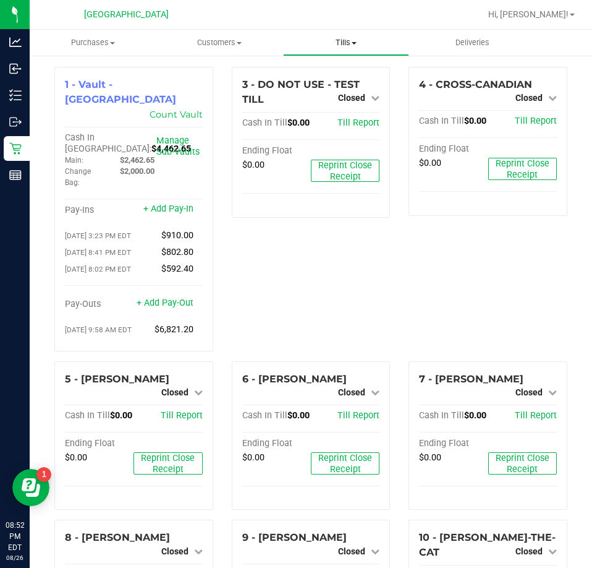
click at [330, 44] on span "Tills" at bounding box center [347, 42] width 126 height 11
click at [325, 87] on span "Reconcile e-payments" at bounding box center [344, 89] width 123 height 11
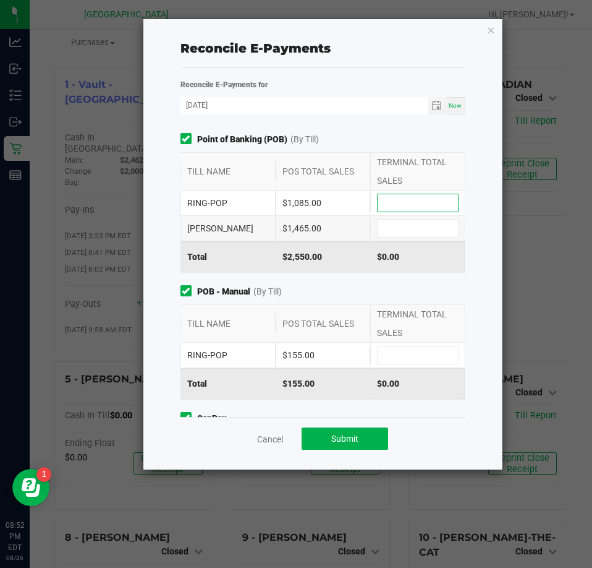
click at [401, 198] on input at bounding box center [418, 202] width 80 height 17
type input "0"
click at [396, 227] on input at bounding box center [418, 227] width 80 height 17
type input "$1,465.00"
click at [416, 206] on input at bounding box center [418, 202] width 80 height 17
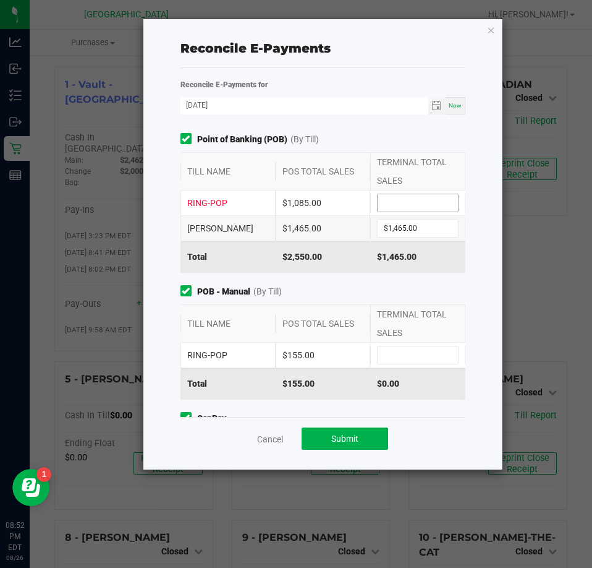
click at [411, 200] on input at bounding box center [418, 202] width 80 height 17
type input "$1,085.00"
click at [414, 352] on input at bounding box center [418, 354] width 80 height 17
type input "$155.00"
click at [487, 347] on div "Reconcile E-Payments Reconcile E-Payments for [DATE] Now Point of Banking (POB)…" at bounding box center [323, 244] width 360 height 450
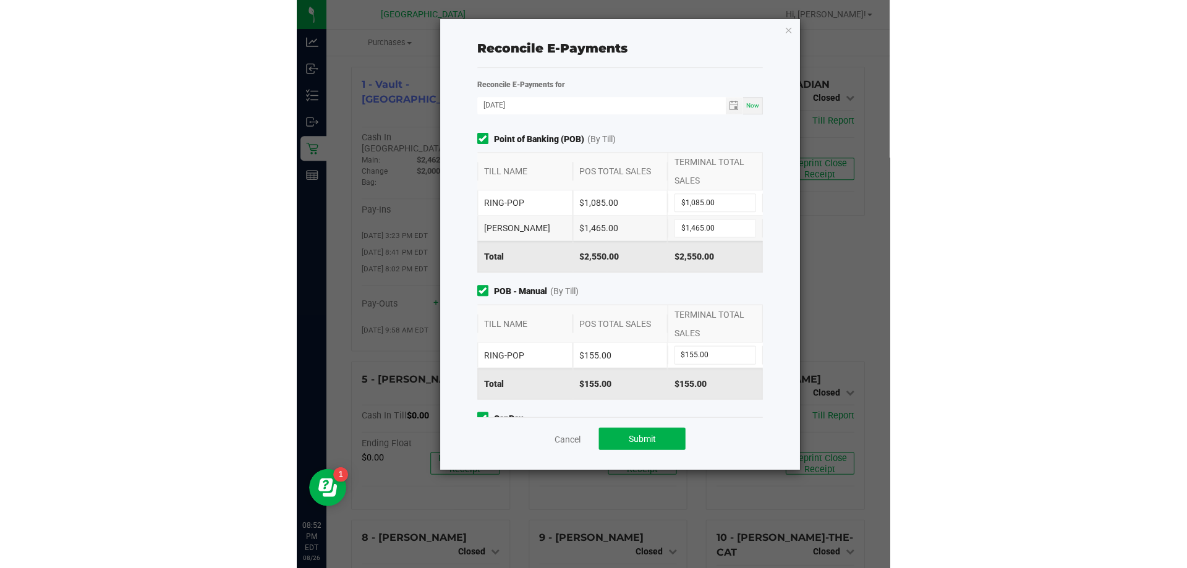
scroll to position [64, 0]
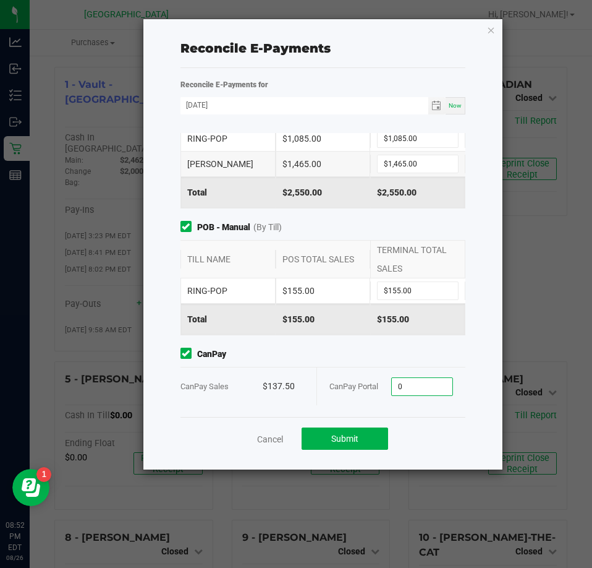
click at [414, 389] on input "0" at bounding box center [422, 386] width 61 height 17
type input "$137.50"
click at [335, 439] on span "Submit" at bounding box center [344, 438] width 27 height 10
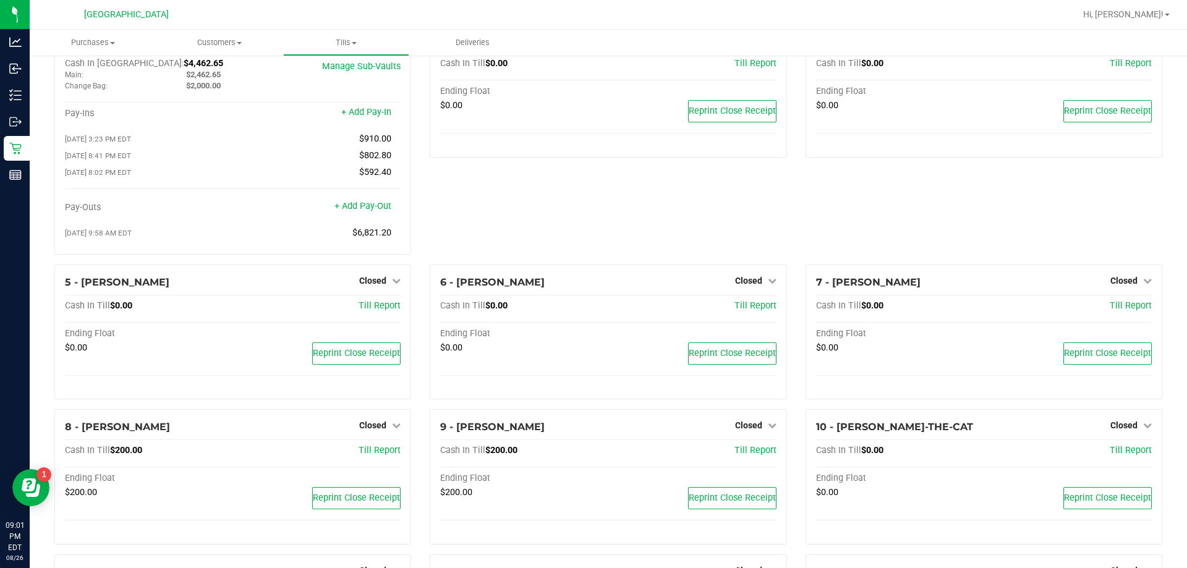
scroll to position [0, 0]
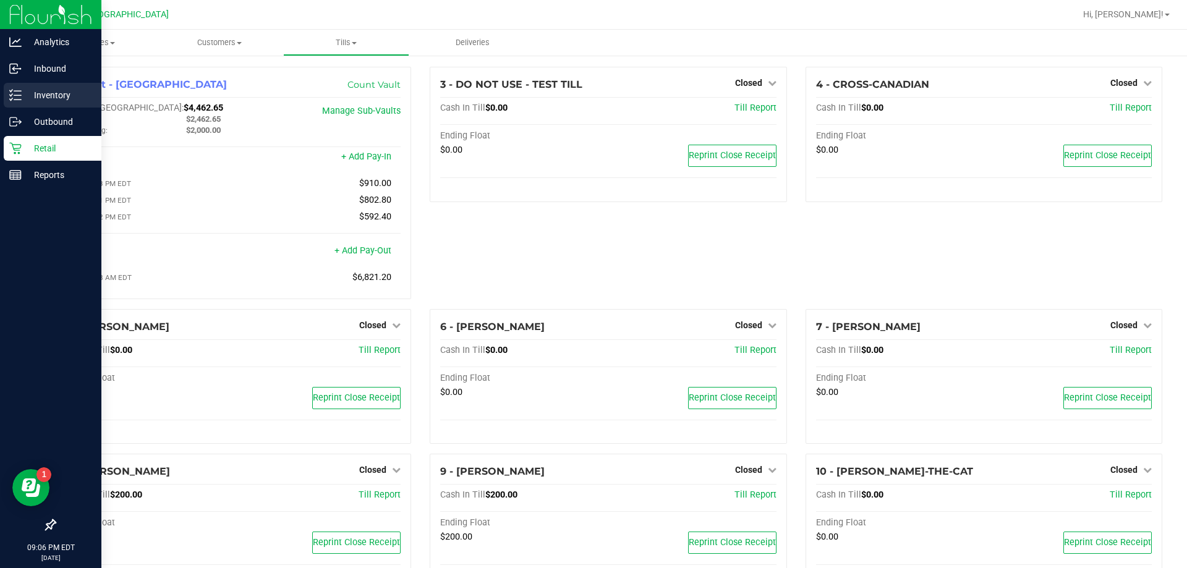
click at [23, 92] on p "Inventory" at bounding box center [59, 95] width 74 height 15
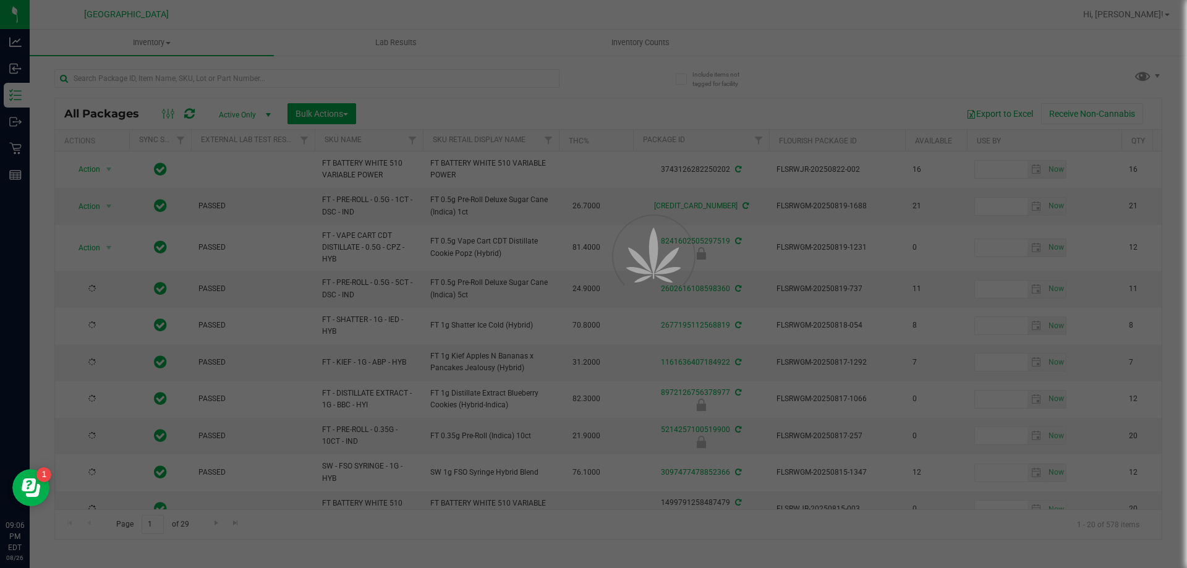
click at [615, 37] on div at bounding box center [593, 284] width 1187 height 568
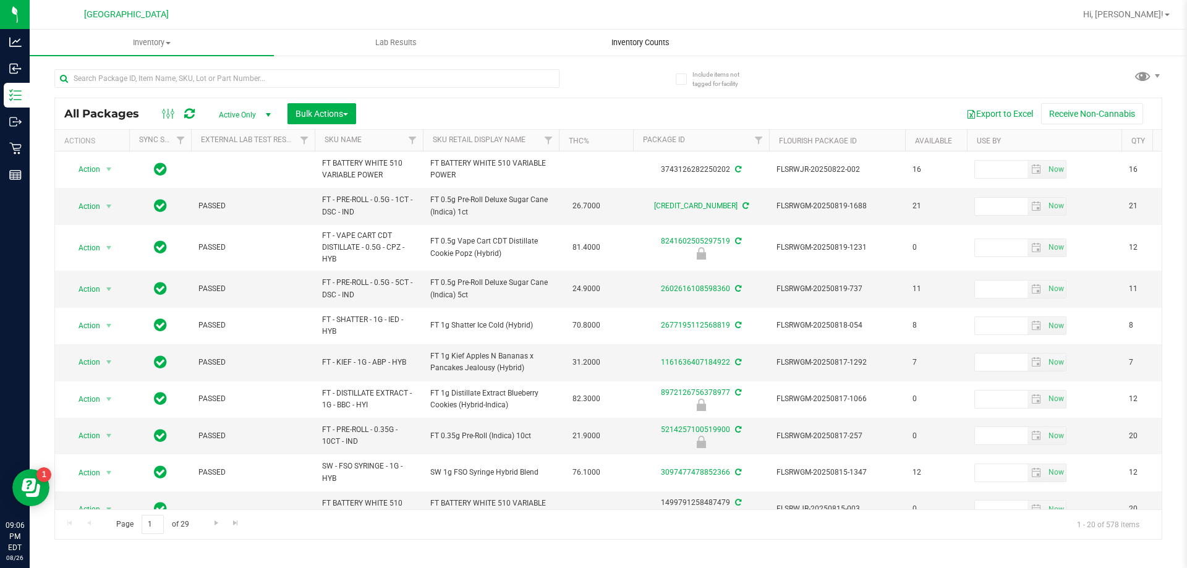
click at [621, 35] on uib-tab-heading "Inventory Counts" at bounding box center [640, 42] width 243 height 25
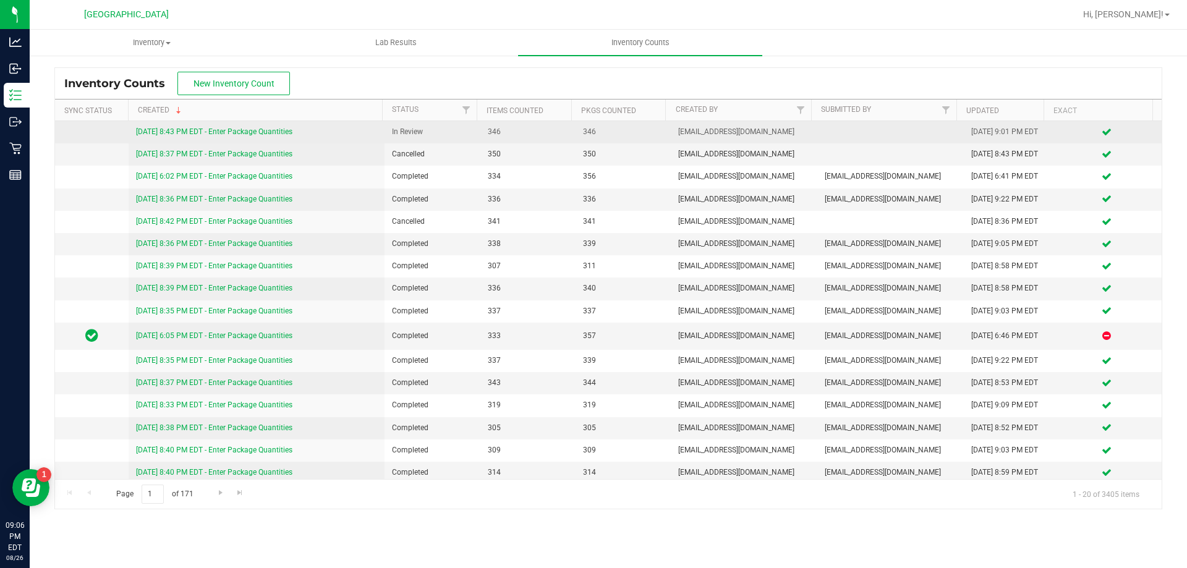
click at [250, 127] on div "[DATE] 8:43 PM EDT - Enter Package Quantities" at bounding box center [257, 132] width 242 height 12
click at [241, 134] on link "[DATE] 8:43 PM EDT - Enter Package Quantities" at bounding box center [214, 131] width 156 height 9
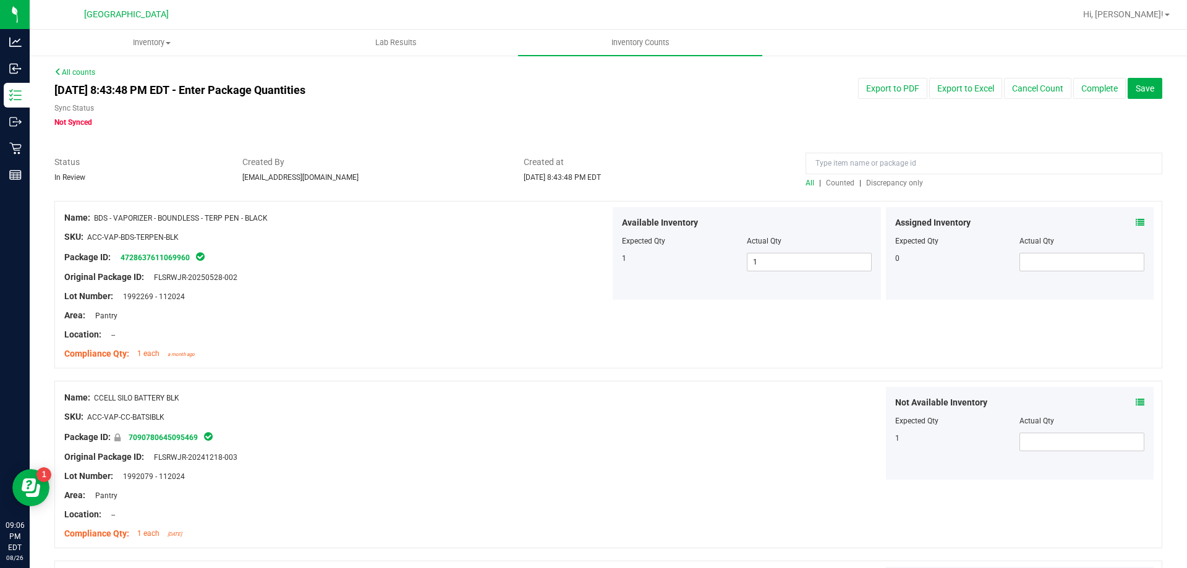
click at [883, 187] on span "Discrepancy only" at bounding box center [894, 183] width 57 height 9
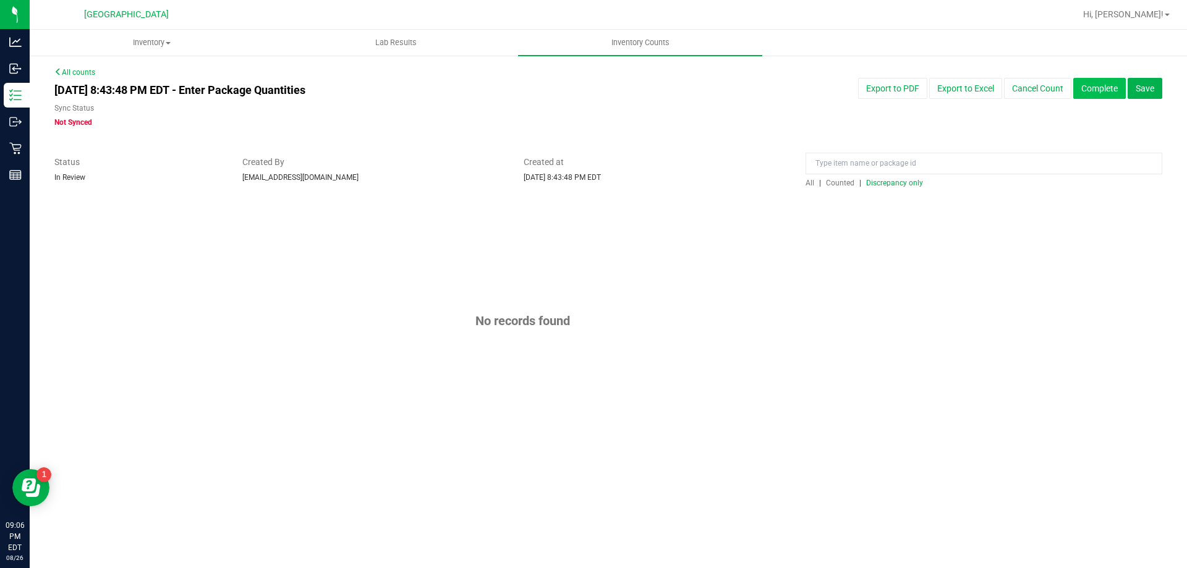
click at [1105, 88] on button "Complete" at bounding box center [1099, 88] width 53 height 21
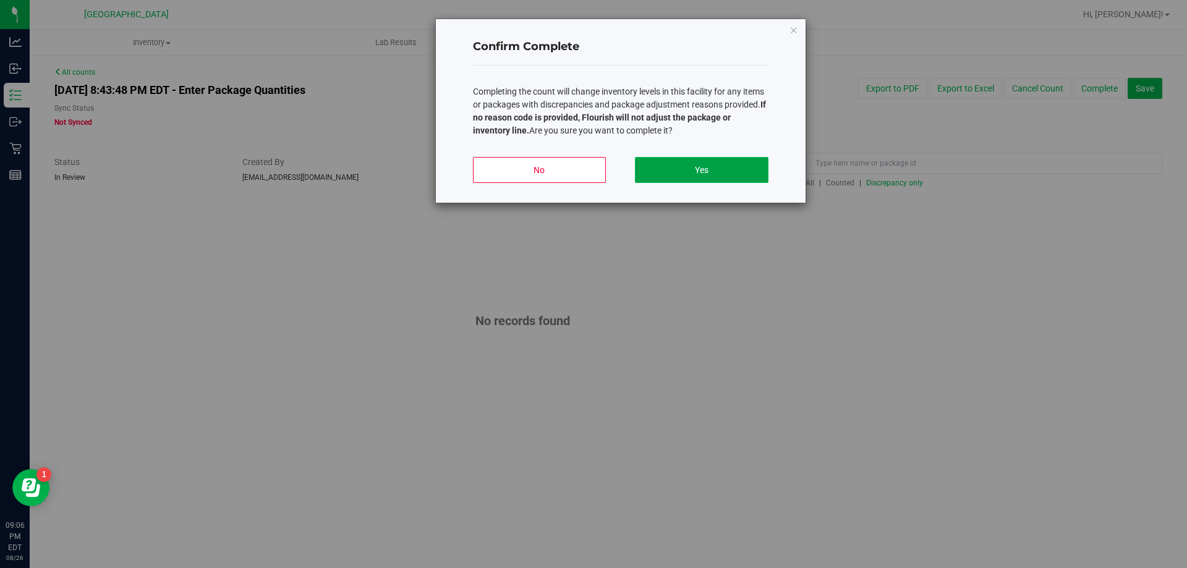
click at [687, 173] on button "Yes" at bounding box center [701, 170] width 133 height 26
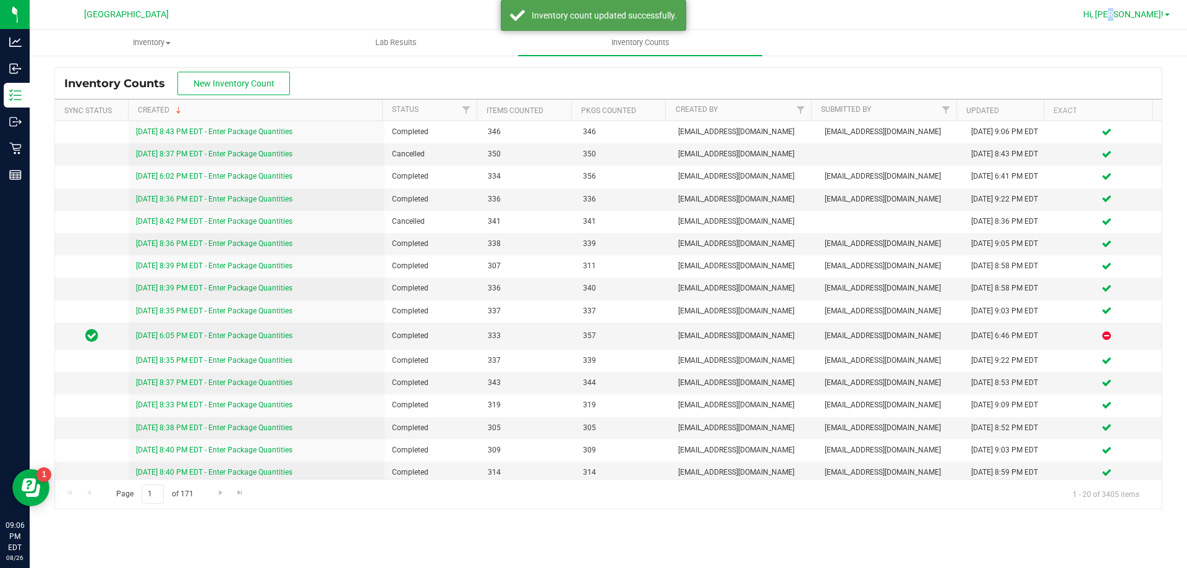
click at [1143, 11] on span "Hi, [PERSON_NAME]!" at bounding box center [1123, 14] width 80 height 10
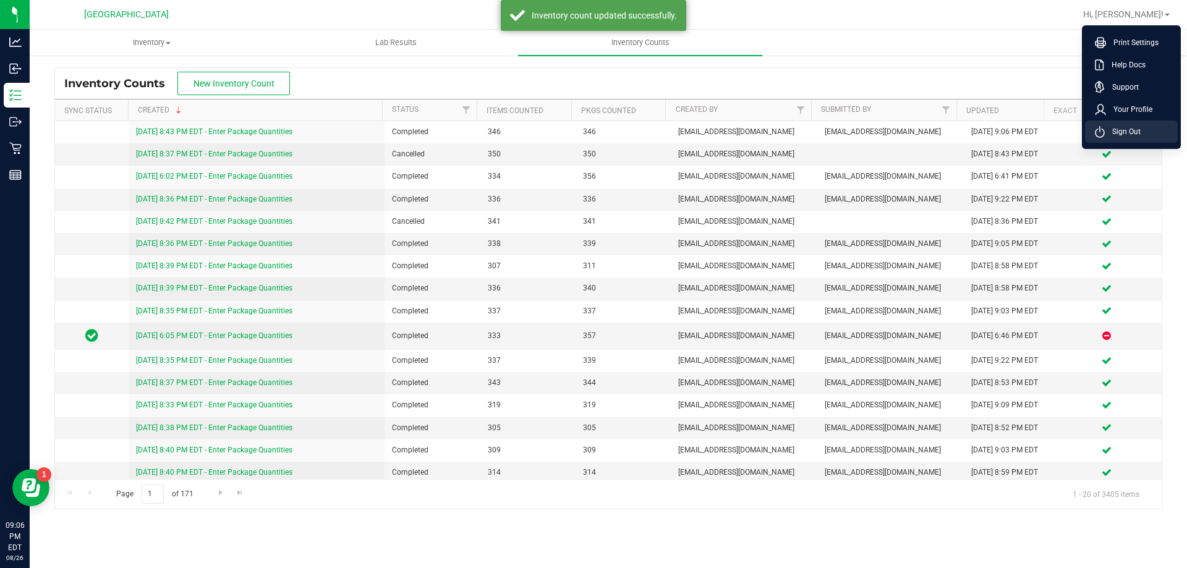
click at [1138, 129] on span "Sign Out" at bounding box center [1123, 132] width 36 height 12
